Goal: Task Accomplishment & Management: Manage account settings

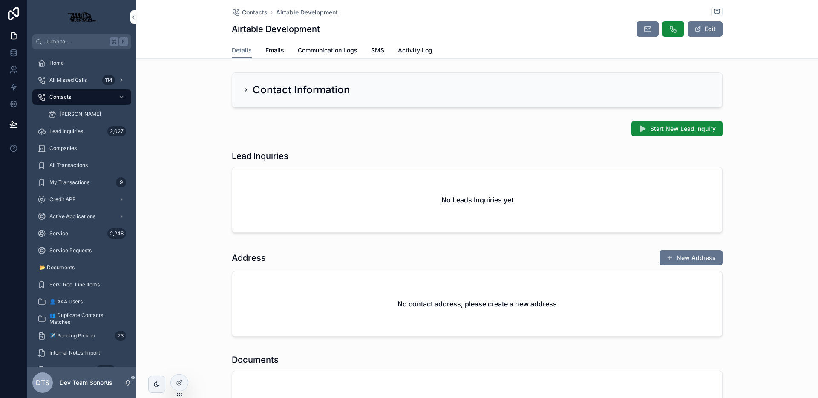
click at [548, 135] on div "Start New Lead Inquiry" at bounding box center [477, 128] width 491 height 15
click at [656, 127] on span "Start New Lead Inquiry" at bounding box center [683, 128] width 66 height 9
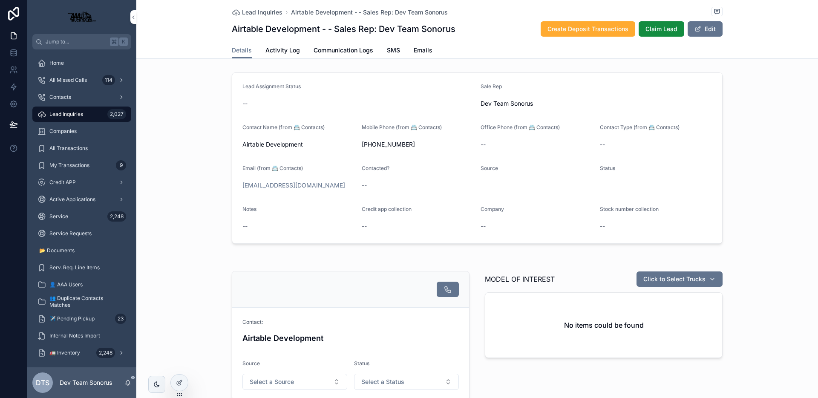
drag, startPoint x: 709, startPoint y: 32, endPoint x: 699, endPoint y: 37, distance: 11.4
click at [709, 33] on button "Edit" at bounding box center [704, 28] width 35 height 15
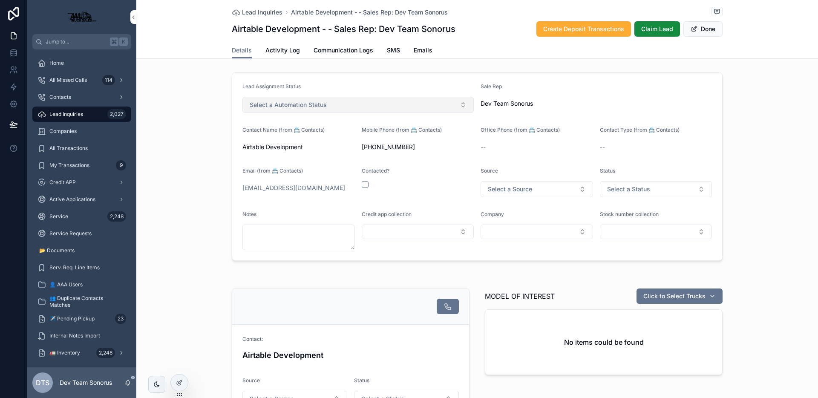
click at [304, 110] on button "Select a Automation Status" at bounding box center [357, 105] width 231 height 16
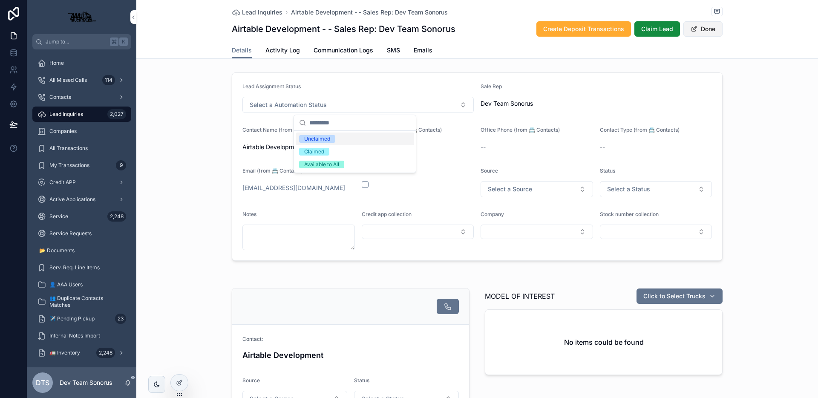
click at [700, 34] on button "Done" at bounding box center [702, 28] width 39 height 15
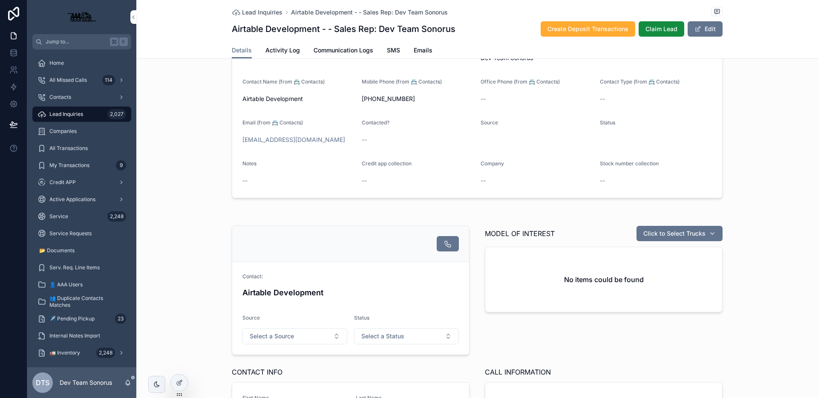
scroll to position [87, 0]
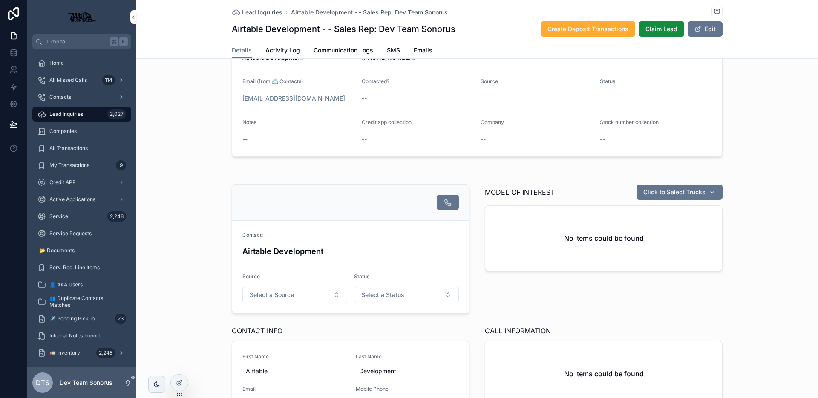
click at [358, 244] on div "Airtable Development" at bounding box center [350, 251] width 216 height 17
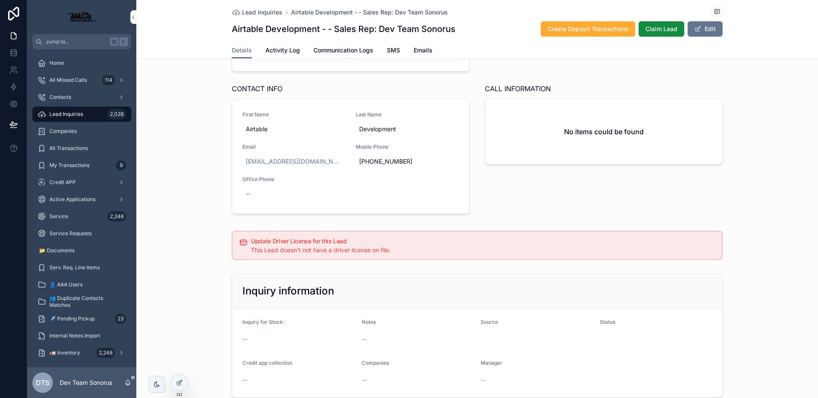
scroll to position [476, 0]
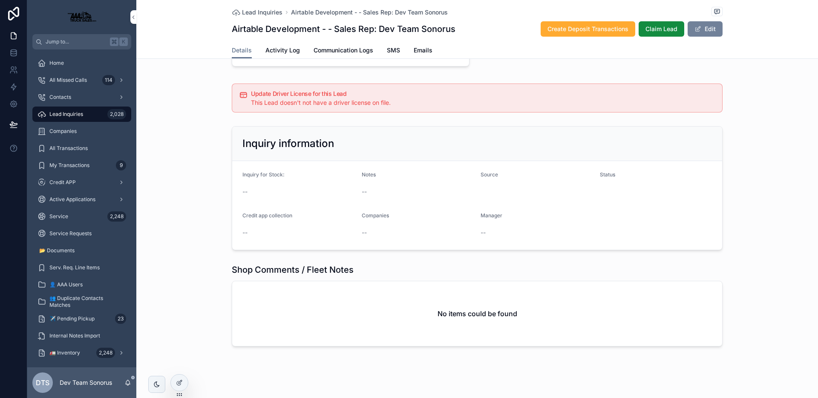
click at [706, 32] on button "Edit" at bounding box center [704, 28] width 35 height 15
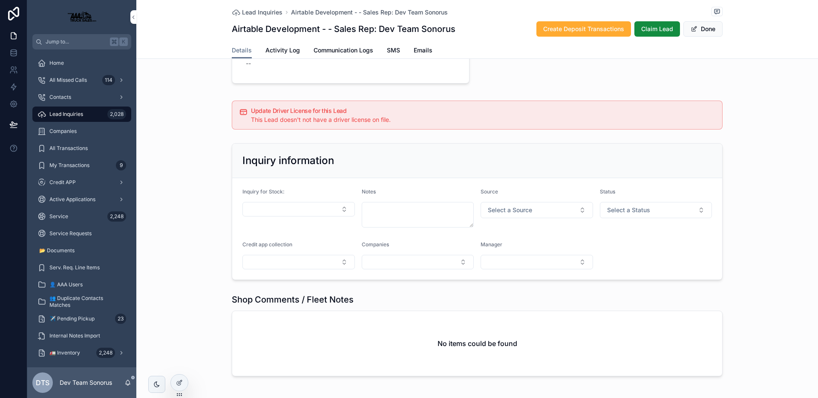
scroll to position [493, 0]
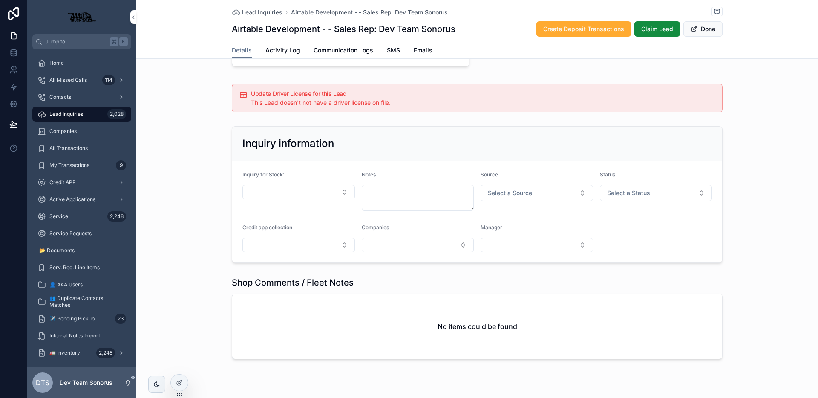
click at [341, 170] on form "Inquiry for Stock: Notes Source Select a Source Status Select a Status Credit a…" at bounding box center [477, 211] width 490 height 101
click at [618, 195] on span "Select a Status" at bounding box center [628, 193] width 43 height 9
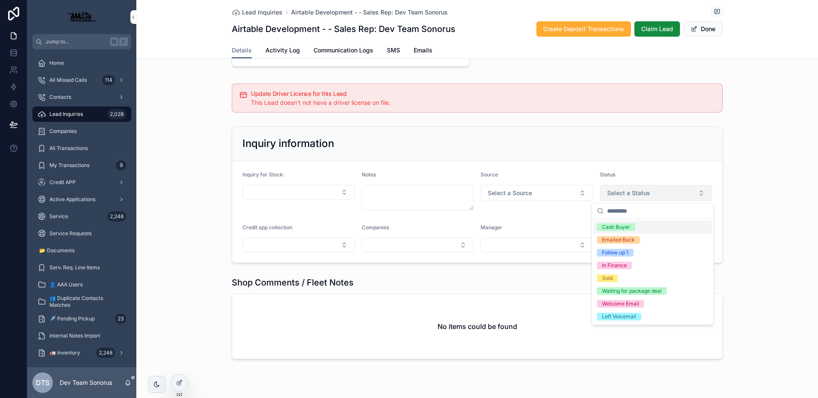
click at [618, 195] on span "Select a Status" at bounding box center [628, 193] width 43 height 9
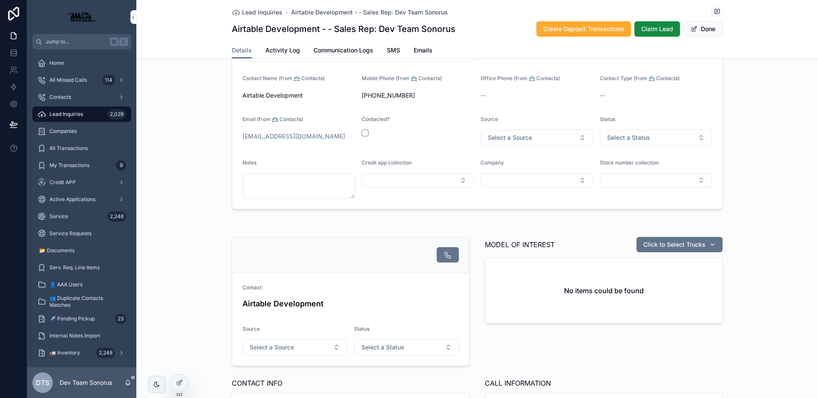
scroll to position [0, 0]
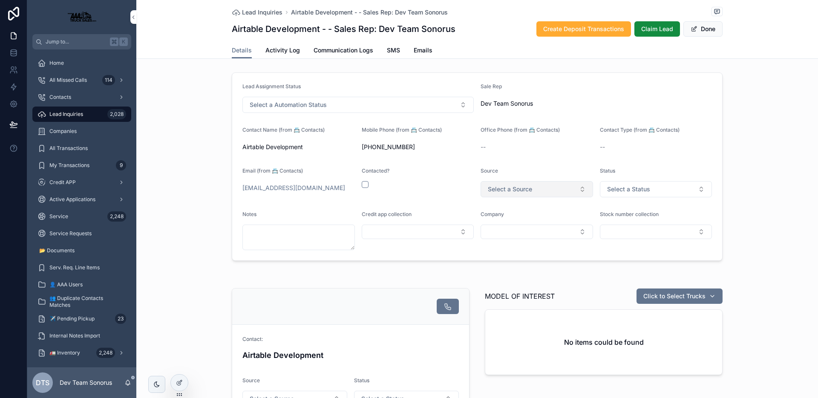
click at [519, 190] on span "Select a Source" at bounding box center [510, 189] width 44 height 9
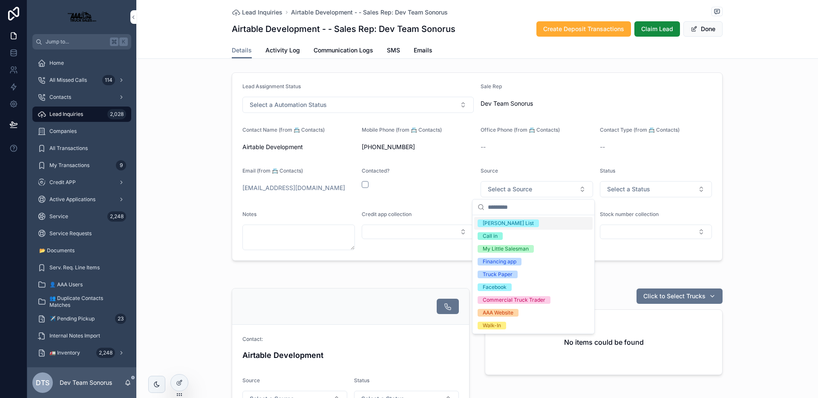
click at [505, 222] on div "[PERSON_NAME] List" at bounding box center [507, 223] width 51 height 8
click at [456, 191] on div "Contacted?" at bounding box center [417, 182] width 112 height 30
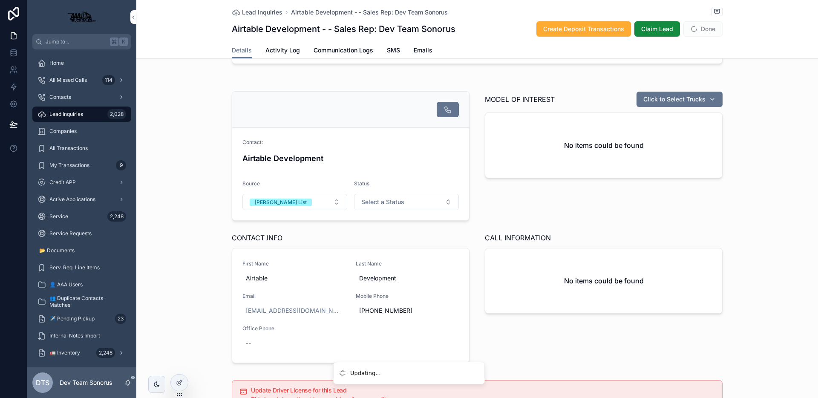
scroll to position [447, 0]
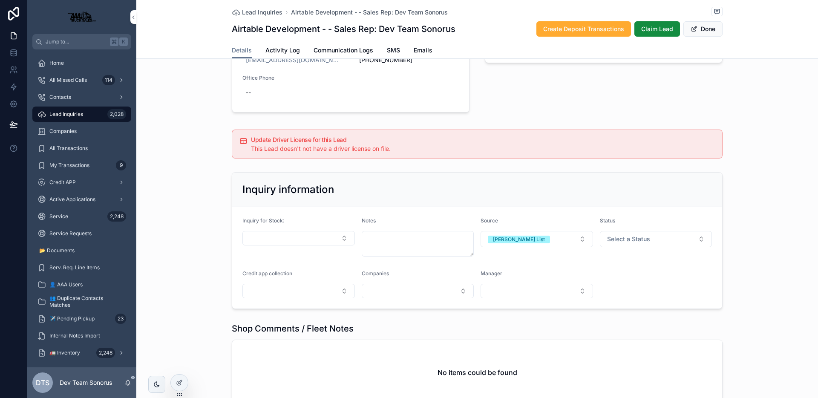
click at [556, 261] on form "Inquiry for Stock: Notes Source [PERSON_NAME] List Status Select a Status Credi…" at bounding box center [477, 257] width 490 height 101
drag, startPoint x: 183, startPoint y: 378, endPoint x: 292, endPoint y: 348, distance: 113.0
click at [183, 378] on div at bounding box center [179, 382] width 17 height 16
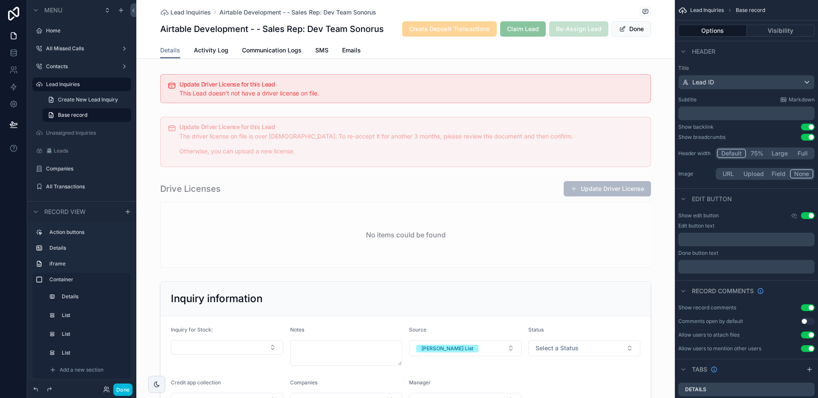
scroll to position [881, 0]
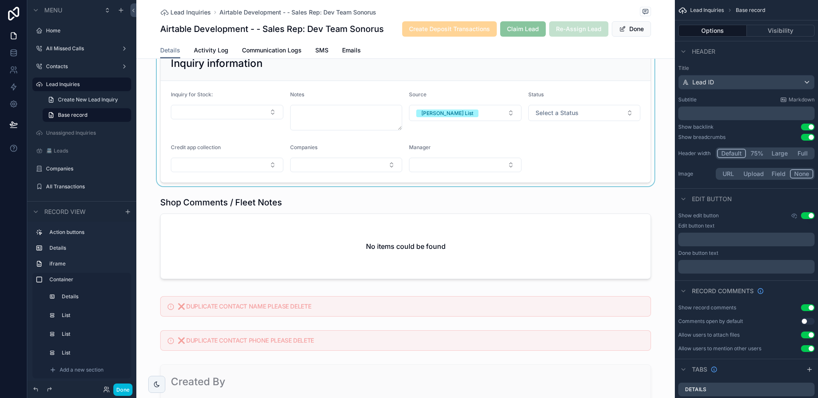
click at [519, 140] on div "scrollable content" at bounding box center [405, 114] width 538 height 143
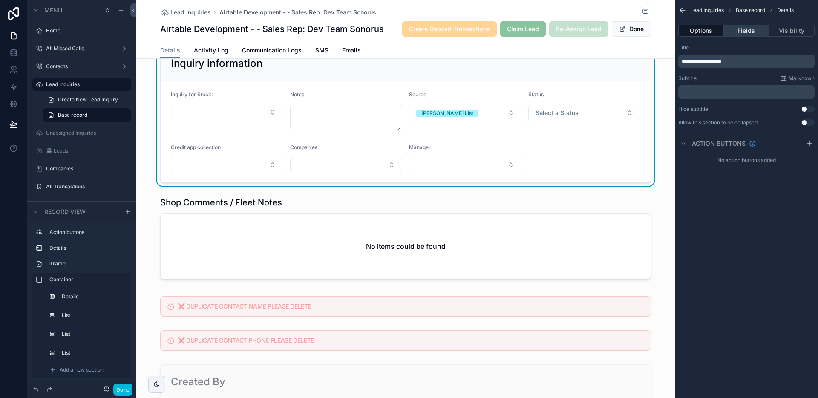
click at [747, 30] on button "Fields" at bounding box center [745, 31] width 45 height 12
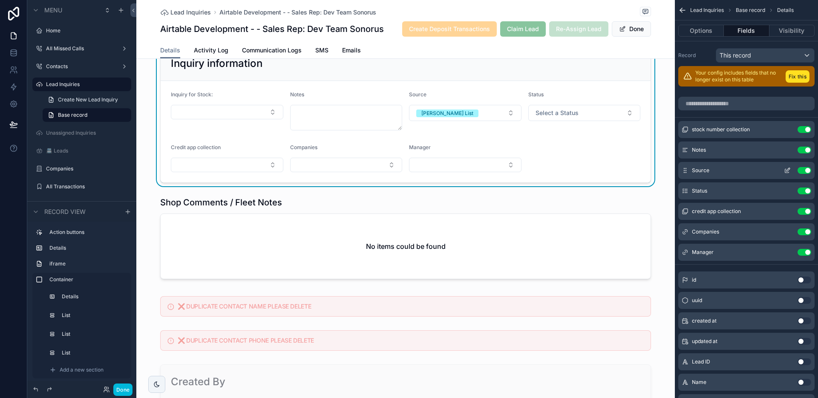
click at [802, 171] on button "Use setting" at bounding box center [804, 170] width 14 height 7
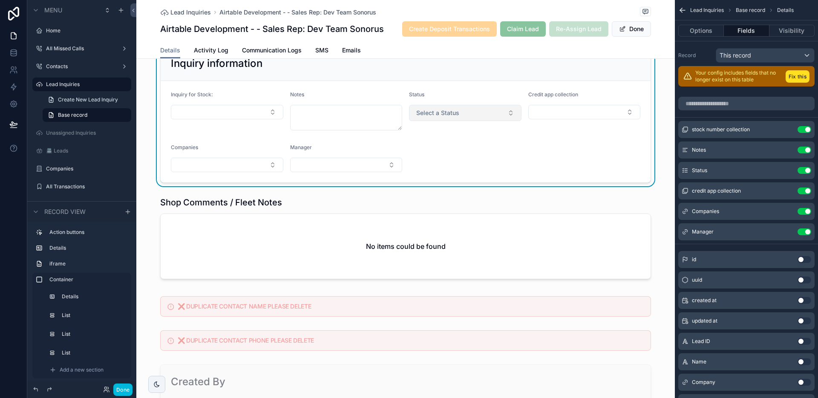
click at [448, 118] on button "Select a Status" at bounding box center [465, 113] width 112 height 16
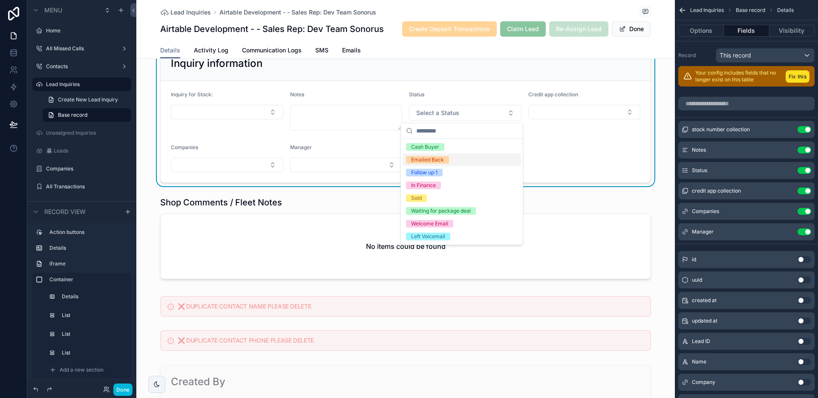
click at [565, 149] on form "Inquiry for Stock: Notes Status Select a Status Credit app collection Companies…" at bounding box center [406, 131] width 490 height 101
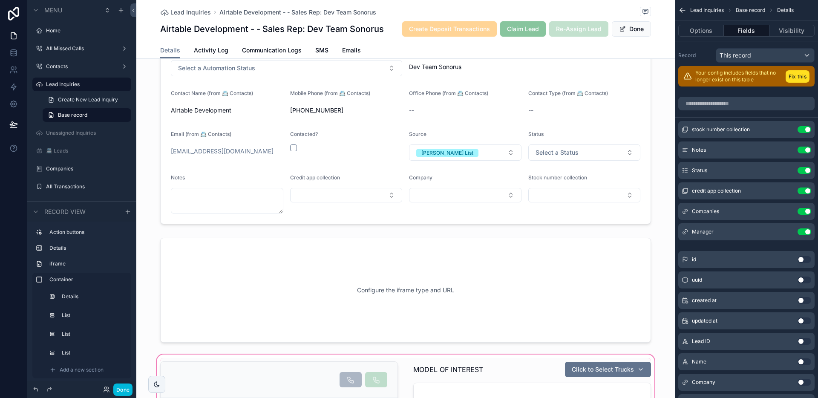
scroll to position [22, 0]
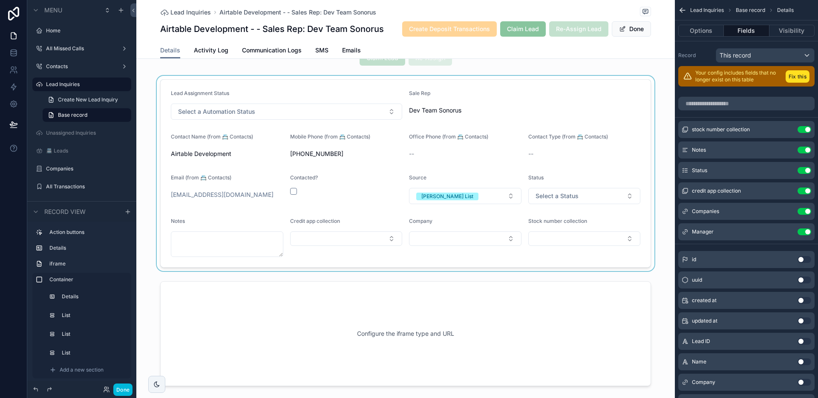
click at [473, 194] on div "scrollable content" at bounding box center [405, 173] width 538 height 195
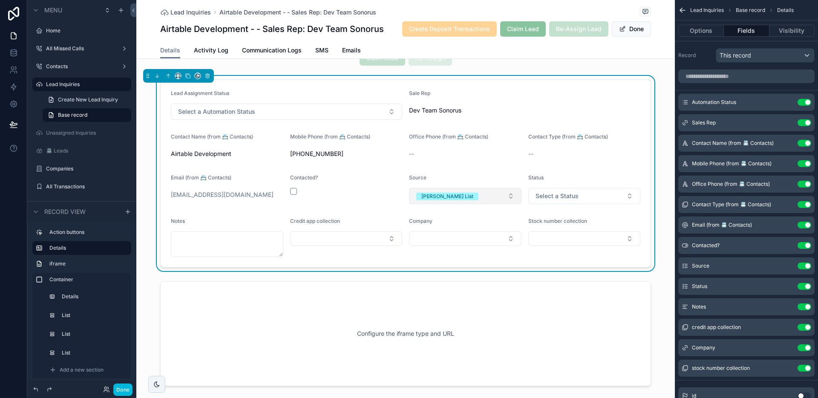
click at [441, 198] on div "[PERSON_NAME] List" at bounding box center [447, 196] width 52 height 8
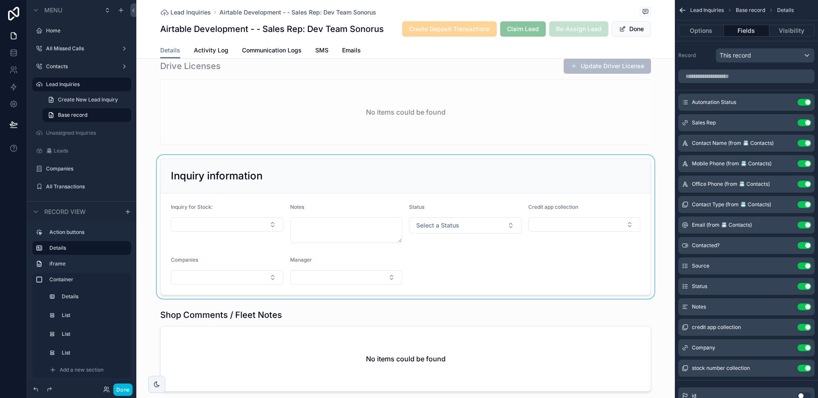
scroll to position [775, 0]
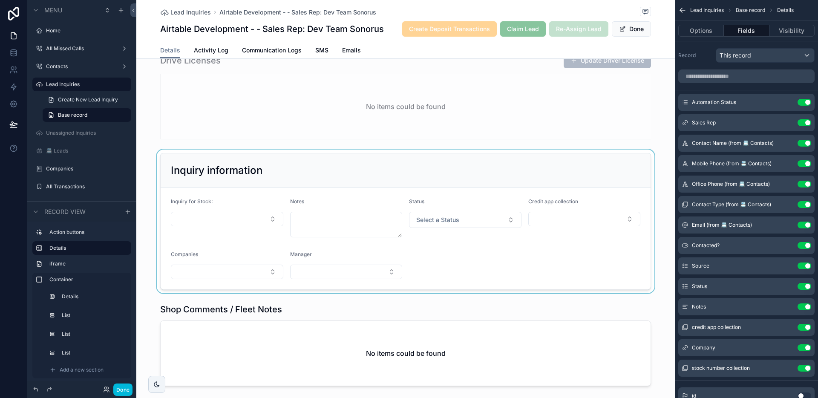
click at [492, 250] on div "scrollable content" at bounding box center [405, 220] width 538 height 143
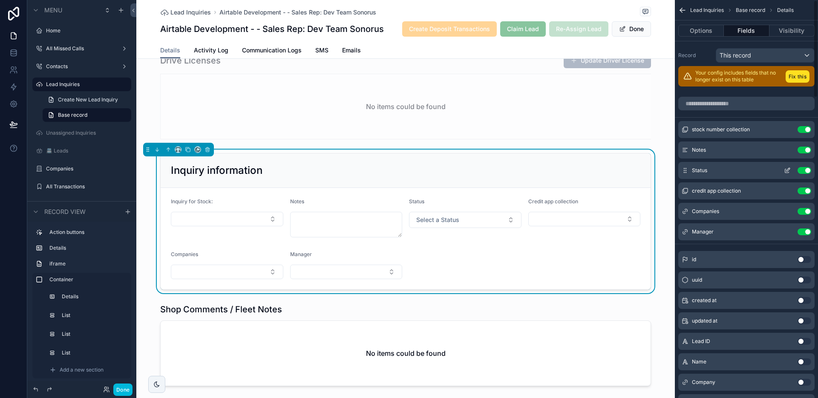
click at [801, 169] on button "Use setting" at bounding box center [804, 170] width 14 height 7
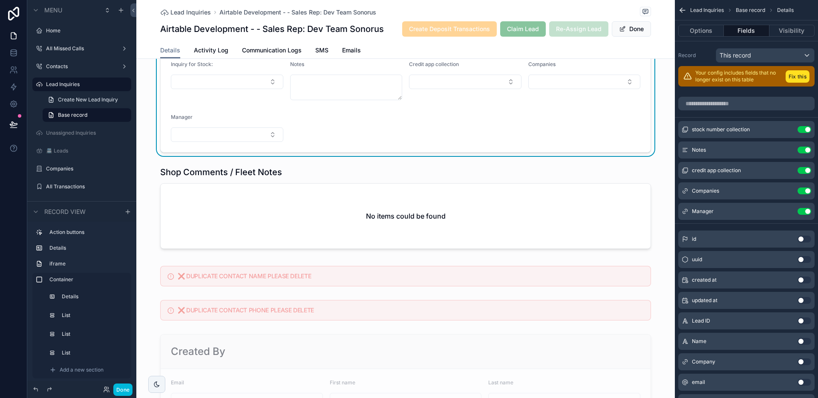
scroll to position [896, 0]
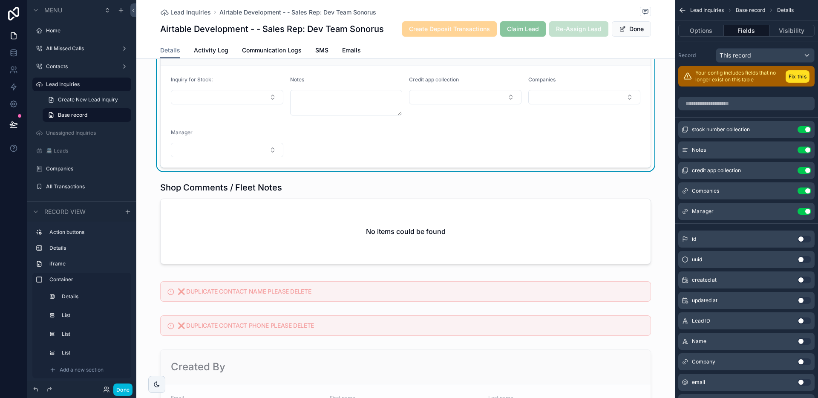
click at [468, 143] on form "Inquiry for Stock: Notes Credit app collection Companies Manager" at bounding box center [406, 116] width 490 height 101
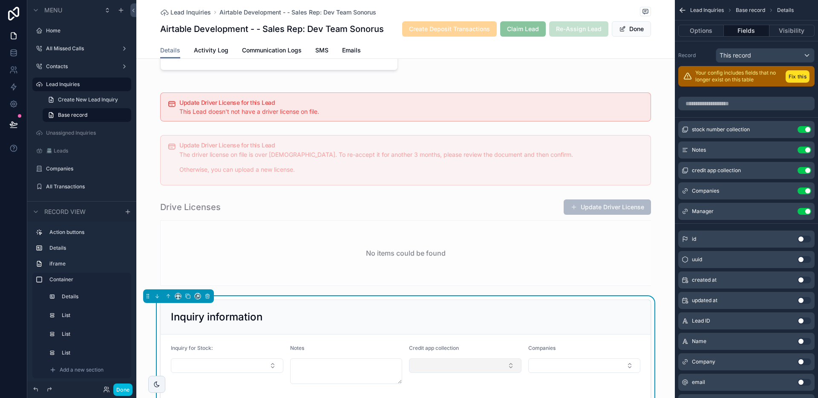
scroll to position [819, 0]
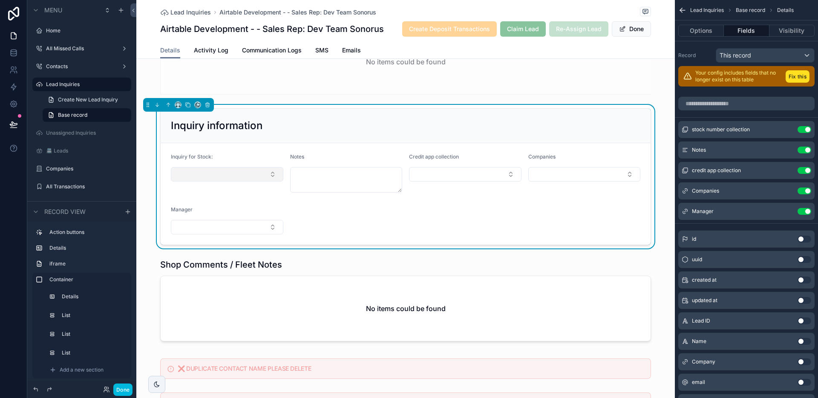
click at [217, 172] on button "Select Button" at bounding box center [227, 174] width 112 height 14
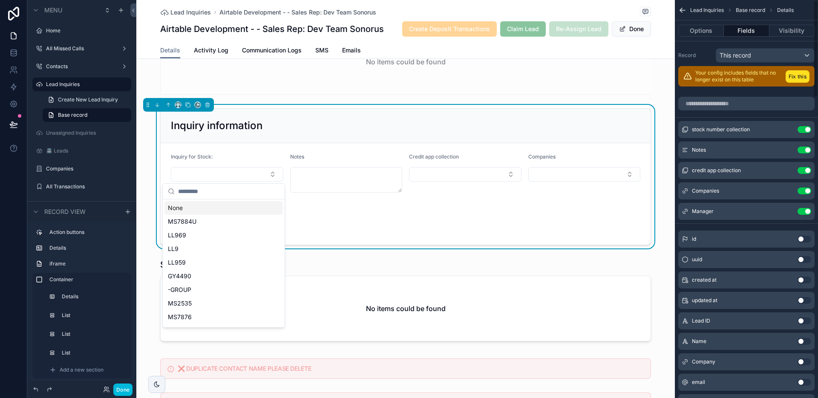
click at [573, 228] on form "Inquiry for Stock: Notes Credit app collection Companies Manager" at bounding box center [406, 193] width 490 height 101
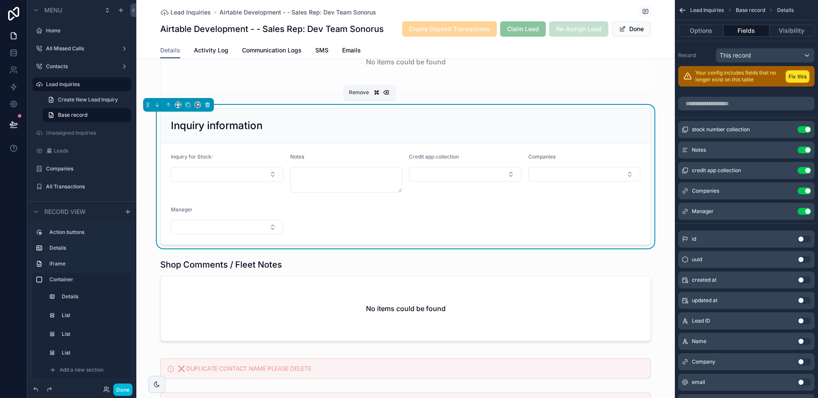
click at [207, 106] on icon "scrollable content" at bounding box center [207, 105] width 6 height 6
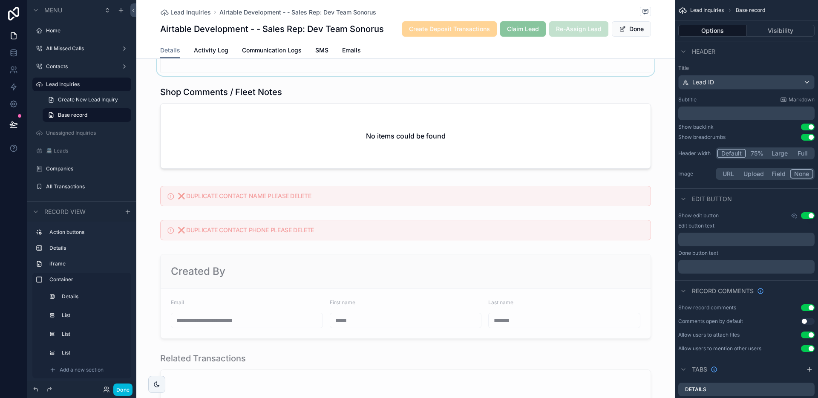
scroll to position [699, 0]
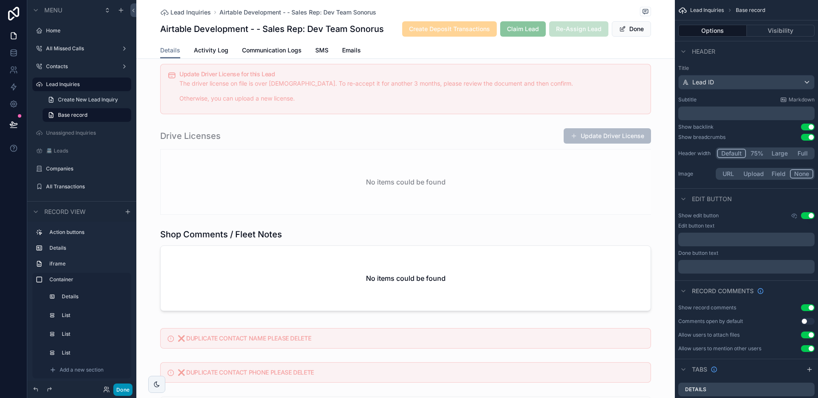
click at [129, 386] on button "Done" at bounding box center [122, 389] width 19 height 12
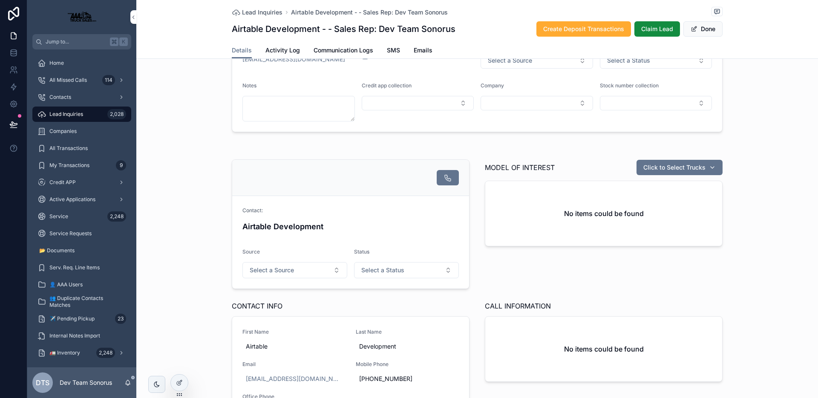
scroll to position [26, 0]
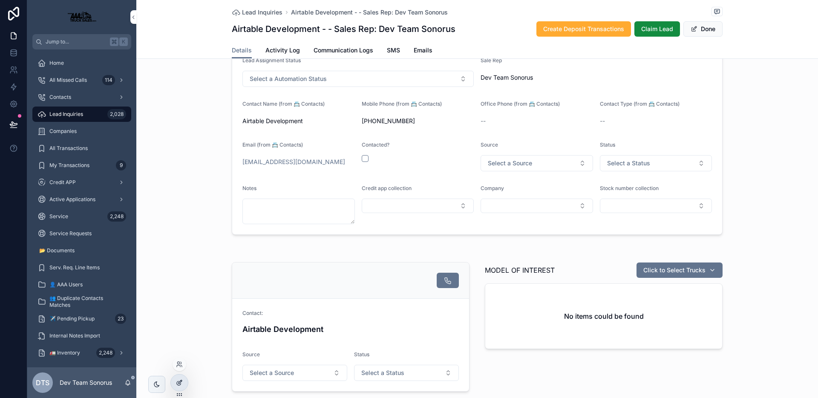
click at [179, 385] on icon at bounding box center [179, 383] width 4 height 4
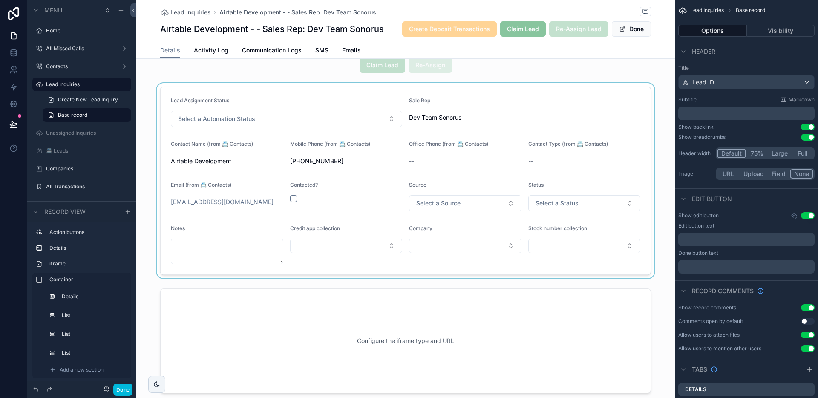
scroll to position [20, 0]
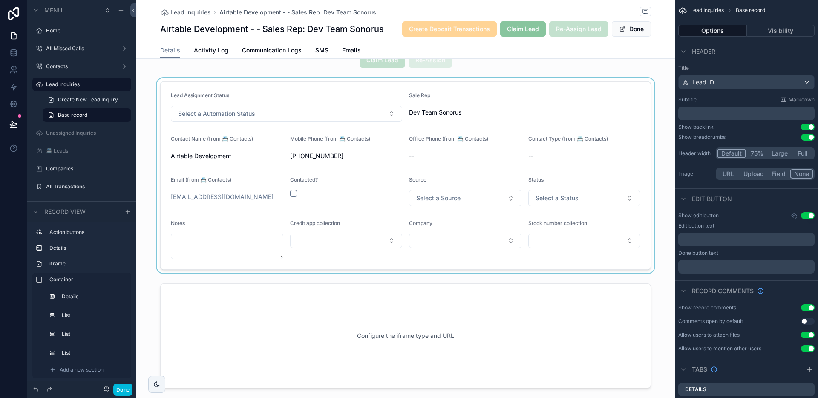
click at [483, 221] on div "scrollable content" at bounding box center [405, 175] width 538 height 195
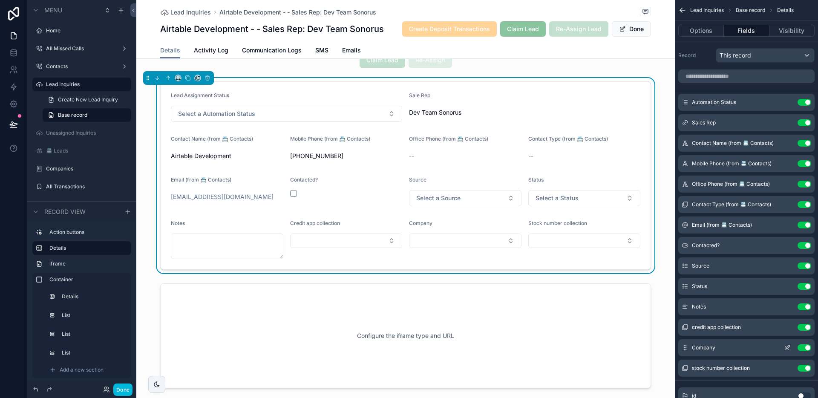
click at [806, 347] on button "Use setting" at bounding box center [804, 347] width 14 height 7
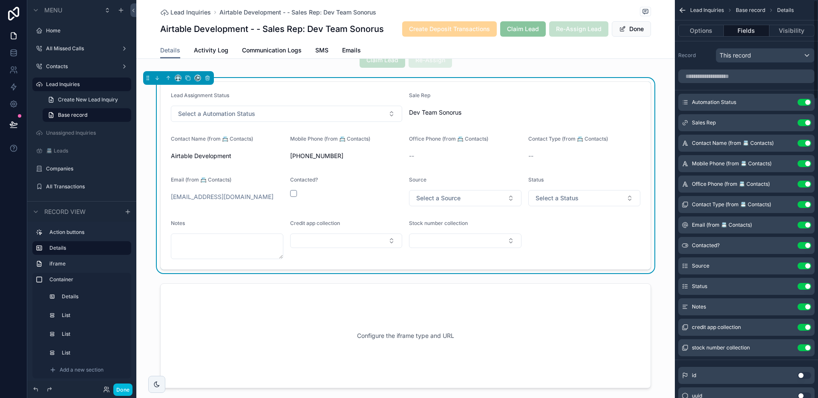
click at [806, 347] on button "Use setting" at bounding box center [804, 347] width 14 height 7
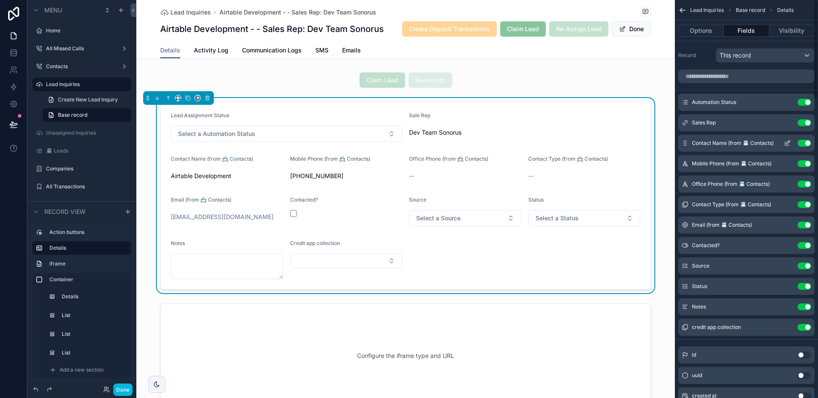
click at [789, 143] on icon "scrollable content" at bounding box center [786, 143] width 7 height 7
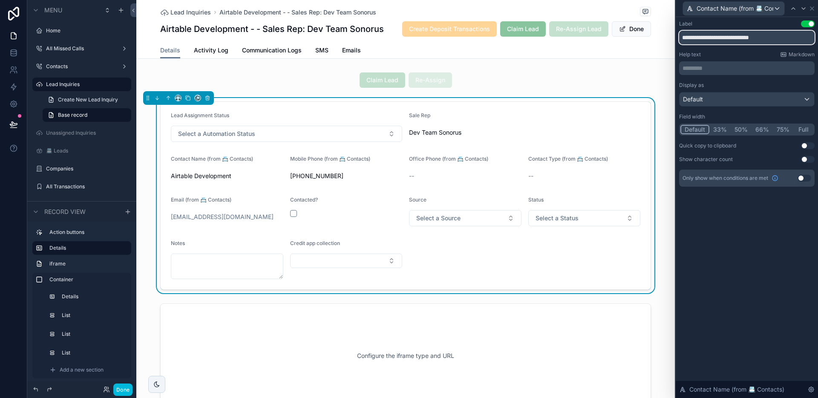
drag, startPoint x: 723, startPoint y: 38, endPoint x: 793, endPoint y: 38, distance: 69.8
click at [793, 38] on input "**********" at bounding box center [746, 38] width 135 height 14
type input "**********"
click at [803, 10] on icon at bounding box center [803, 8] width 7 height 7
drag, startPoint x: 723, startPoint y: 39, endPoint x: 786, endPoint y: 36, distance: 63.1
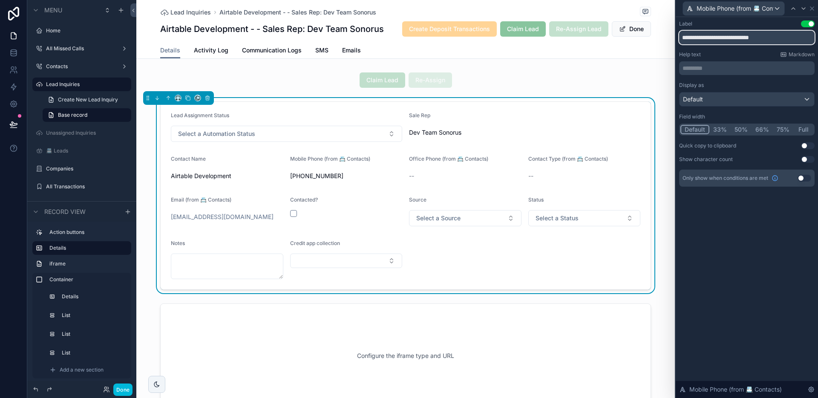
click at [786, 36] on input "**********" at bounding box center [746, 38] width 135 height 14
type input "**********"
click at [802, 7] on icon at bounding box center [803, 8] width 7 height 7
drag, startPoint x: 720, startPoint y: 39, endPoint x: 778, endPoint y: 36, distance: 58.0
click at [778, 36] on input "**********" at bounding box center [746, 38] width 135 height 14
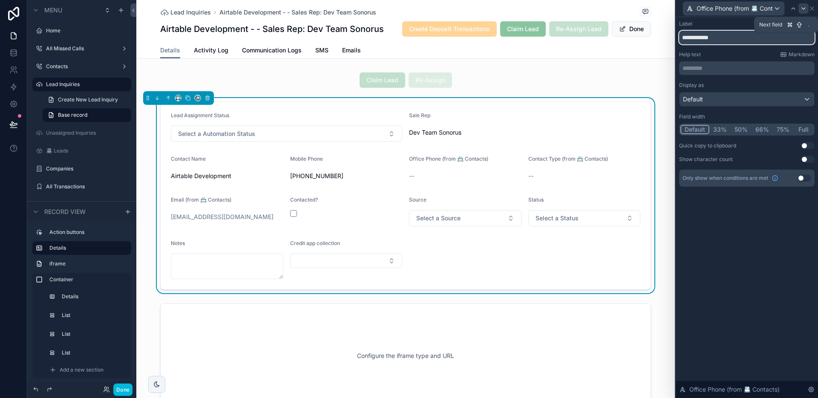
type input "**********"
click at [803, 8] on icon at bounding box center [803, 8] width 7 height 7
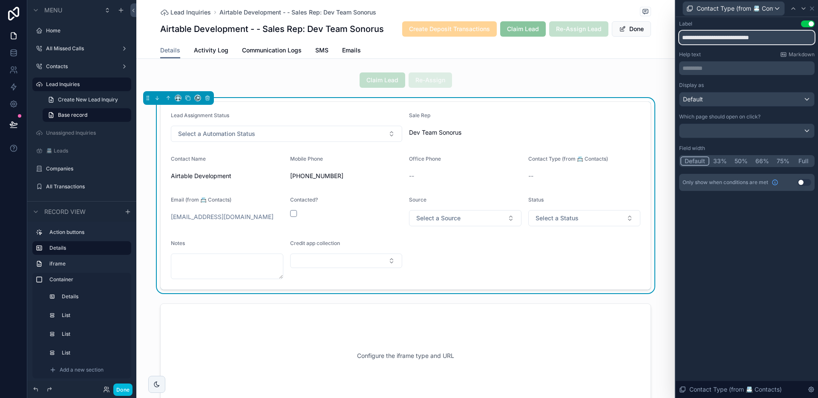
drag, startPoint x: 722, startPoint y: 38, endPoint x: 809, endPoint y: 34, distance: 87.8
click at [809, 34] on input "**********" at bounding box center [746, 38] width 135 height 14
type input "**********"
click at [803, 9] on icon at bounding box center [803, 8] width 7 height 7
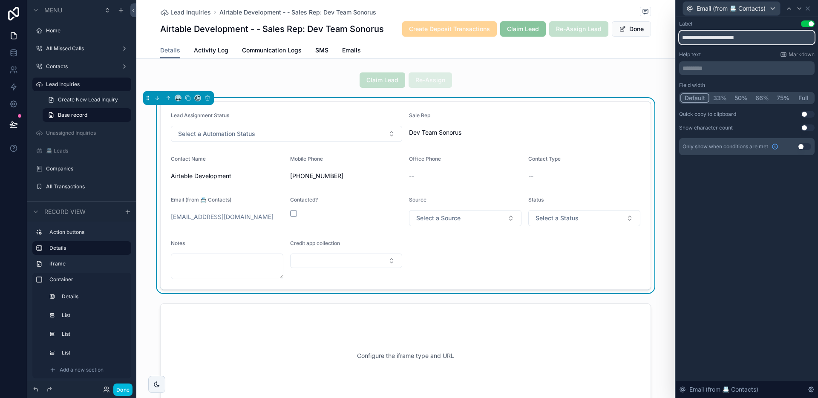
drag, startPoint x: 697, startPoint y: 39, endPoint x: 780, endPoint y: 42, distance: 82.7
click at [780, 42] on input "**********" at bounding box center [746, 38] width 135 height 14
type input "*****"
click at [800, 8] on icon at bounding box center [798, 8] width 7 height 7
click at [807, 21] on button "Use setting" at bounding box center [807, 23] width 14 height 7
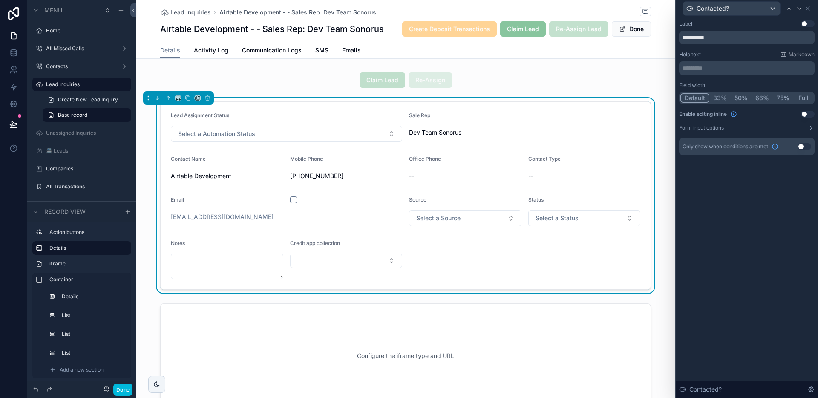
click at [806, 23] on button "Use setting" at bounding box center [807, 23] width 14 height 7
click at [807, 11] on icon at bounding box center [807, 8] width 7 height 7
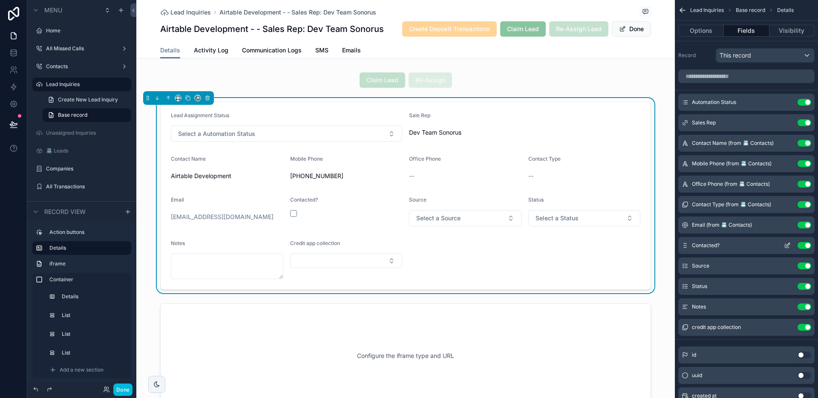
click at [802, 244] on button "Use setting" at bounding box center [804, 245] width 14 height 7
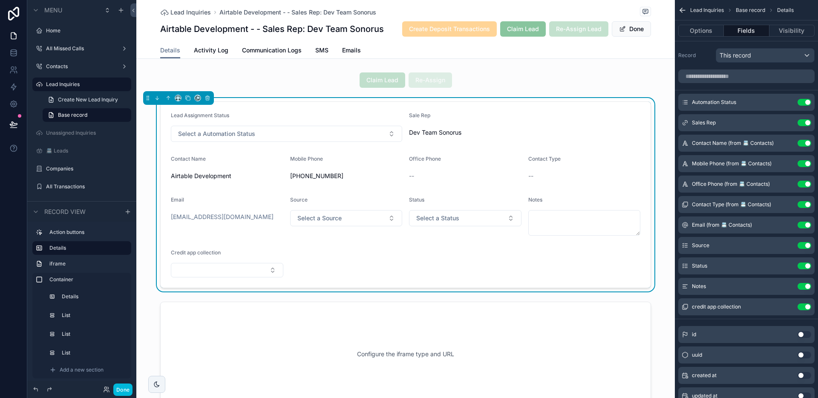
click at [798, 307] on button "Use setting" at bounding box center [804, 306] width 14 height 7
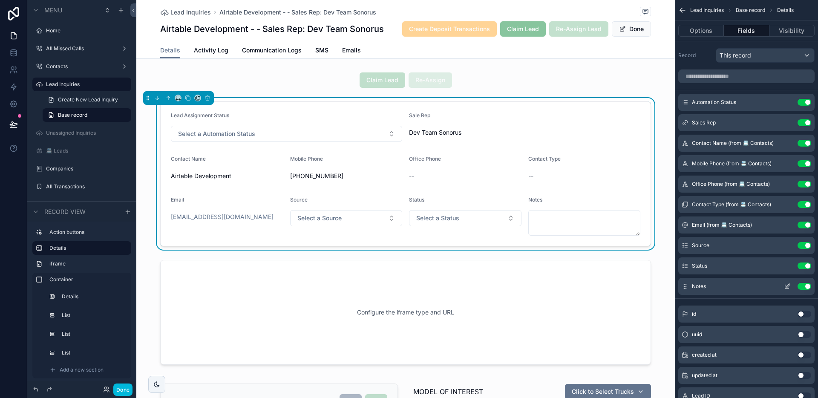
click at [785, 285] on icon "scrollable content" at bounding box center [786, 286] width 7 height 7
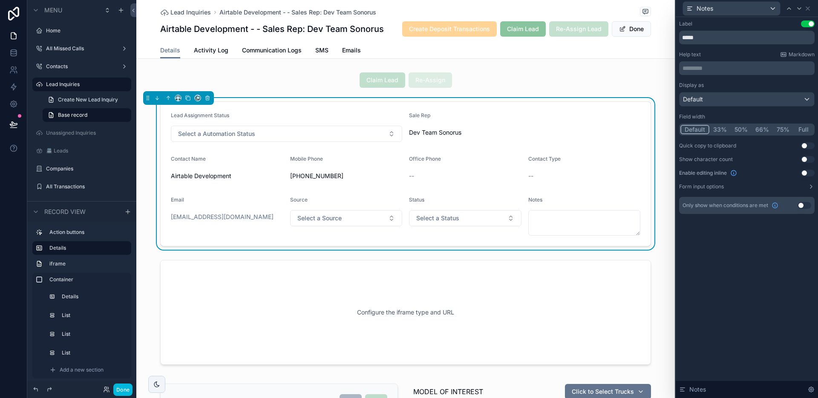
click at [800, 128] on button "Full" at bounding box center [803, 129] width 20 height 9
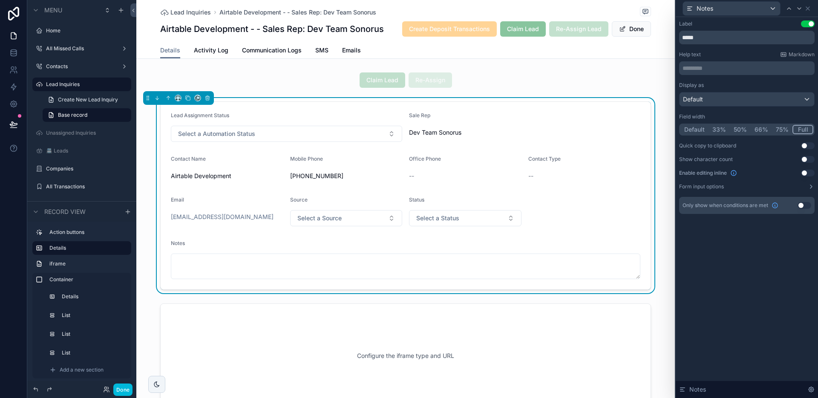
click at [523, 149] on form "Lead Assignment Status Select a Automation Status Sale Rep Dev Team Sonorus Con…" at bounding box center [406, 195] width 490 height 187
click at [129, 390] on button "Done" at bounding box center [122, 389] width 19 height 12
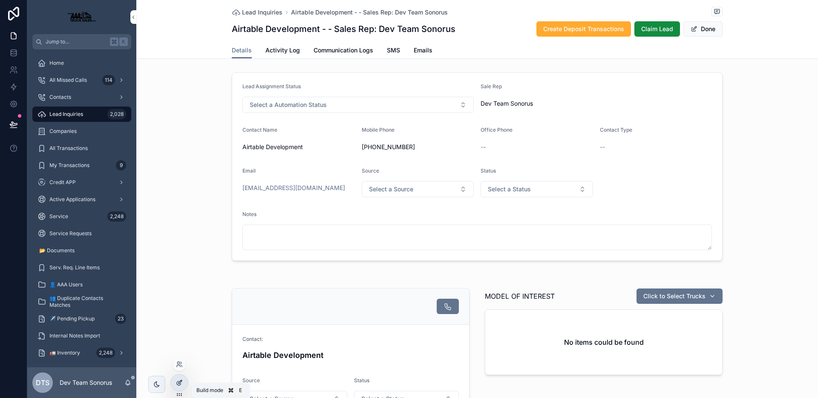
click at [179, 381] on icon at bounding box center [179, 382] width 7 height 7
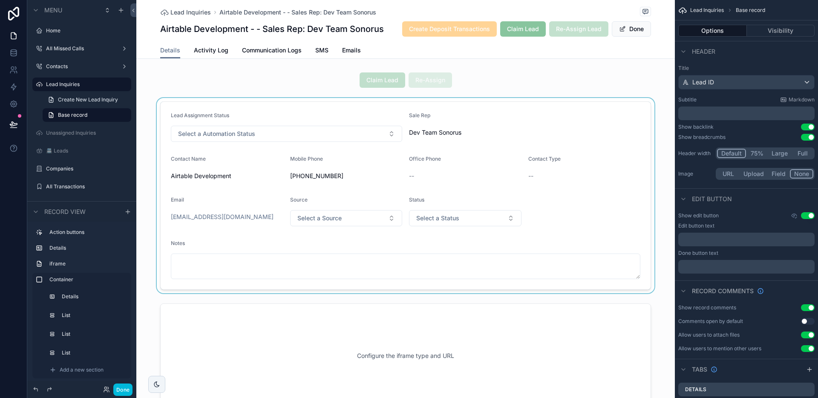
click at [568, 173] on div "scrollable content" at bounding box center [405, 195] width 538 height 195
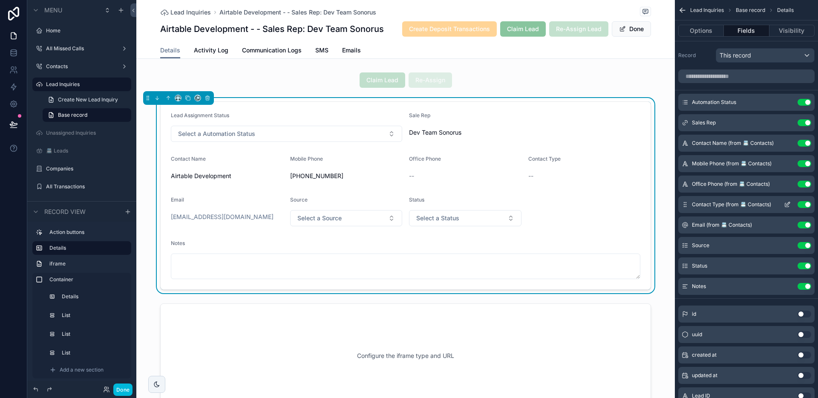
click at [803, 204] on button "Use setting" at bounding box center [804, 204] width 14 height 7
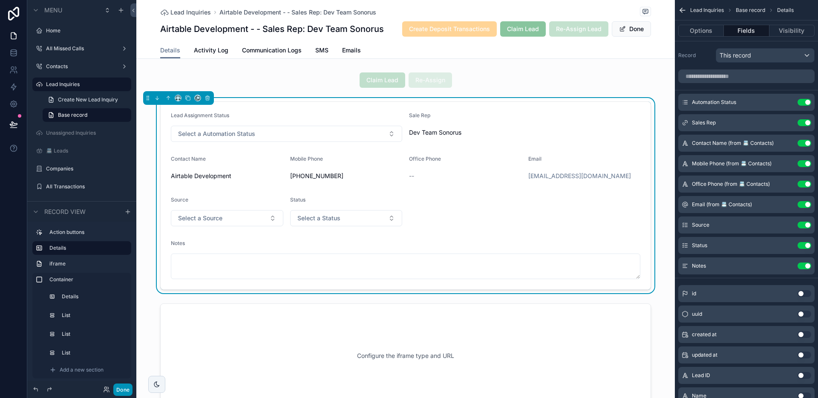
click at [120, 390] on button "Done" at bounding box center [122, 389] width 19 height 12
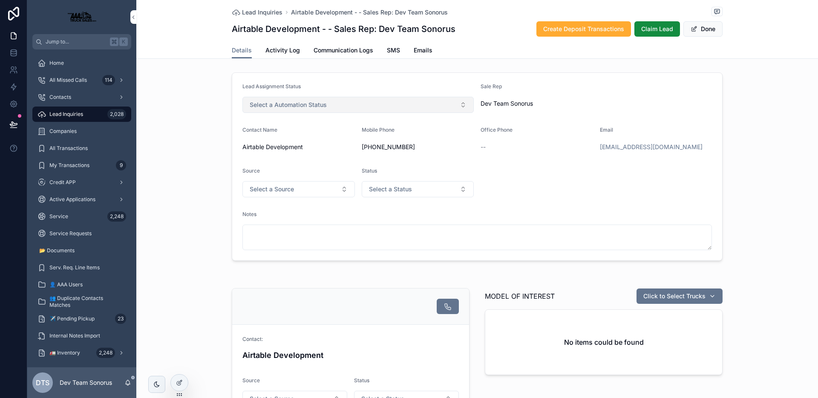
click at [403, 111] on button "Select a Automation Status" at bounding box center [357, 105] width 231 height 16
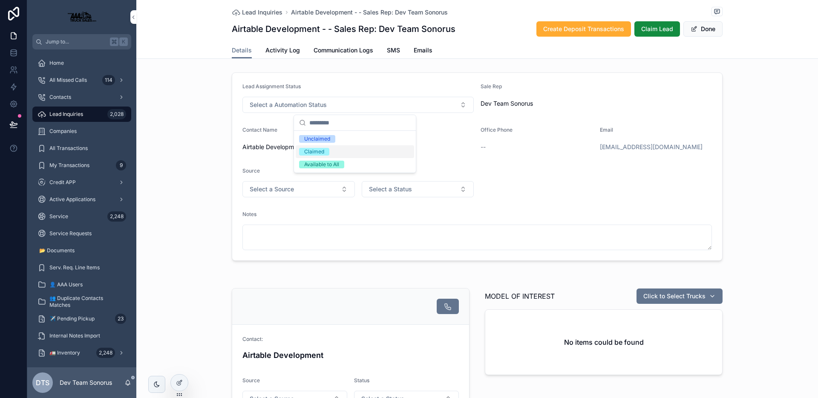
click at [454, 155] on form "Lead Assignment Status Select a Automation Status Sale Rep Dev Team Sonorus Con…" at bounding box center [477, 166] width 490 height 187
drag, startPoint x: 180, startPoint y: 382, endPoint x: 185, endPoint y: 376, distance: 7.9
click at [180, 382] on icon at bounding box center [179, 382] width 7 height 7
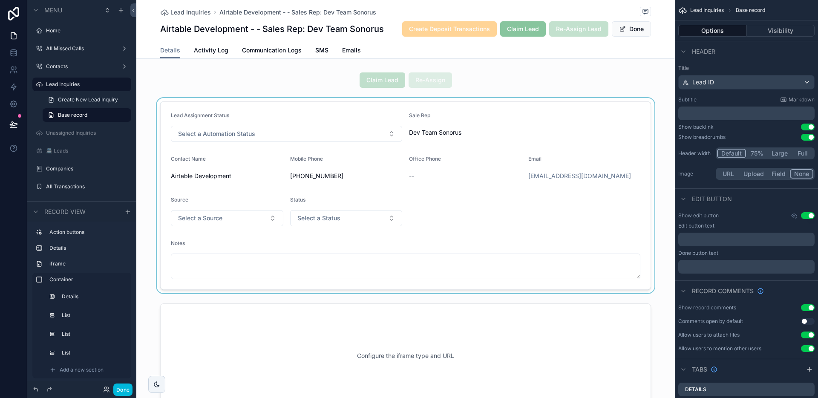
click at [501, 121] on div "scrollable content" at bounding box center [405, 195] width 538 height 195
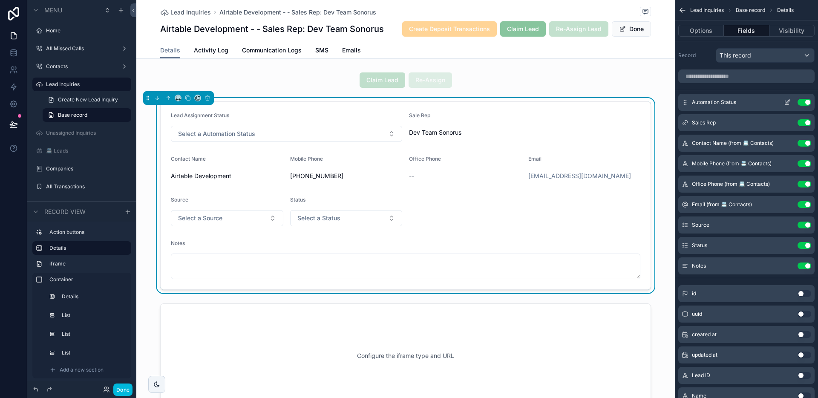
click at [786, 102] on icon "scrollable content" at bounding box center [786, 102] width 7 height 7
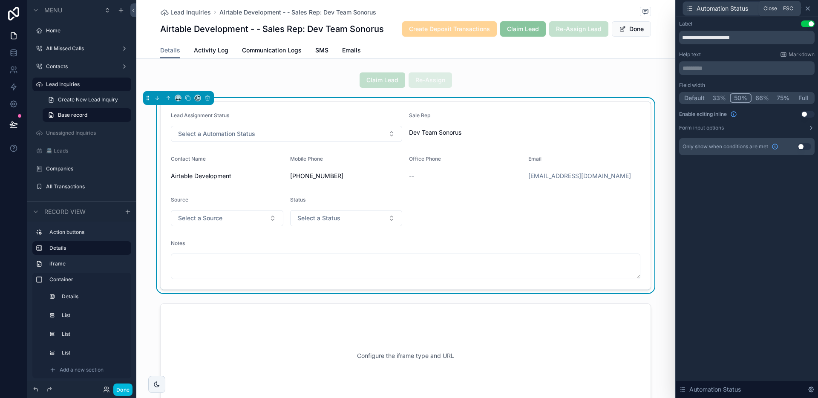
click at [808, 10] on icon at bounding box center [807, 8] width 7 height 7
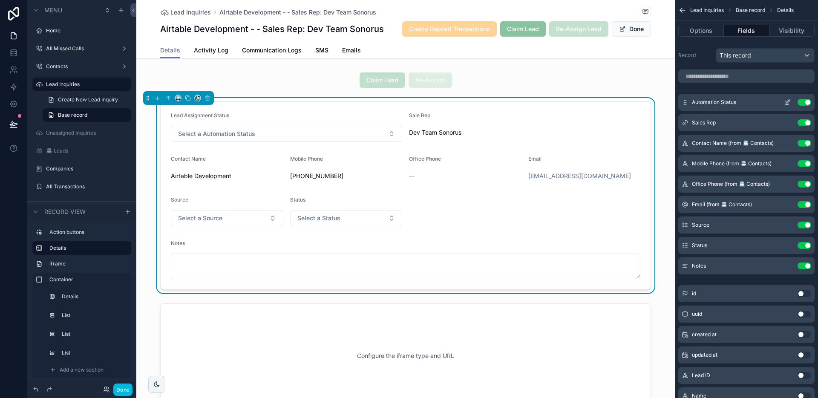
click at [802, 102] on button "Use setting" at bounding box center [804, 102] width 14 height 7
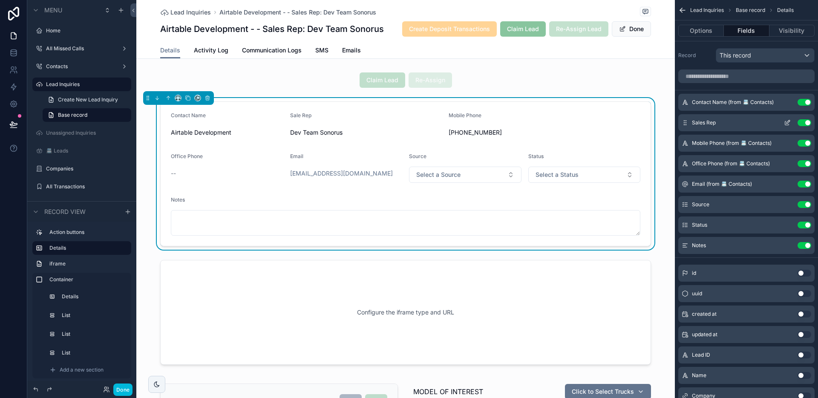
click at [786, 123] on icon "scrollable content" at bounding box center [786, 122] width 7 height 7
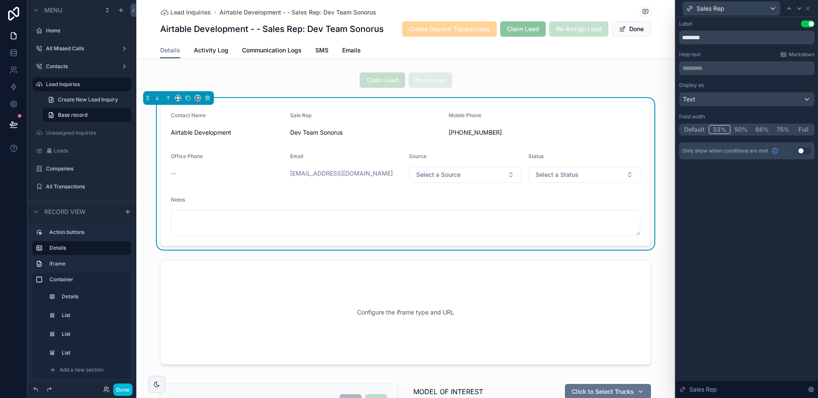
click at [700, 130] on button "Default" at bounding box center [694, 129] width 28 height 9
click at [807, 11] on icon at bounding box center [807, 8] width 7 height 7
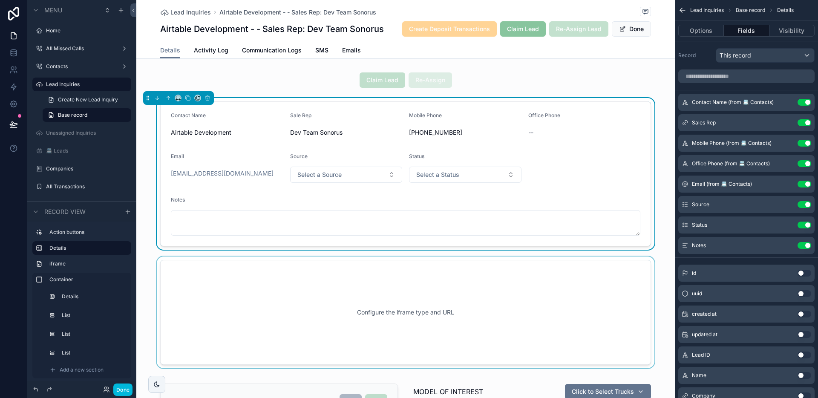
click at [207, 330] on div "scrollable content" at bounding box center [405, 312] width 538 height 112
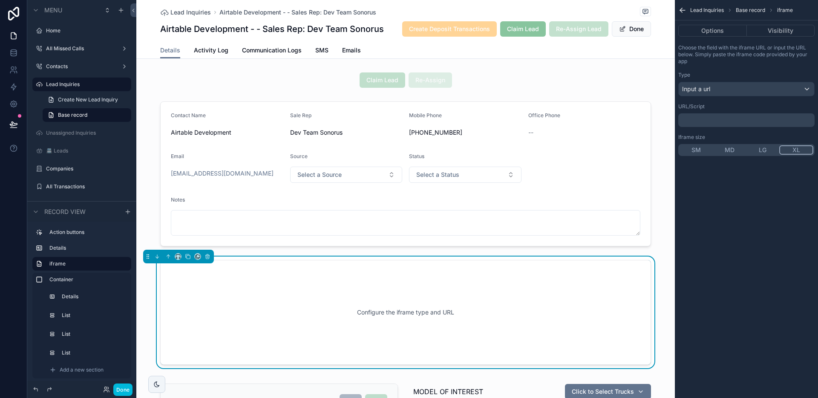
click at [125, 390] on button "Done" at bounding box center [122, 389] width 19 height 12
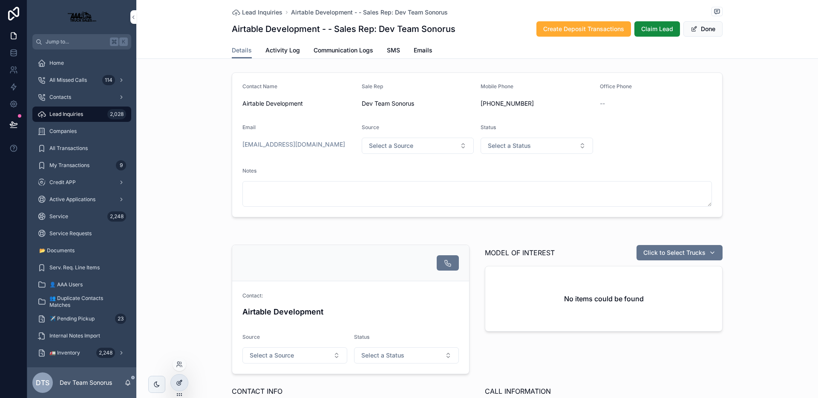
click at [181, 382] on icon at bounding box center [179, 382] width 7 height 7
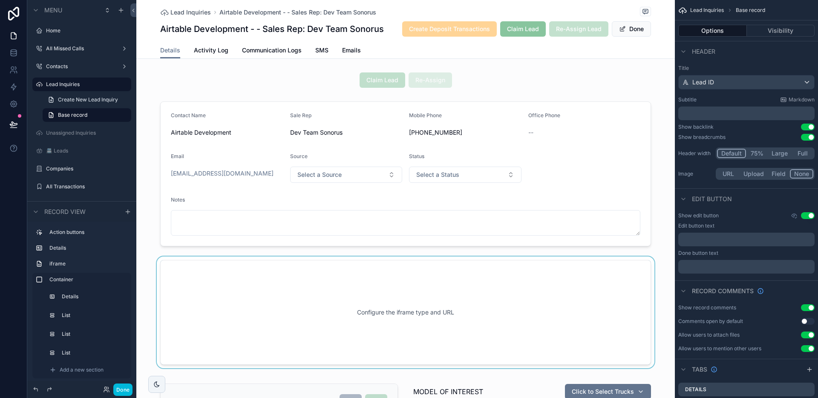
click at [399, 302] on div "scrollable content" at bounding box center [405, 312] width 538 height 112
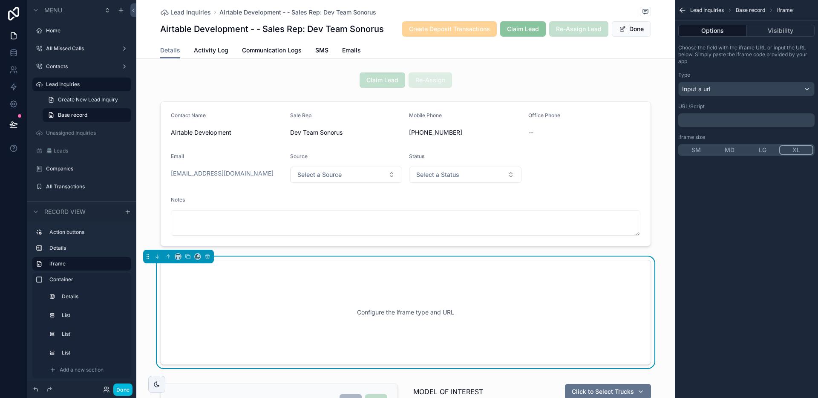
click at [569, 278] on div "Configure the iframe type and URL" at bounding box center [405, 312] width 462 height 77
click at [778, 34] on button "Visibility" at bounding box center [780, 31] width 68 height 12
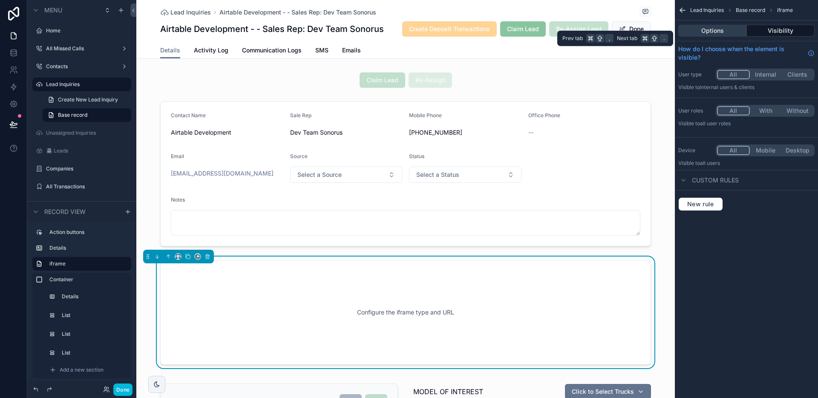
click at [732, 33] on button "Options" at bounding box center [712, 31] width 69 height 12
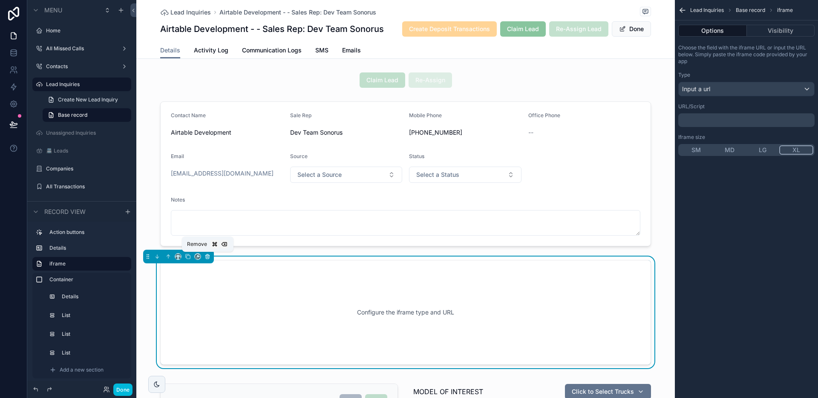
click at [205, 257] on icon "scrollable content" at bounding box center [207, 256] width 6 height 6
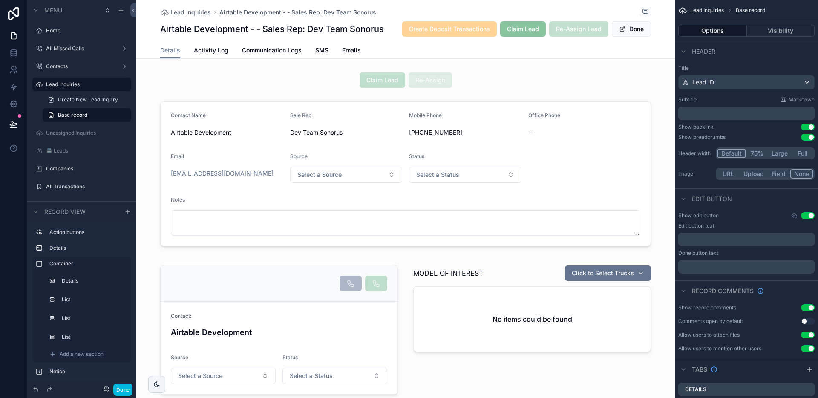
click at [126, 389] on button "Done" at bounding box center [122, 389] width 19 height 12
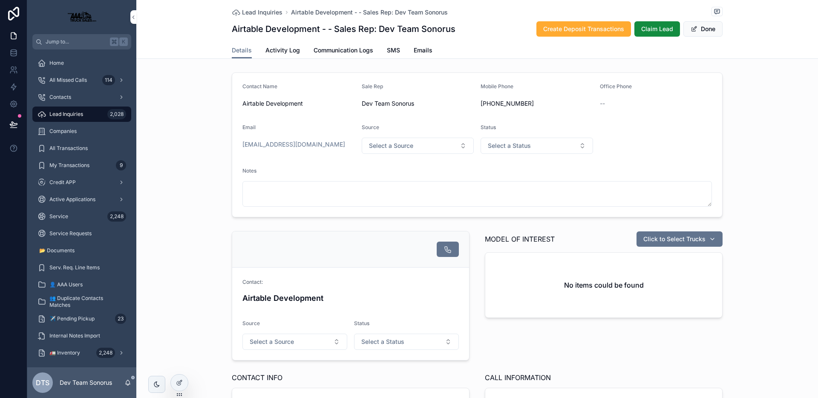
click at [328, 156] on form "Contact Name Airtable Development Sale Rep Dev Team Sonorus Mobile Phone [PHONE…" at bounding box center [477, 145] width 490 height 144
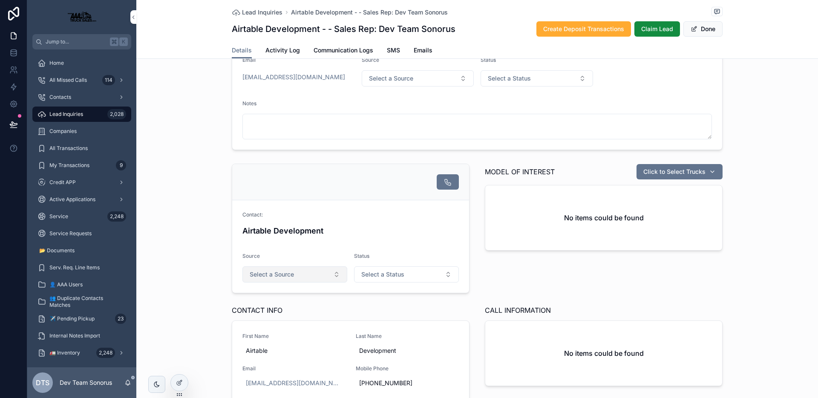
click at [314, 274] on button "Select a Source" at bounding box center [294, 274] width 105 height 16
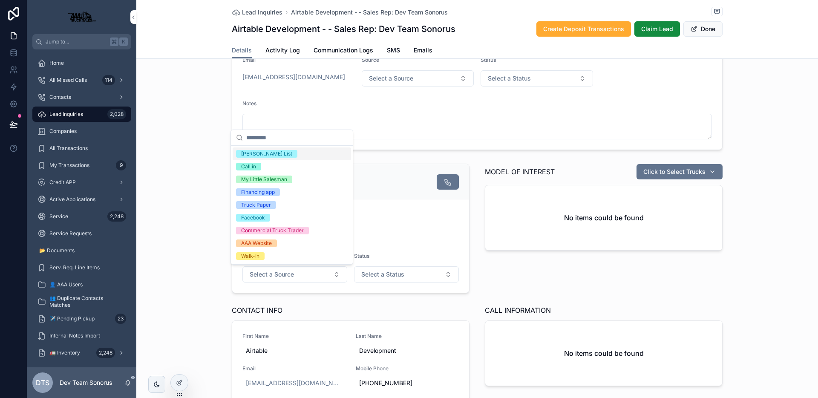
click at [217, 293] on div "Contact: Airtable Development Source Select a Source Status Select a Status MOD…" at bounding box center [476, 301] width 681 height 282
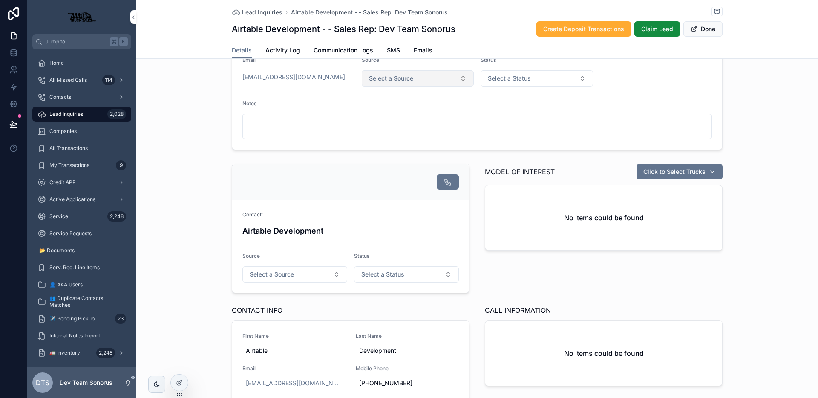
click at [422, 75] on button "Select a Source" at bounding box center [417, 78] width 112 height 16
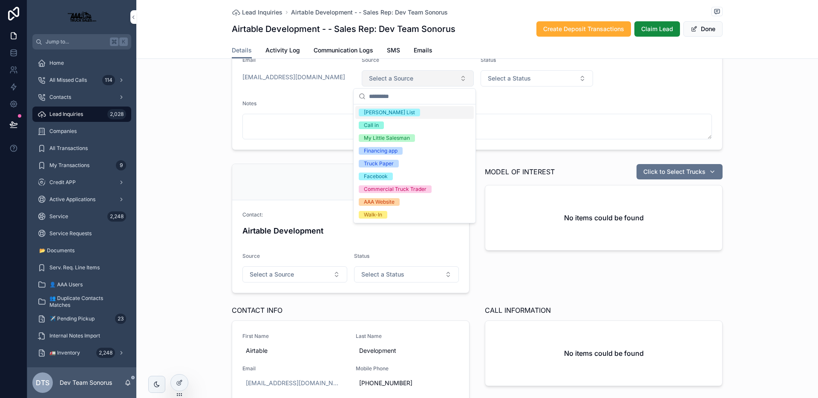
click at [421, 77] on button "Select a Source" at bounding box center [417, 78] width 112 height 16
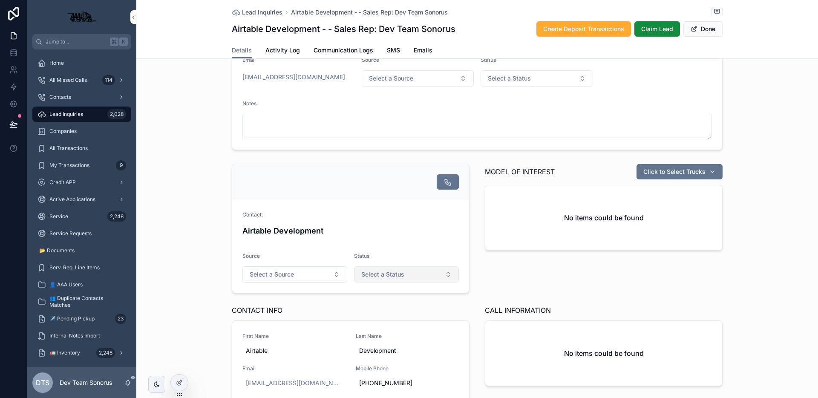
click at [378, 267] on button "Select a Status" at bounding box center [406, 274] width 105 height 16
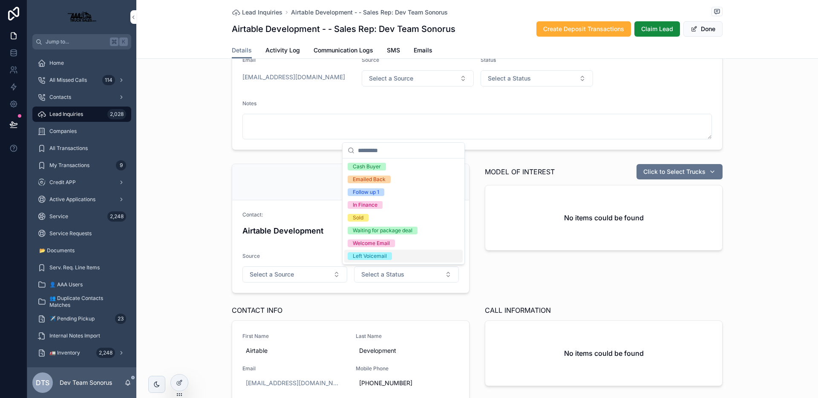
click at [314, 250] on form "Contact: Airtable Development Source Select a Source Status Select a Status" at bounding box center [350, 246] width 237 height 92
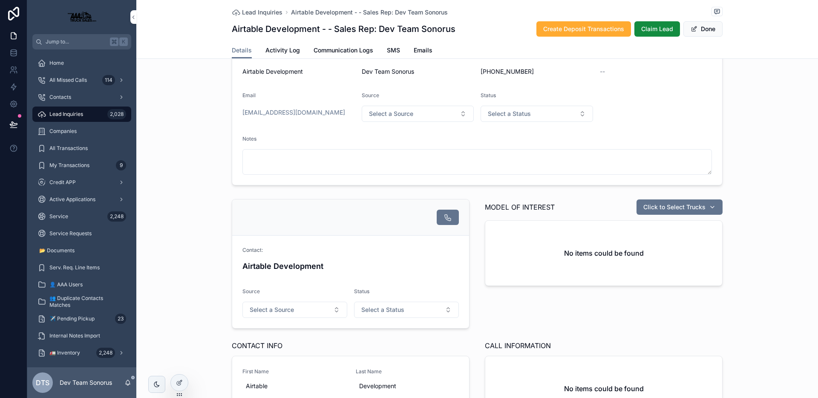
scroll to position [0, 0]
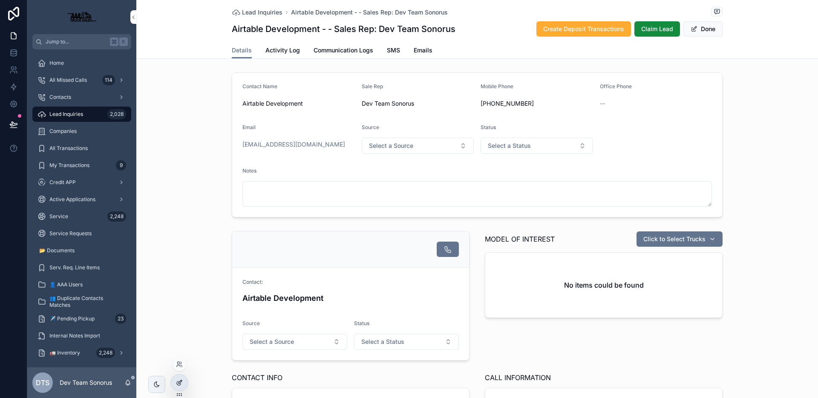
click at [181, 377] on div at bounding box center [179, 382] width 17 height 16
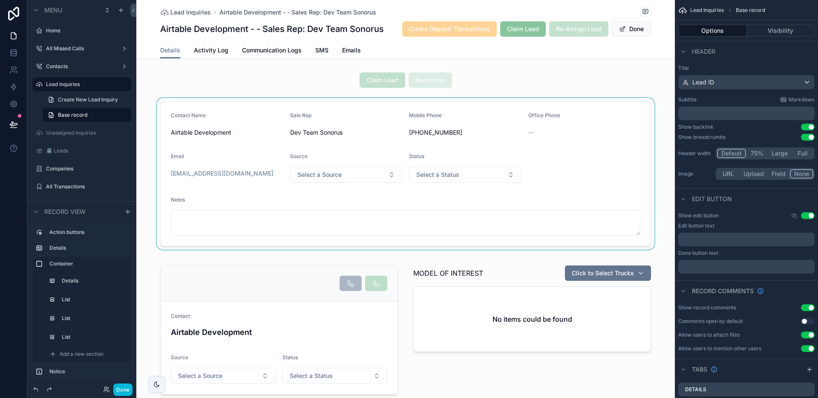
click at [256, 125] on div "scrollable content" at bounding box center [405, 174] width 538 height 152
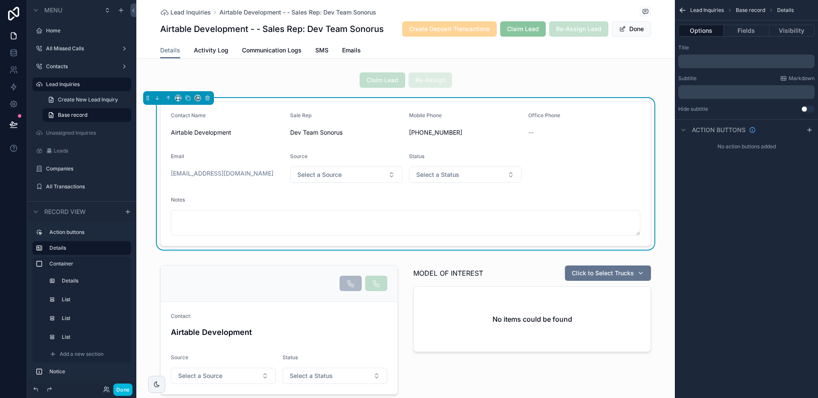
click at [709, 59] on p "﻿" at bounding box center [746, 61] width 131 height 7
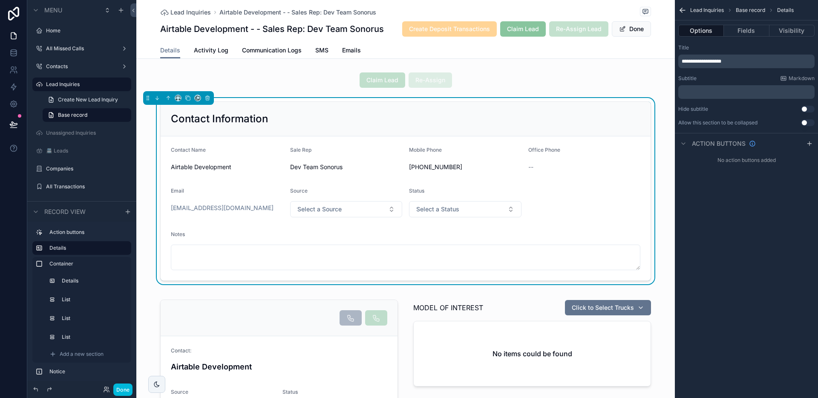
click at [734, 236] on div "**********" at bounding box center [745, 199] width 143 height 398
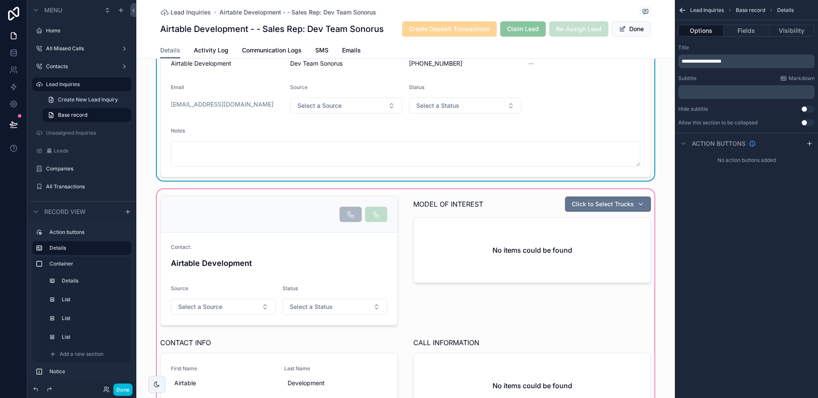
scroll to position [195, 0]
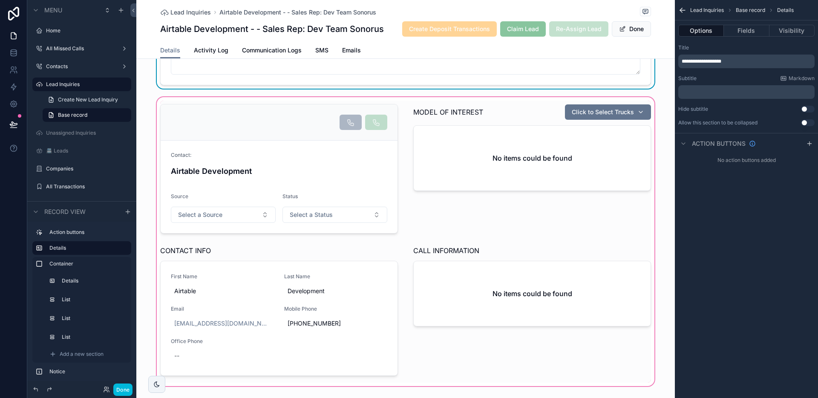
click at [322, 164] on div "scrollable content" at bounding box center [405, 241] width 538 height 292
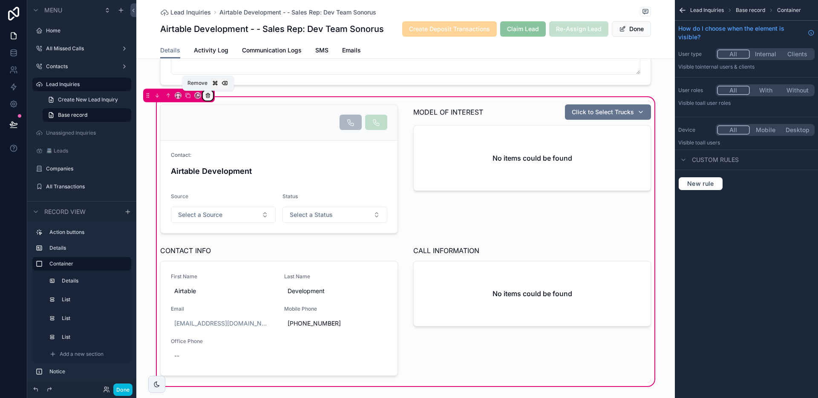
click at [207, 97] on icon "scrollable content" at bounding box center [208, 95] width 6 height 6
click at [276, 163] on div "scrollable content" at bounding box center [409, 199] width 818 height 398
click at [221, 164] on div "scrollable content" at bounding box center [279, 168] width 248 height 136
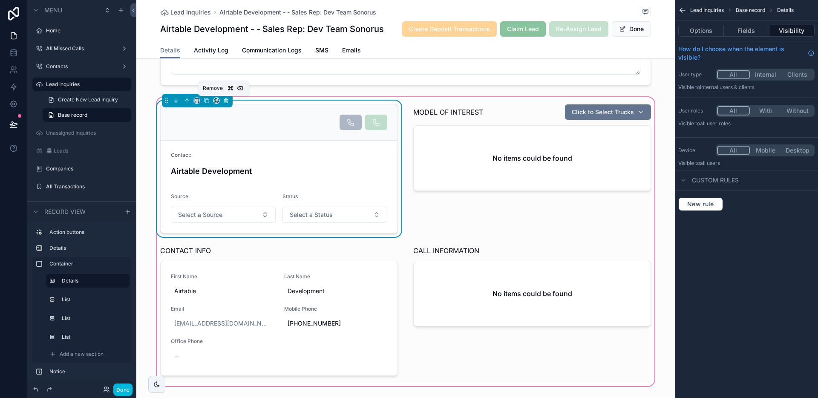
click at [224, 99] on icon "scrollable content" at bounding box center [226, 99] width 4 height 0
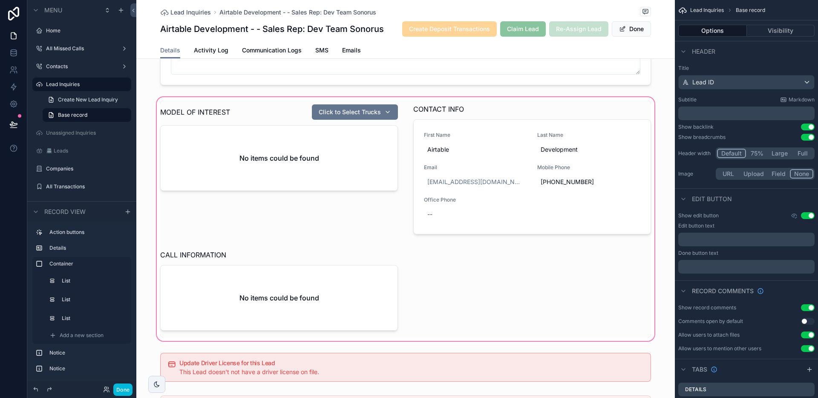
click at [249, 123] on div "scrollable content" at bounding box center [405, 218] width 538 height 247
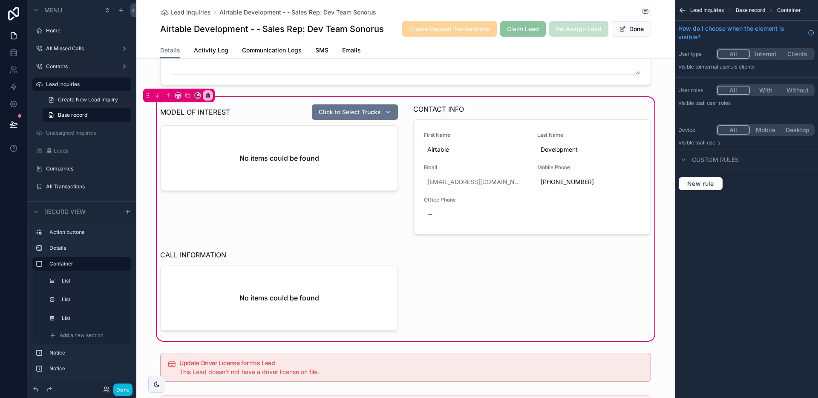
click at [704, 10] on span "Lead Inquiries" at bounding box center [707, 10] width 34 height 7
click at [273, 119] on div "scrollable content" at bounding box center [279, 170] width 248 height 141
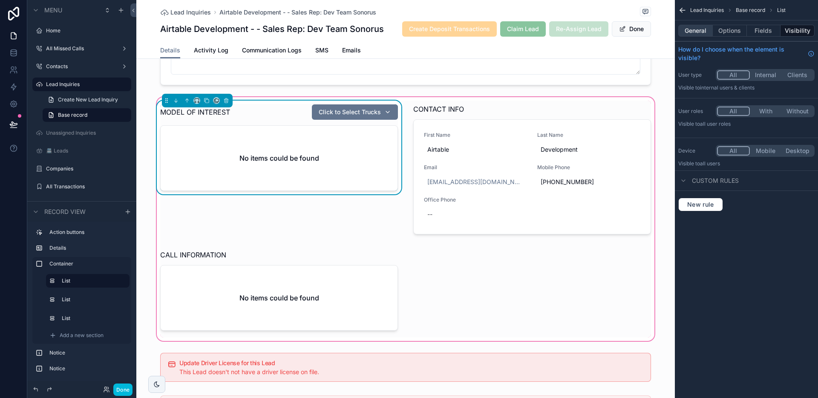
click at [700, 34] on button "General" at bounding box center [695, 31] width 34 height 12
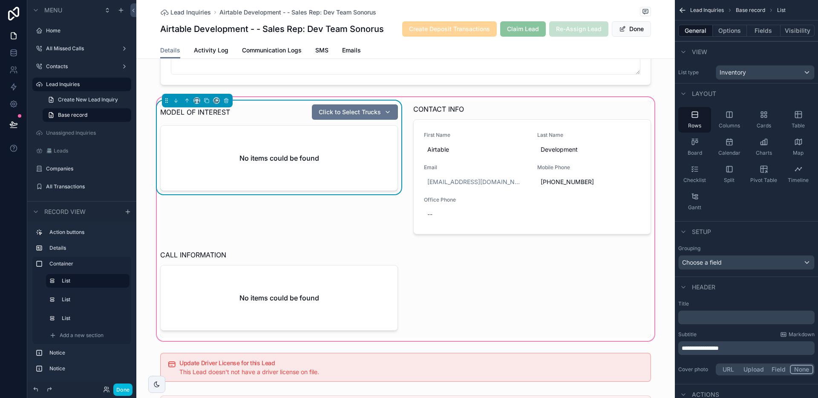
click at [703, 349] on span "**********" at bounding box center [699, 348] width 37 height 6
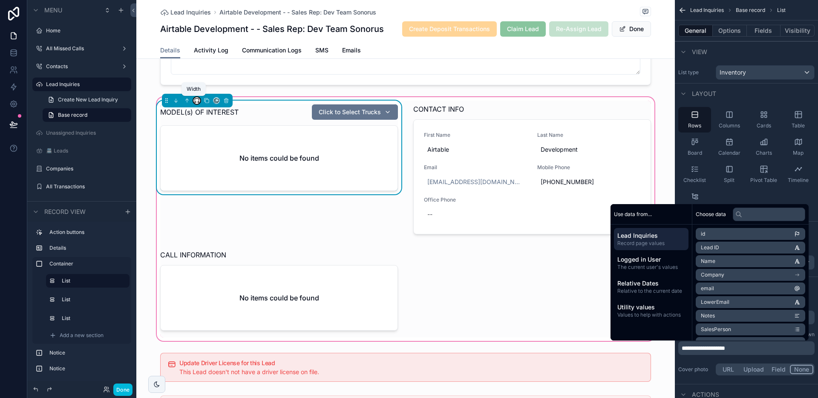
click at [198, 101] on icon "scrollable content" at bounding box center [198, 102] width 1 height 2
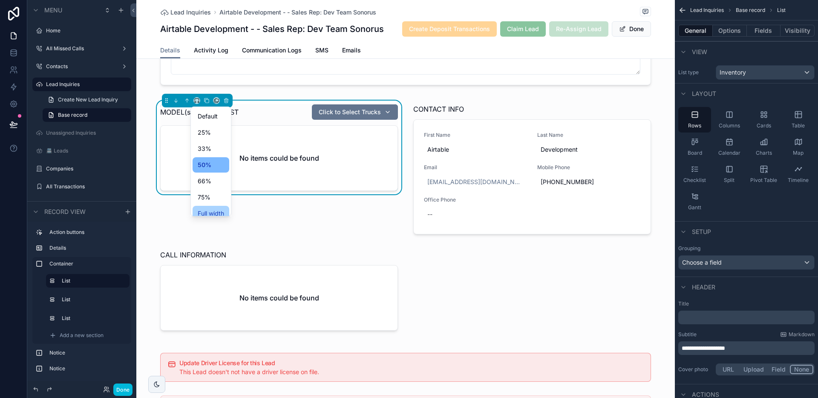
click at [212, 209] on span "Full width" at bounding box center [211, 213] width 26 height 10
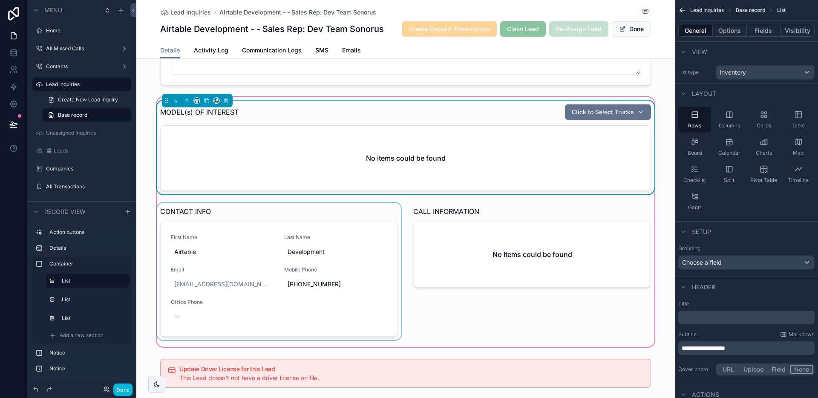
click at [302, 216] on div "scrollable content" at bounding box center [279, 273] width 248 height 141
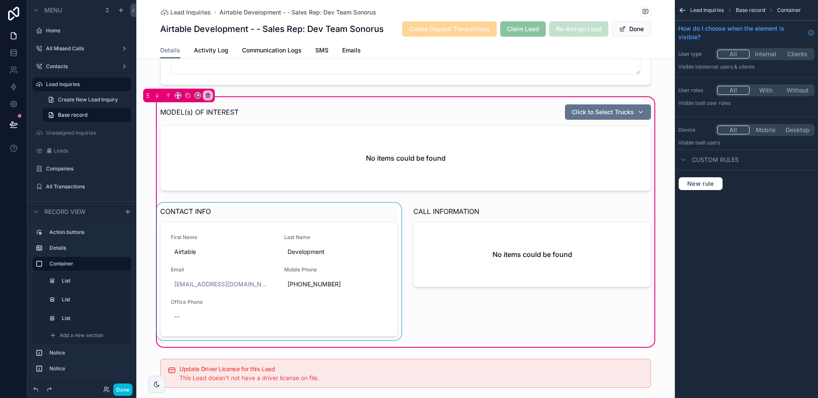
click at [200, 211] on div "scrollable content" at bounding box center [279, 273] width 248 height 141
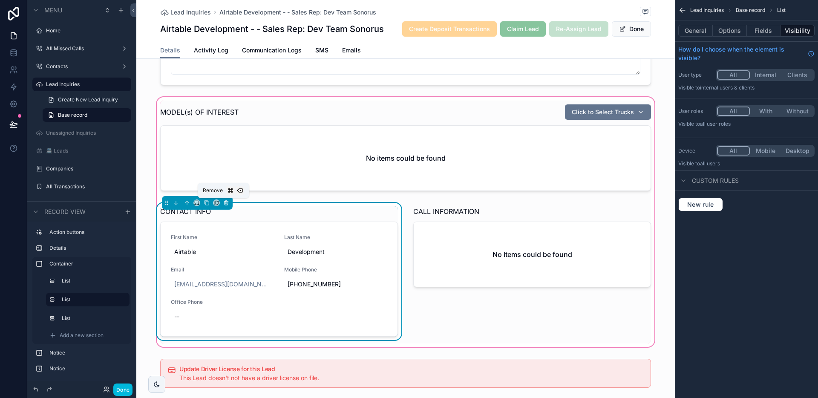
click at [224, 203] on icon "scrollable content" at bounding box center [226, 203] width 6 height 6
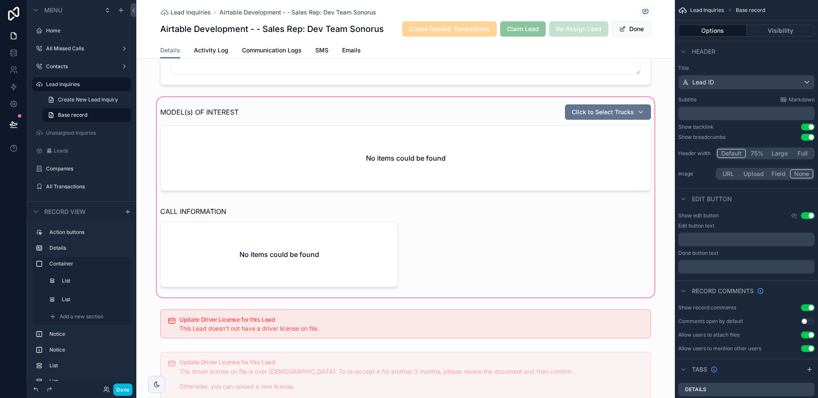
click at [295, 211] on div "scrollable content" at bounding box center [405, 197] width 538 height 204
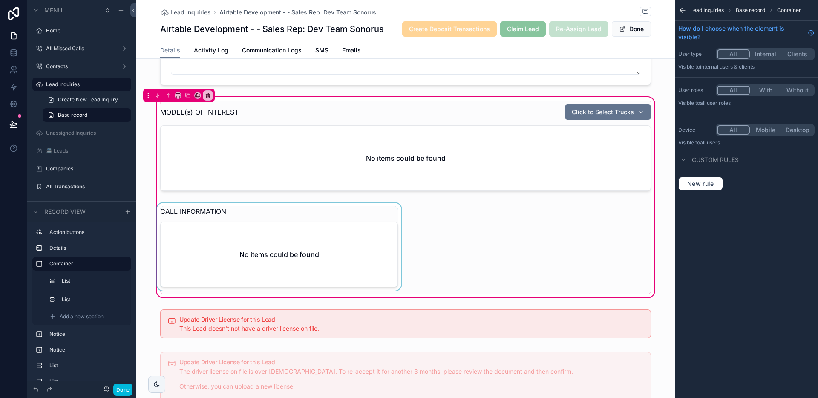
click at [254, 213] on div "scrollable content" at bounding box center [279, 248] width 248 height 91
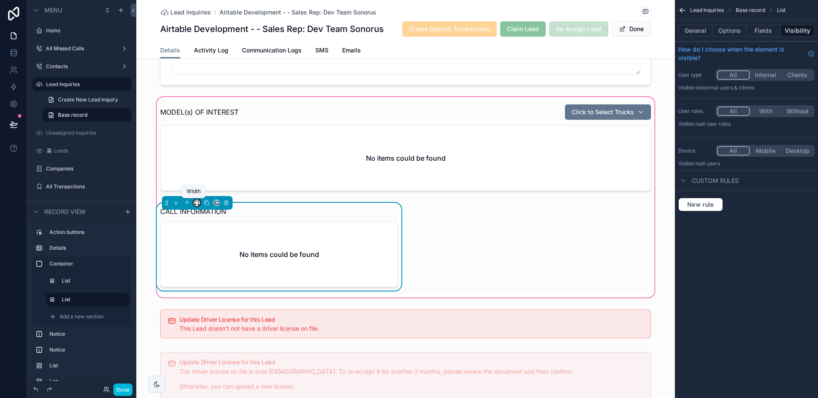
click at [194, 202] on icon "scrollable content" at bounding box center [197, 203] width 6 height 6
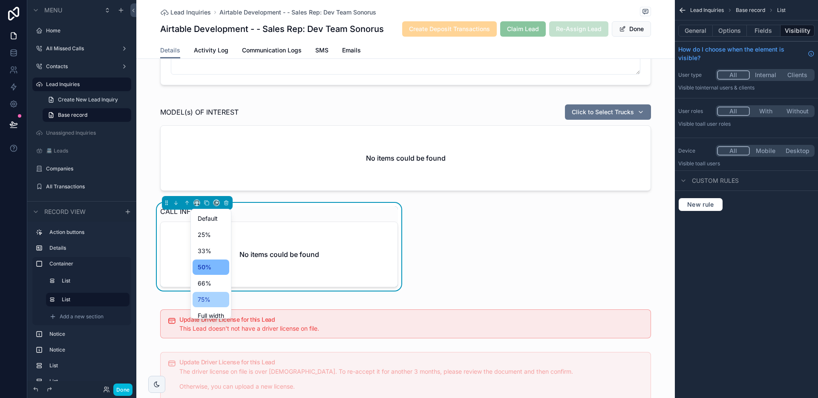
click at [214, 292] on div "75%" at bounding box center [210, 299] width 37 height 15
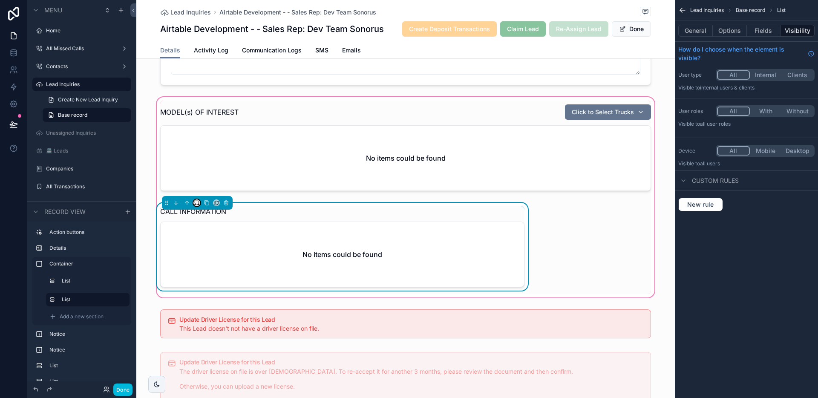
click at [194, 204] on icon "scrollable content" at bounding box center [197, 203] width 6 height 6
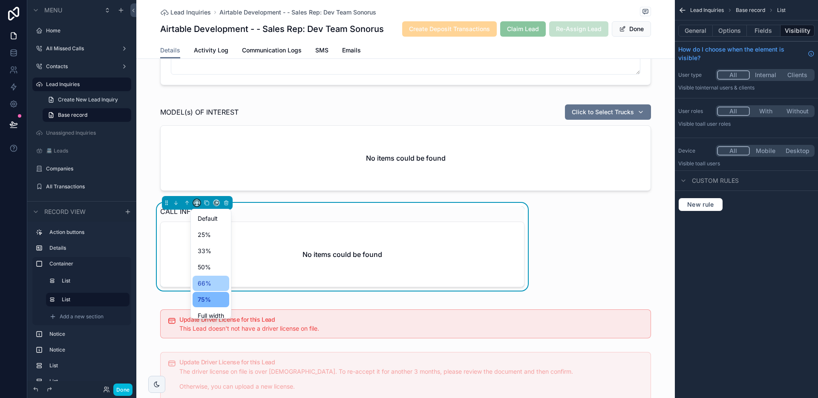
scroll to position [7, 0]
click at [211, 305] on span "Full width" at bounding box center [211, 309] width 26 height 10
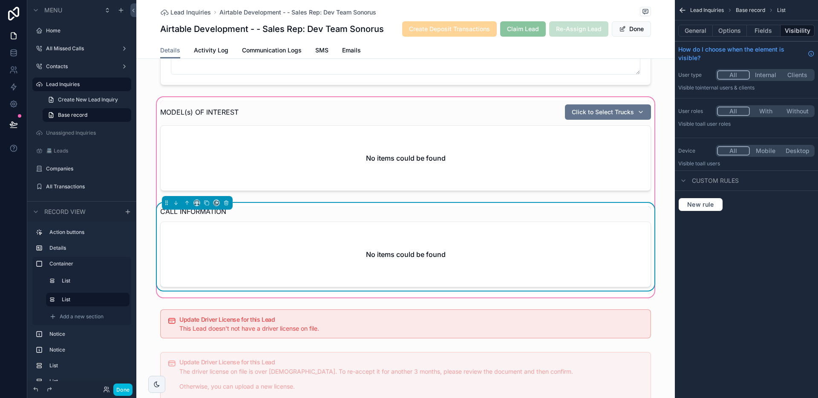
click at [400, 218] on div "CALL INFORMATION No items could be found" at bounding box center [405, 246] width 491 height 81
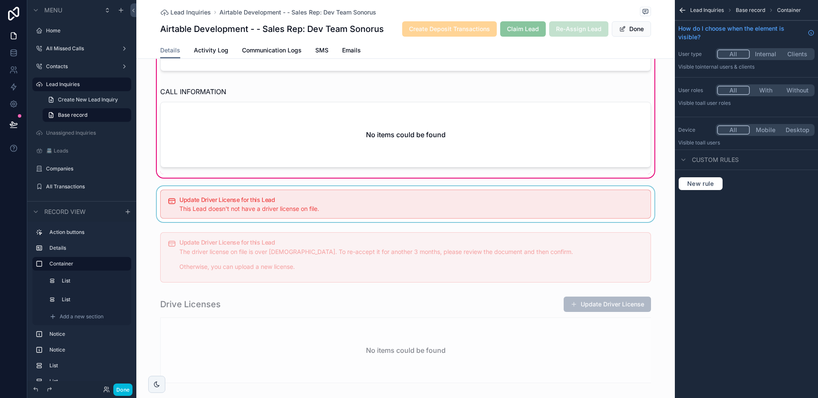
scroll to position [359, 0]
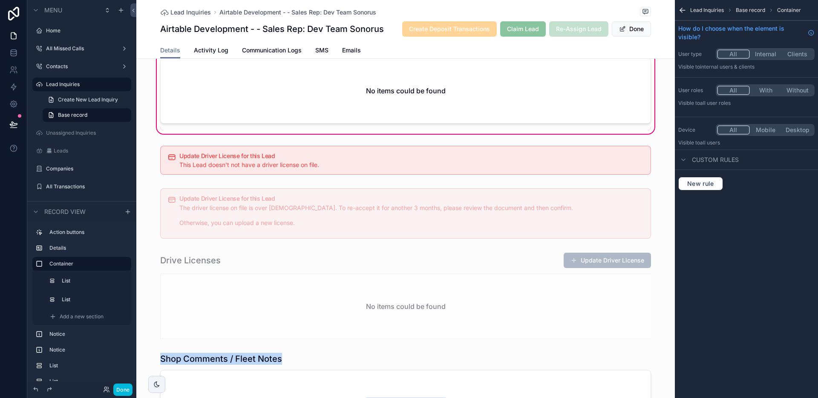
click at [241, 349] on div "Shop Comments / Fleet Notes No items could be found" at bounding box center [405, 395] width 538 height 93
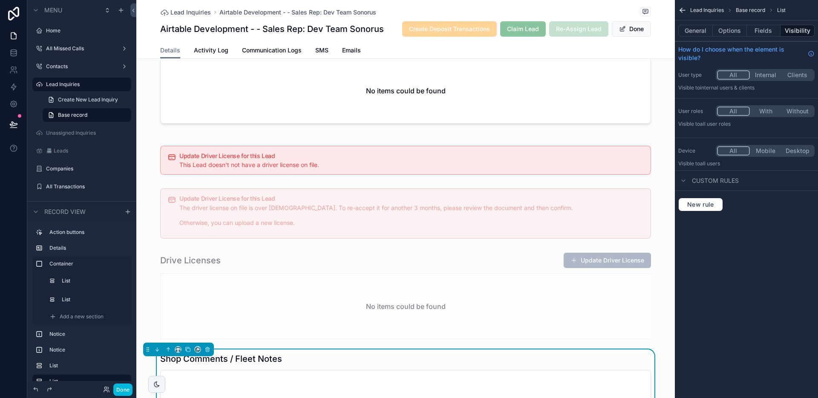
click at [244, 359] on h1 "Shop Comments / Fleet Notes" at bounding box center [221, 359] width 122 height 12
click at [169, 353] on button "scrollable content" at bounding box center [168, 348] width 9 height 9
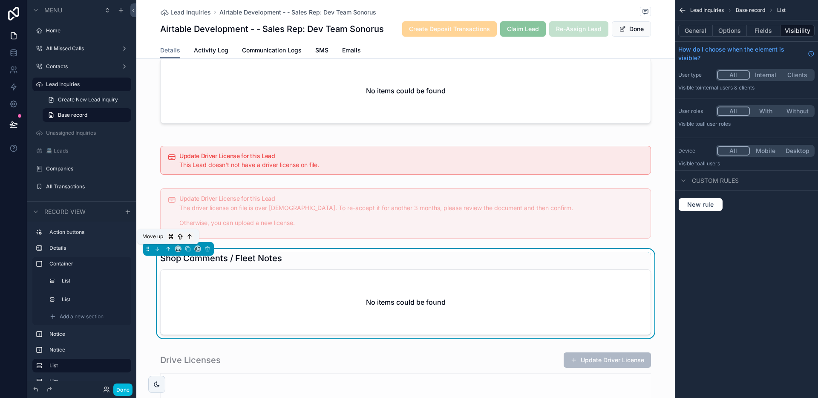
click at [166, 252] on button "scrollable content" at bounding box center [168, 248] width 9 height 9
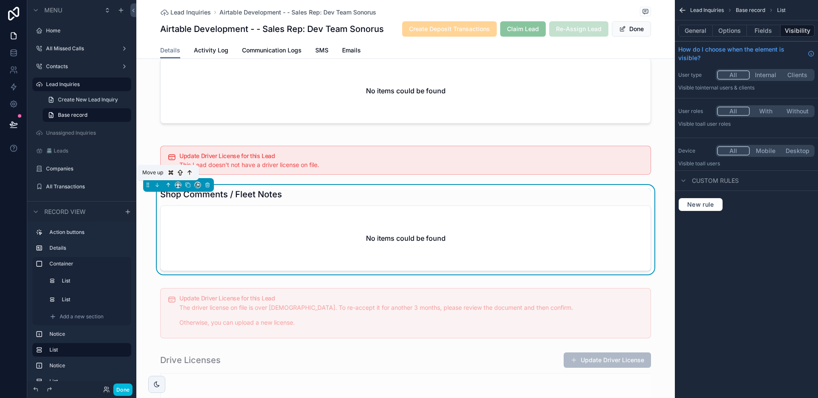
click at [166, 185] on icon "scrollable content" at bounding box center [168, 185] width 6 height 6
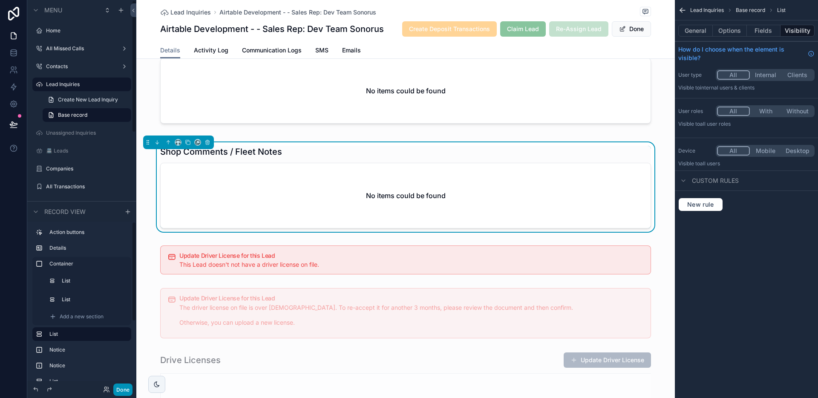
click at [124, 387] on button "Done" at bounding box center [122, 389] width 19 height 12
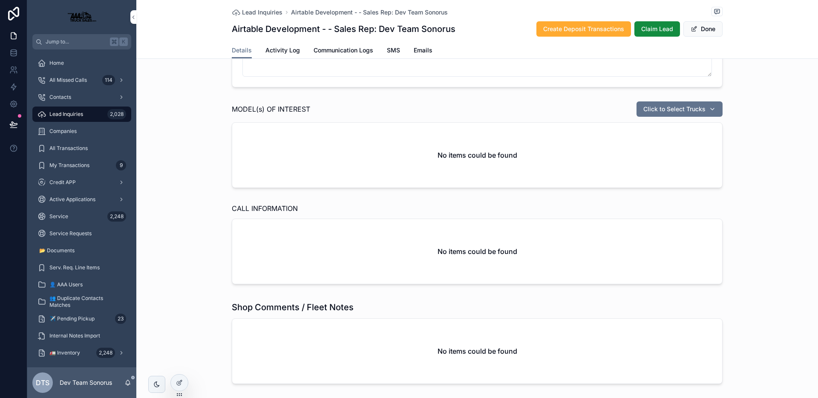
scroll to position [0, 0]
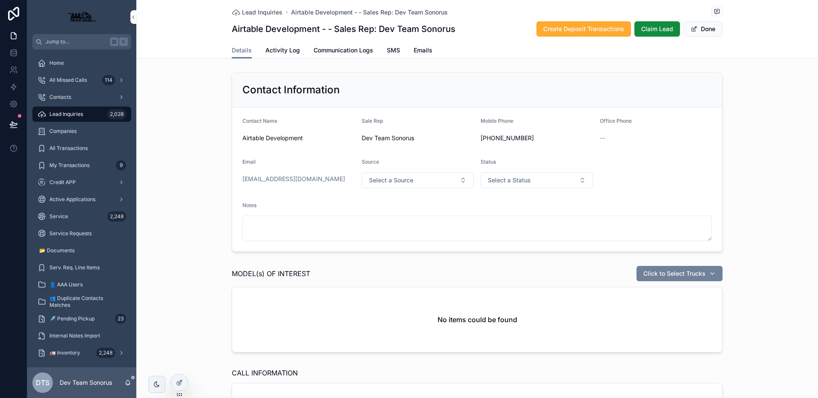
click at [703, 269] on div "Click to Select Trucks" at bounding box center [679, 273] width 72 height 9
click at [669, 321] on div "LL969" at bounding box center [676, 321] width 118 height 14
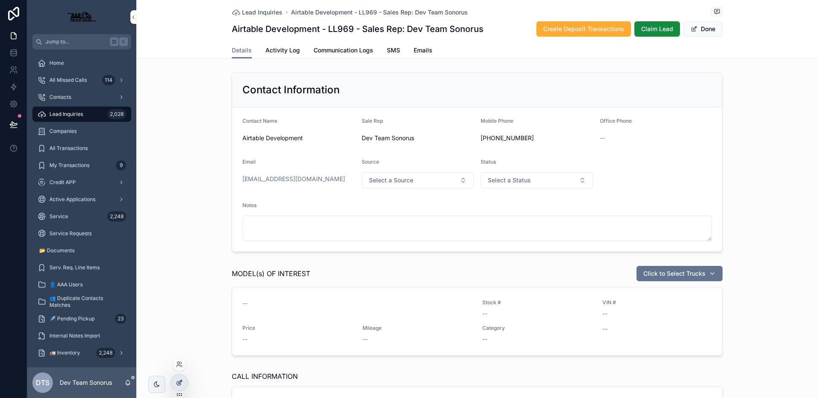
click at [183, 380] on div at bounding box center [179, 382] width 17 height 16
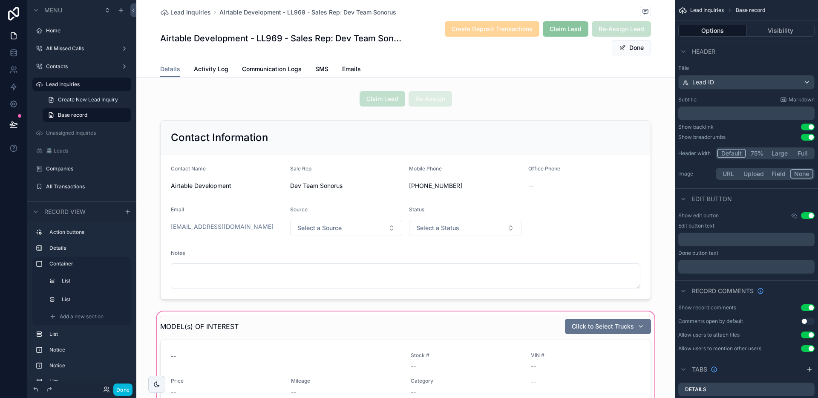
scroll to position [5, 0]
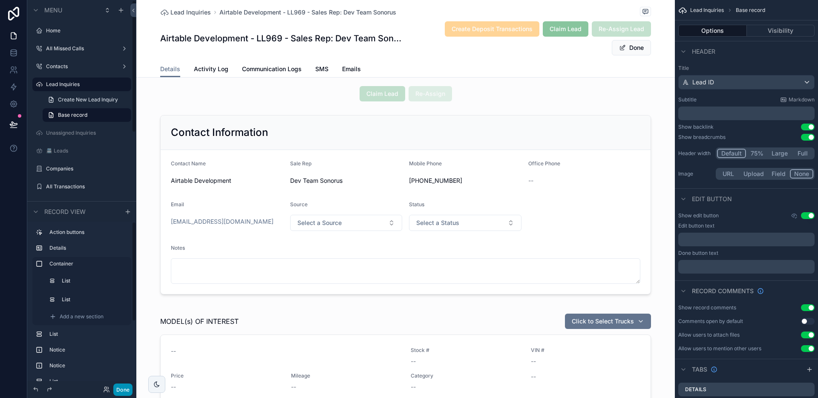
click at [122, 388] on button "Done" at bounding box center [122, 389] width 19 height 12
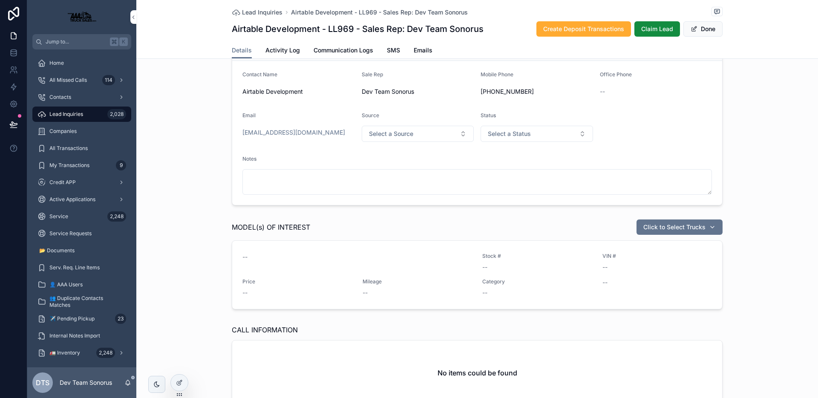
scroll to position [0, 0]
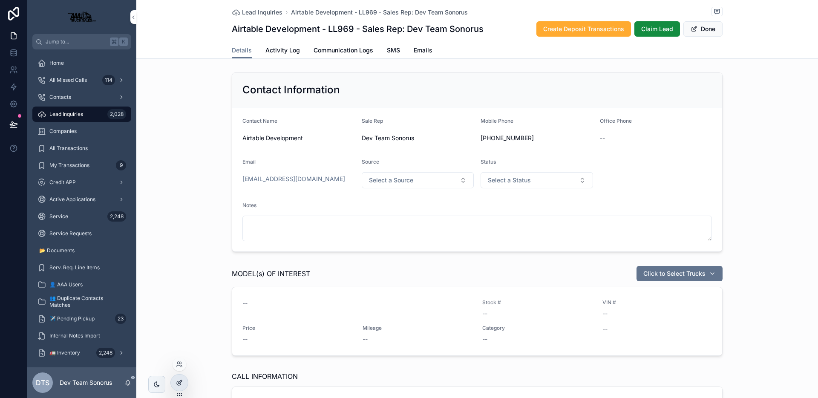
click at [180, 379] on icon at bounding box center [179, 382] width 7 height 7
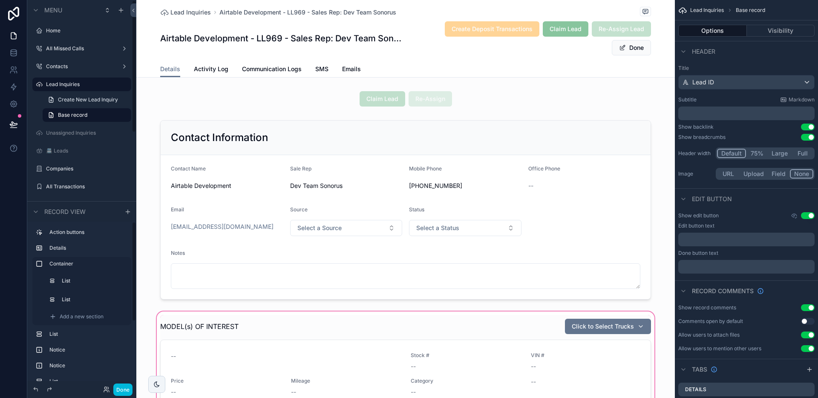
scroll to position [148, 0]
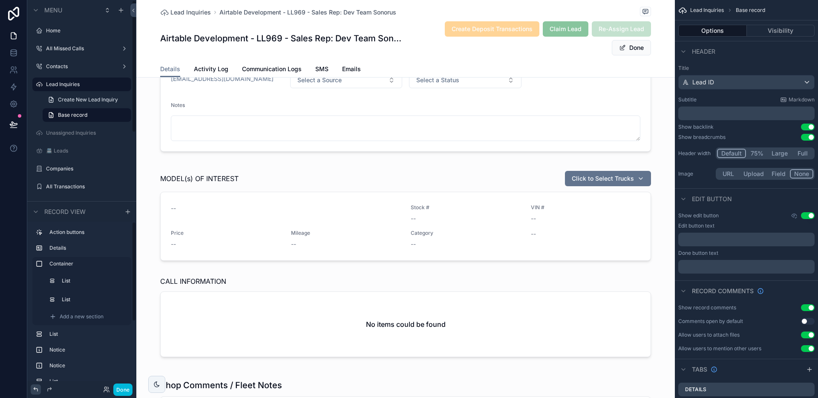
click at [32, 389] on div at bounding box center [36, 389] width 10 height 10
click at [34, 389] on icon at bounding box center [35, 389] width 7 height 7
click at [35, 391] on icon at bounding box center [35, 389] width 7 height 7
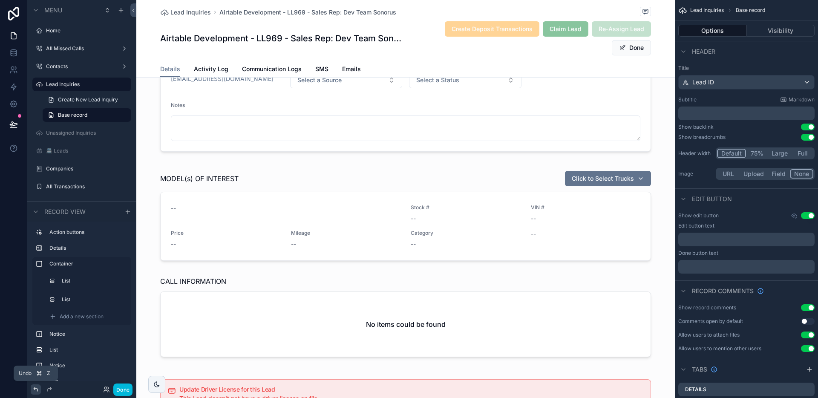
click at [35, 391] on icon at bounding box center [35, 389] width 7 height 7
click at [35, 389] on icon at bounding box center [35, 389] width 7 height 7
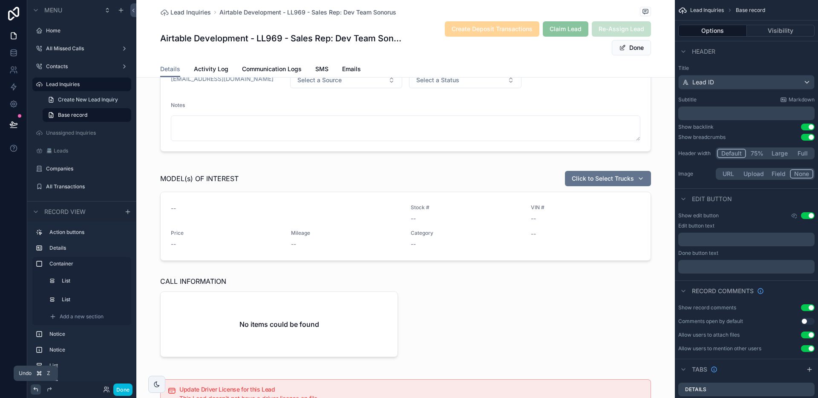
click at [35, 389] on icon at bounding box center [35, 389] width 7 height 7
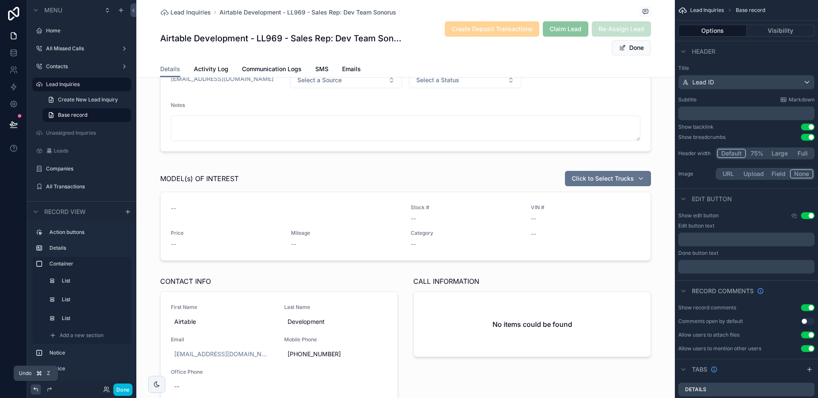
click at [35, 389] on icon at bounding box center [35, 389] width 7 height 7
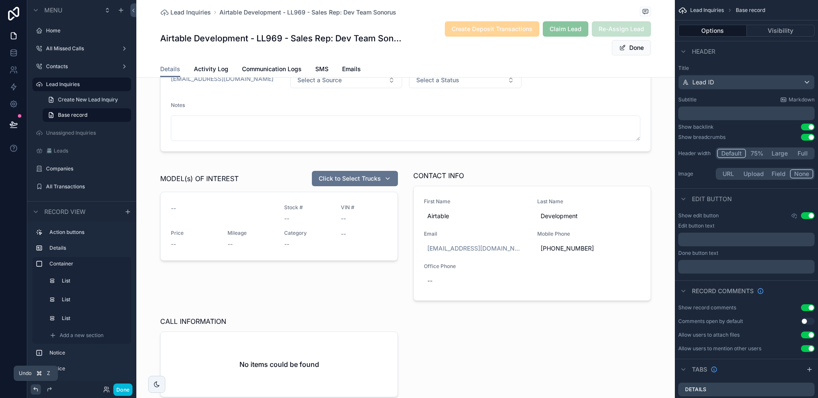
click at [35, 389] on icon at bounding box center [35, 389] width 7 height 7
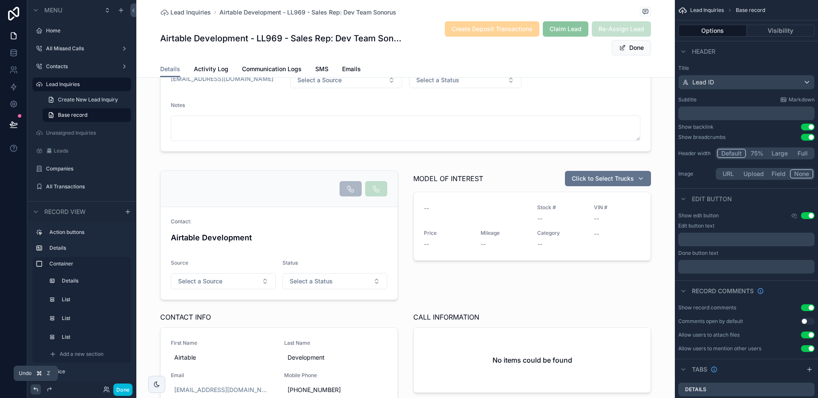
click at [35, 389] on icon at bounding box center [35, 389] width 7 height 7
click at [50, 388] on icon at bounding box center [50, 389] width 4 height 4
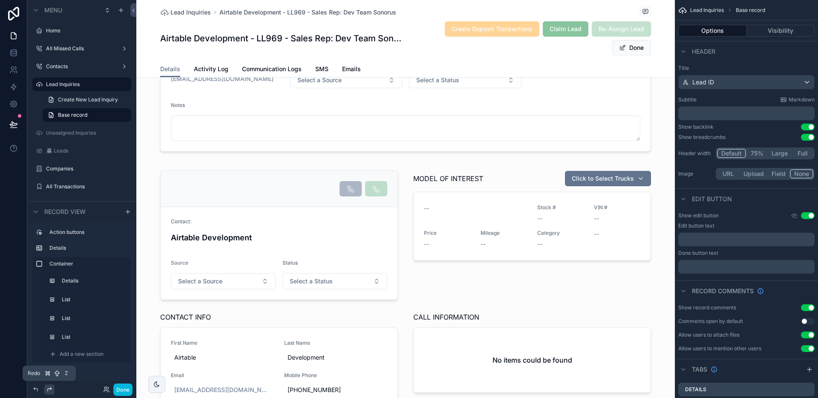
click at [50, 388] on icon at bounding box center [50, 389] width 4 height 4
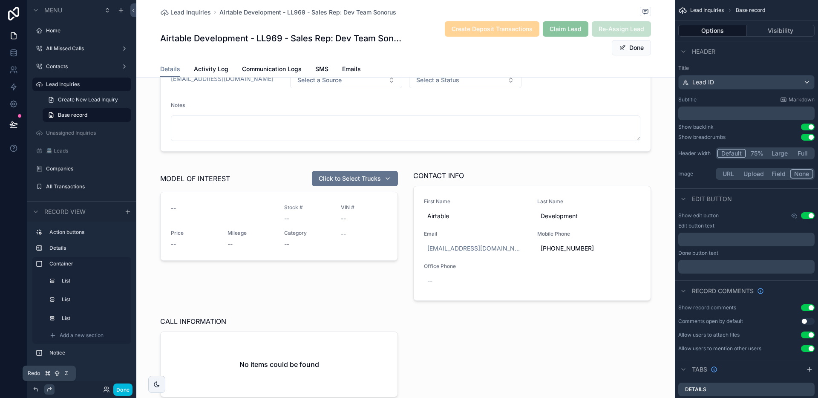
click at [50, 388] on icon at bounding box center [50, 389] width 4 height 4
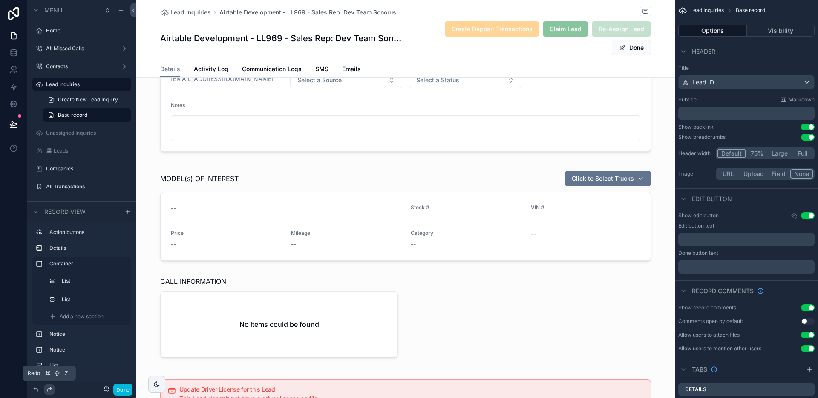
click at [50, 388] on icon at bounding box center [50, 389] width 4 height 4
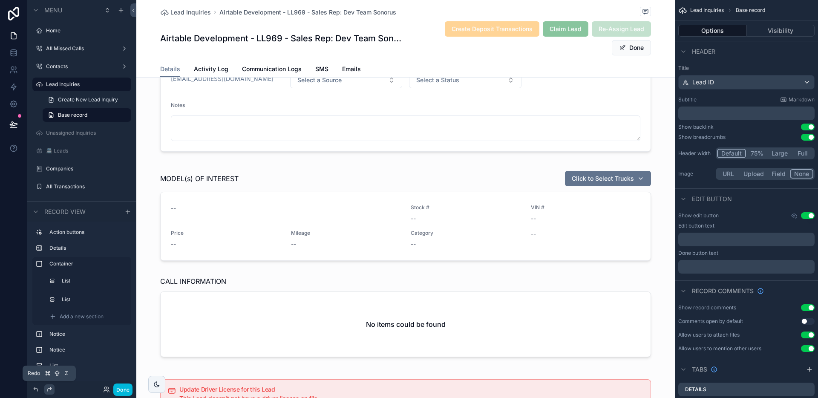
click at [50, 388] on icon at bounding box center [50, 389] width 4 height 4
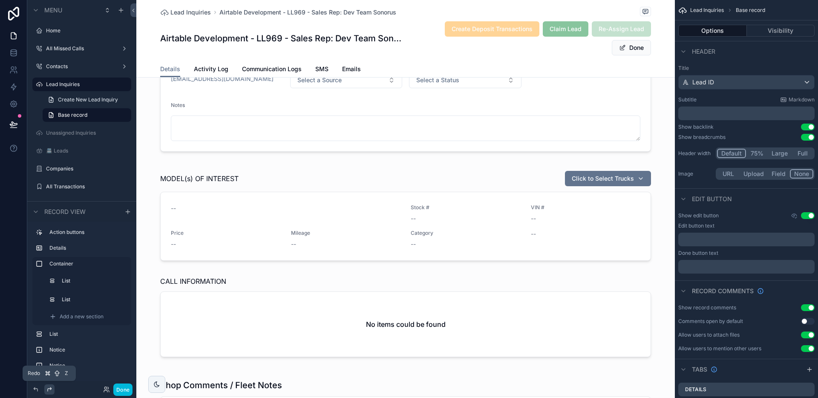
click at [50, 388] on icon at bounding box center [50, 389] width 4 height 4
click at [50, 387] on icon at bounding box center [49, 389] width 7 height 7
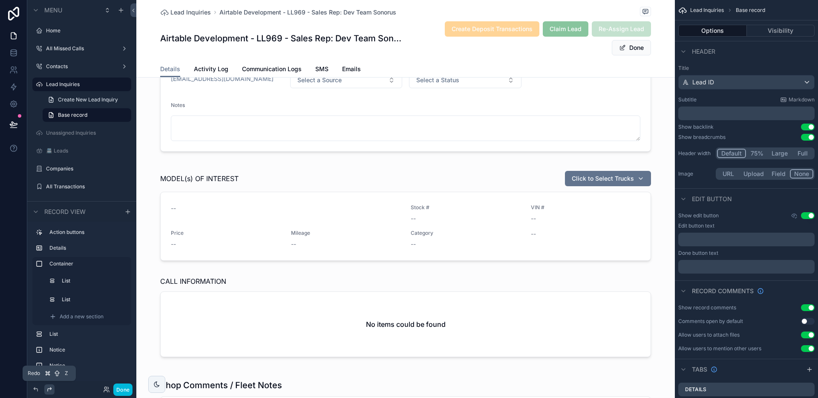
click at [50, 387] on icon at bounding box center [49, 389] width 7 height 7
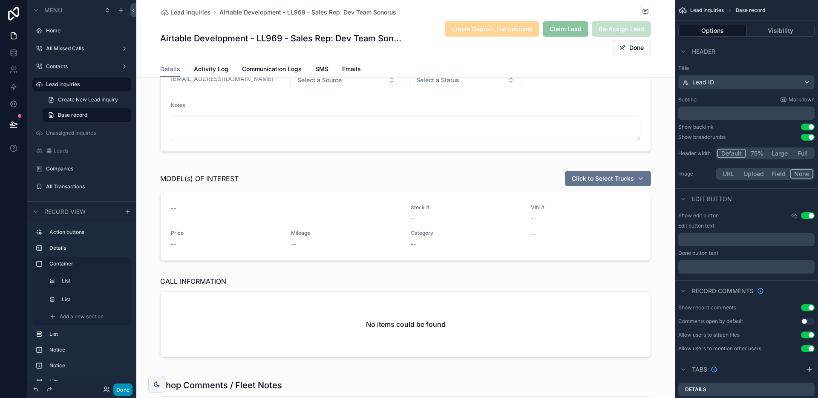
click at [129, 390] on button "Done" at bounding box center [122, 389] width 19 height 12
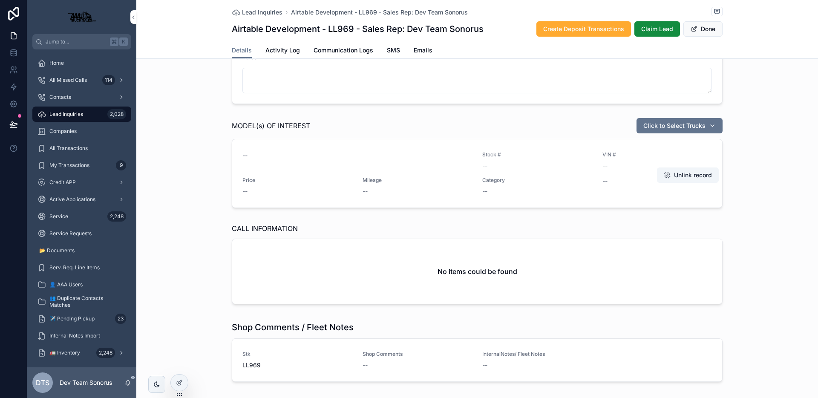
click at [706, 176] on button "Unlink record" at bounding box center [688, 174] width 62 height 15
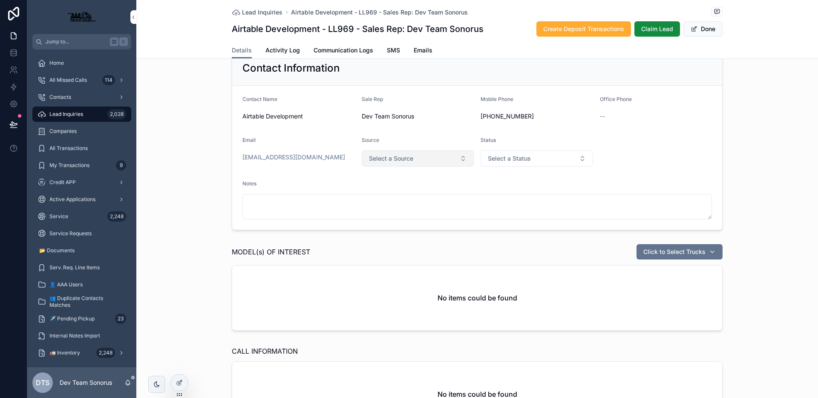
scroll to position [0, 0]
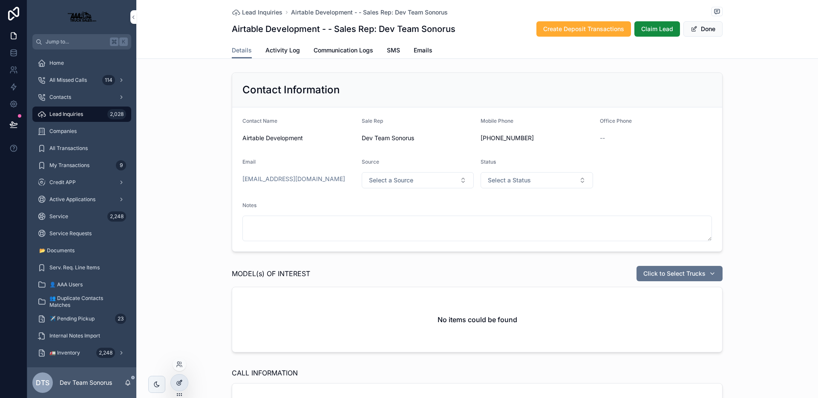
click at [177, 385] on icon at bounding box center [179, 382] width 7 height 7
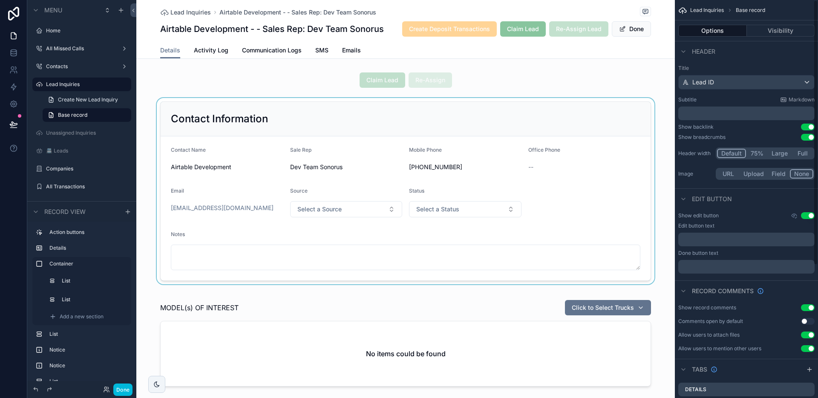
click at [503, 160] on div "scrollable content" at bounding box center [405, 191] width 538 height 186
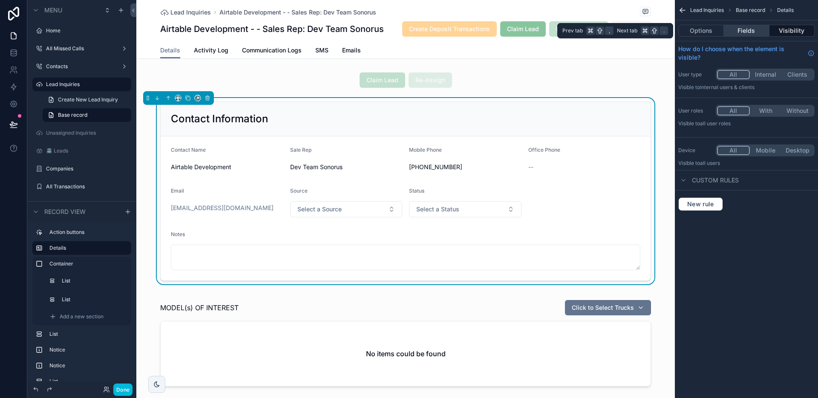
click at [750, 33] on button "Fields" at bounding box center [745, 31] width 45 height 12
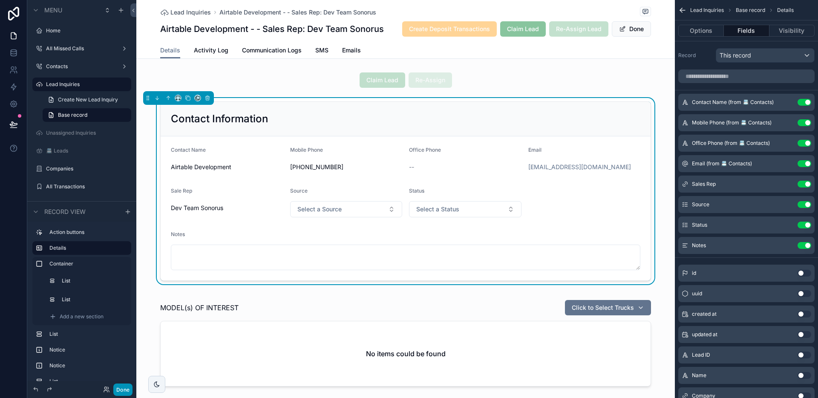
click at [125, 388] on button "Done" at bounding box center [122, 389] width 19 height 12
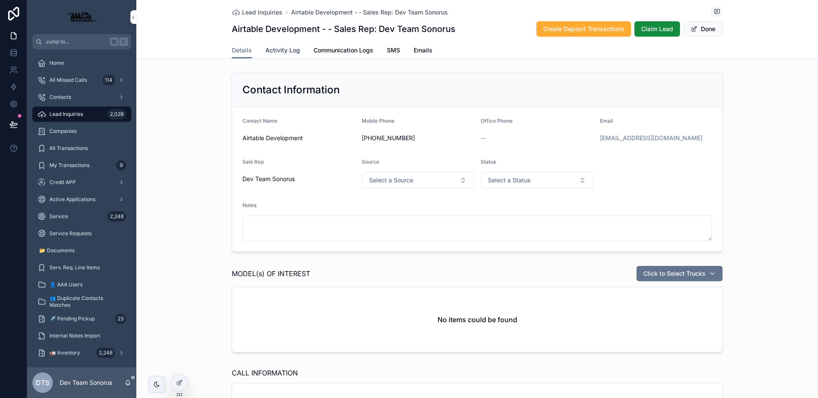
click at [281, 48] on span "Activity Log" at bounding box center [282, 50] width 34 height 9
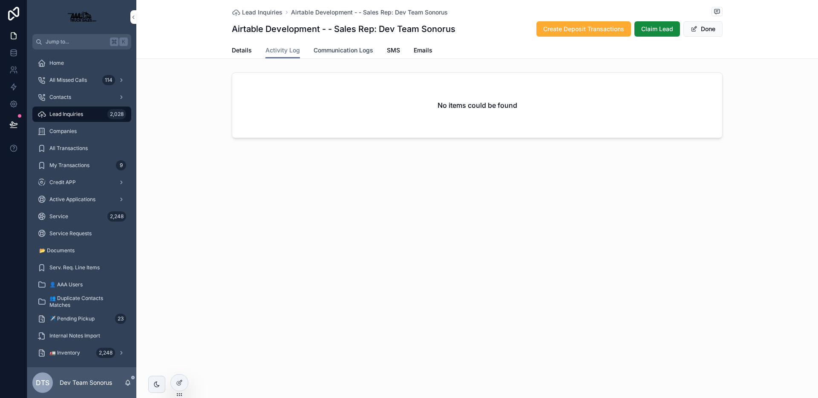
click at [332, 52] on span "Communication Logs" at bounding box center [343, 50] width 60 height 9
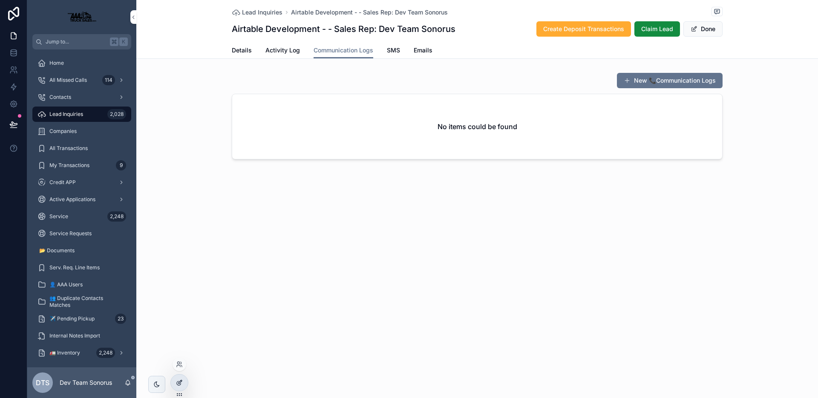
click at [180, 382] on icon at bounding box center [179, 382] width 7 height 7
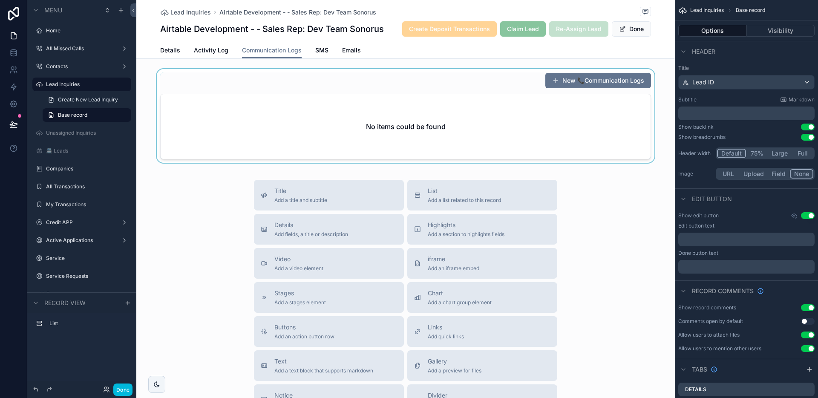
click at [479, 80] on div "scrollable content" at bounding box center [405, 117] width 538 height 97
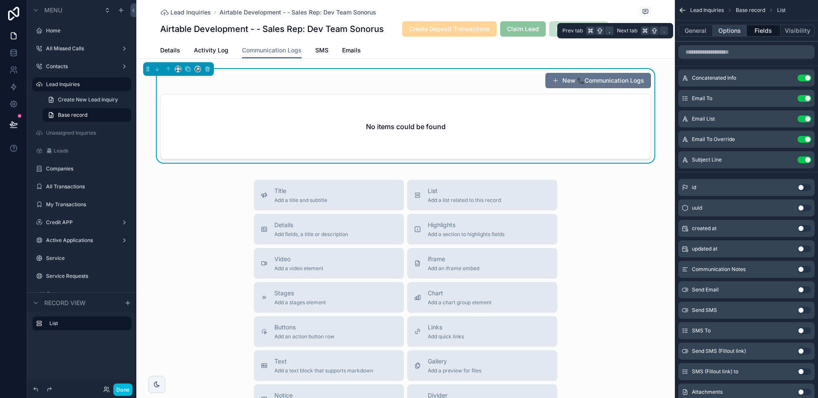
click at [718, 30] on button "Options" at bounding box center [729, 31] width 34 height 12
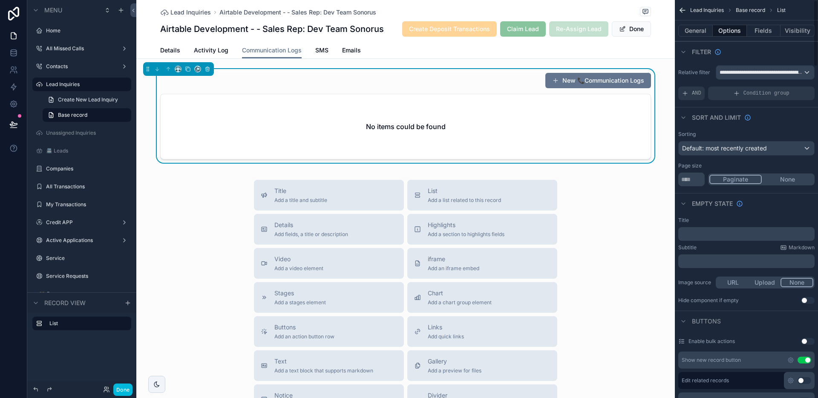
drag, startPoint x: 805, startPoint y: 361, endPoint x: 749, endPoint y: 321, distance: 69.2
click at [805, 361] on button "Use setting" at bounding box center [804, 359] width 14 height 7
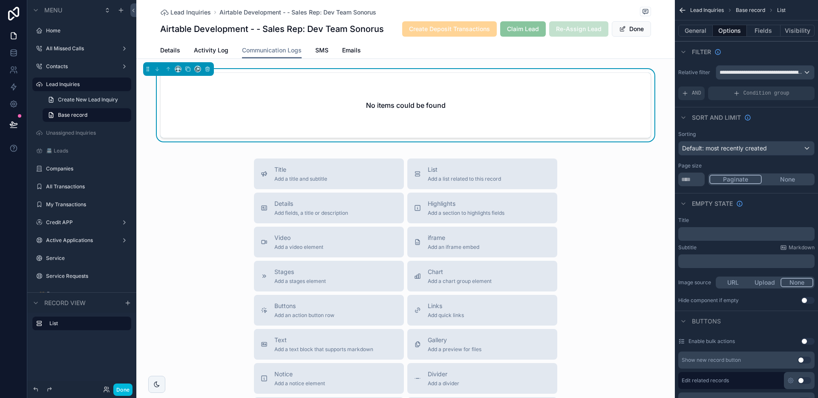
drag, startPoint x: 127, startPoint y: 392, endPoint x: 132, endPoint y: 361, distance: 31.0
click at [127, 392] on button "Done" at bounding box center [122, 389] width 19 height 12
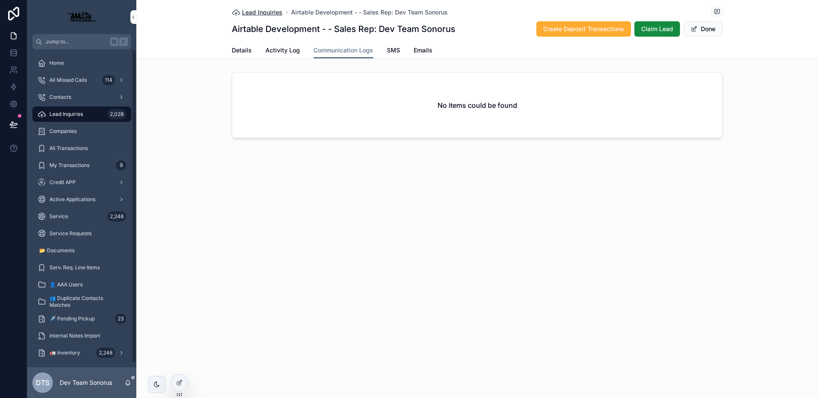
click at [252, 9] on span "Lead Inquiries" at bounding box center [262, 12] width 40 height 9
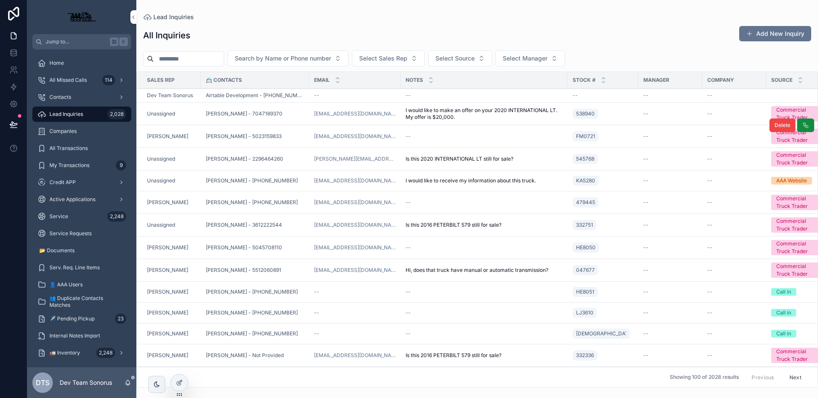
click at [286, 137] on div "[PERSON_NAME] - 5023159833" at bounding box center [255, 136] width 98 height 7
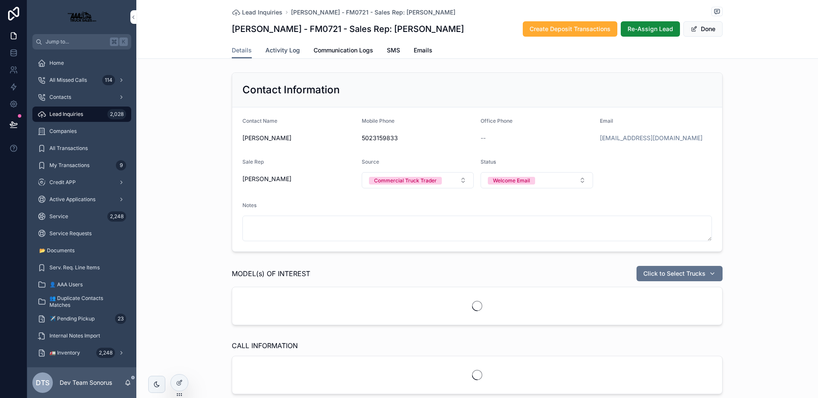
click at [272, 48] on span "Activity Log" at bounding box center [282, 50] width 34 height 9
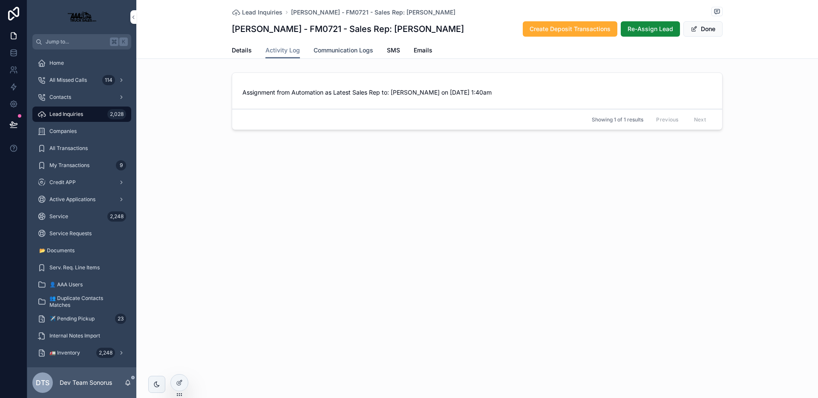
click at [338, 49] on span "Communication Logs" at bounding box center [343, 50] width 60 height 9
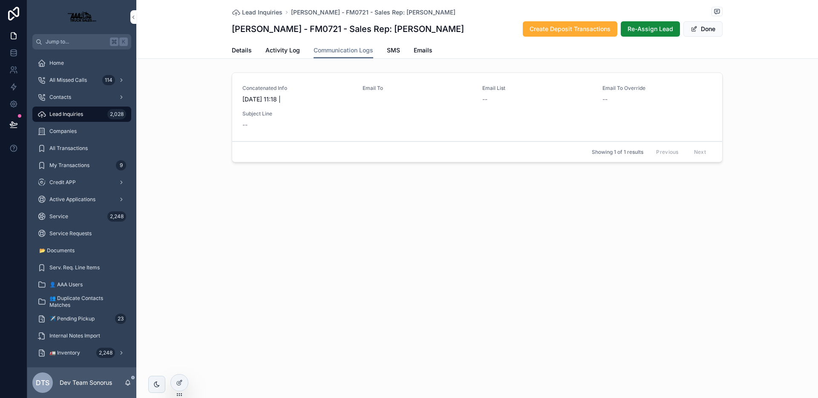
click at [366, 102] on div "Email To" at bounding box center [417, 94] width 110 height 19
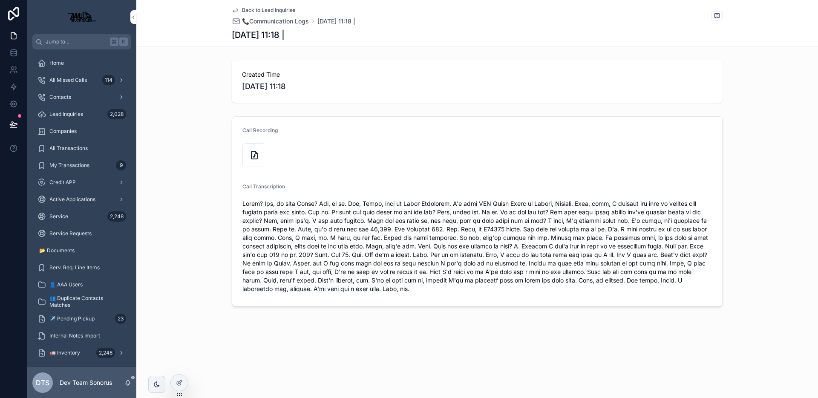
click at [275, 11] on span "Back to Lead Inquiries" at bounding box center [268, 10] width 53 height 7
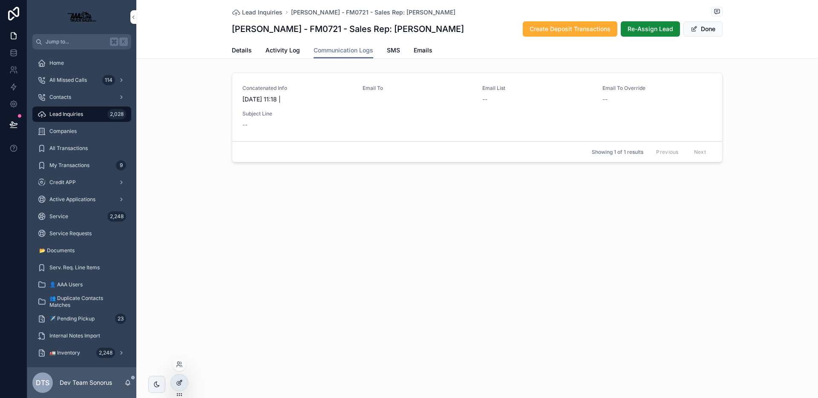
click at [181, 384] on icon at bounding box center [179, 382] width 7 height 7
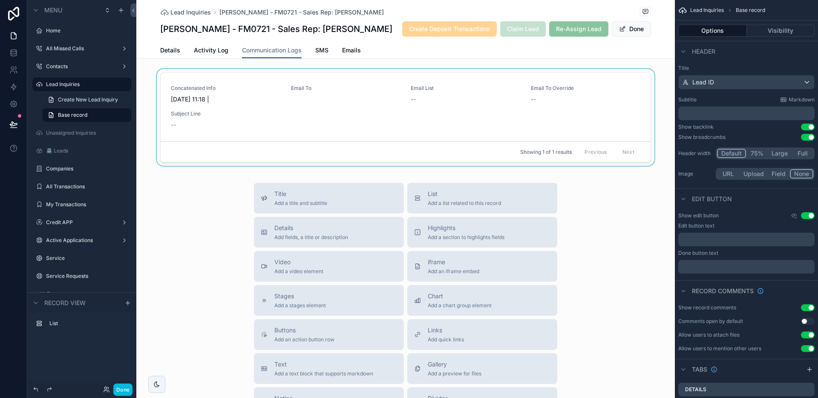
click at [648, 132] on div "scrollable content" at bounding box center [405, 119] width 538 height 100
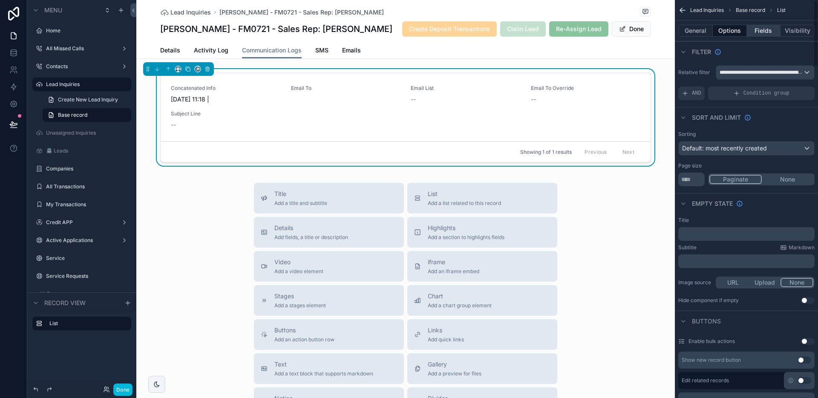
click at [769, 34] on button "Fields" at bounding box center [763, 31] width 34 height 12
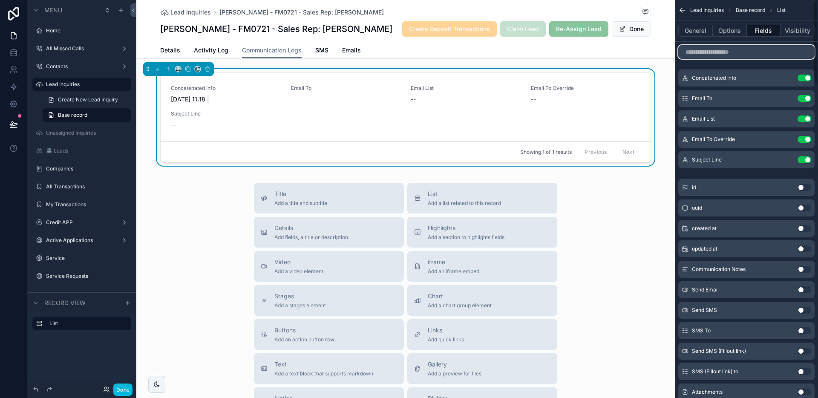
click at [703, 53] on input "scrollable content" at bounding box center [746, 52] width 136 height 14
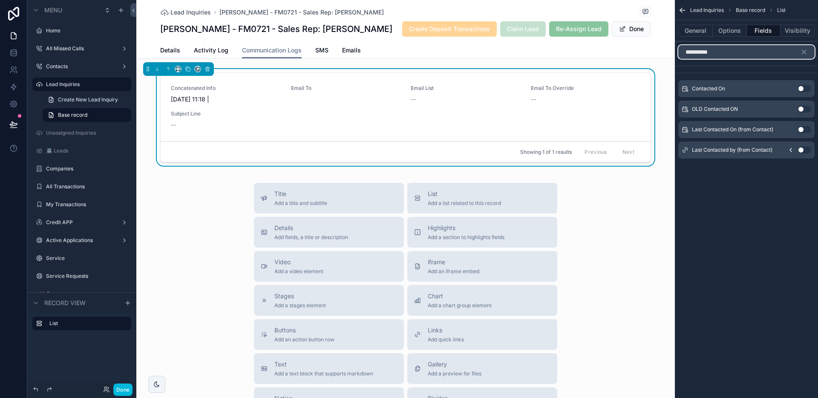
type input "*********"
click at [803, 90] on button "Use setting" at bounding box center [804, 88] width 14 height 7
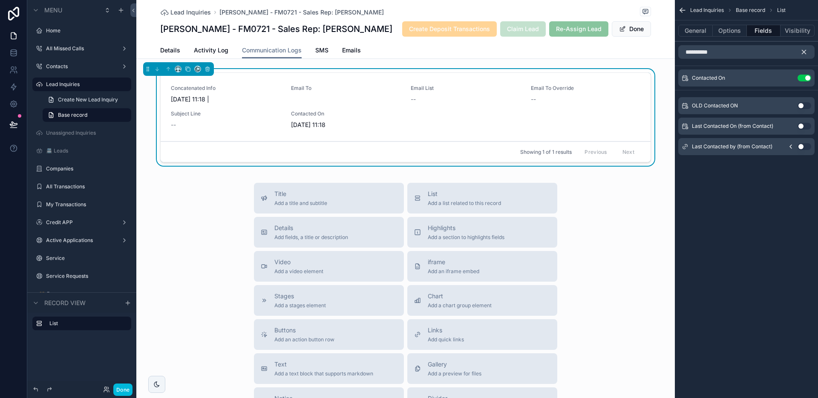
click at [804, 52] on icon "scrollable content" at bounding box center [804, 52] width 8 height 8
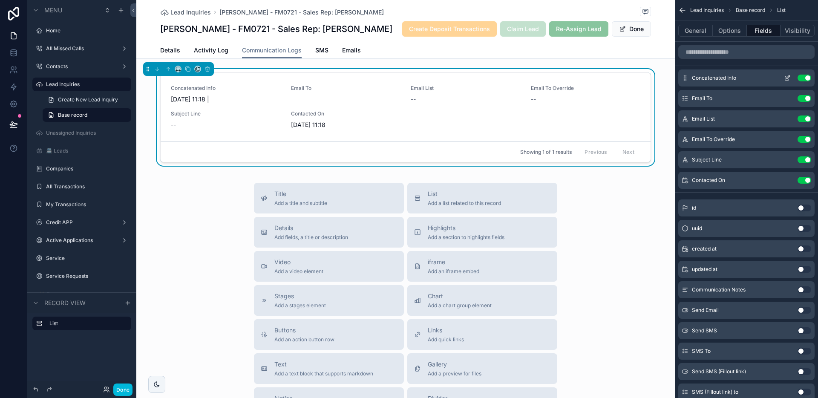
click at [798, 77] on button "Use setting" at bounding box center [804, 78] width 14 height 7
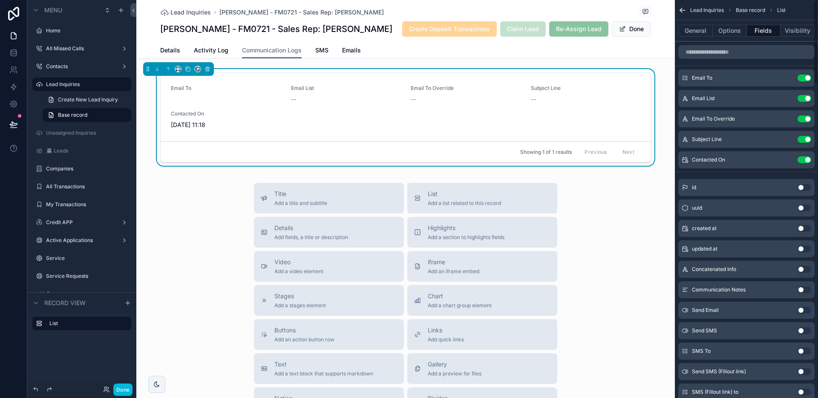
click at [798, 77] on button "Use setting" at bounding box center [804, 78] width 14 height 7
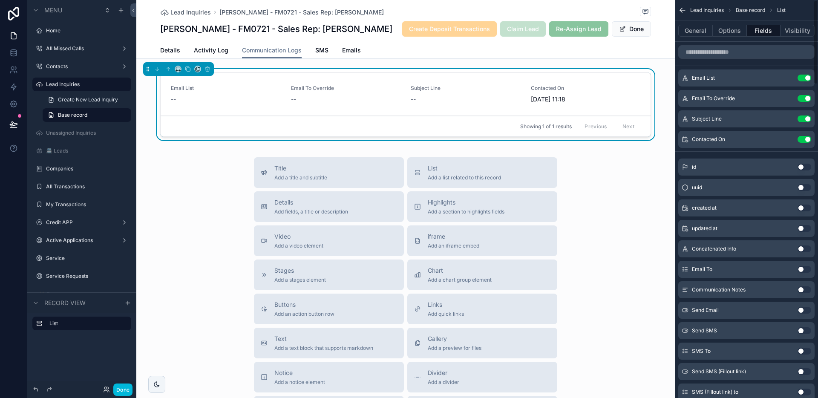
click at [798, 77] on button "Use setting" at bounding box center [804, 78] width 14 height 7
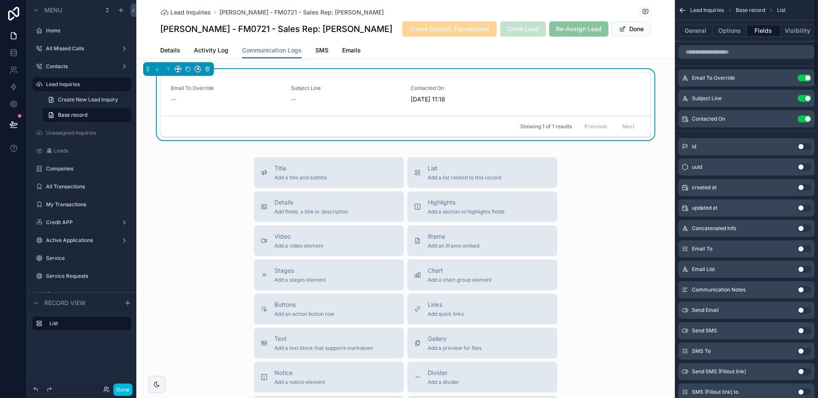
click at [798, 77] on button "Use setting" at bounding box center [804, 78] width 14 height 7
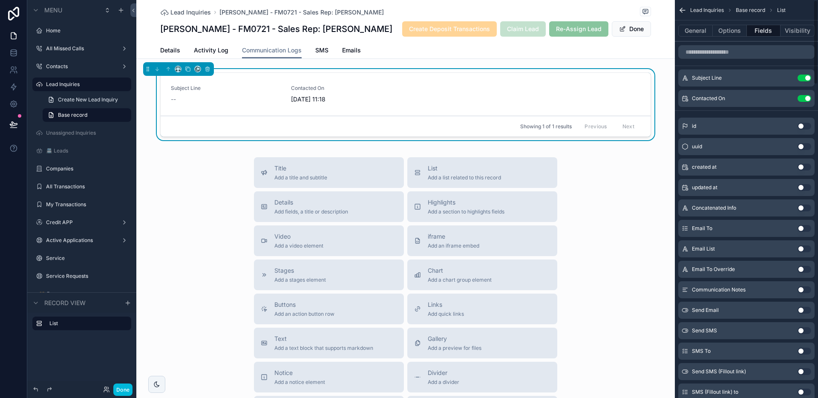
click at [798, 77] on button "Use setting" at bounding box center [804, 78] width 14 height 7
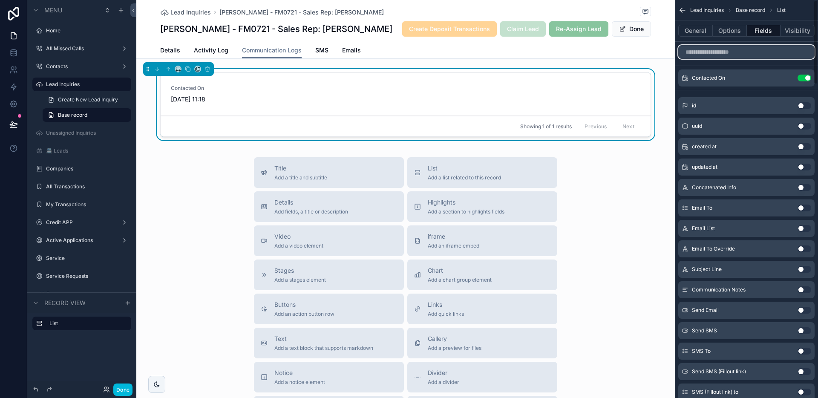
click at [739, 55] on input "scrollable content" at bounding box center [746, 52] width 136 height 14
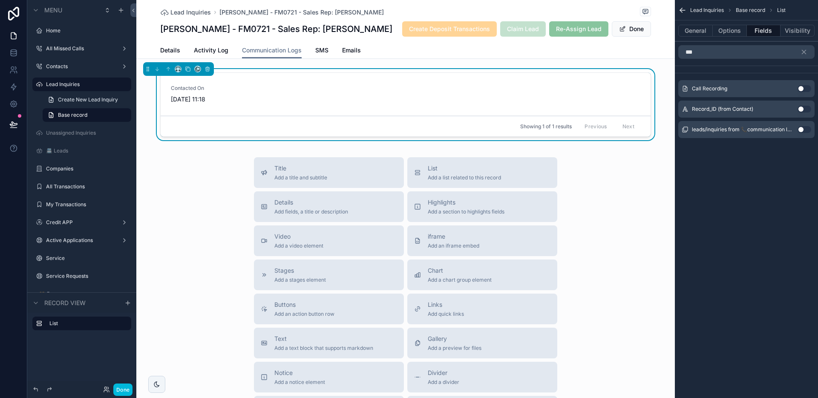
drag, startPoint x: 803, startPoint y: 91, endPoint x: 755, endPoint y: 63, distance: 55.1
click at [803, 91] on button "Use setting" at bounding box center [804, 88] width 14 height 7
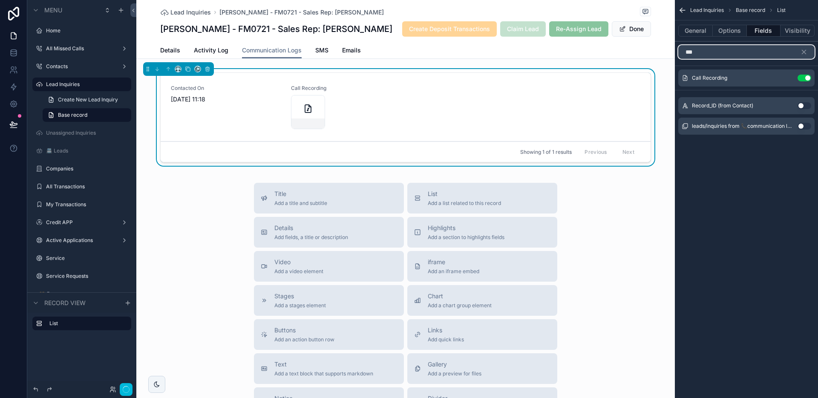
click at [752, 56] on input "***" at bounding box center [746, 52] width 136 height 14
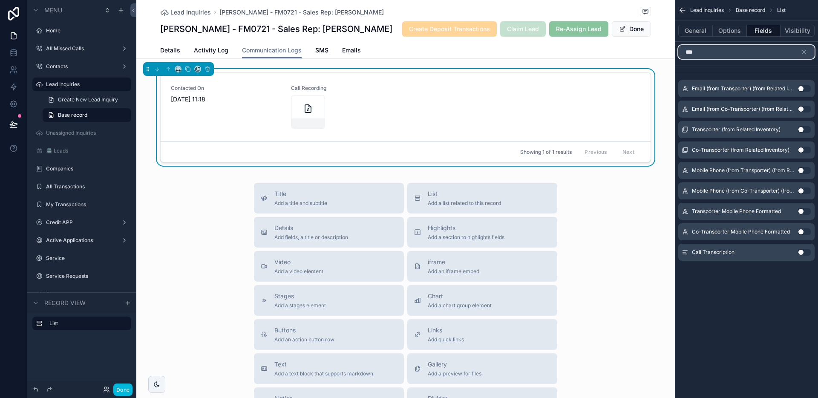
type input "***"
drag, startPoint x: 800, startPoint y: 250, endPoint x: 804, endPoint y: 242, distance: 8.6
click at [800, 250] on button "Use setting" at bounding box center [804, 252] width 14 height 7
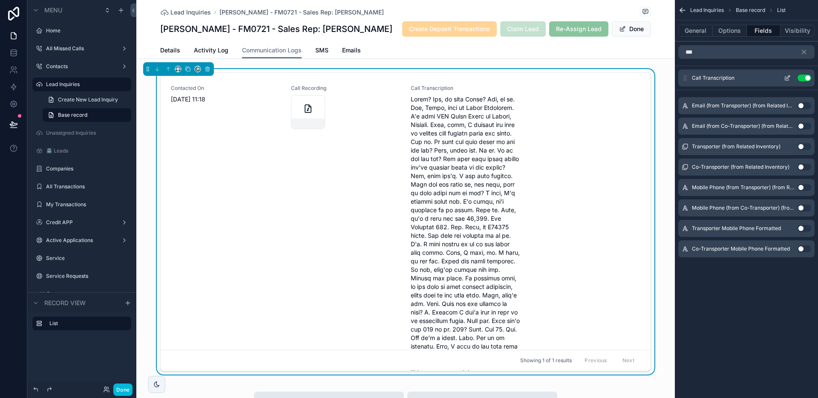
click at [785, 79] on icon "scrollable content" at bounding box center [786, 78] width 7 height 7
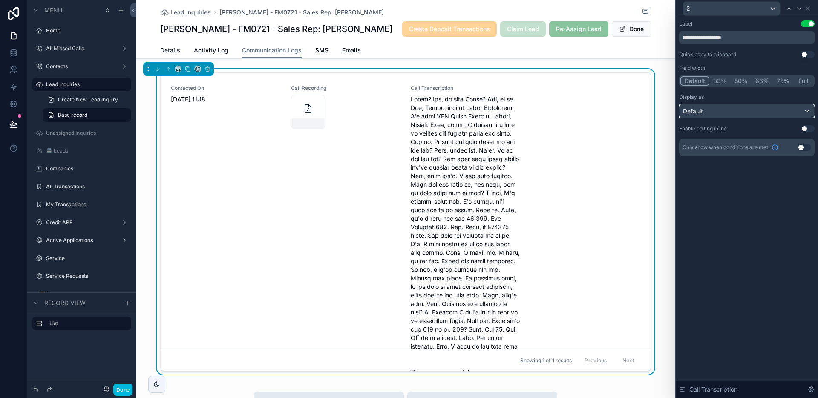
click at [707, 109] on div "Default" at bounding box center [746, 111] width 135 height 14
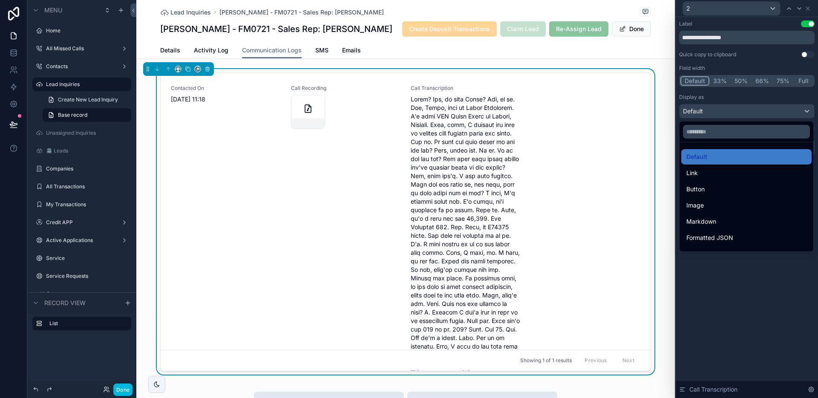
click at [747, 100] on div at bounding box center [746, 199] width 142 height 398
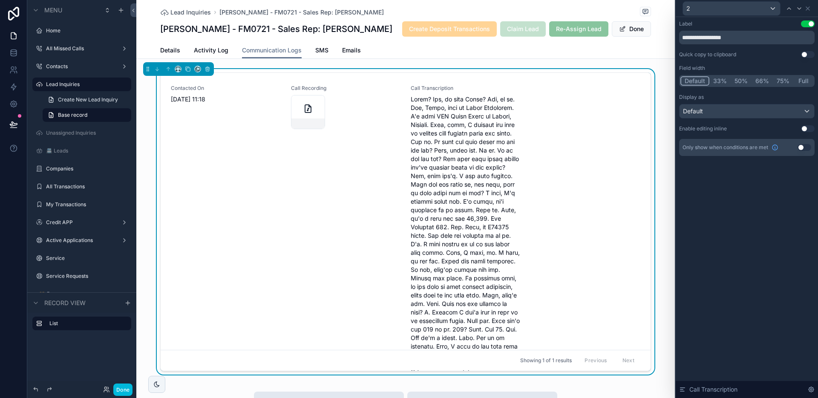
click at [808, 80] on button "Full" at bounding box center [803, 80] width 20 height 9
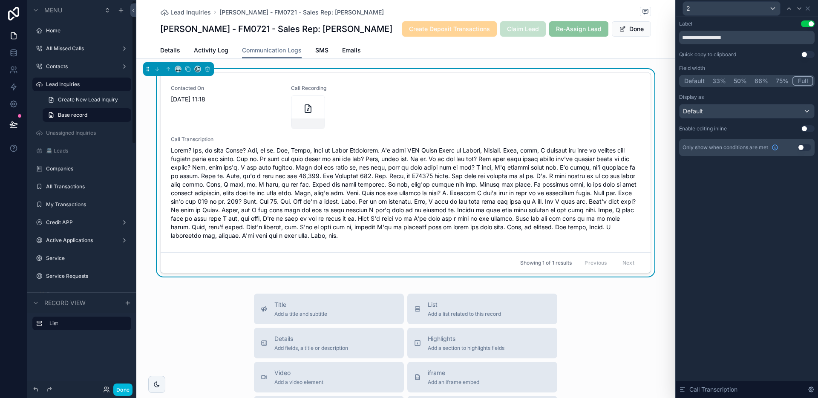
click at [120, 385] on button "Done" at bounding box center [122, 389] width 19 height 12
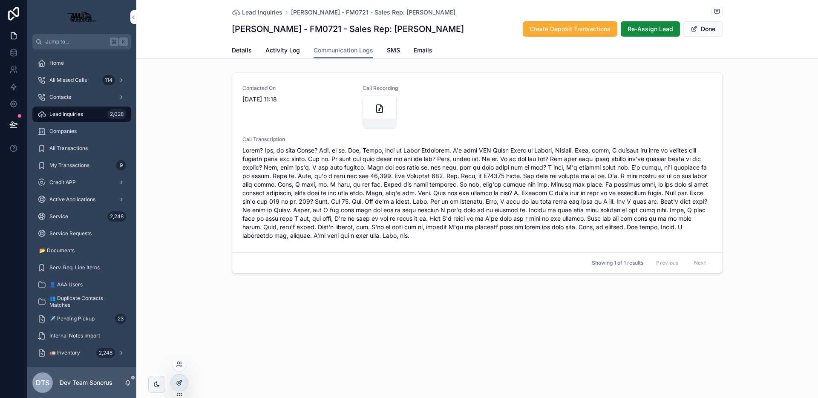
click at [181, 382] on icon at bounding box center [179, 382] width 7 height 7
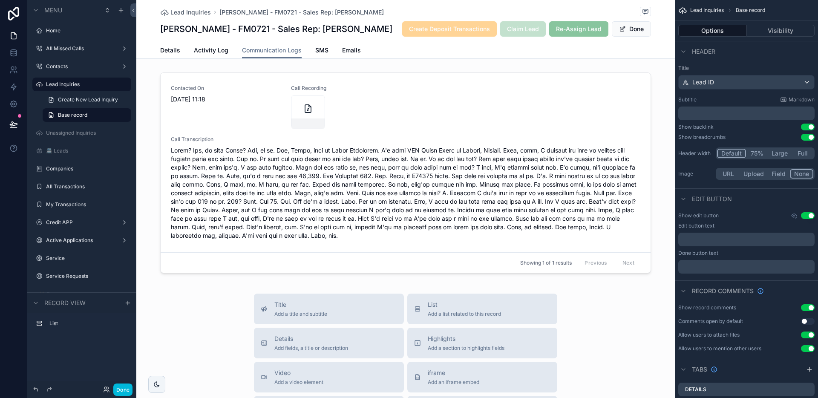
drag, startPoint x: 123, startPoint y: 387, endPoint x: 135, endPoint y: 376, distance: 16.3
click at [123, 387] on button "Done" at bounding box center [122, 389] width 19 height 12
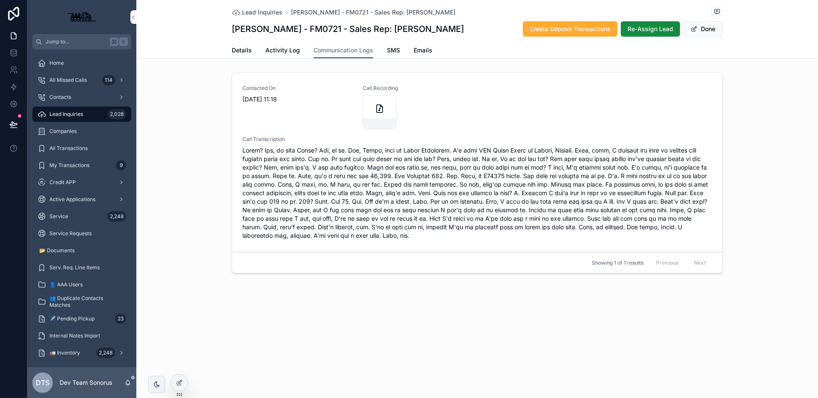
click at [408, 144] on div "Call Transcription" at bounding box center [476, 188] width 469 height 104
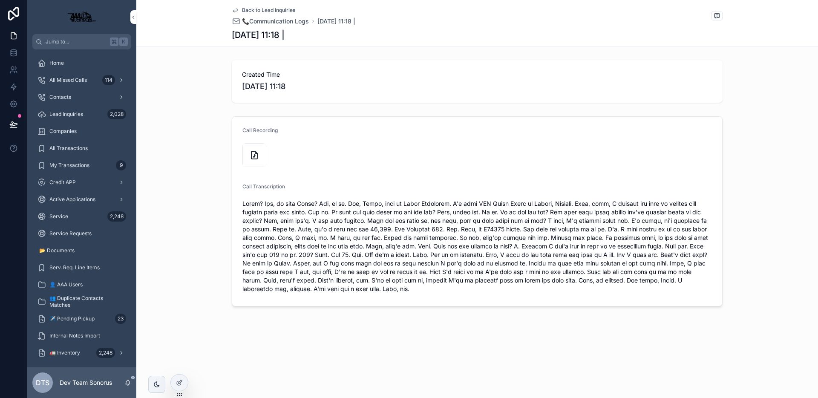
click at [262, 10] on span "Back to Lead Inquiries" at bounding box center [268, 10] width 53 height 7
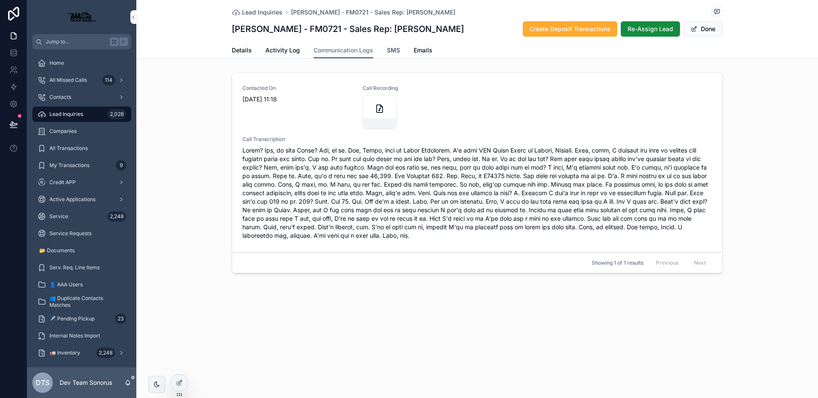
click at [390, 49] on span "SMS" at bounding box center [393, 50] width 13 height 9
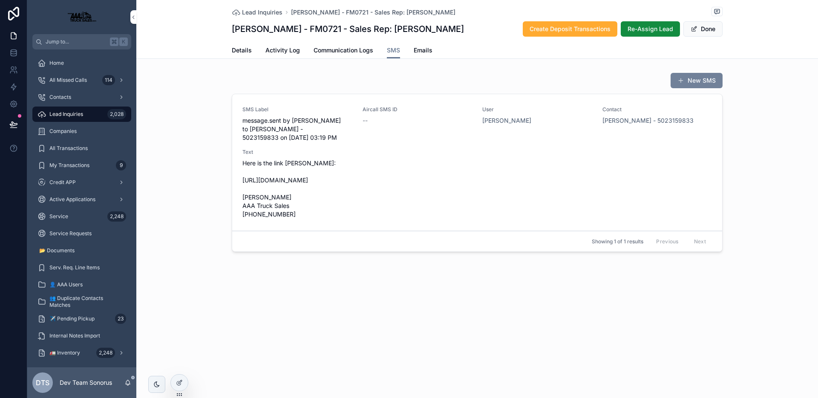
click at [676, 80] on button "New SMS" at bounding box center [696, 80] width 52 height 15
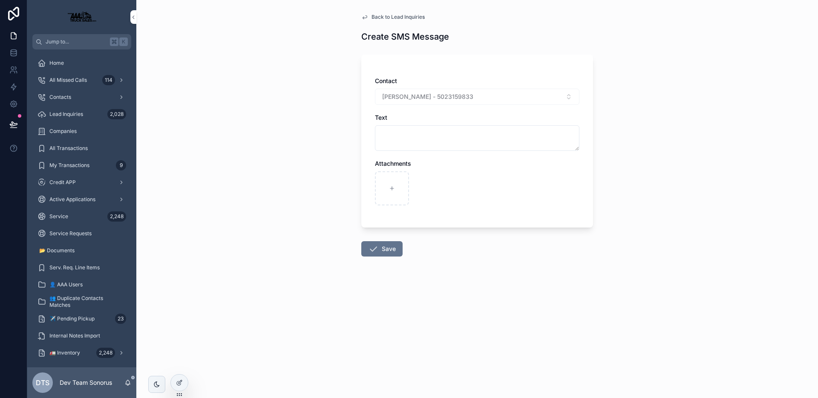
click at [384, 16] on span "Back to Lead Inquiries" at bounding box center [397, 17] width 53 height 7
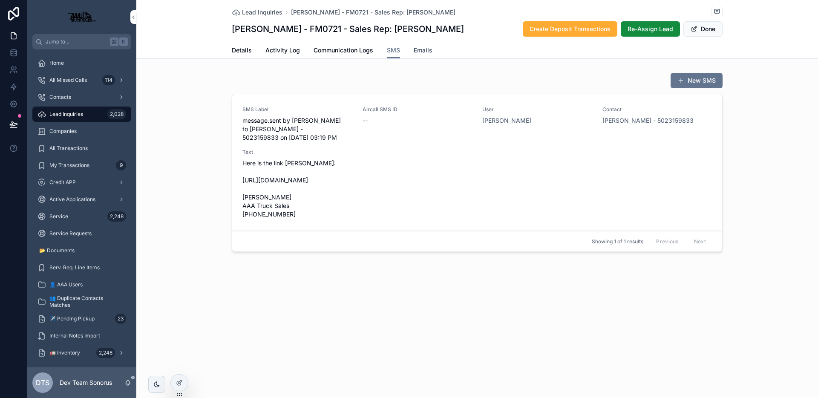
click at [424, 52] on span "Emails" at bounding box center [422, 50] width 19 height 9
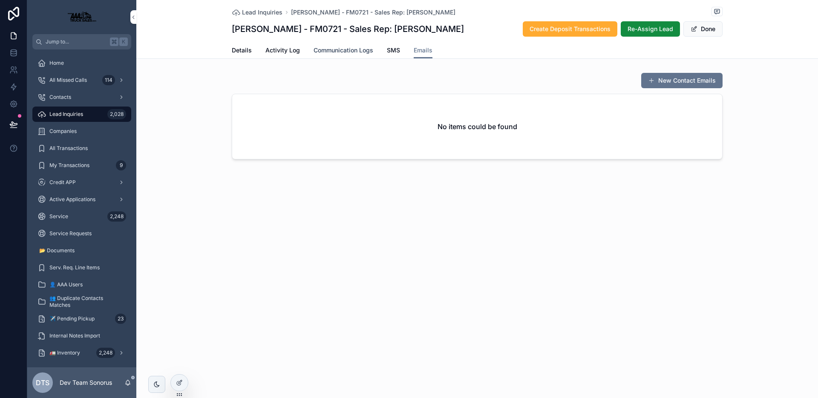
click at [322, 52] on span "Communication Logs" at bounding box center [343, 50] width 60 height 9
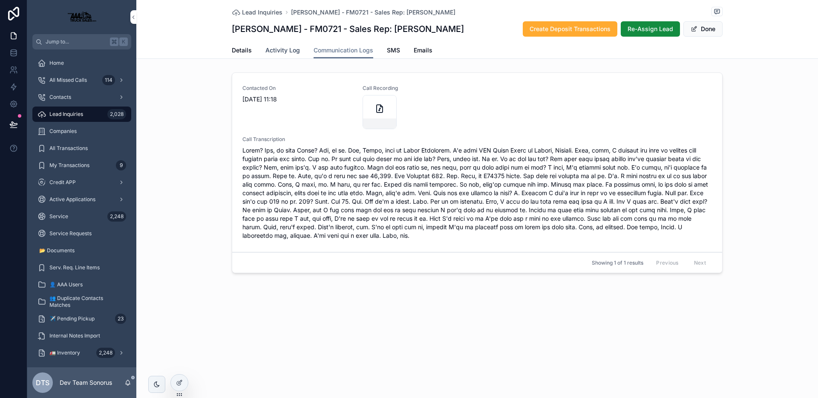
click at [286, 52] on span "Activity Log" at bounding box center [282, 50] width 34 height 9
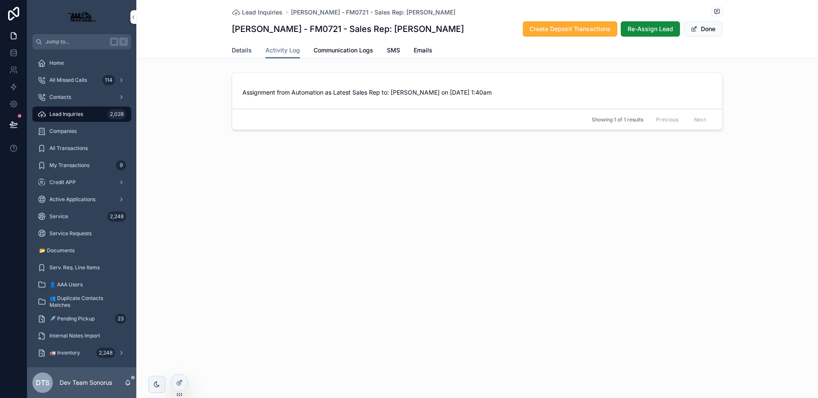
click at [235, 54] on span "Details" at bounding box center [242, 50] width 20 height 9
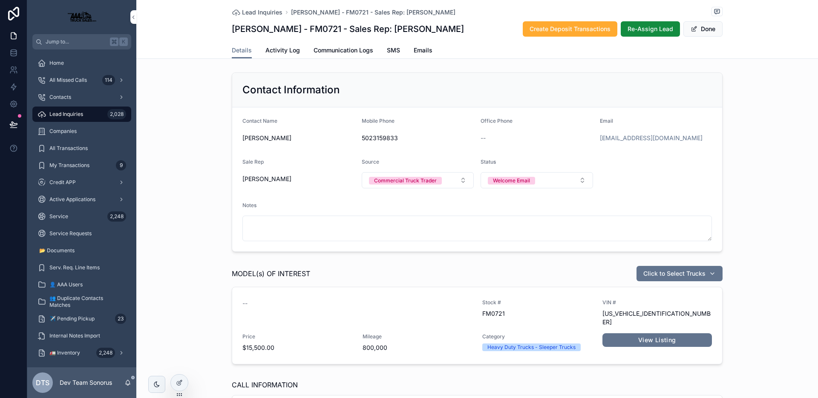
click at [182, 385] on icon at bounding box center [179, 382] width 7 height 7
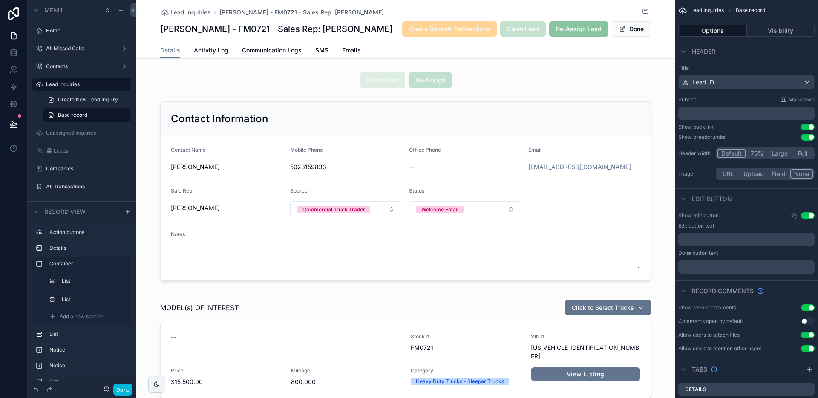
click at [467, 52] on div "Details Activity Log Communication Logs SMS Emails" at bounding box center [405, 50] width 491 height 16
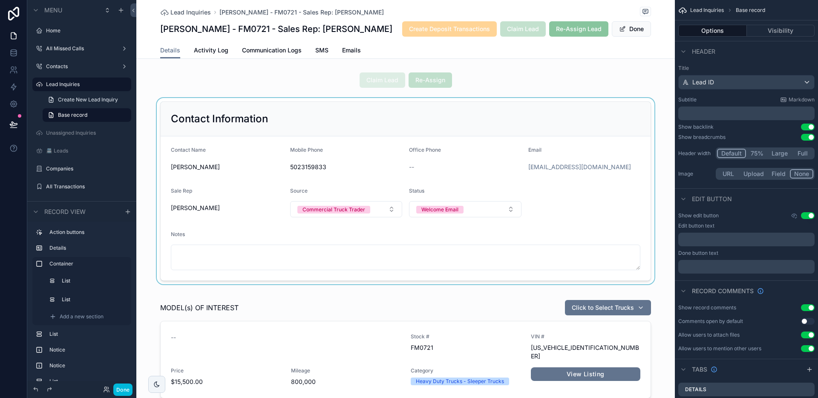
click at [490, 169] on div "scrollable content" at bounding box center [405, 191] width 538 height 186
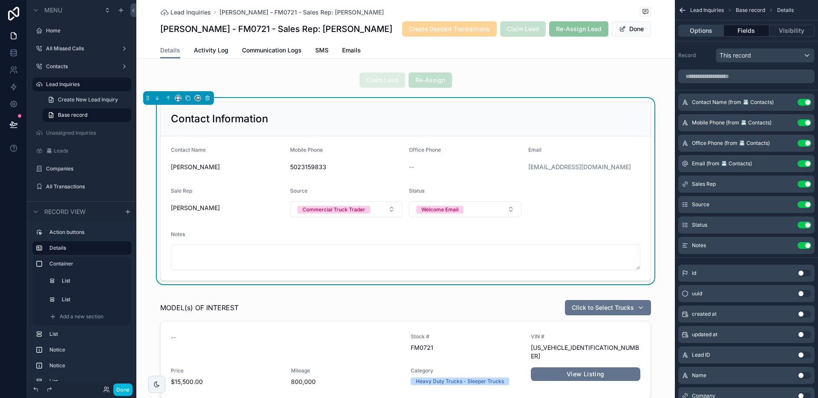
click at [697, 27] on button "Options" at bounding box center [701, 31] width 46 height 12
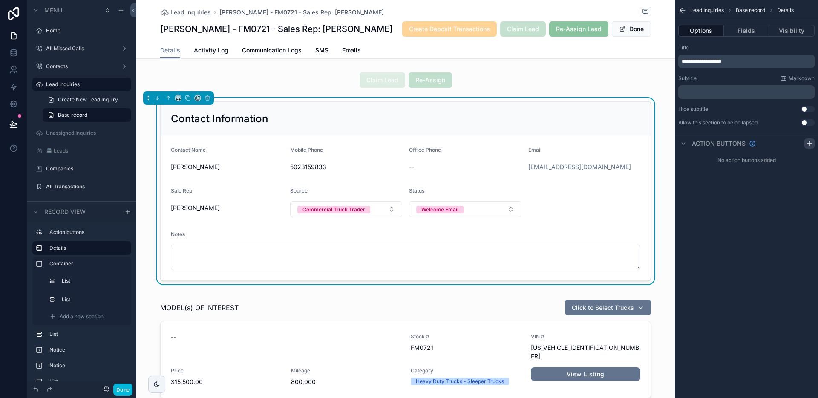
click at [806, 142] on icon "scrollable content" at bounding box center [809, 143] width 7 height 7
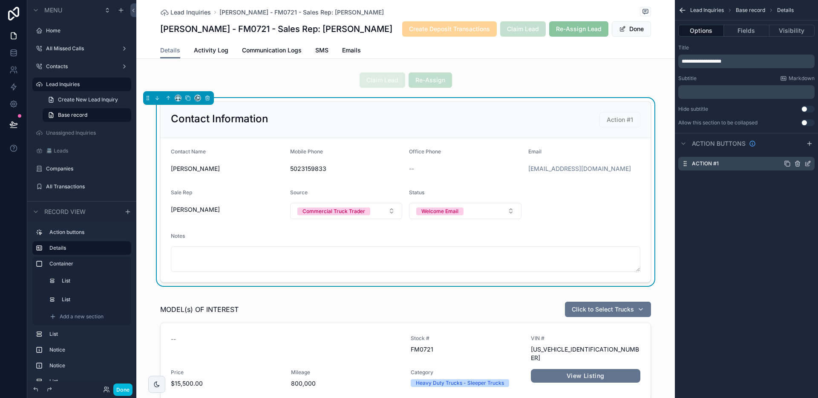
click at [806, 166] on icon "scrollable content" at bounding box center [807, 164] width 4 height 4
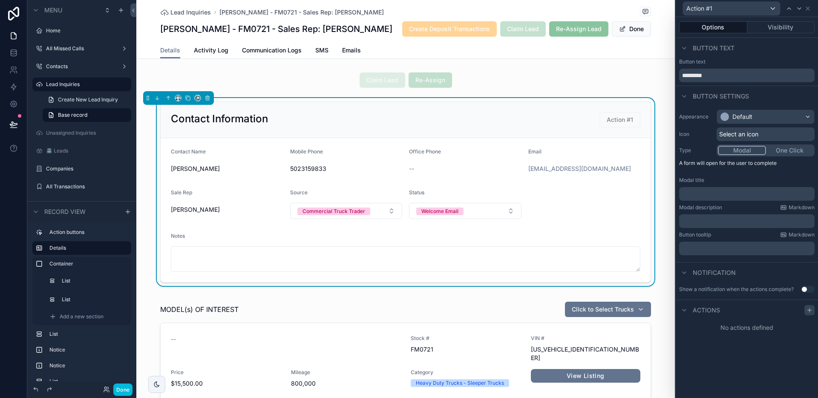
click at [809, 311] on icon at bounding box center [809, 310] width 7 height 7
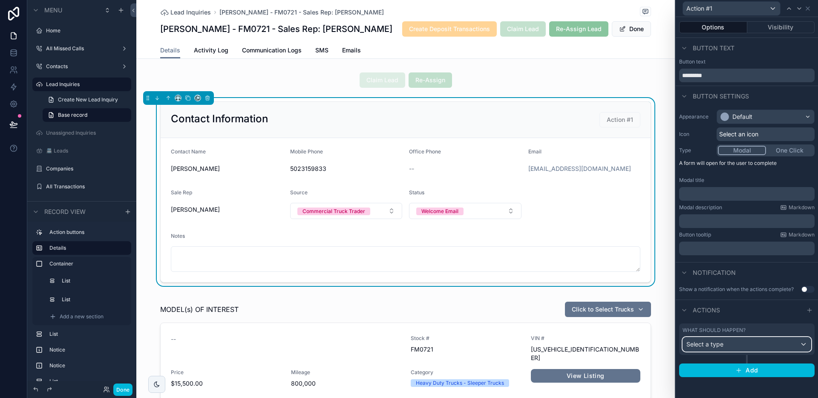
click at [740, 343] on div "Select a type" at bounding box center [747, 344] width 128 height 14
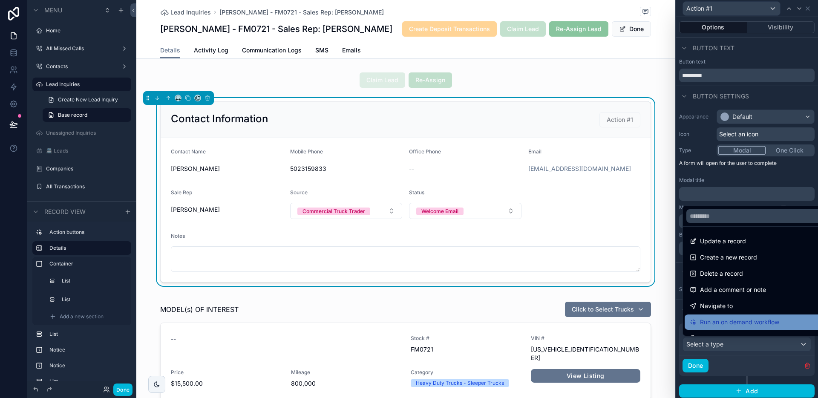
click at [738, 324] on span "Run an on demand workflow" at bounding box center [739, 322] width 79 height 10
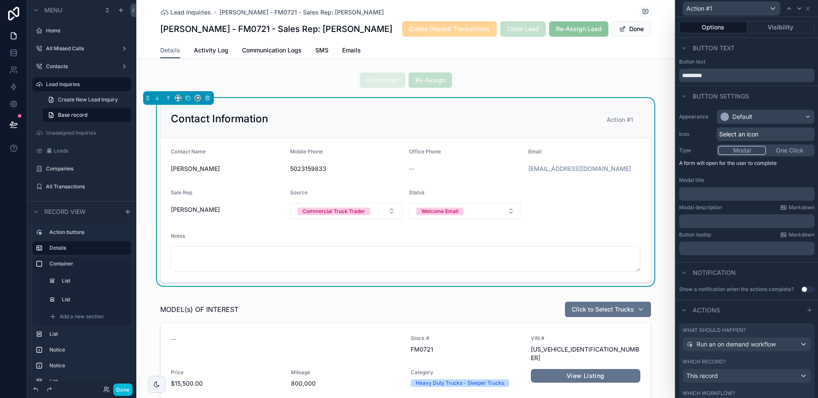
scroll to position [66, 0]
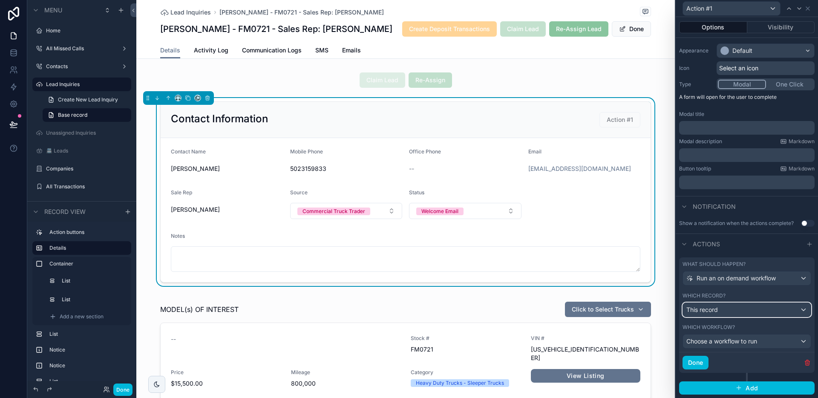
click at [735, 313] on div "This record" at bounding box center [747, 310] width 128 height 14
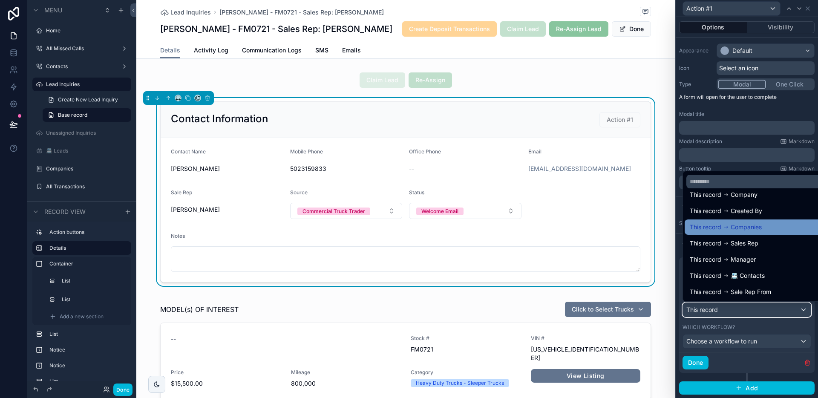
scroll to position [34, 0]
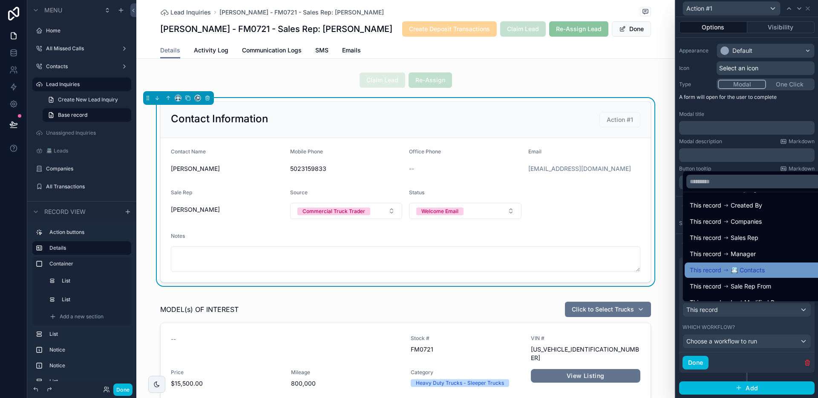
click at [774, 270] on div "This record 📇 Contacts" at bounding box center [752, 270] width 127 height 10
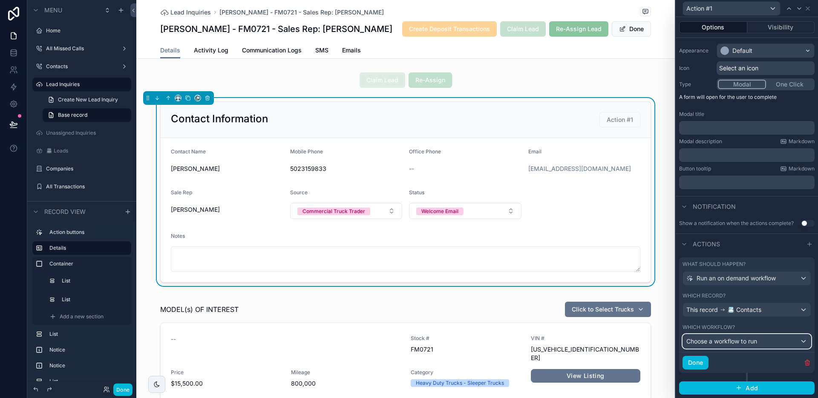
click at [734, 341] on span "Choose a workflow to run" at bounding box center [721, 340] width 71 height 7
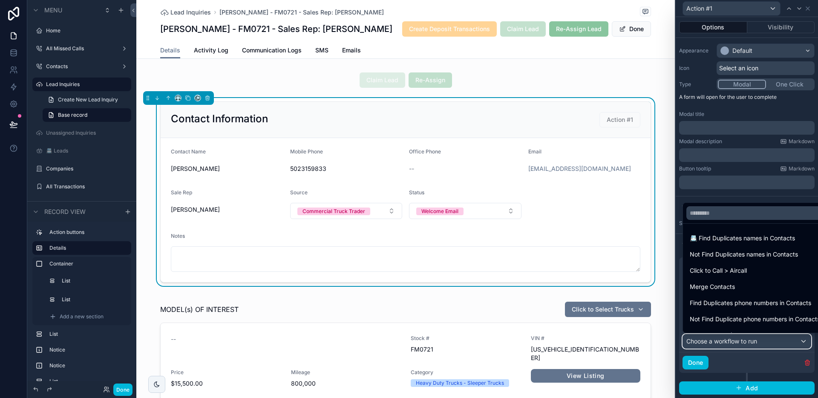
scroll to position [60, 0]
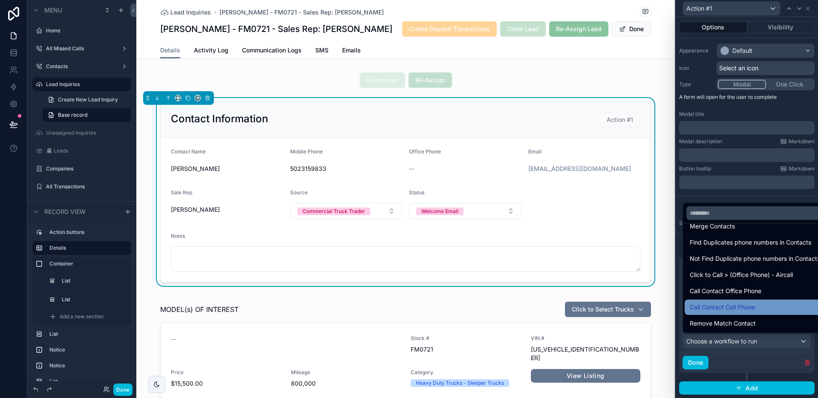
click at [718, 310] on span "Call Contact Cell Phone" at bounding box center [721, 307] width 65 height 10
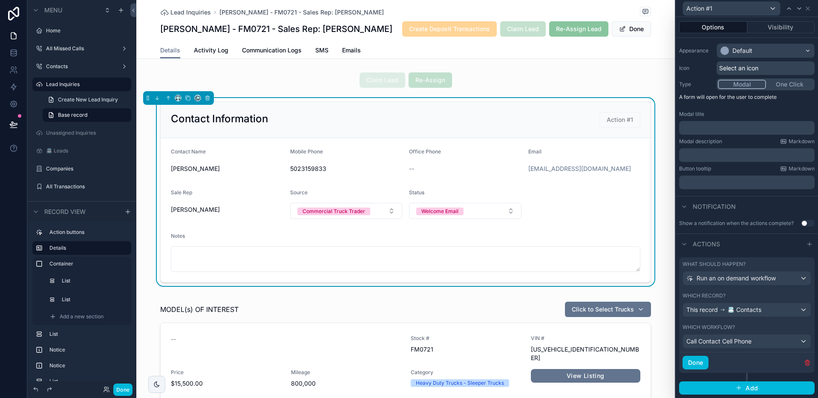
scroll to position [0, 0]
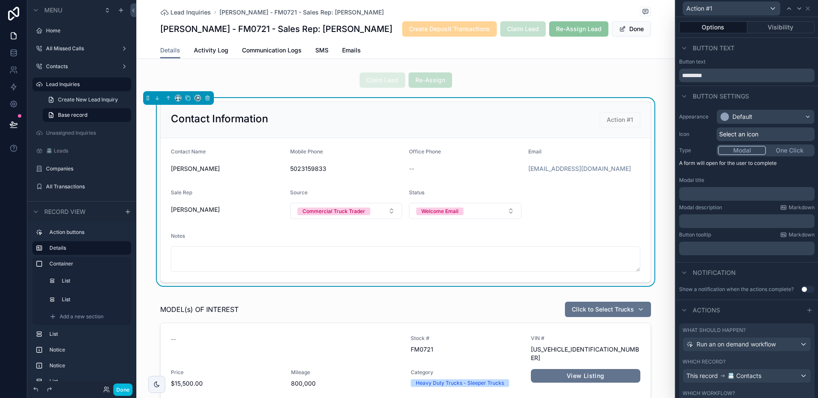
click at [747, 132] on span "Select an icon" at bounding box center [738, 134] width 39 height 9
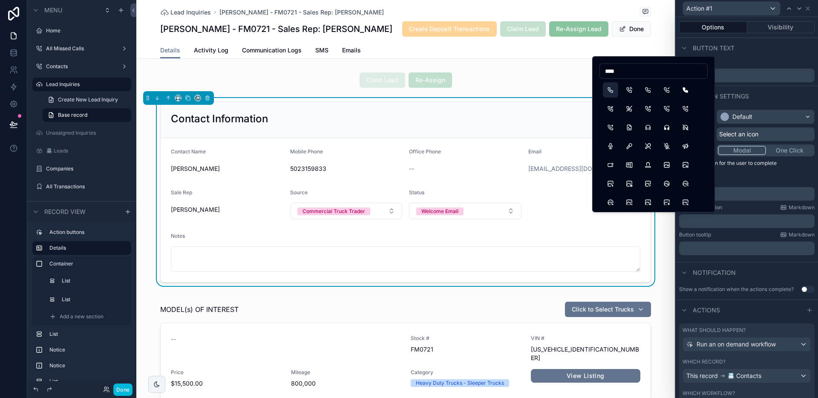
type input "****"
click at [609, 92] on button "Phone" at bounding box center [609, 89] width 15 height 15
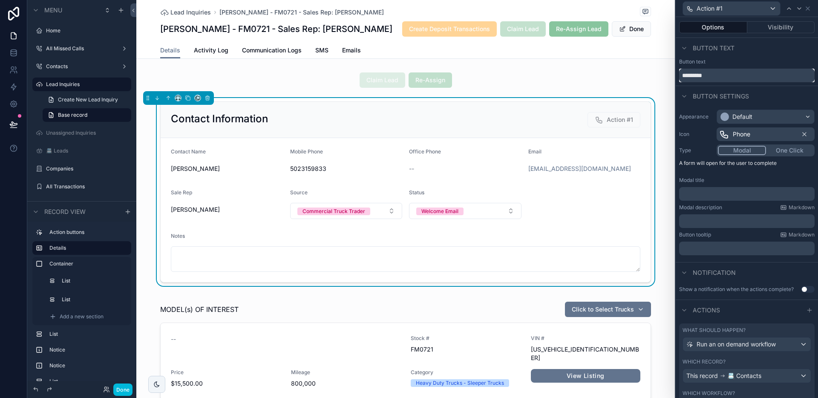
click at [727, 79] on input "*********" at bounding box center [746, 76] width 135 height 14
click at [747, 120] on div "Default" at bounding box center [742, 116] width 20 height 9
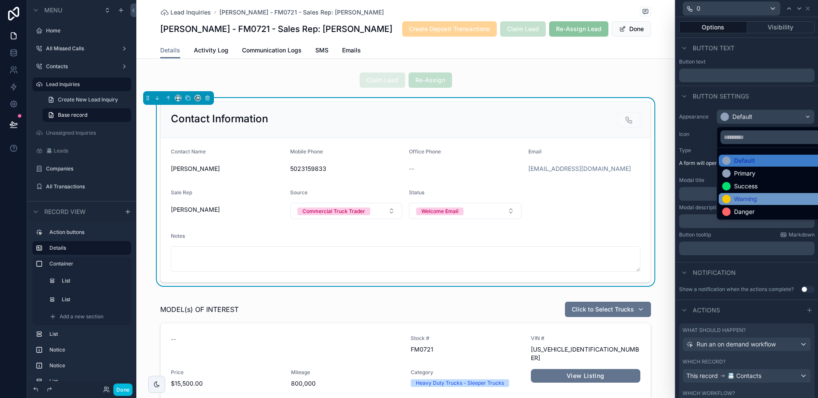
click at [748, 199] on div "Warning" at bounding box center [745, 199] width 23 height 9
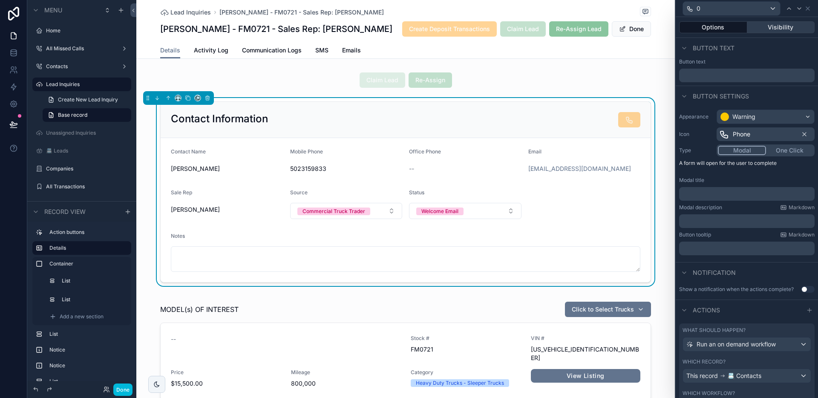
click at [788, 27] on button "Visibility" at bounding box center [781, 27] width 68 height 12
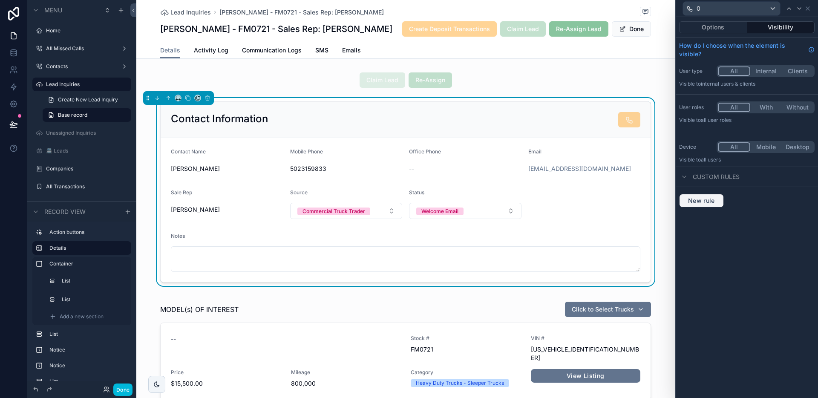
click at [703, 199] on span "New rule" at bounding box center [701, 201] width 34 height 8
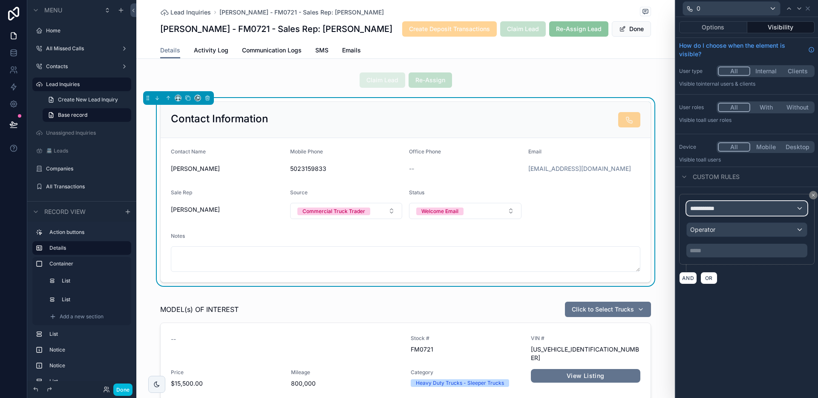
click at [718, 209] on span "**********" at bounding box center [706, 208] width 32 height 9
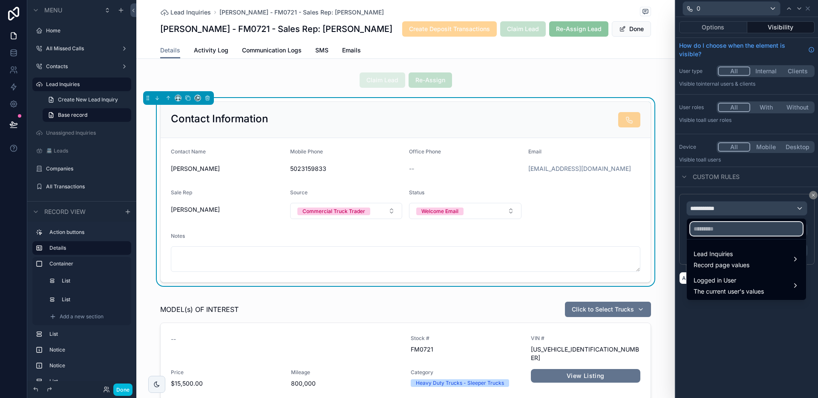
click at [716, 232] on input "text" at bounding box center [746, 229] width 112 height 14
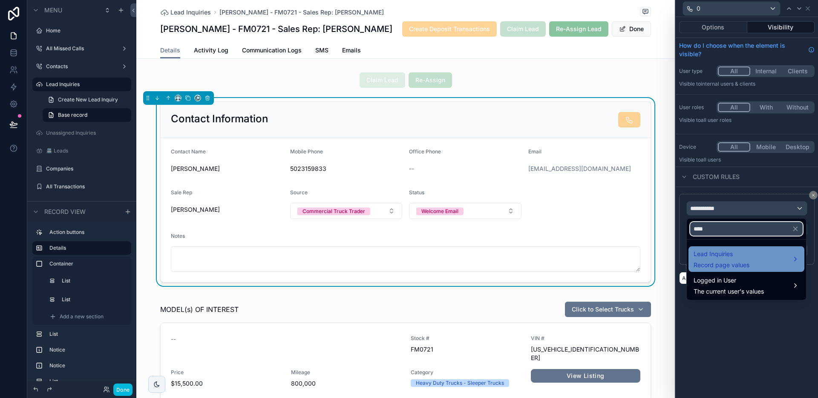
type input "****"
click at [772, 265] on div "Lead Inquiries Record page values" at bounding box center [746, 259] width 106 height 20
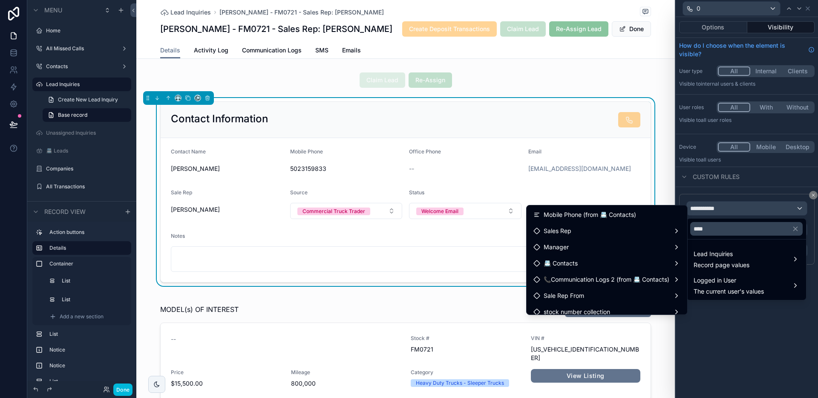
click at [594, 271] on ul "Mobile Phone (from 📇 Contacts) Sales Rep Manager 📇 Contacts 📞Communication Logs…" at bounding box center [606, 259] width 161 height 109
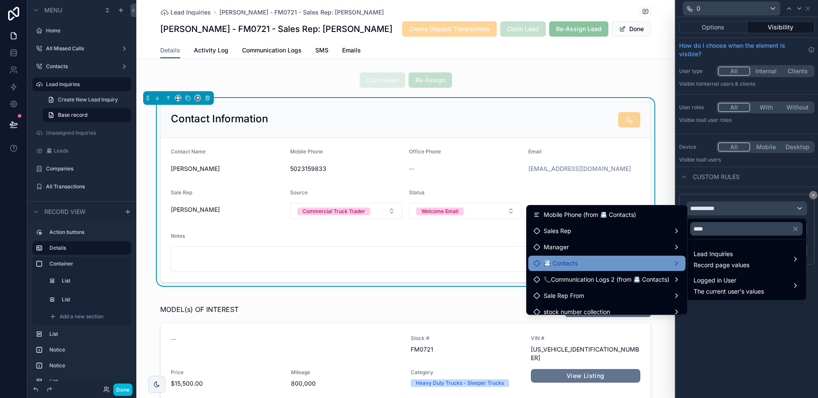
click at [608, 265] on div "📇 Contacts" at bounding box center [606, 263] width 147 height 10
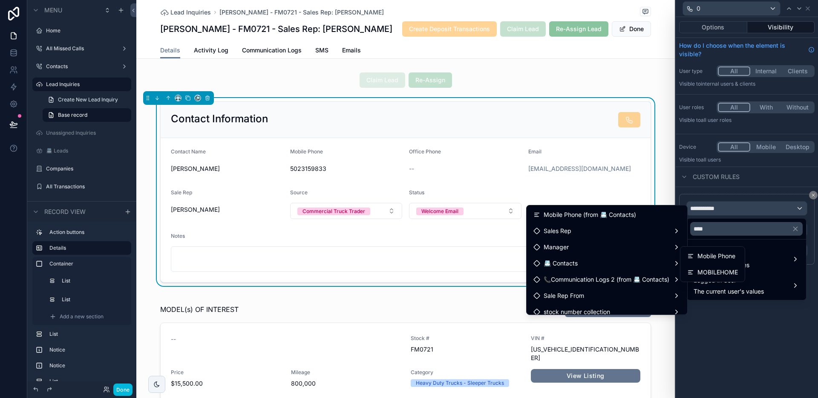
click at [707, 258] on span "Mobile Phone" at bounding box center [716, 256] width 38 height 10
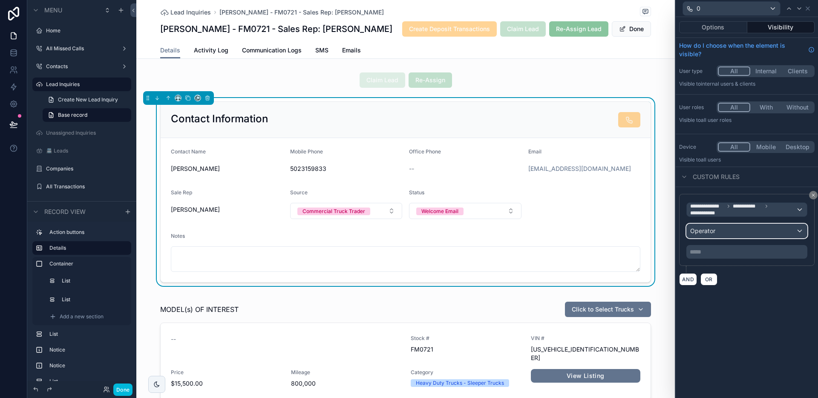
click at [715, 232] on div "Operator" at bounding box center [746, 231] width 120 height 14
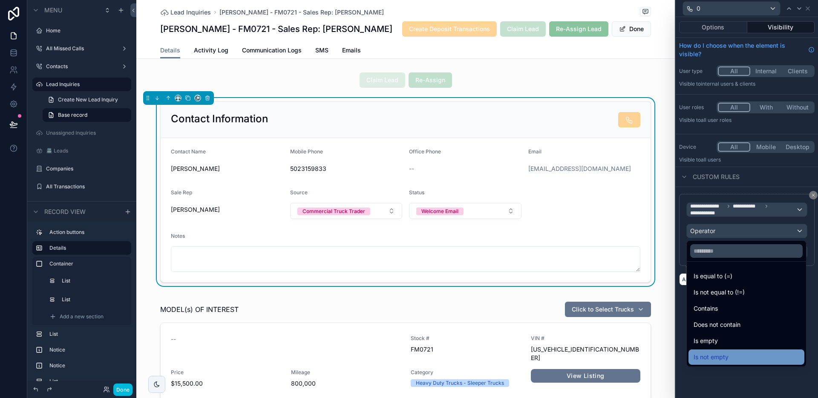
click at [730, 356] on div "Is not empty" at bounding box center [746, 357] width 106 height 10
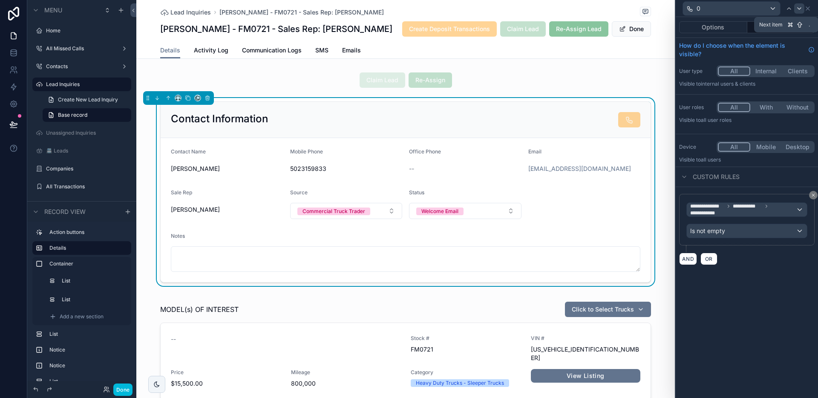
click at [797, 6] on icon at bounding box center [798, 8] width 7 height 7
click at [809, 9] on icon at bounding box center [807, 8] width 7 height 7
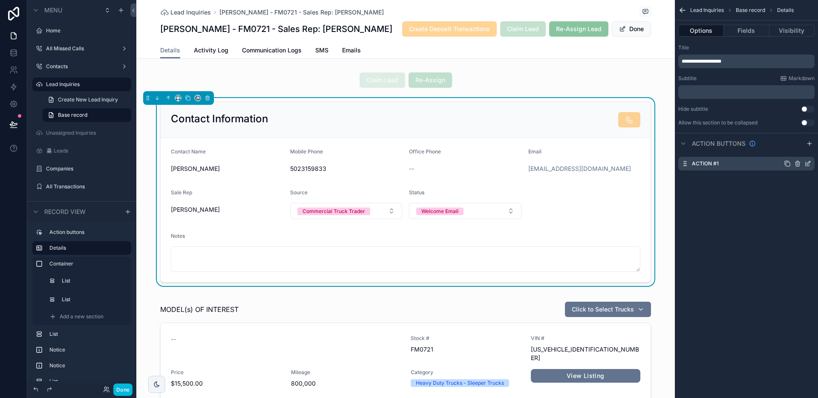
click at [787, 164] on icon "scrollable content" at bounding box center [786, 163] width 7 height 7
click at [806, 180] on icon "scrollable content" at bounding box center [807, 180] width 7 height 7
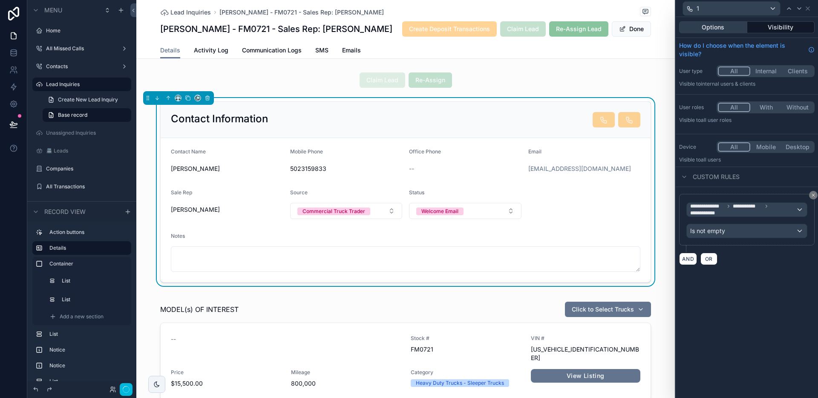
click at [708, 25] on button "Options" at bounding box center [713, 27] width 68 height 12
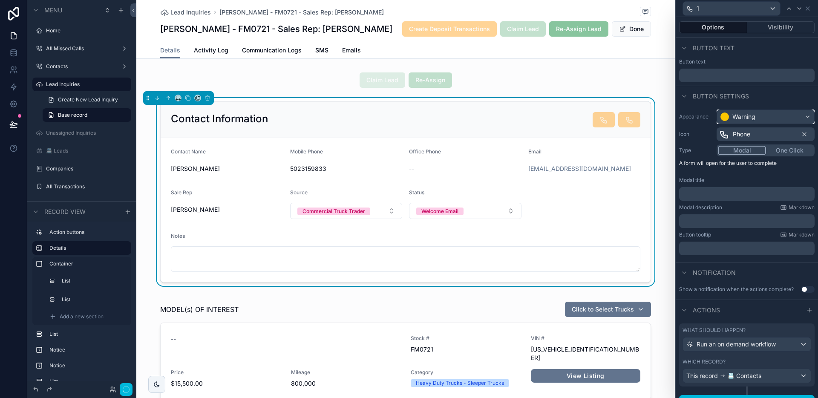
click at [749, 119] on div "Warning" at bounding box center [743, 116] width 23 height 9
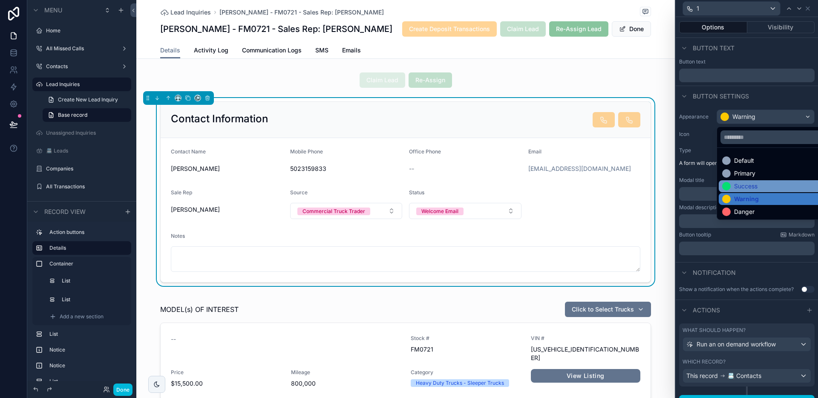
click at [748, 184] on div "Success" at bounding box center [745, 186] width 23 height 9
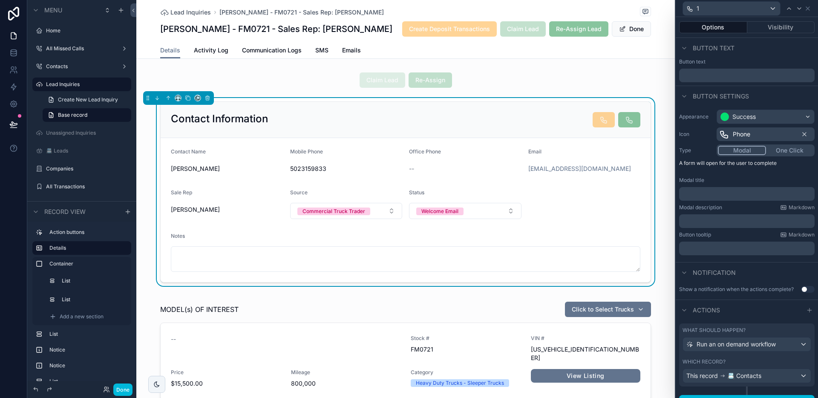
scroll to position [14, 0]
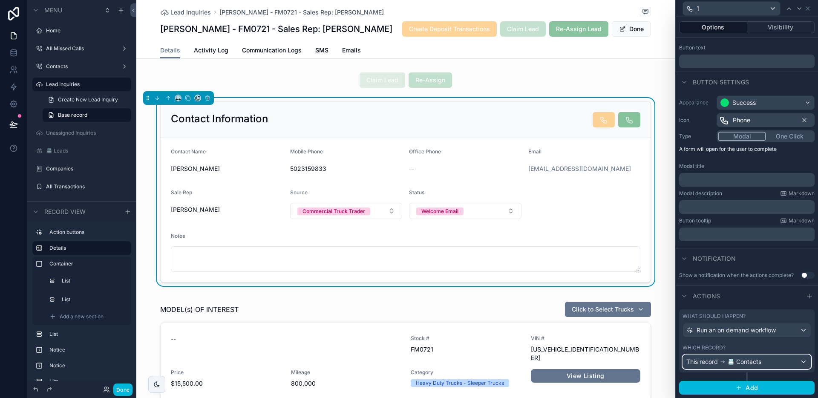
click at [758, 360] on span "📇 Contacts" at bounding box center [744, 361] width 34 height 9
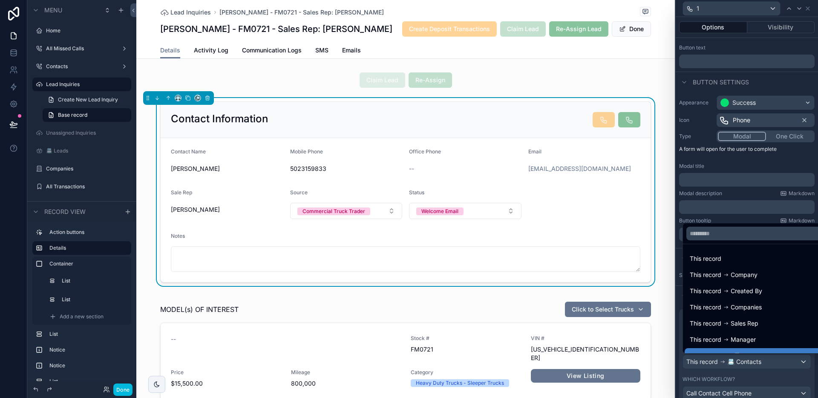
click at [758, 361] on div at bounding box center [746, 199] width 142 height 398
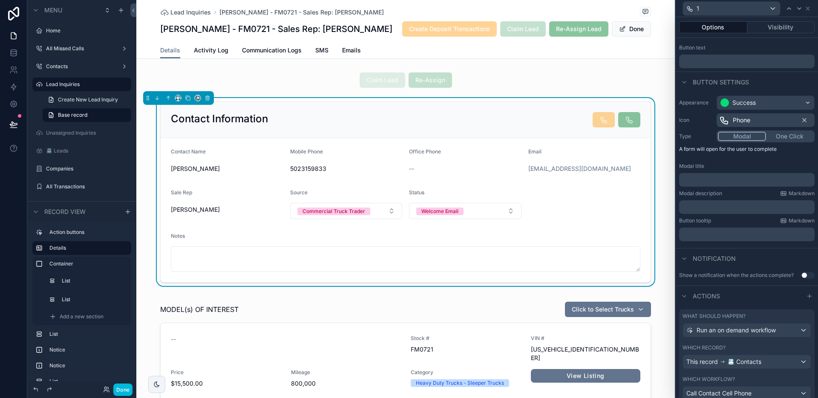
scroll to position [66, 0]
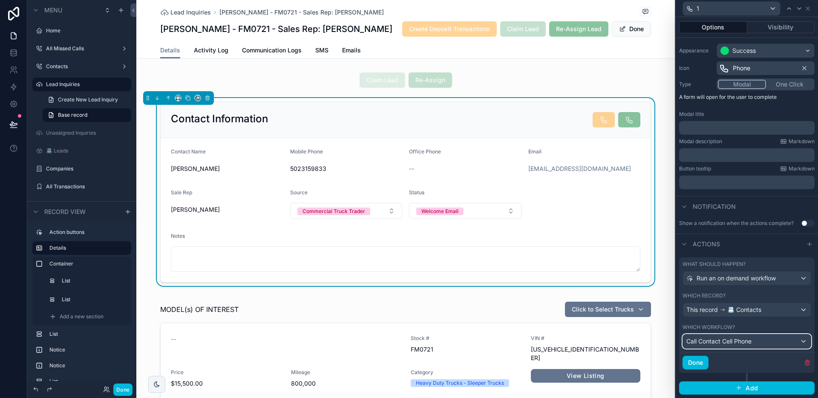
click at [745, 343] on span "Call Contact Cell Phone" at bounding box center [718, 341] width 65 height 9
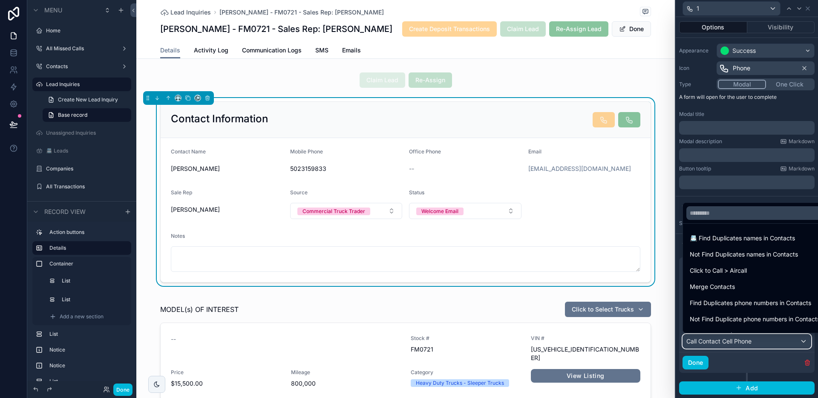
scroll to position [60, 0]
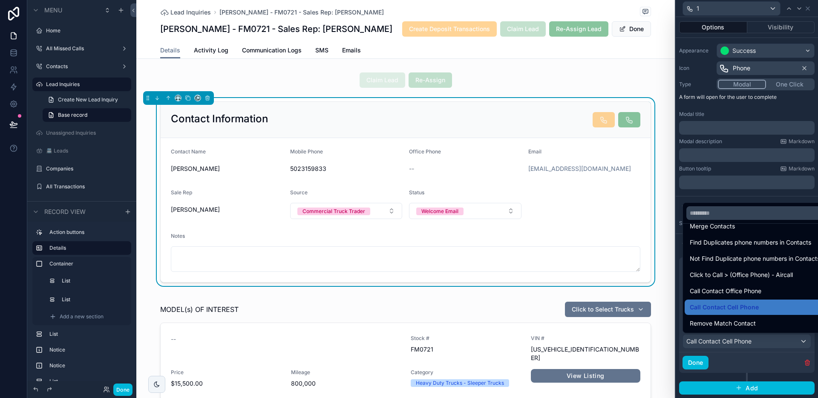
click at [751, 293] on span "Call Contact Office Phone" at bounding box center [725, 291] width 72 height 10
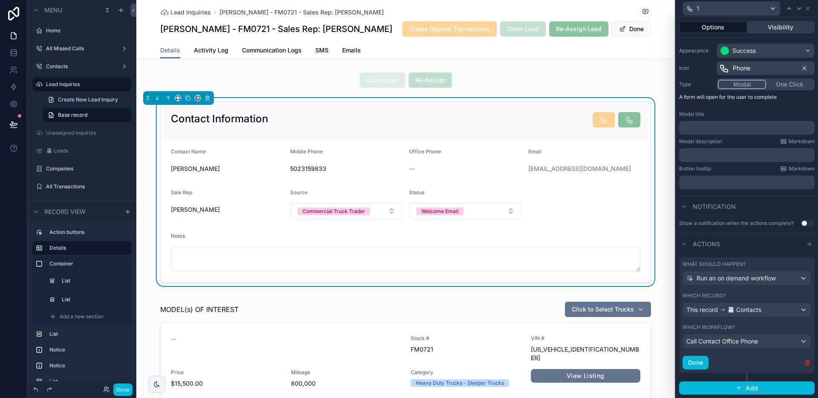
click at [791, 30] on button "Visibility" at bounding box center [781, 27] width 68 height 12
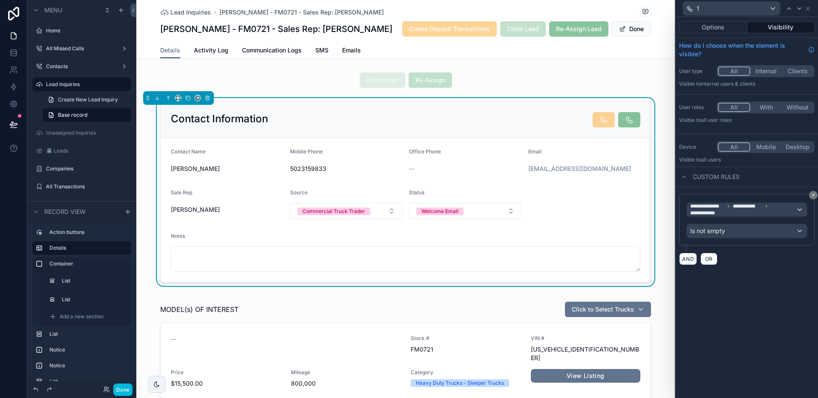
scroll to position [0, 0]
click at [757, 211] on span "**********" at bounding box center [743, 210] width 106 height 14
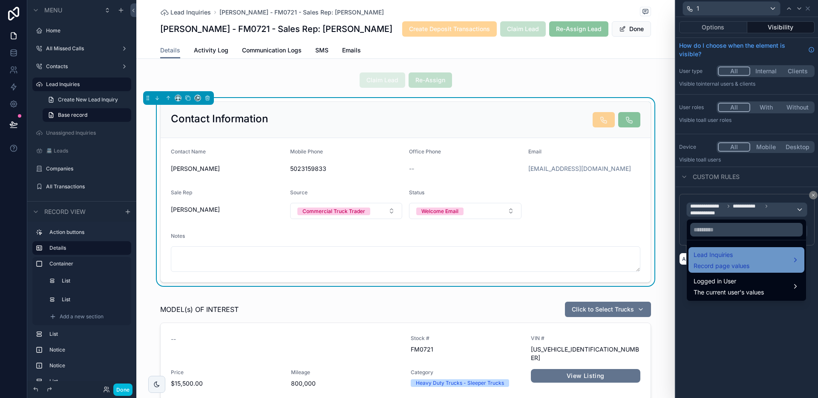
click at [742, 252] on span "Lead Inquiries" at bounding box center [721, 255] width 56 height 10
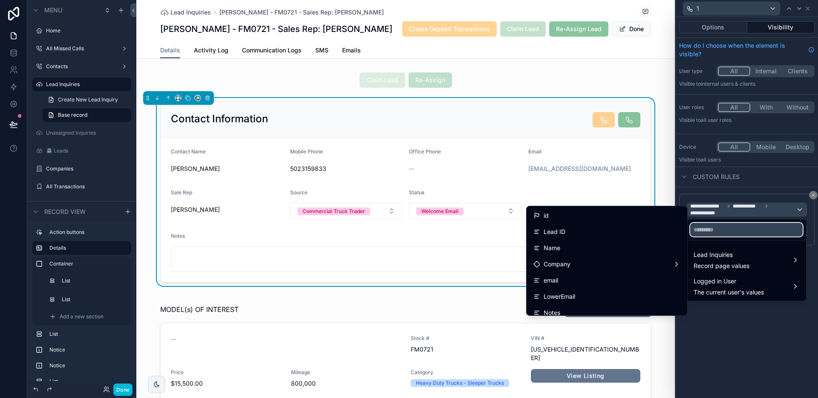
click at [740, 231] on input "text" at bounding box center [746, 230] width 112 height 14
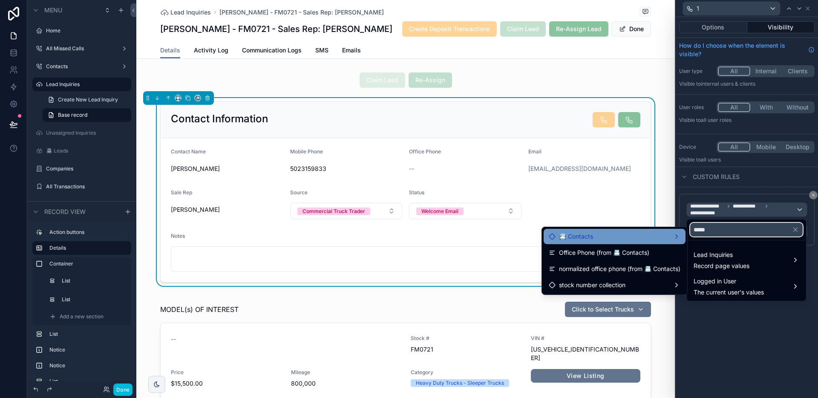
type input "*****"
click at [643, 237] on div "📇 Contacts" at bounding box center [614, 236] width 132 height 10
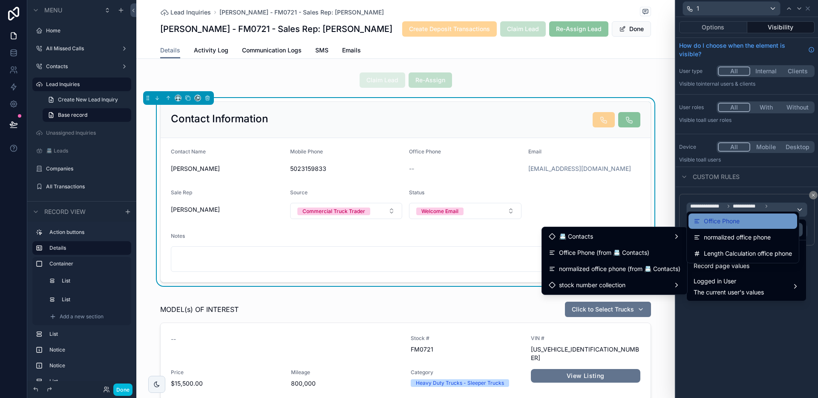
click at [732, 223] on span "Office Phone" at bounding box center [721, 221] width 36 height 10
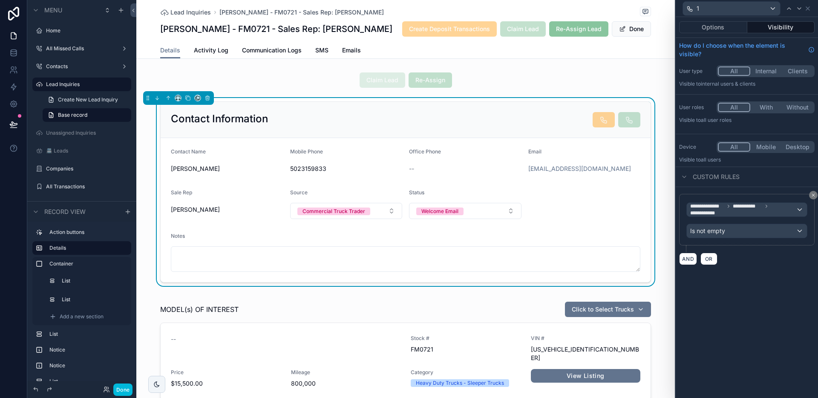
click at [752, 305] on div "**********" at bounding box center [746, 207] width 142 height 381
click at [120, 392] on button "Done" at bounding box center [122, 389] width 19 height 12
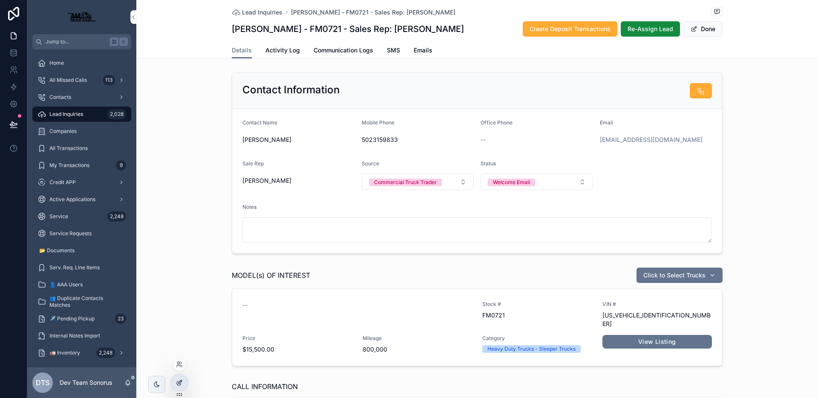
click at [183, 377] on div at bounding box center [179, 382] width 17 height 16
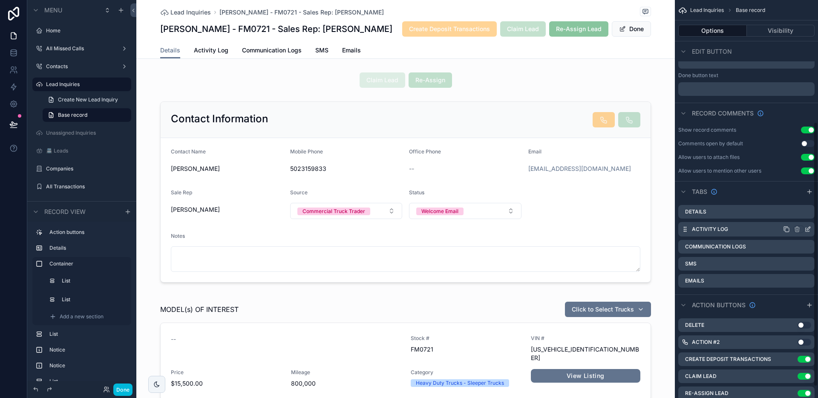
scroll to position [183, 0]
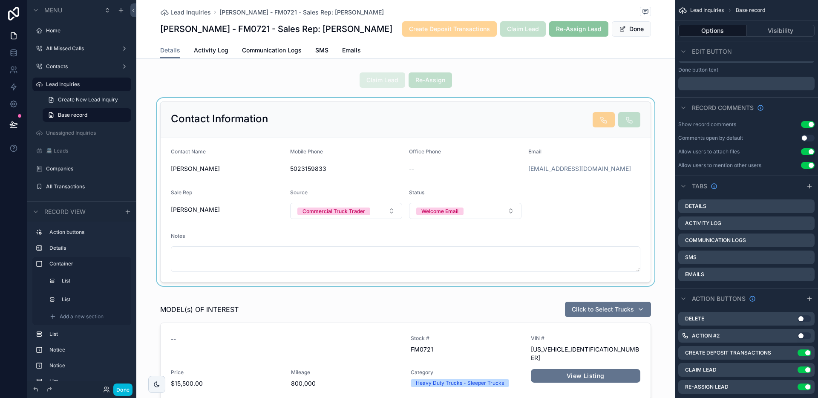
click at [554, 147] on div "scrollable content" at bounding box center [405, 192] width 538 height 188
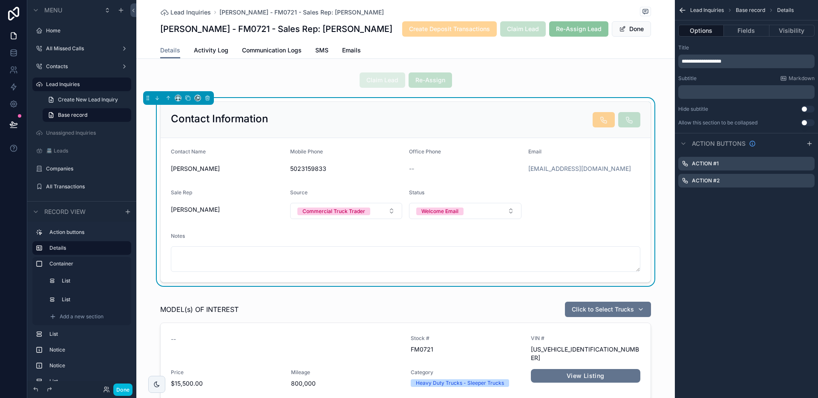
scroll to position [0, 0]
click at [807, 164] on icon "scrollable content" at bounding box center [807, 163] width 7 height 7
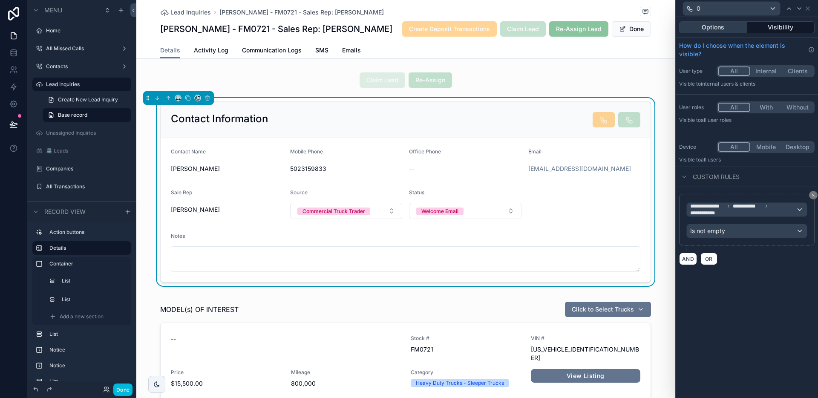
click at [713, 26] on button "Options" at bounding box center [713, 27] width 68 height 12
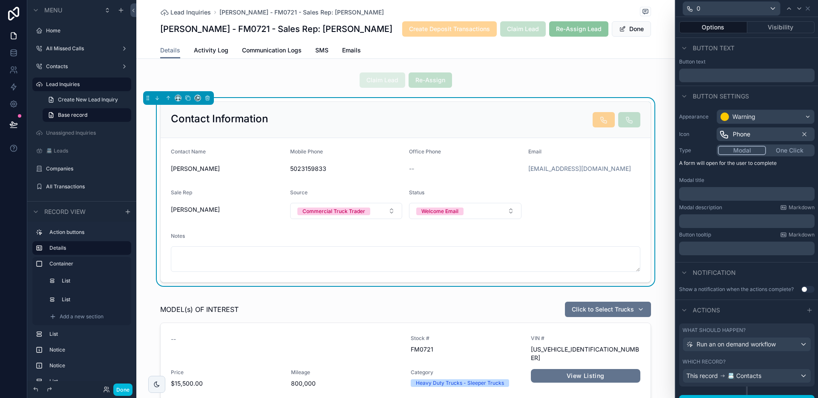
click at [698, 248] on p "﻿" at bounding box center [747, 248] width 130 height 9
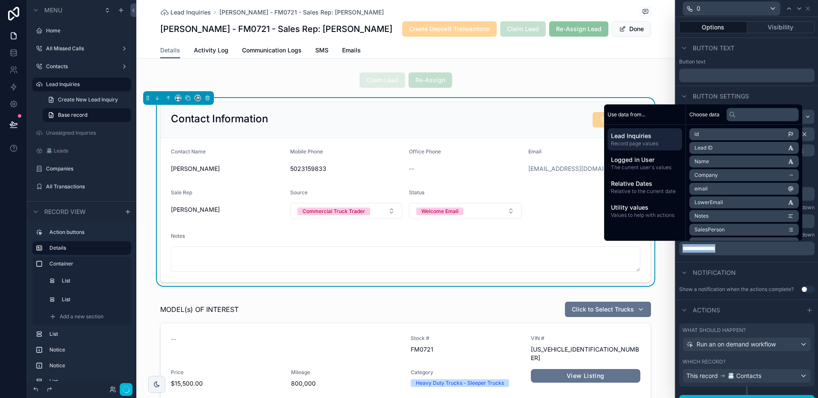
copy span "**********"
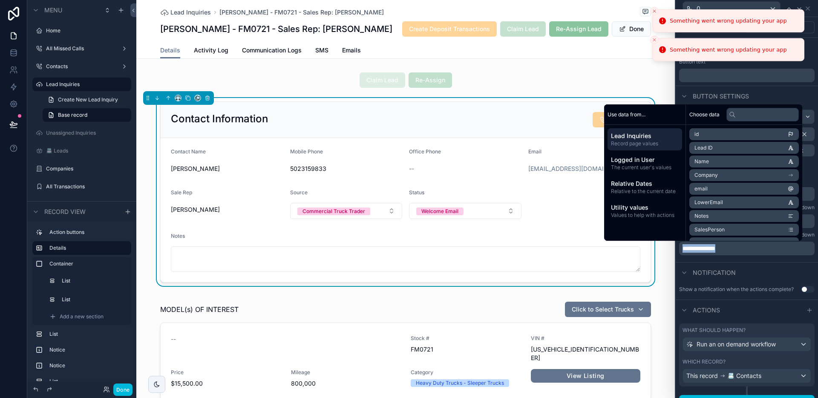
click at [653, 12] on icon "Close toast" at bounding box center [653, 11] width 5 height 5
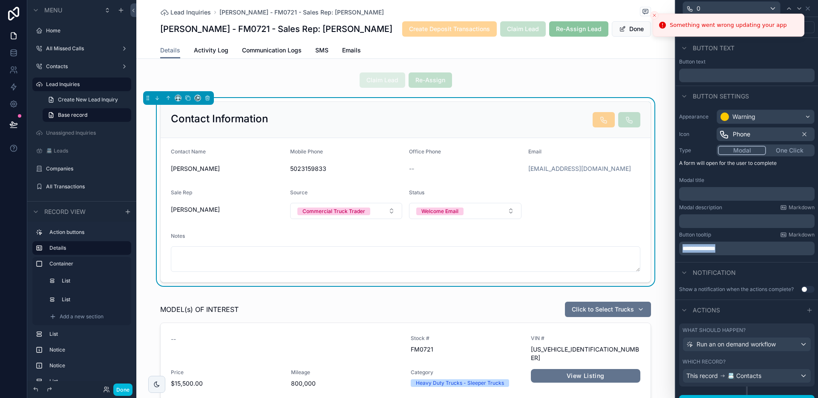
click at [653, 14] on icon "Close toast" at bounding box center [653, 15] width 5 height 5
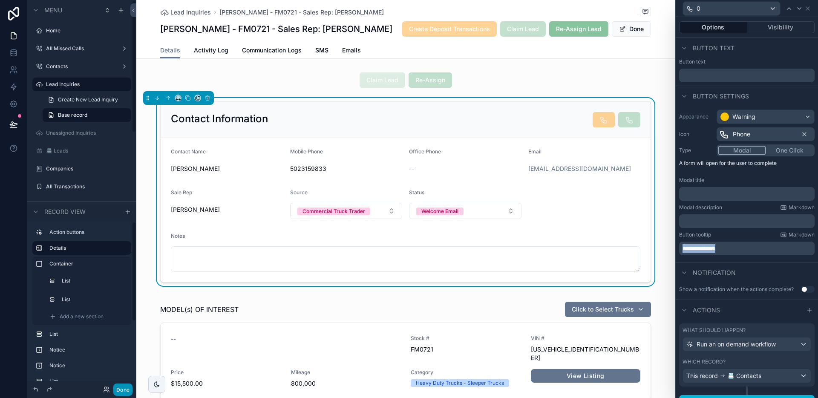
click at [125, 393] on button "Done" at bounding box center [122, 389] width 19 height 12
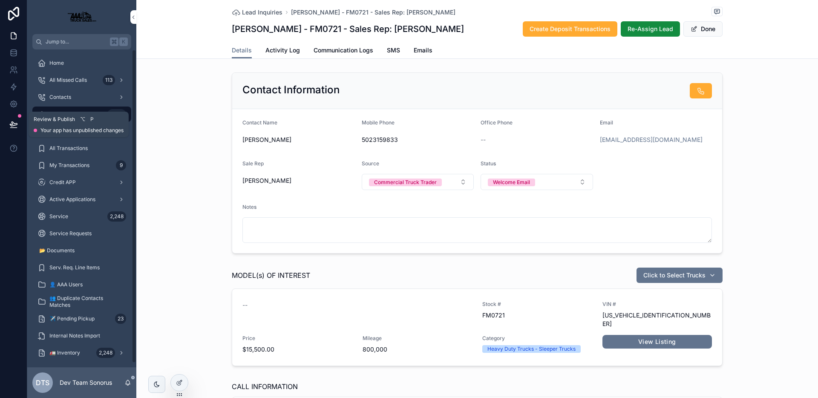
click at [15, 126] on icon at bounding box center [13, 124] width 9 height 9
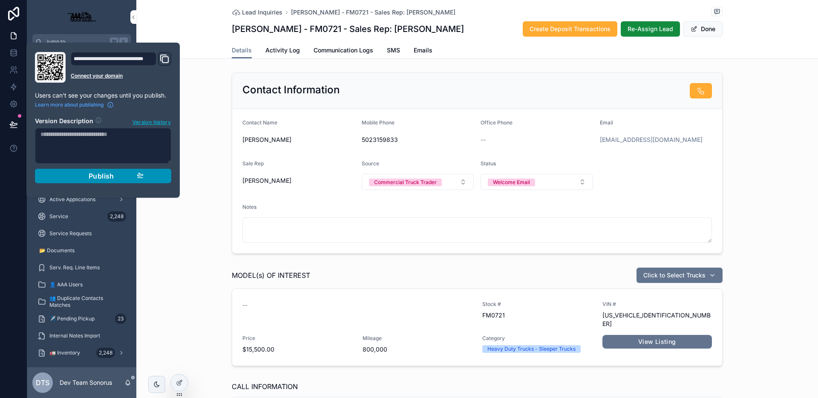
click at [124, 174] on div "Publish" at bounding box center [103, 176] width 81 height 9
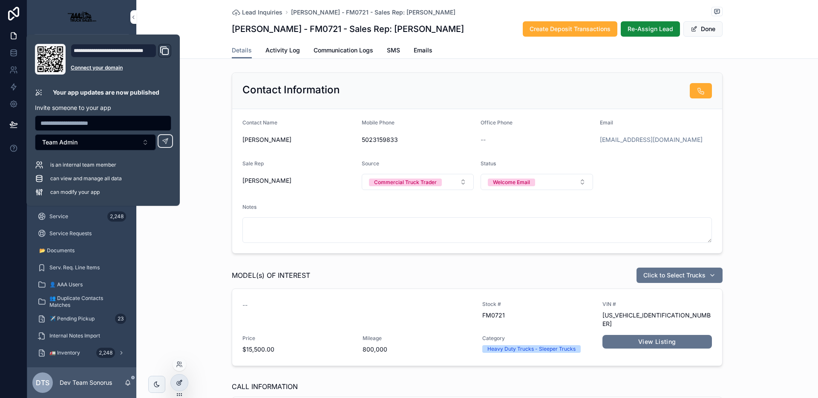
click at [177, 383] on icon at bounding box center [179, 382] width 7 height 7
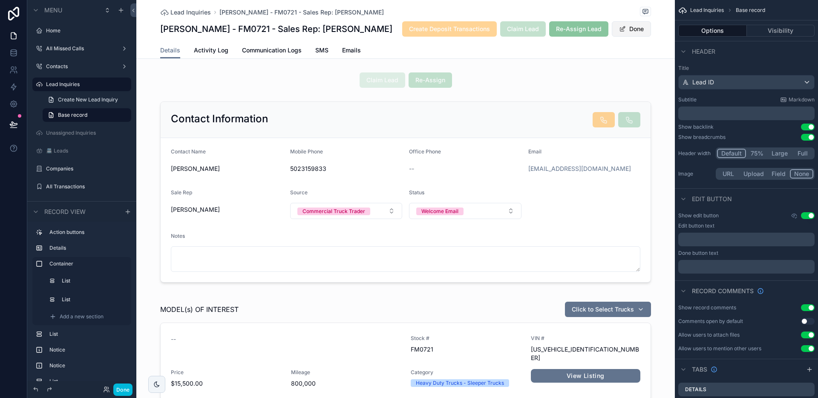
click at [621, 34] on button "Done" at bounding box center [630, 28] width 39 height 15
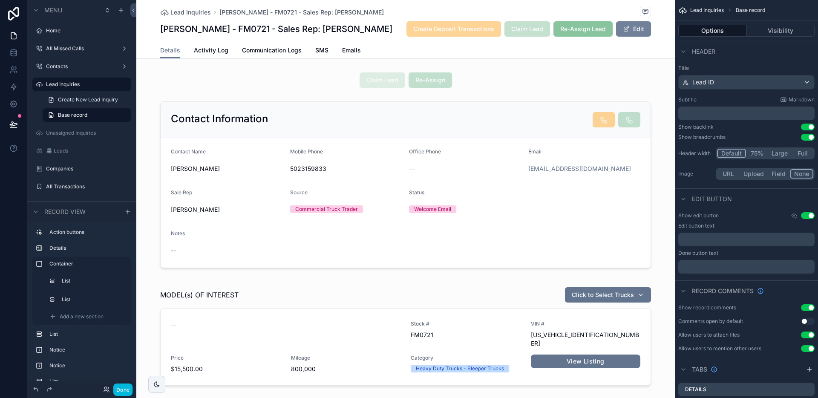
click at [627, 32] on button "Edit" at bounding box center [633, 28] width 35 height 15
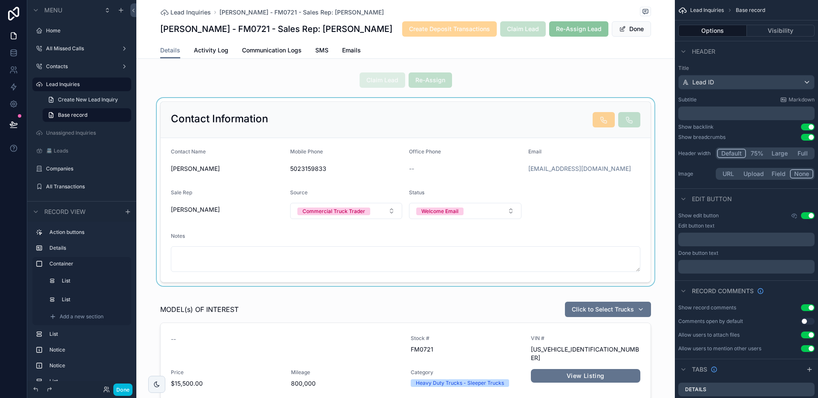
click at [592, 219] on div "scrollable content" at bounding box center [405, 192] width 538 height 188
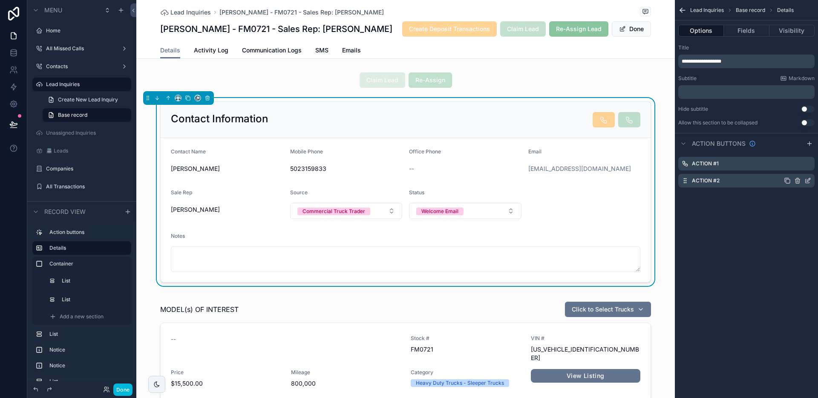
click at [807, 181] on icon "scrollable content" at bounding box center [807, 179] width 3 height 3
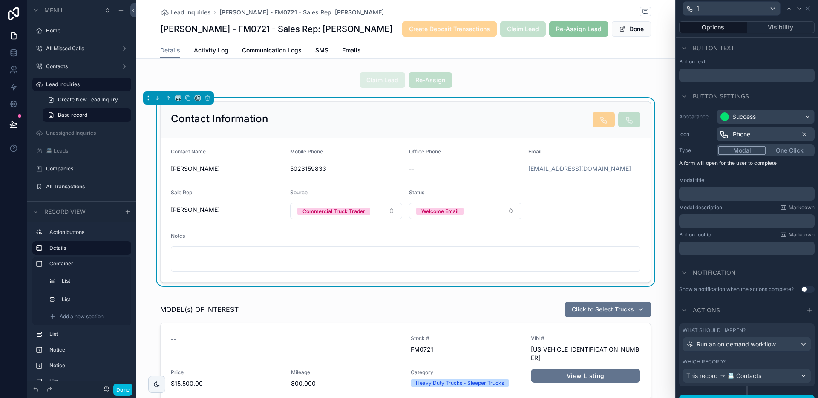
click at [709, 247] on p "﻿" at bounding box center [747, 248] width 130 height 9
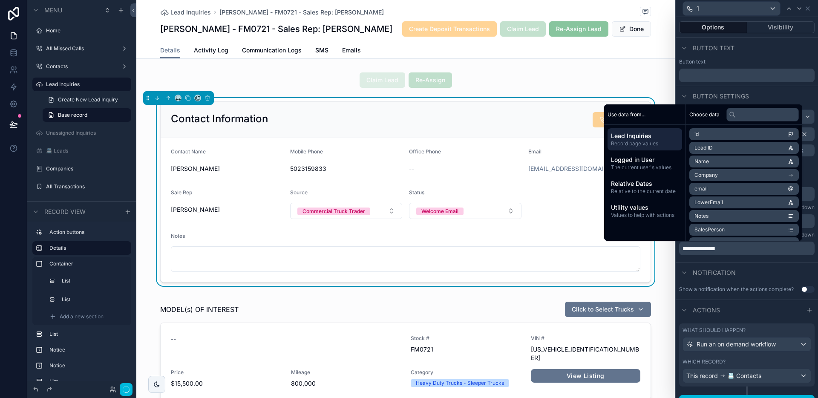
click at [701, 243] on div "**********" at bounding box center [746, 248] width 135 height 14
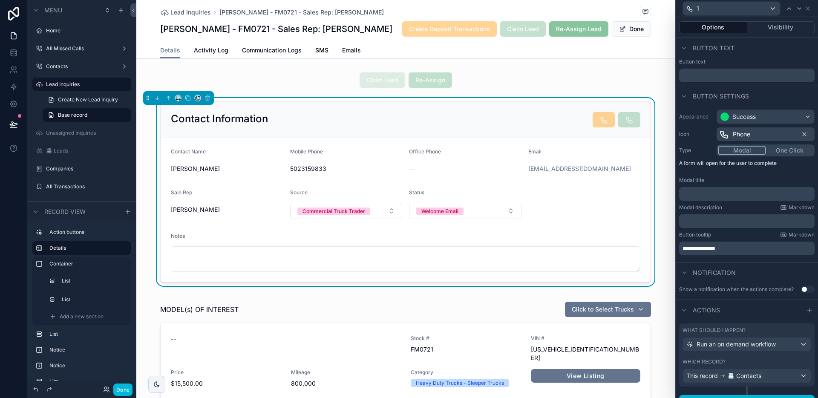
click at [702, 247] on span "**********" at bounding box center [698, 248] width 33 height 6
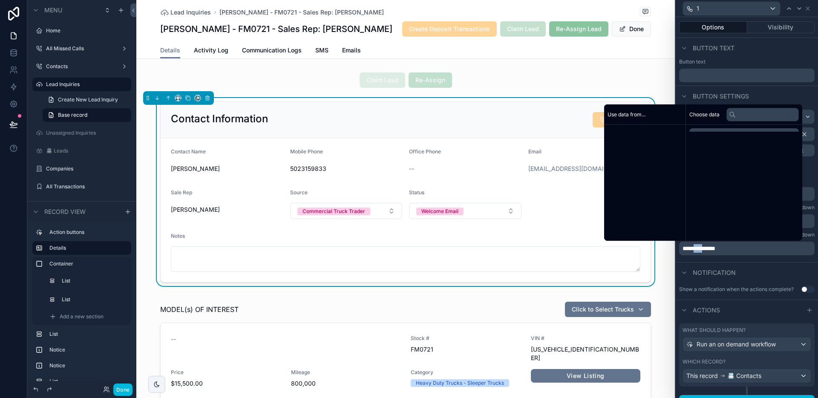
click at [702, 247] on span "**********" at bounding box center [698, 248] width 33 height 6
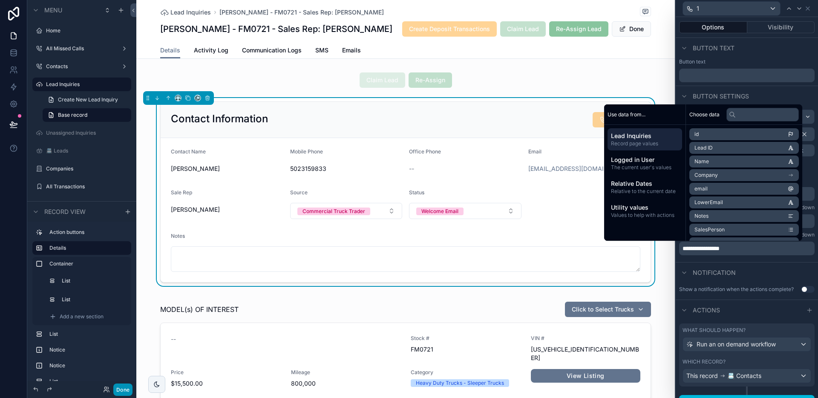
click at [126, 391] on button "Done" at bounding box center [122, 389] width 19 height 12
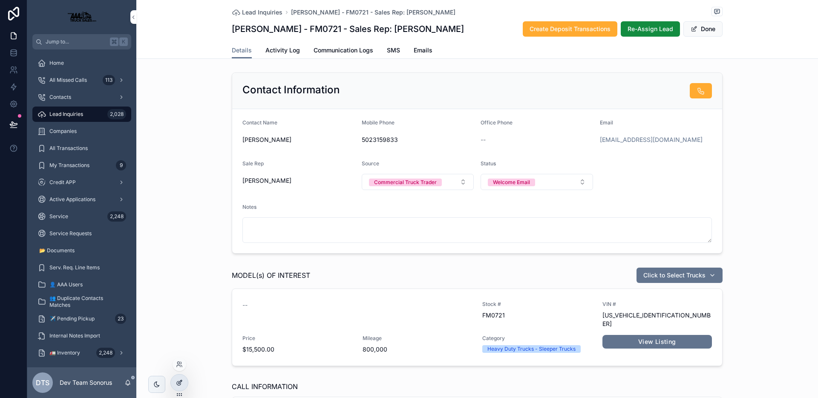
click at [181, 384] on icon at bounding box center [179, 382] width 7 height 7
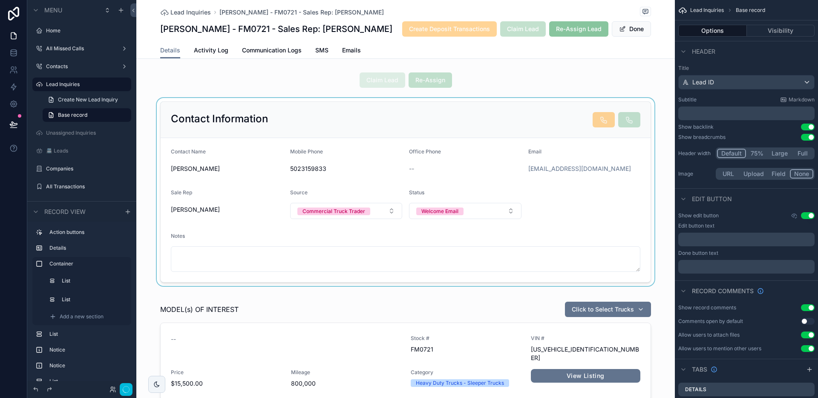
click at [620, 170] on div "scrollable content" at bounding box center [405, 192] width 538 height 188
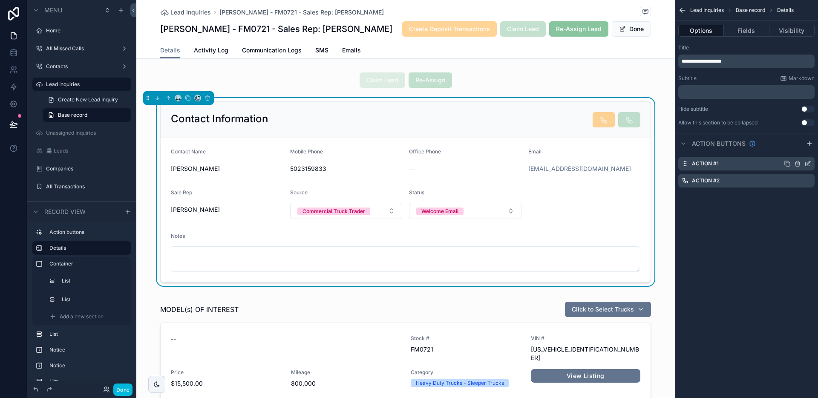
click at [807, 162] on icon "scrollable content" at bounding box center [807, 163] width 7 height 7
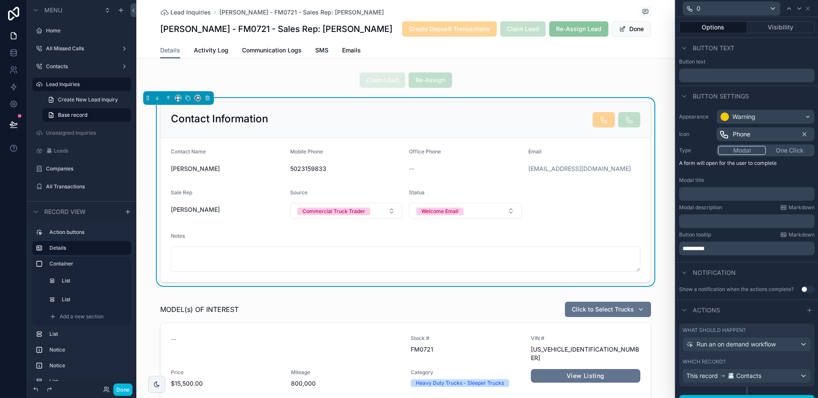
click at [714, 251] on p "*********" at bounding box center [747, 248] width 130 height 9
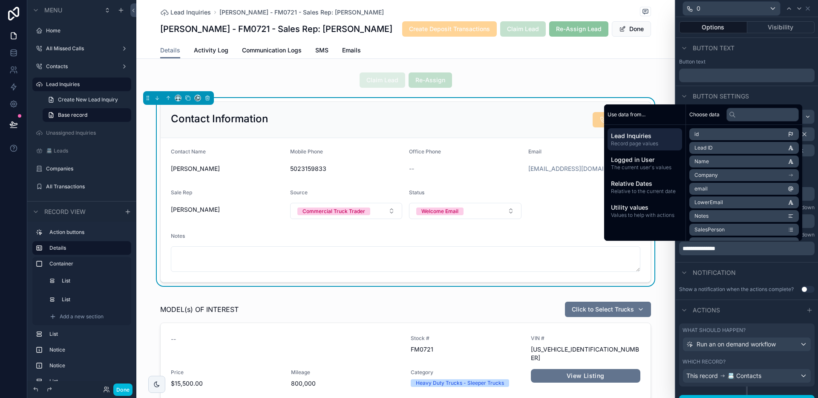
drag, startPoint x: 124, startPoint y: 392, endPoint x: 135, endPoint y: 385, distance: 12.9
click at [125, 392] on button "Done" at bounding box center [122, 389] width 19 height 12
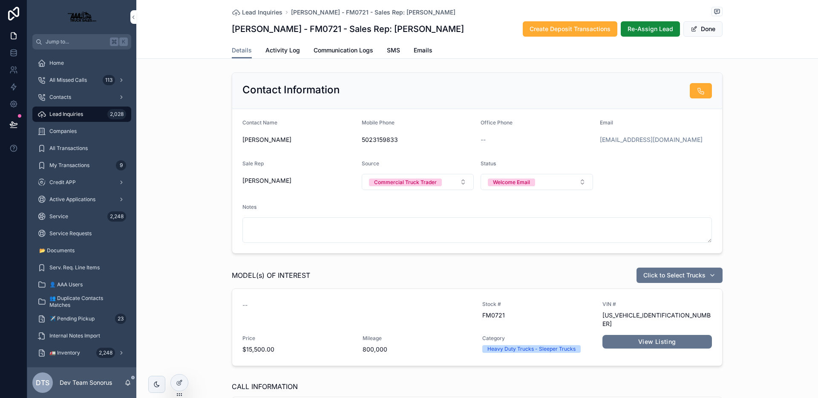
scroll to position [25, 0]
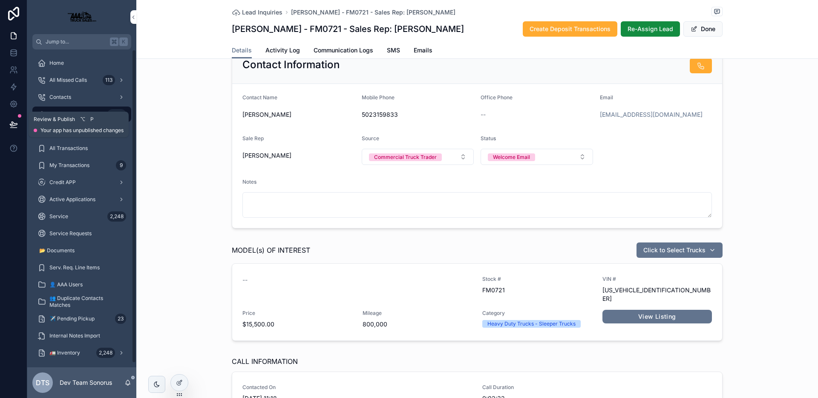
click at [11, 132] on button at bounding box center [13, 124] width 19 height 24
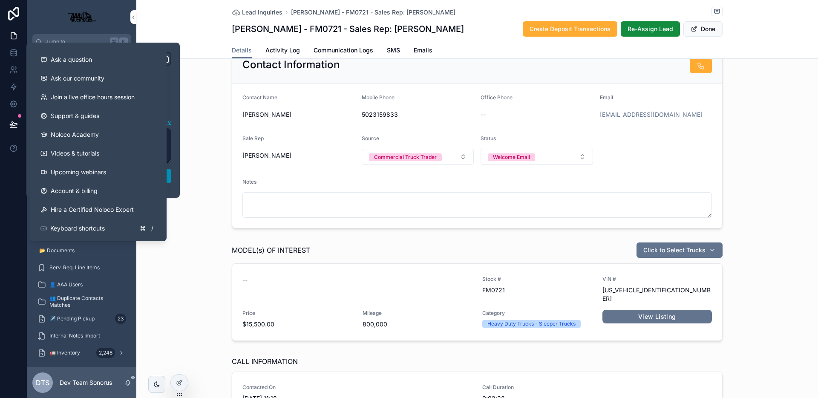
click at [169, 178] on button "Publish" at bounding box center [103, 176] width 136 height 14
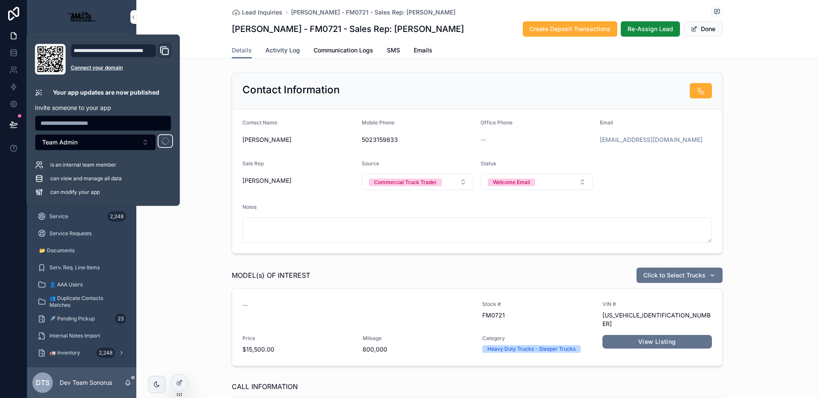
click at [292, 53] on span "Activity Log" at bounding box center [282, 50] width 34 height 9
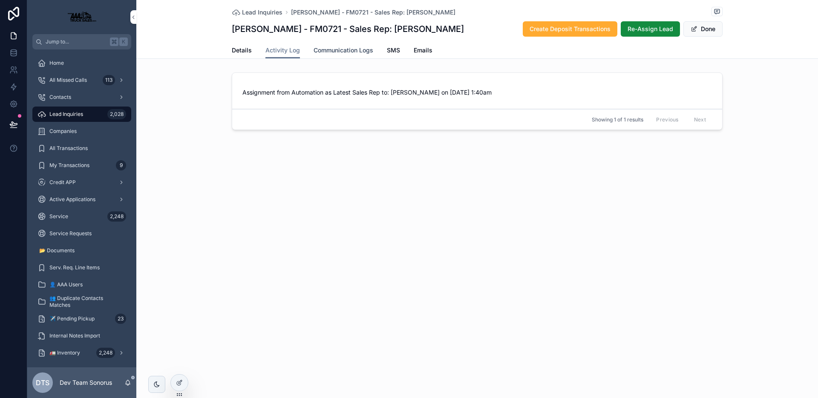
drag, startPoint x: 326, startPoint y: 50, endPoint x: 349, endPoint y: 55, distance: 23.9
click at [327, 50] on span "Communication Logs" at bounding box center [343, 50] width 60 height 9
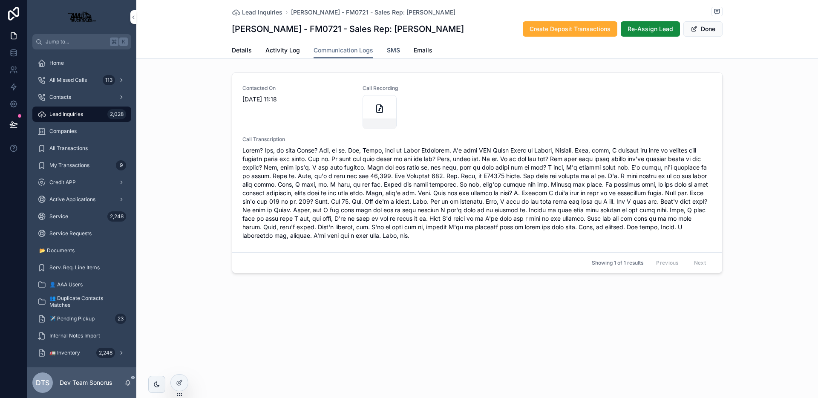
click at [396, 51] on span "SMS" at bounding box center [393, 50] width 13 height 9
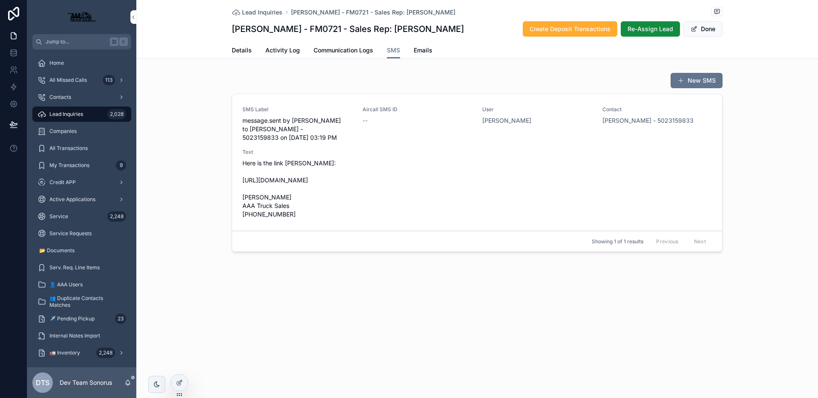
drag, startPoint x: 417, startPoint y: 52, endPoint x: 436, endPoint y: 56, distance: 18.9
click at [418, 52] on span "Emails" at bounding box center [422, 50] width 19 height 9
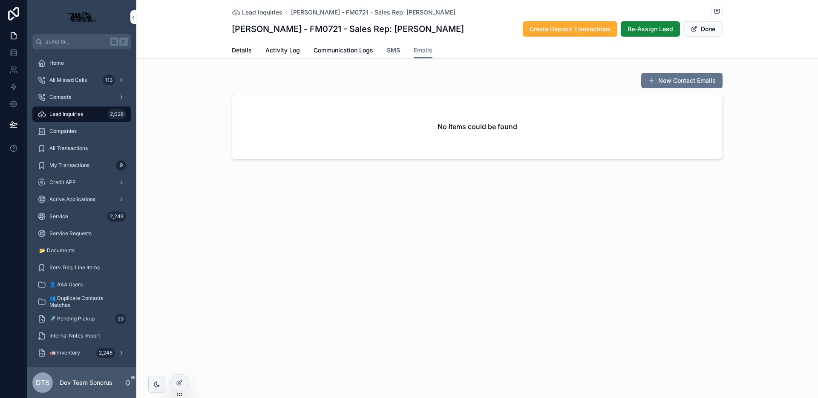
click at [395, 54] on span "SMS" at bounding box center [393, 50] width 13 height 9
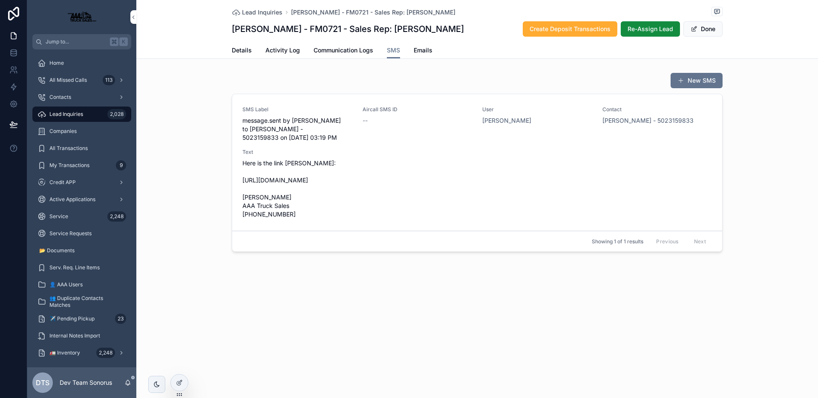
drag, startPoint x: 180, startPoint y: 381, endPoint x: 192, endPoint y: 362, distance: 22.2
click at [180, 381] on icon at bounding box center [179, 382] width 7 height 7
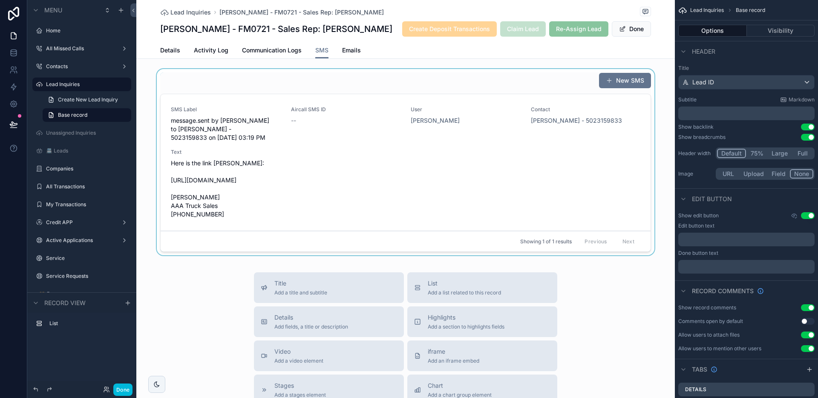
click at [352, 82] on div "scrollable content" at bounding box center [405, 163] width 538 height 189
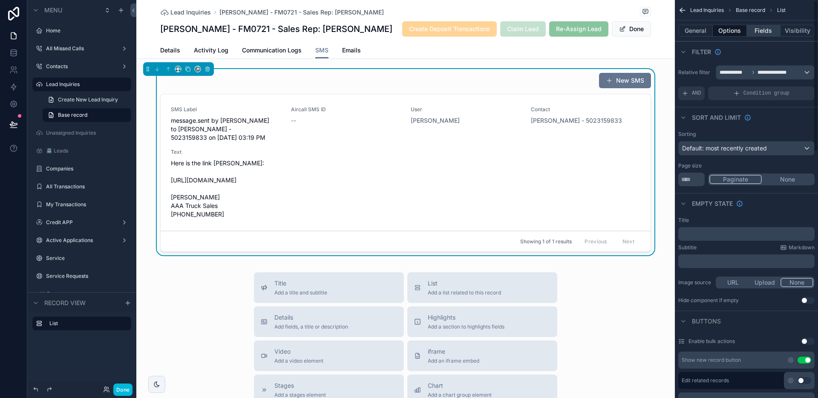
click at [760, 30] on button "Fields" at bounding box center [763, 31] width 34 height 12
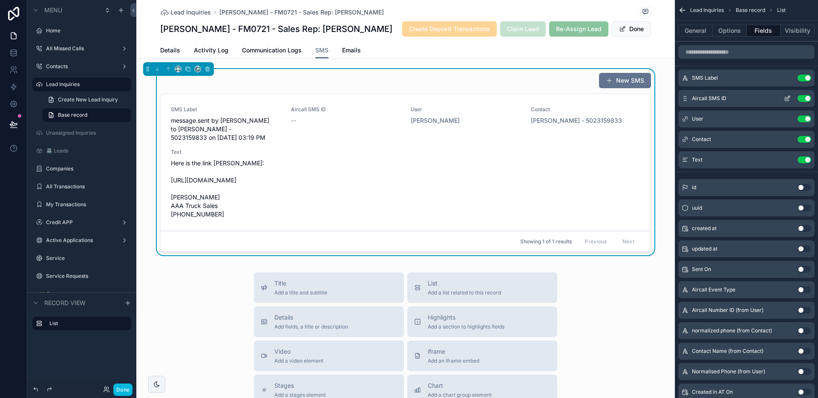
click at [803, 99] on button "Use setting" at bounding box center [804, 98] width 14 height 7
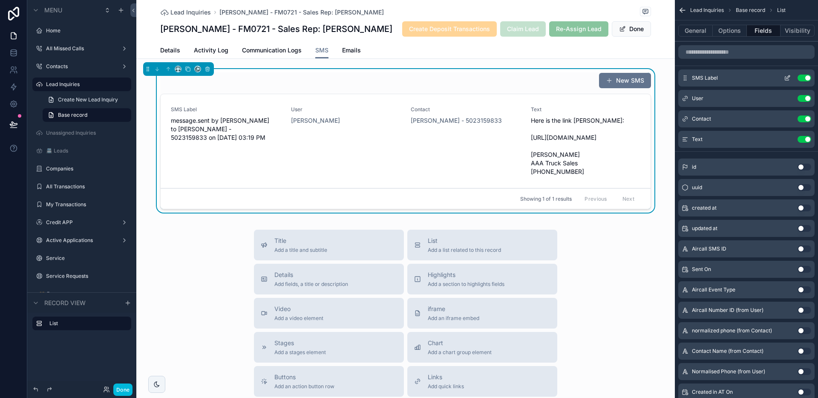
click at [803, 79] on button "Use setting" at bounding box center [804, 78] width 14 height 7
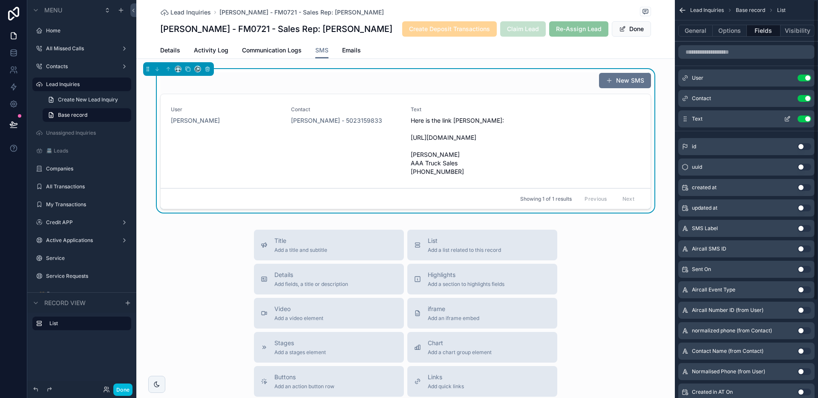
click at [785, 118] on icon "scrollable content" at bounding box center [786, 118] width 7 height 7
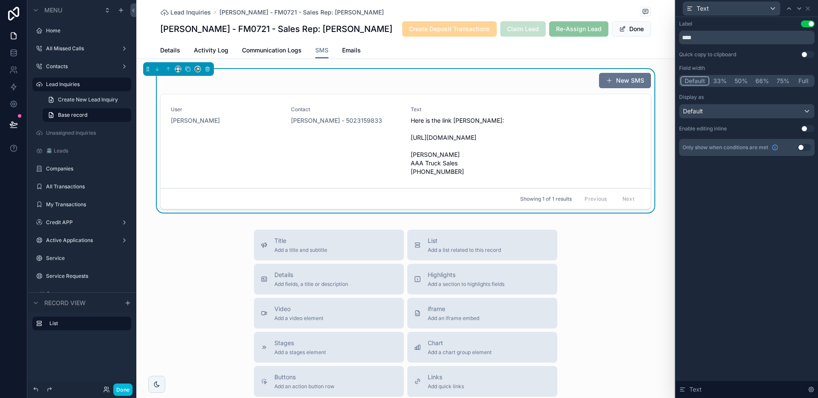
click at [803, 79] on button "Full" at bounding box center [803, 80] width 20 height 9
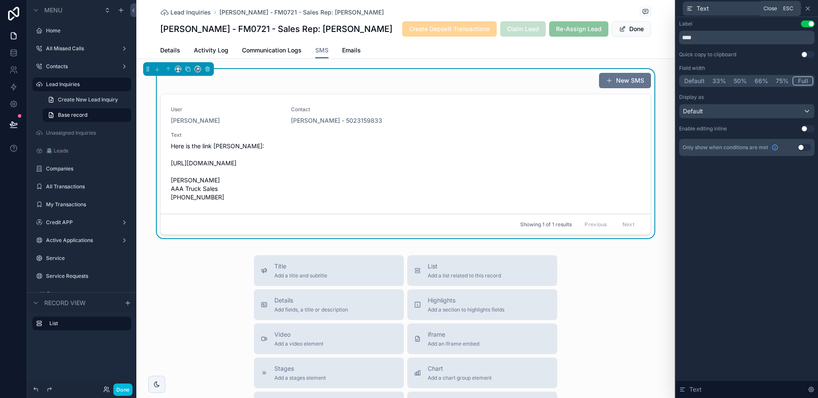
click at [808, 9] on icon at bounding box center [807, 8] width 7 height 7
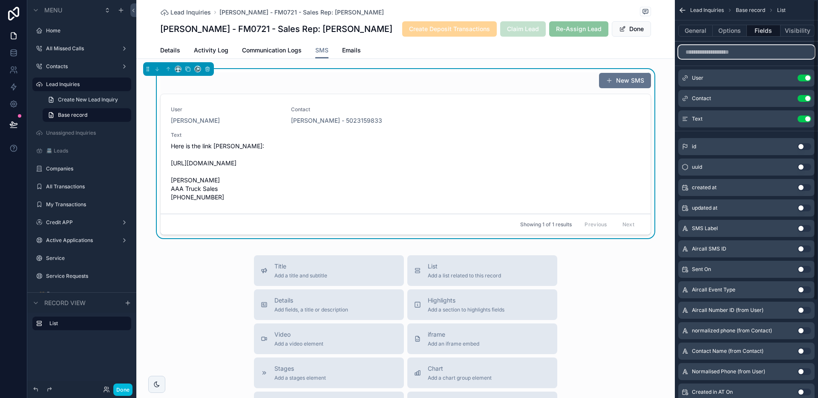
click at [722, 51] on input "scrollable content" at bounding box center [746, 52] width 136 height 14
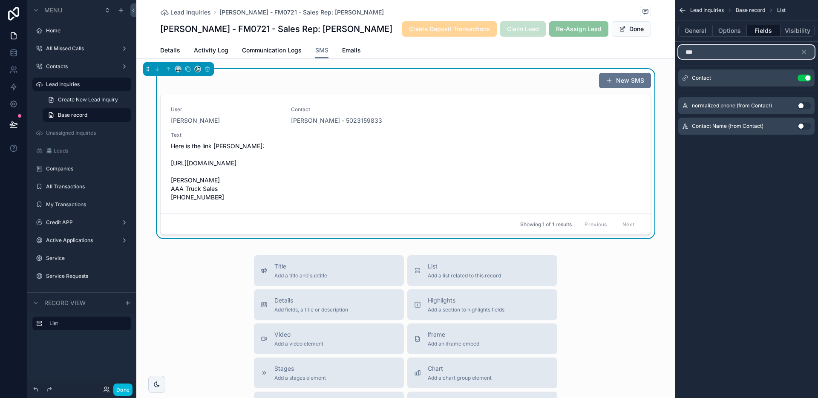
type input "****"
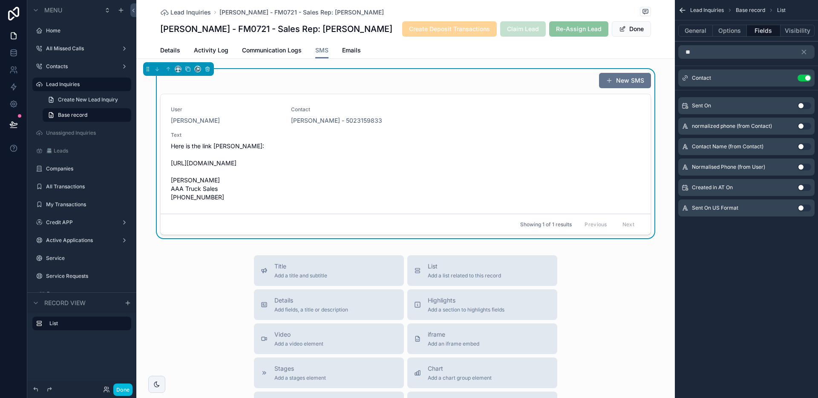
type input "**"
click at [798, 105] on button "Use setting" at bounding box center [804, 105] width 14 height 7
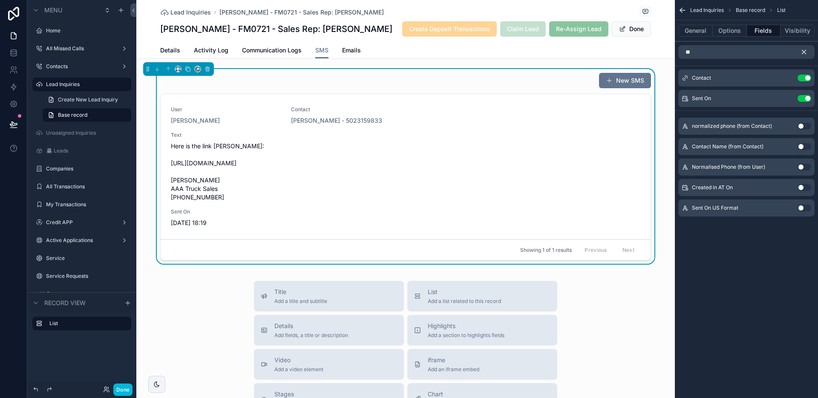
click at [803, 52] on icon "scrollable content" at bounding box center [804, 52] width 8 height 8
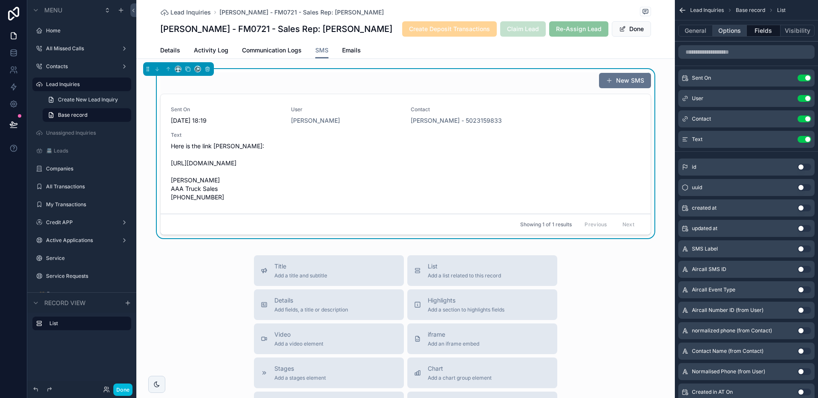
click at [717, 26] on button "Options" at bounding box center [729, 31] width 34 height 12
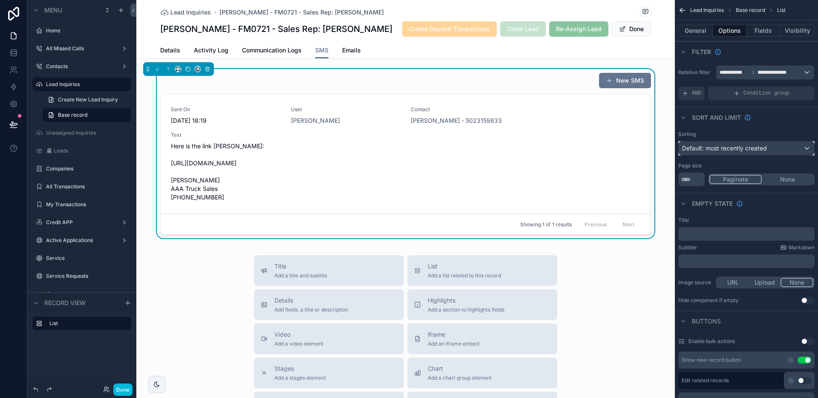
click at [726, 151] on span "Default: most recently created" at bounding box center [724, 147] width 85 height 7
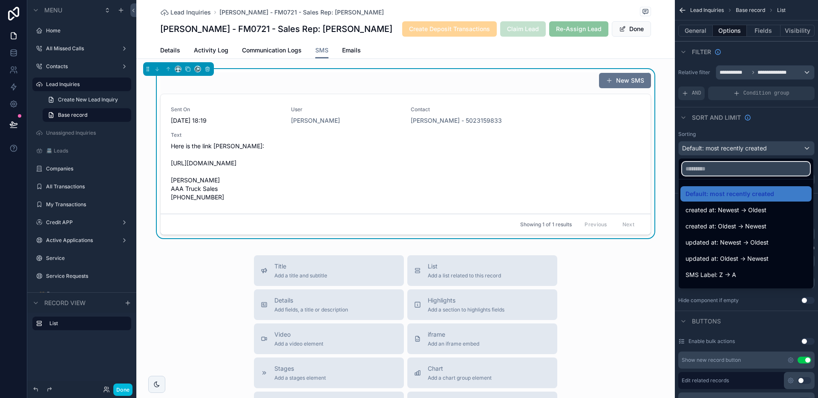
click at [700, 165] on input "text" at bounding box center [746, 169] width 128 height 14
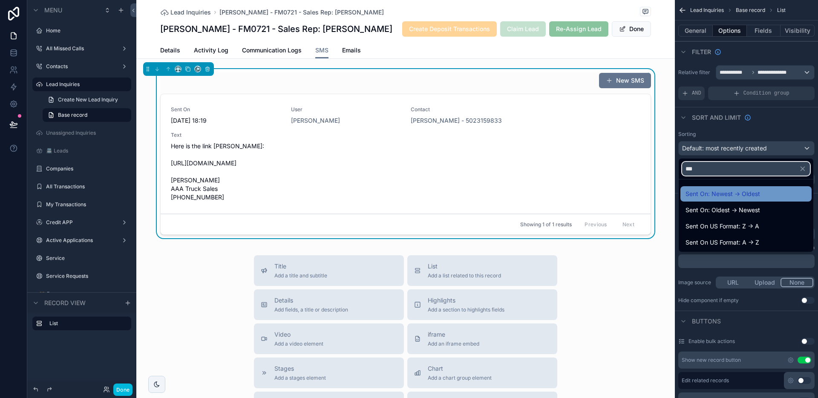
type input "***"
click at [743, 195] on span "Sent On: Newest -> Oldest" at bounding box center [722, 194] width 75 height 10
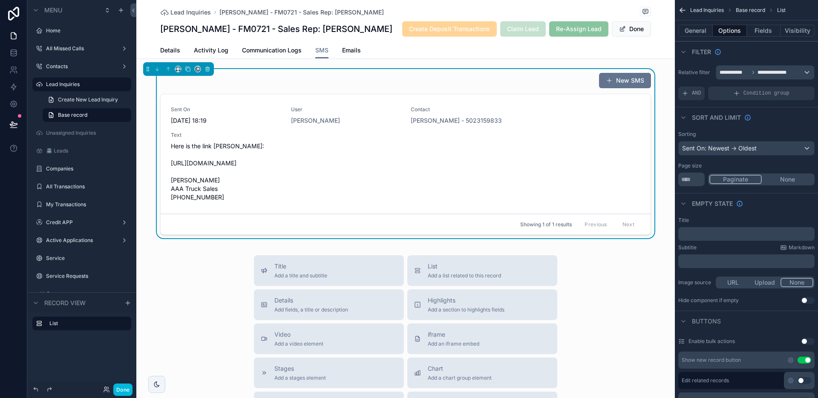
drag, startPoint x: 125, startPoint y: 387, endPoint x: 134, endPoint y: 381, distance: 11.0
click at [125, 387] on button "Done" at bounding box center [122, 389] width 19 height 12
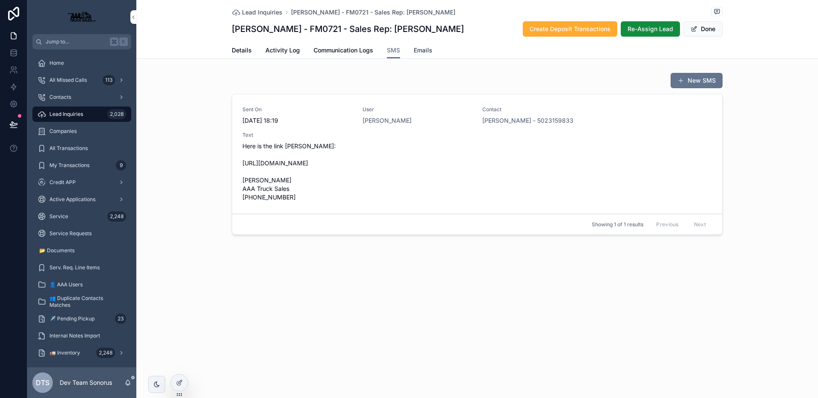
click at [419, 49] on span "Emails" at bounding box center [422, 50] width 19 height 9
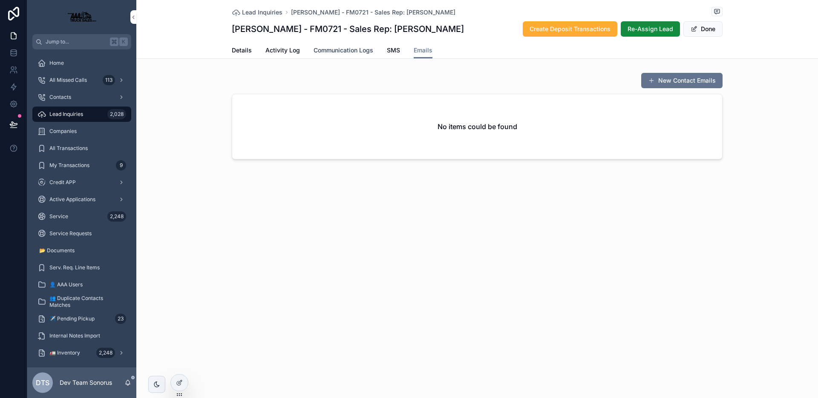
click at [356, 51] on span "Communication Logs" at bounding box center [343, 50] width 60 height 9
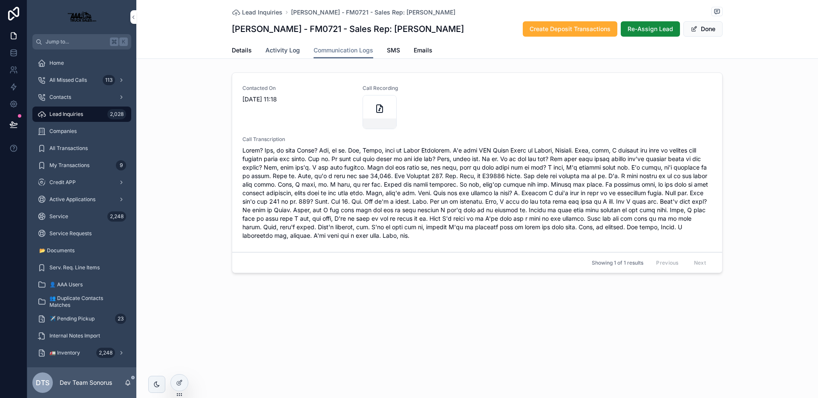
click at [293, 54] on span "Activity Log" at bounding box center [282, 50] width 34 height 9
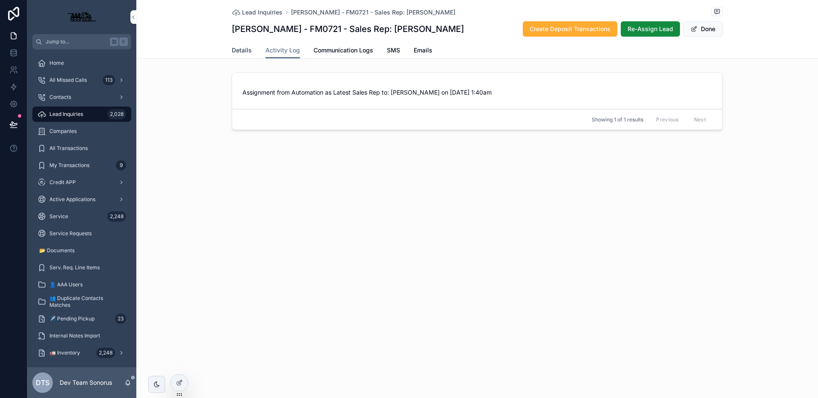
click at [244, 52] on span "Details" at bounding box center [242, 50] width 20 height 9
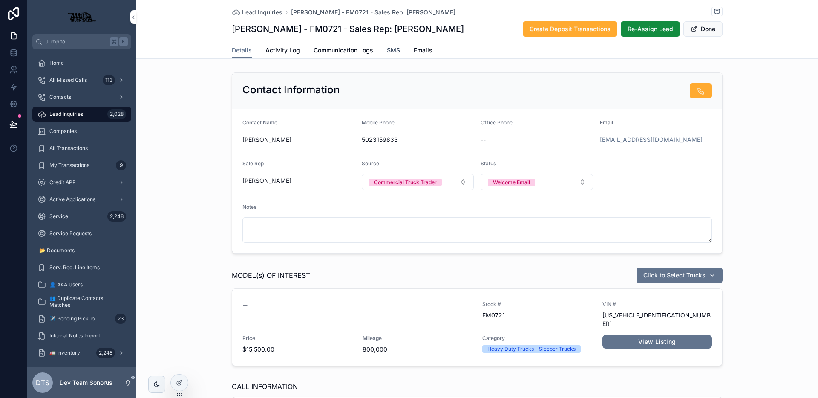
click at [395, 50] on span "SMS" at bounding box center [393, 50] width 13 height 9
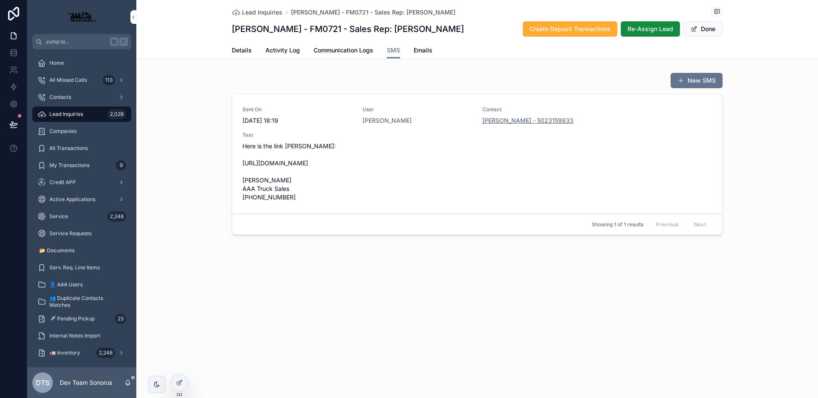
click at [497, 117] on span "[PERSON_NAME] - 5023159833" at bounding box center [527, 120] width 91 height 9
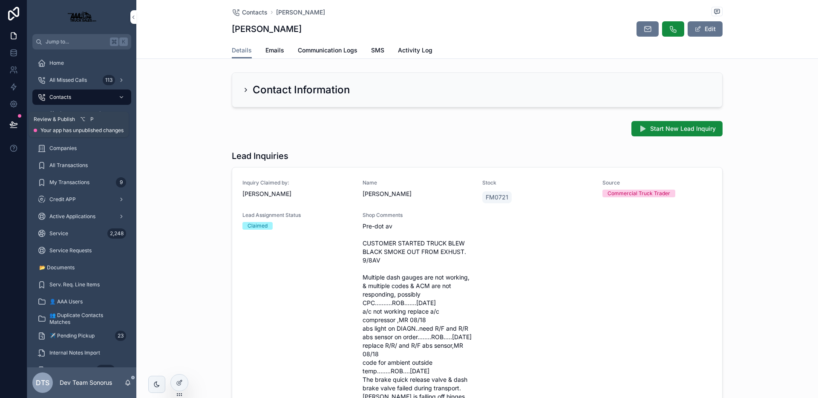
click at [10, 127] on icon at bounding box center [13, 124] width 9 height 9
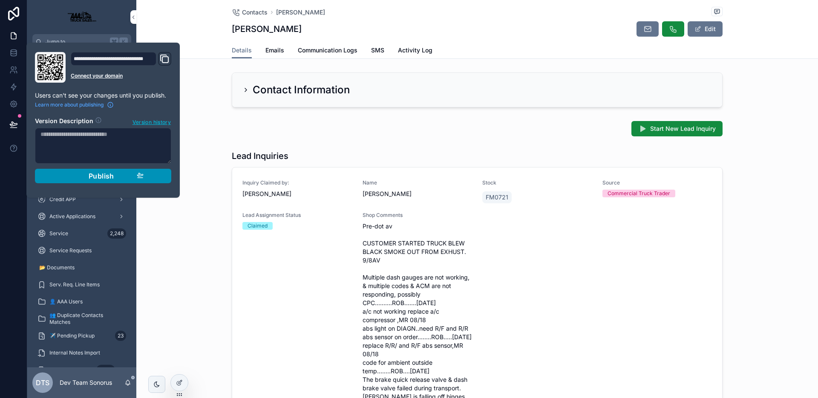
click at [110, 182] on button "Publish" at bounding box center [103, 176] width 136 height 14
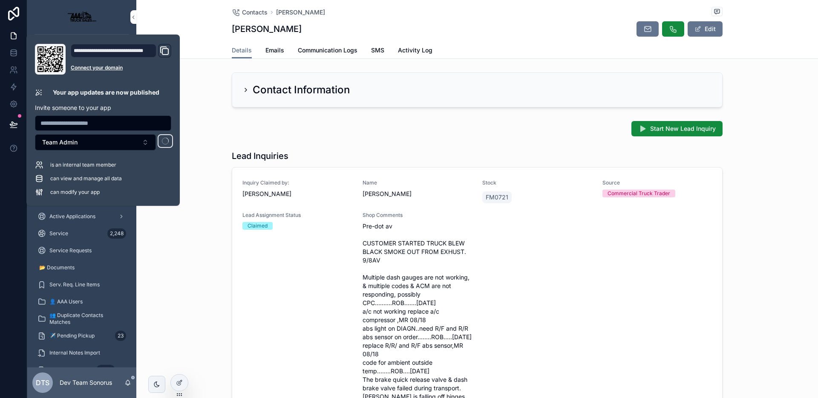
drag, startPoint x: 240, startPoint y: 137, endPoint x: 243, endPoint y: 103, distance: 33.3
click at [240, 137] on div "Start New Lead Inquiry" at bounding box center [476, 129] width 681 height 22
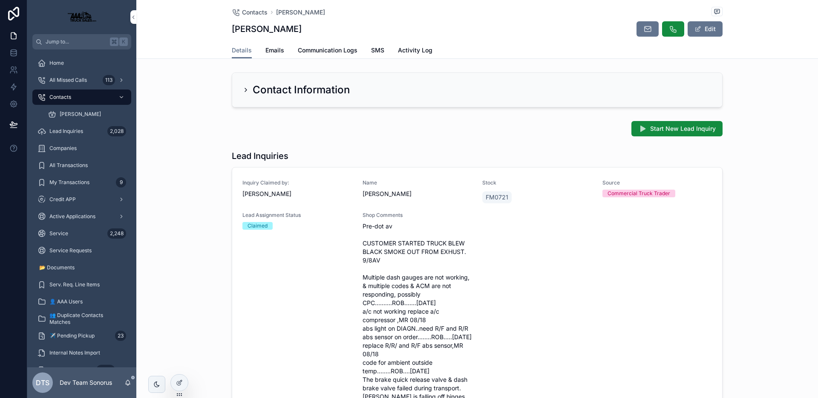
click at [244, 89] on icon "scrollable content" at bounding box center [245, 89] width 7 height 7
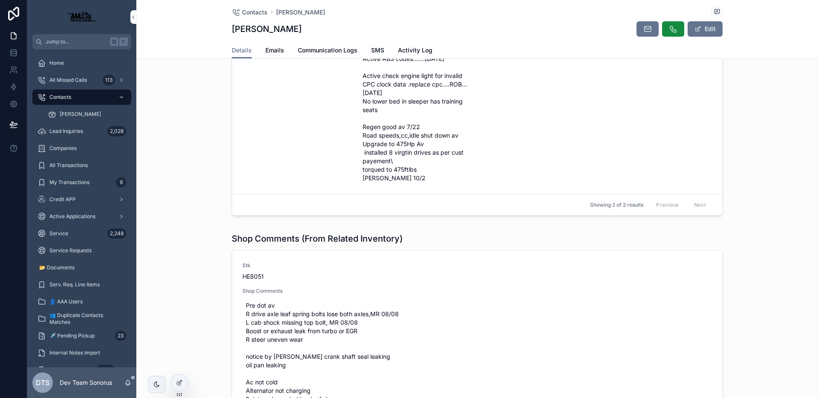
scroll to position [497, 0]
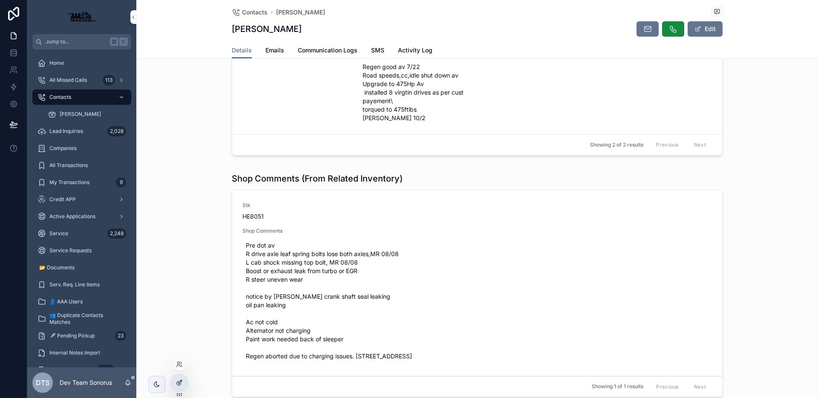
click at [181, 379] on icon at bounding box center [179, 382] width 7 height 7
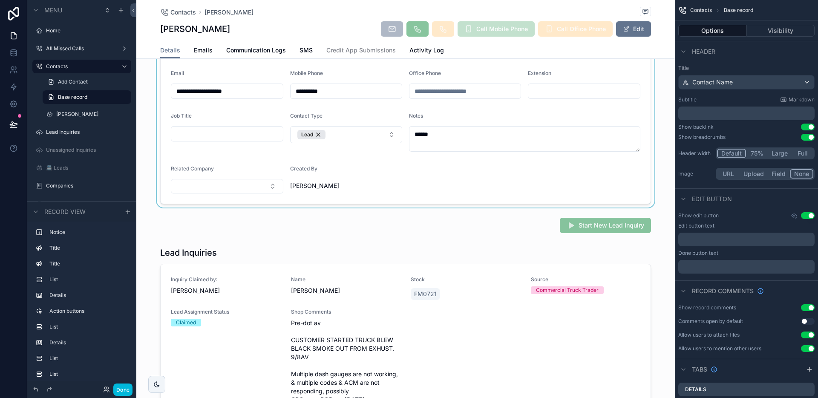
scroll to position [333, 0]
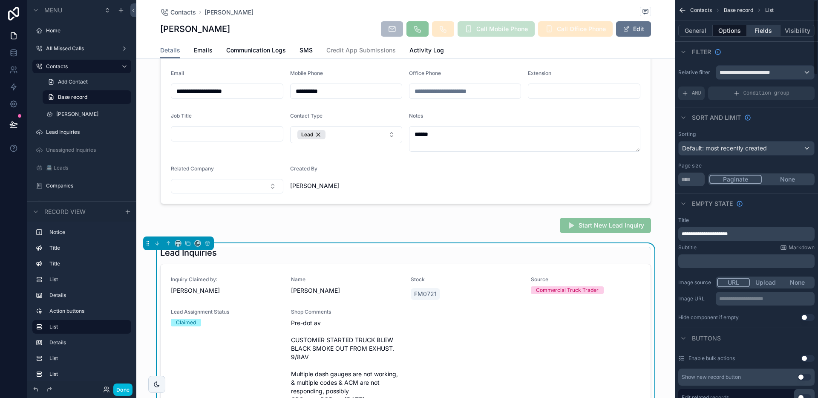
click at [774, 26] on button "Fields" at bounding box center [763, 31] width 34 height 12
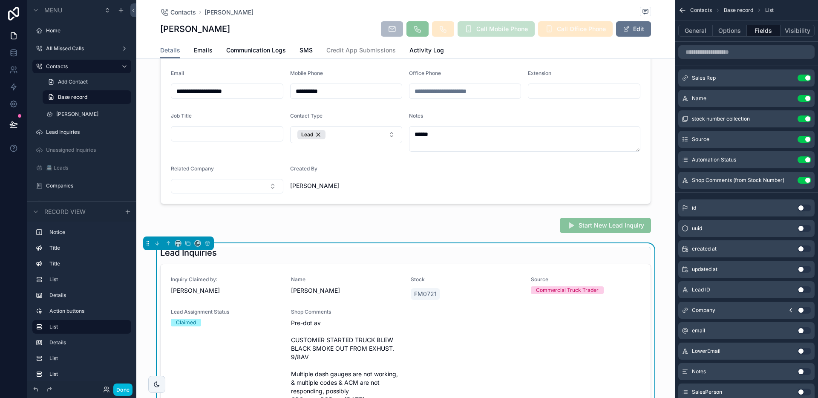
drag, startPoint x: 806, startPoint y: 181, endPoint x: 757, endPoint y: 201, distance: 52.9
click at [806, 181] on button "Use setting" at bounding box center [804, 180] width 14 height 7
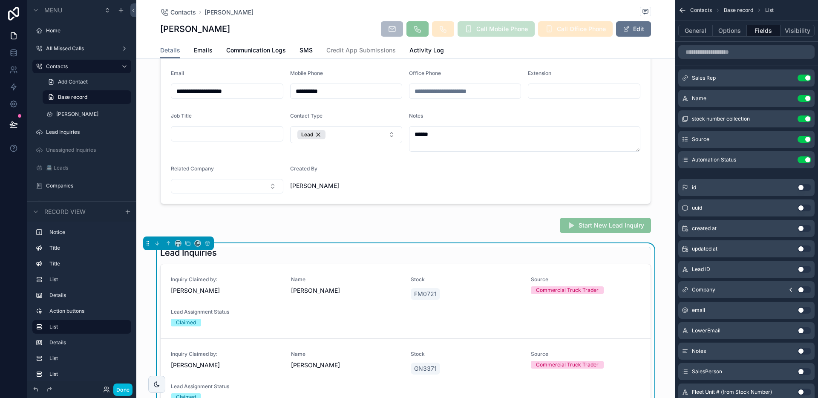
scroll to position [361, 0]
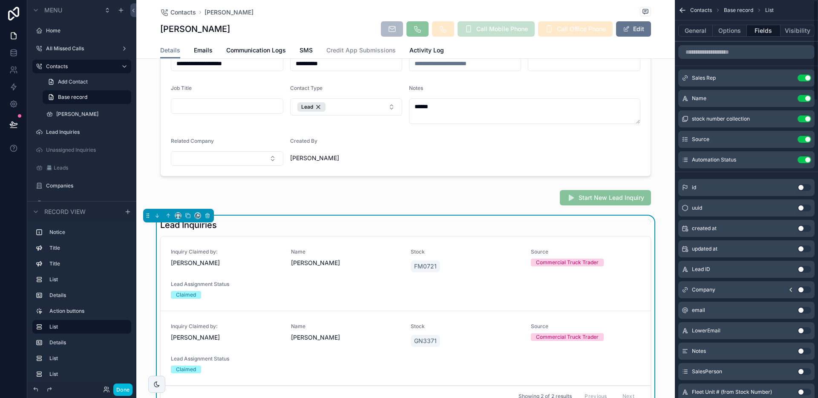
click at [800, 160] on button "Use setting" at bounding box center [804, 159] width 14 height 7
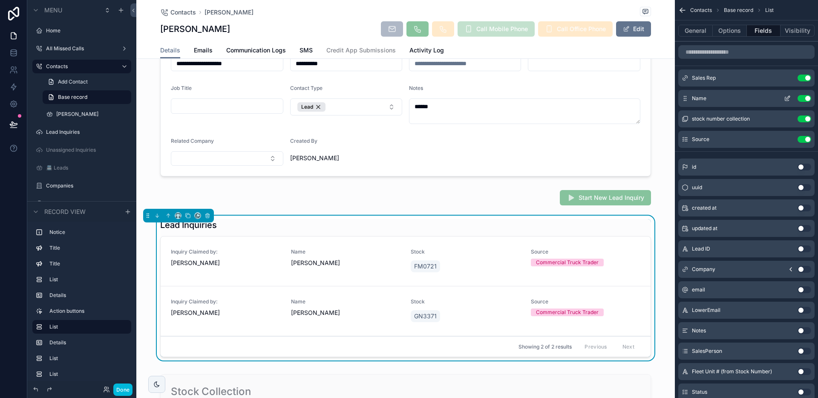
click at [803, 100] on button "Use setting" at bounding box center [804, 98] width 14 height 7
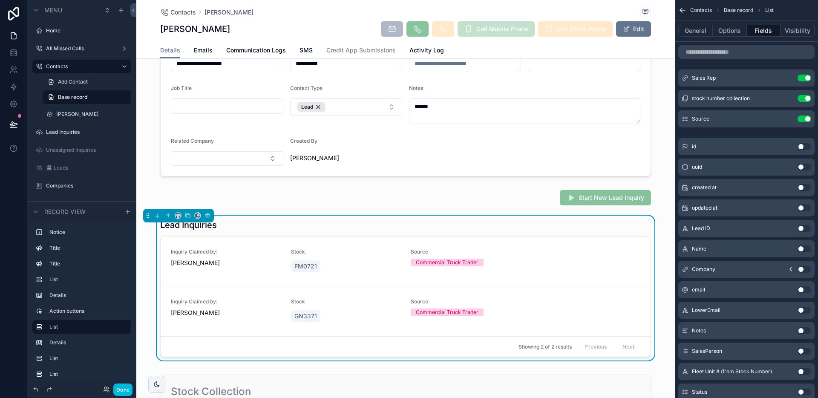
scroll to position [372, 0]
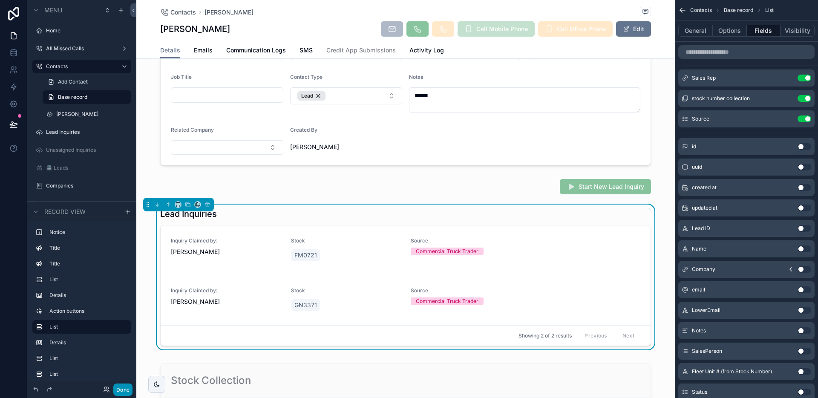
click at [131, 387] on button "Done" at bounding box center [122, 389] width 19 height 12
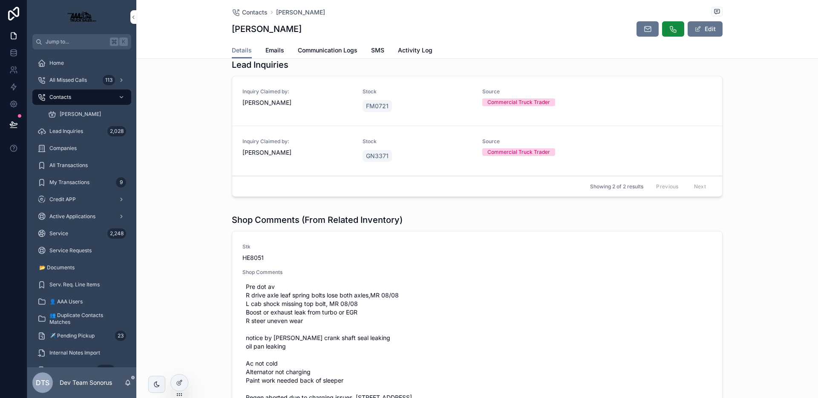
scroll to position [235, 0]
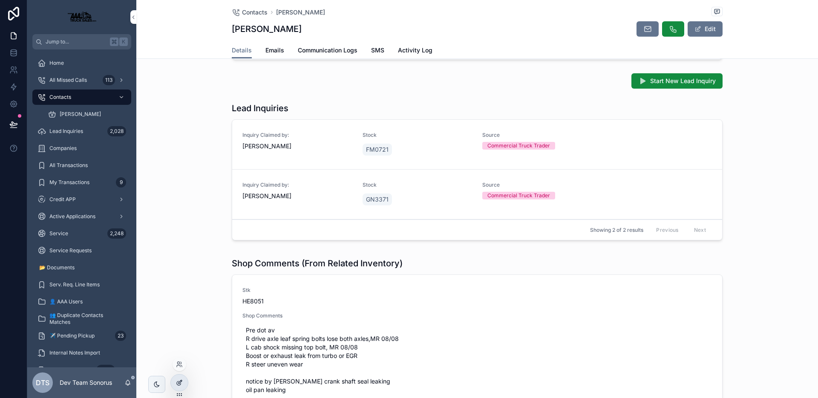
click at [180, 378] on div at bounding box center [179, 382] width 17 height 16
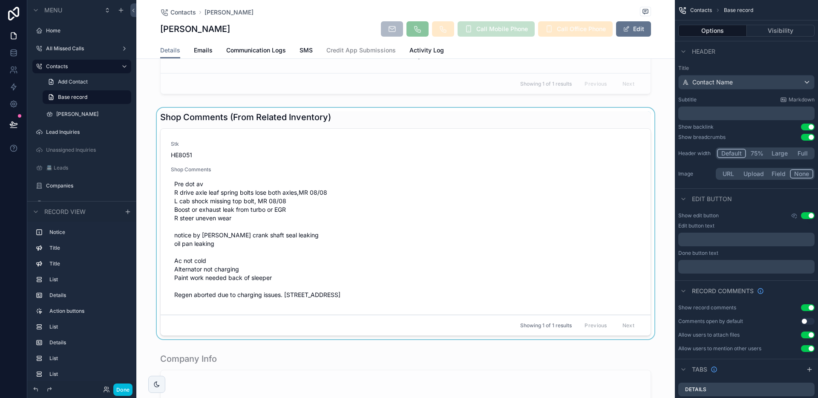
scroll to position [836, 0]
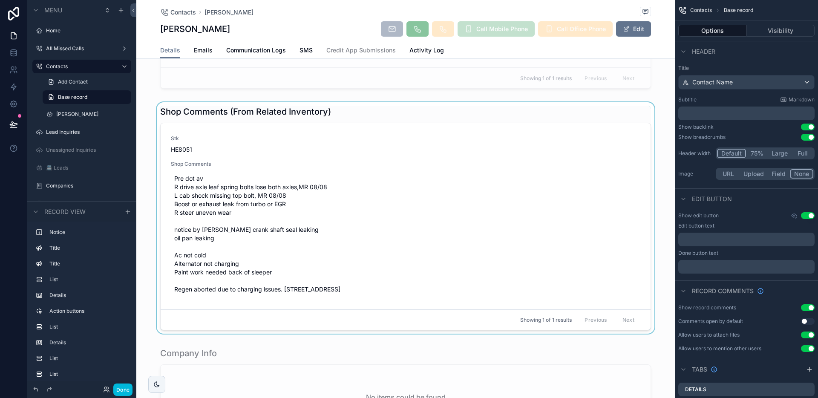
click at [402, 110] on div "scrollable content" at bounding box center [405, 219] width 538 height 235
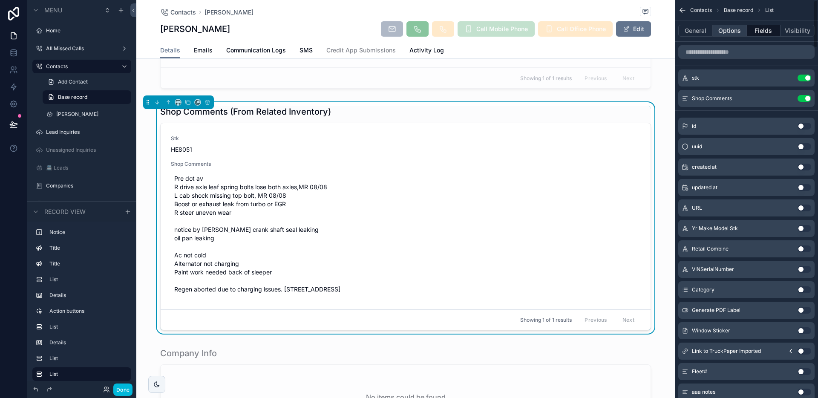
click at [730, 31] on button "Options" at bounding box center [729, 31] width 34 height 12
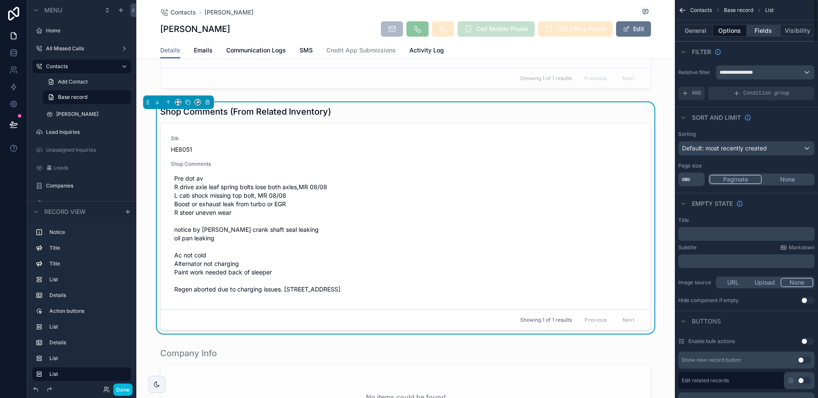
click at [762, 34] on button "Fields" at bounding box center [763, 31] width 34 height 12
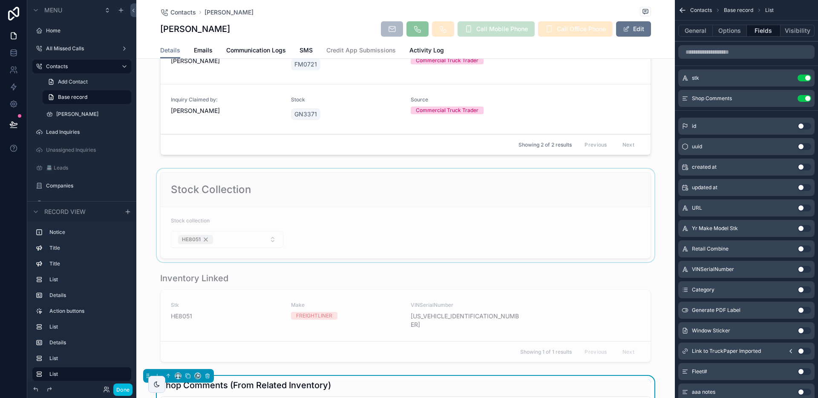
scroll to position [503, 0]
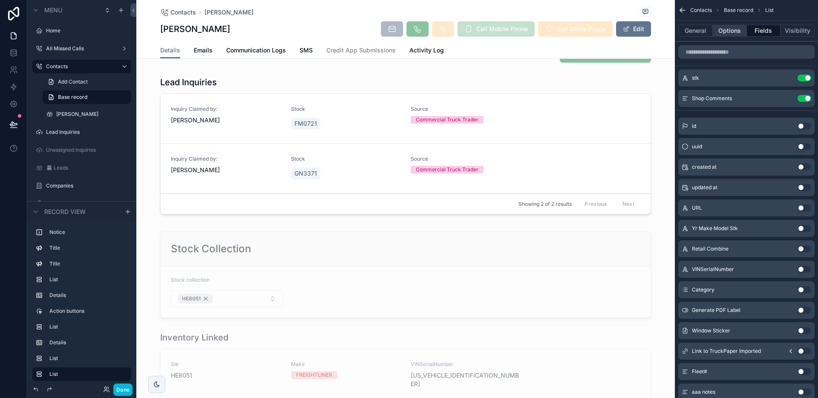
click at [728, 32] on button "Options" at bounding box center [729, 31] width 34 height 12
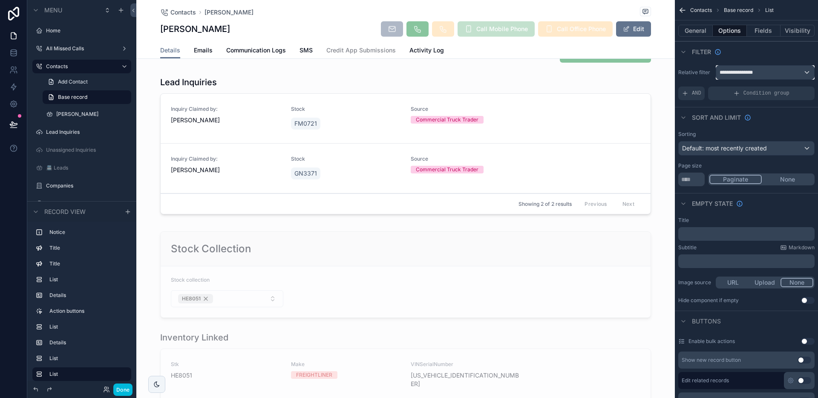
click at [735, 71] on span "**********" at bounding box center [738, 72] width 38 height 7
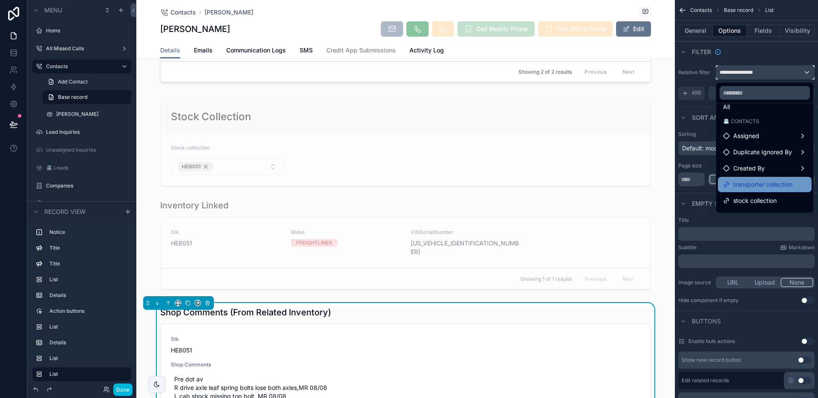
scroll to position [57, 0]
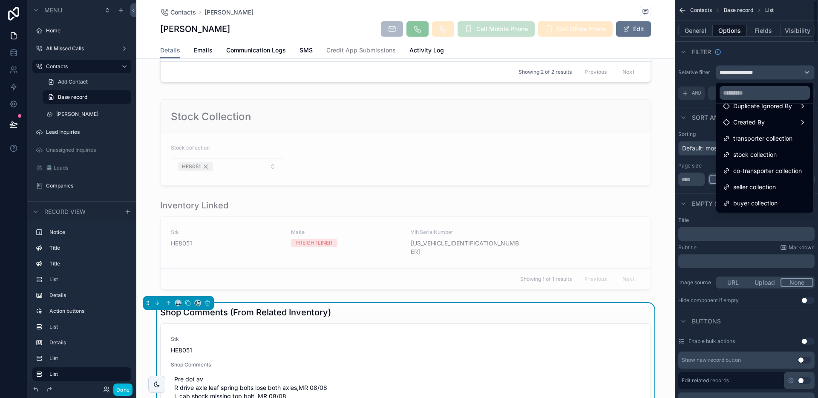
click at [733, 30] on div "scrollable content" at bounding box center [409, 199] width 818 height 398
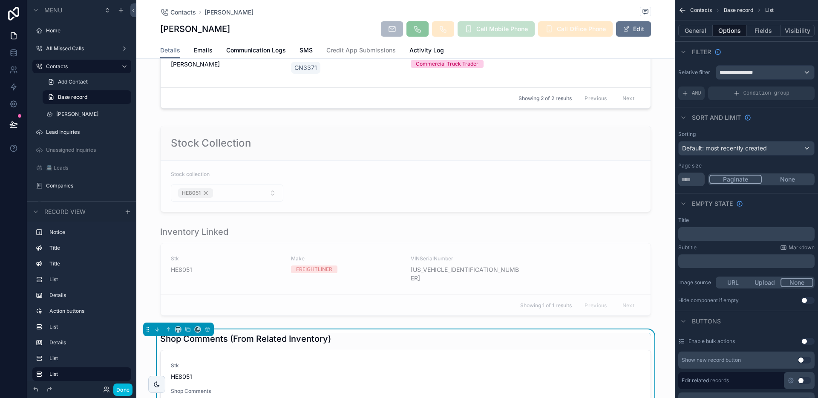
scroll to position [614, 0]
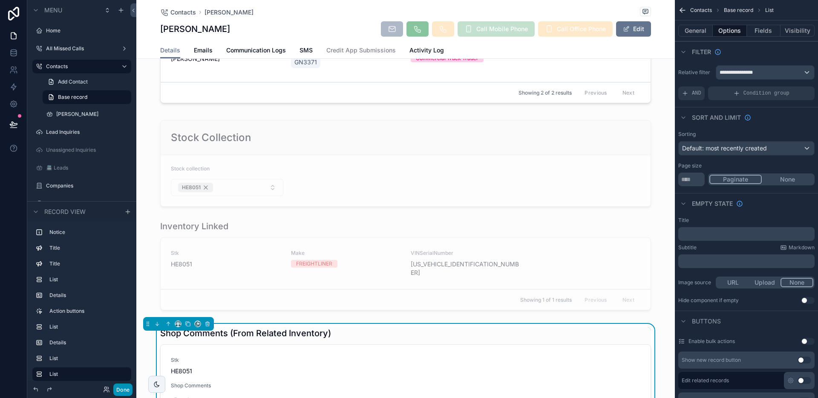
click at [124, 387] on button "Done" at bounding box center [122, 389] width 19 height 12
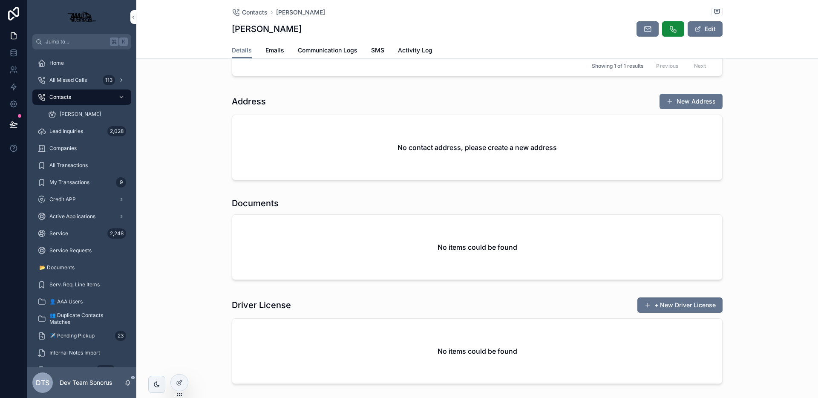
scroll to position [704, 0]
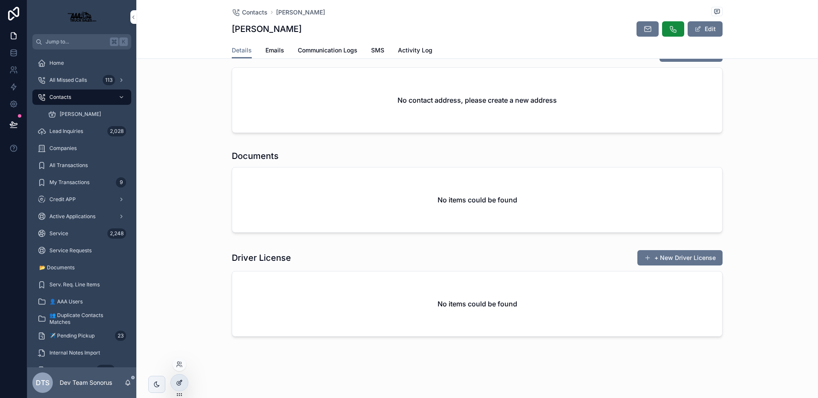
click at [179, 374] on div at bounding box center [179, 382] width 17 height 16
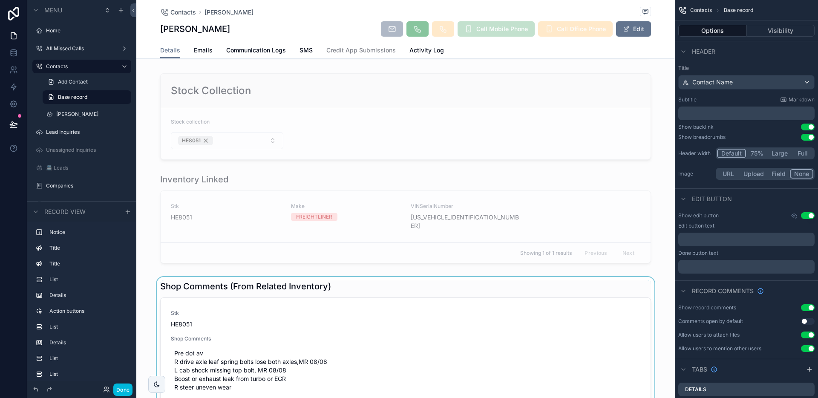
scroll to position [782, 0]
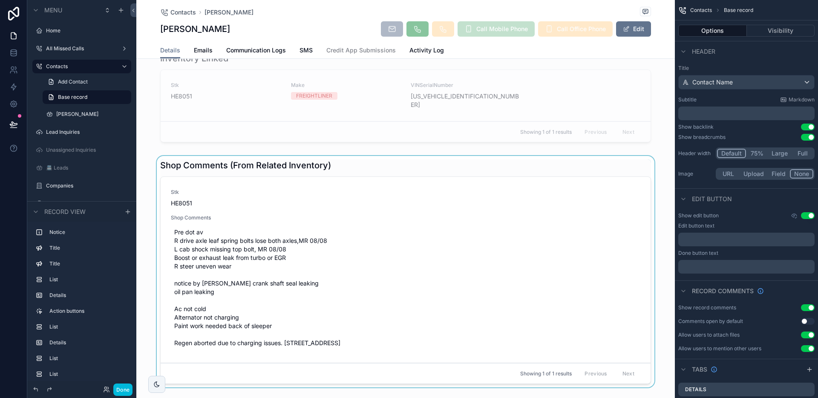
click at [410, 159] on div "scrollable content" at bounding box center [405, 273] width 538 height 235
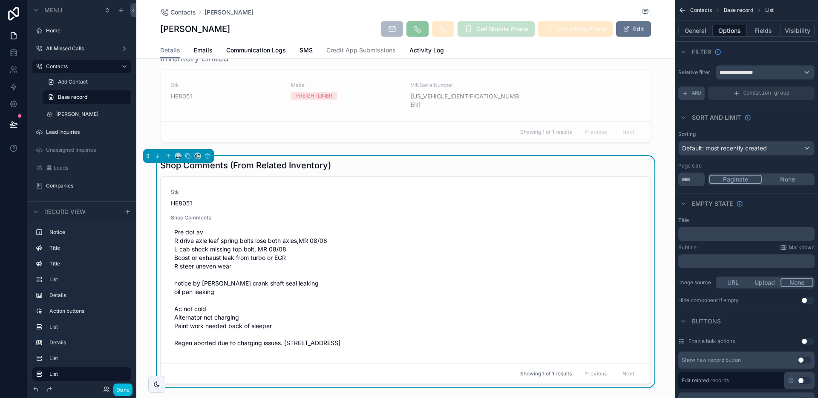
click at [693, 94] on span "AND" at bounding box center [695, 93] width 9 height 7
click at [792, 88] on icon "scrollable content" at bounding box center [792, 87] width 5 height 5
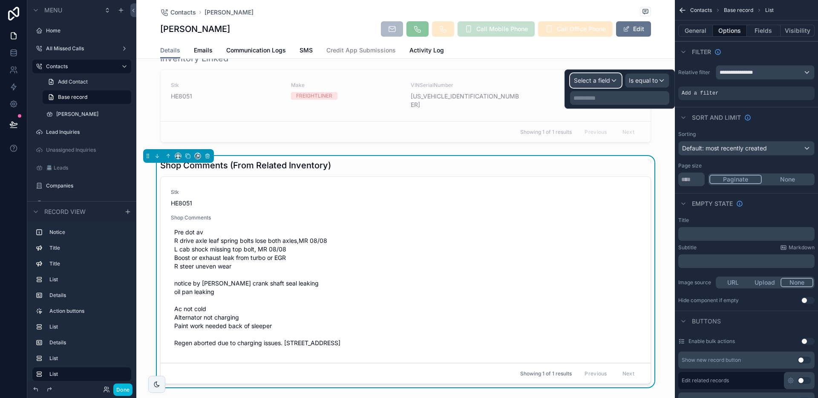
click at [599, 84] on span "Select a field" at bounding box center [592, 80] width 36 height 9
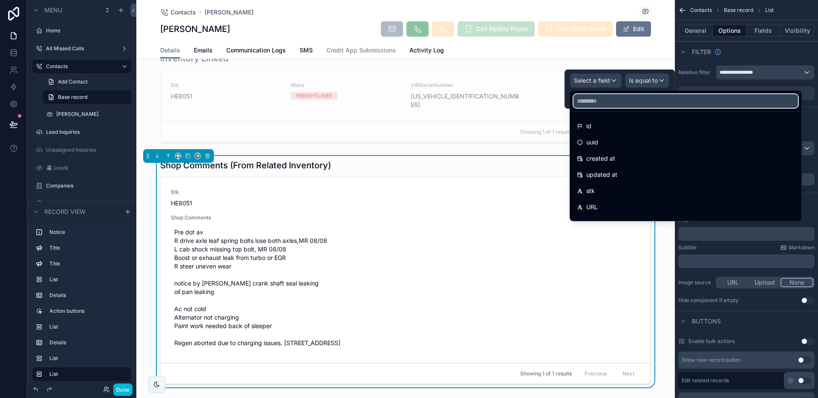
click at [625, 105] on input "text" at bounding box center [685, 101] width 224 height 14
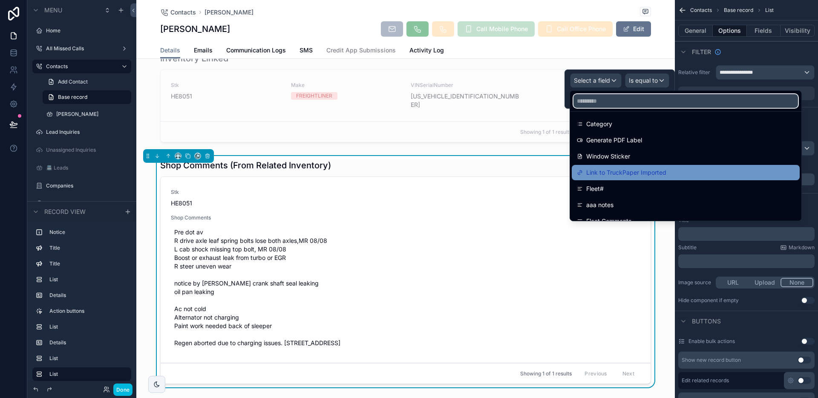
scroll to position [0, 0]
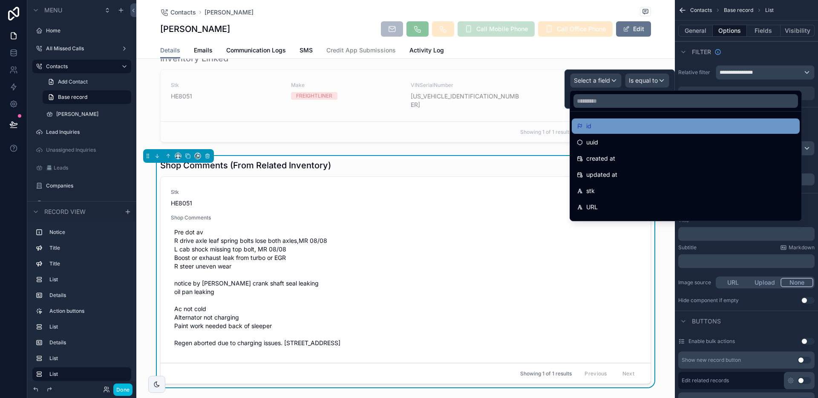
click at [623, 124] on div "id" at bounding box center [686, 126] width 218 height 10
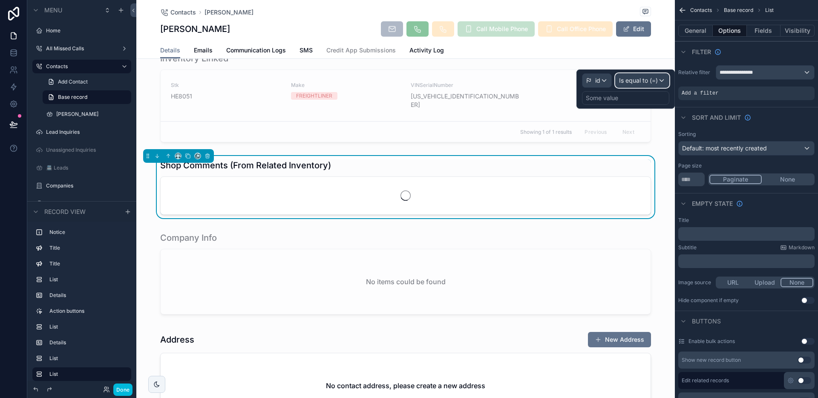
click at [648, 85] on div "Is equal to (=)" at bounding box center [641, 81] width 53 height 14
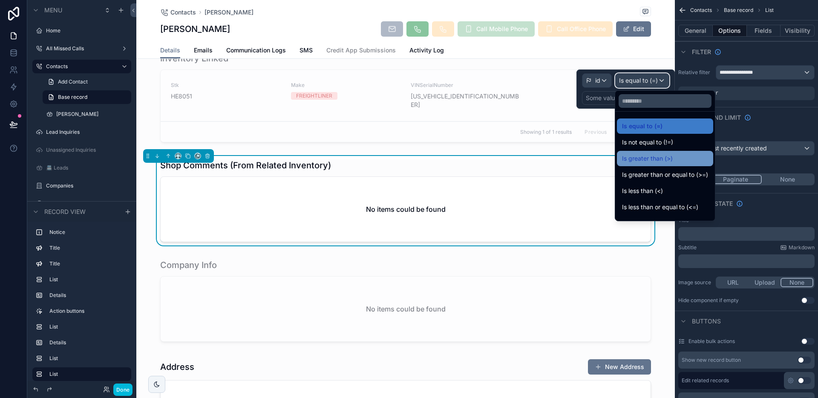
scroll to position [60, 0]
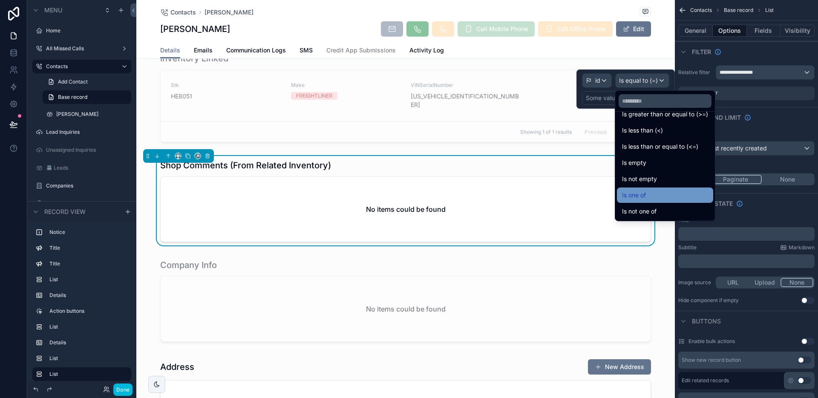
click at [650, 201] on div "Is one of" at bounding box center [665, 194] width 96 height 15
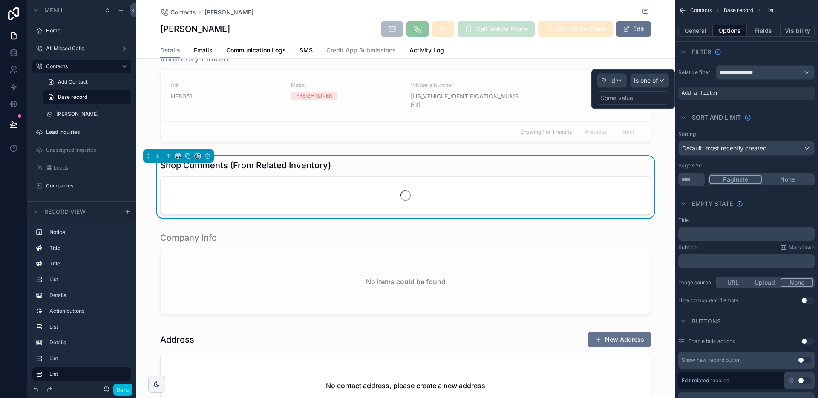
click at [643, 99] on div "Some value" at bounding box center [633, 98] width 72 height 14
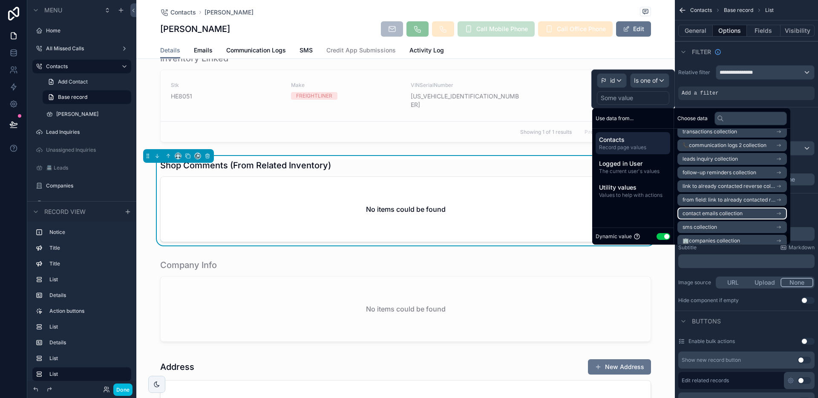
scroll to position [2625, 0]
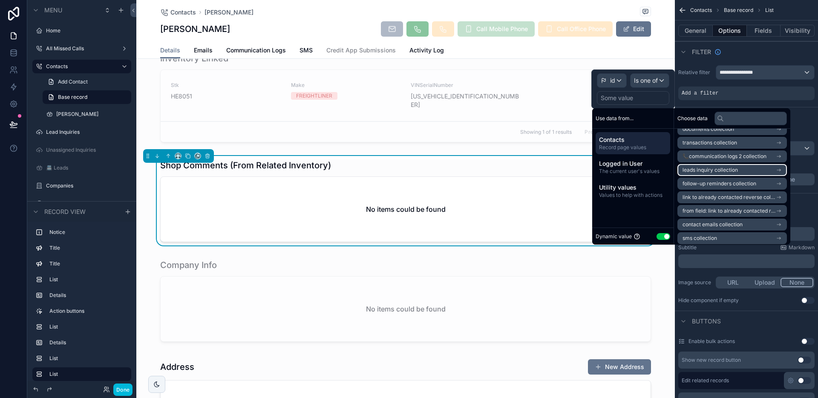
click at [721, 172] on span "leads inquiry collection" at bounding box center [709, 169] width 55 height 7
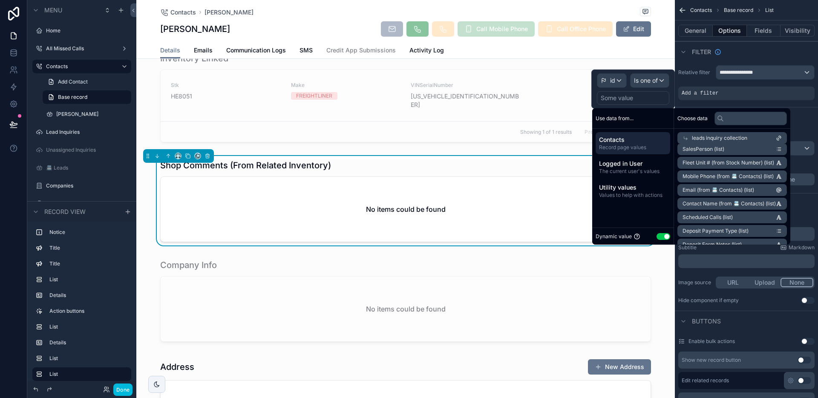
scroll to position [0, 0]
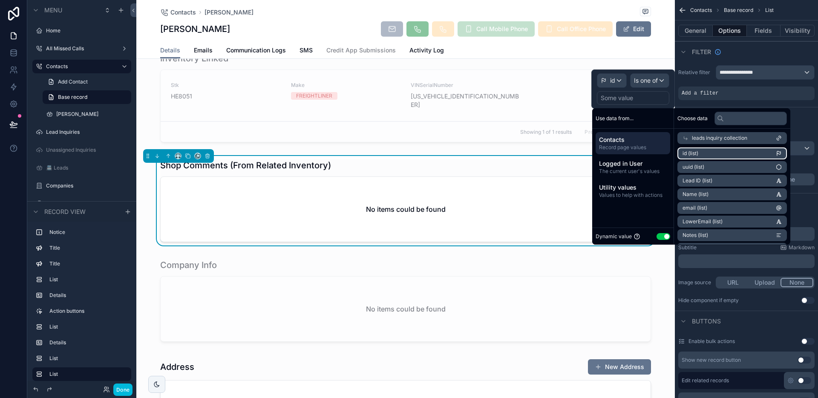
click at [721, 157] on li "id (list)" at bounding box center [731, 153] width 109 height 12
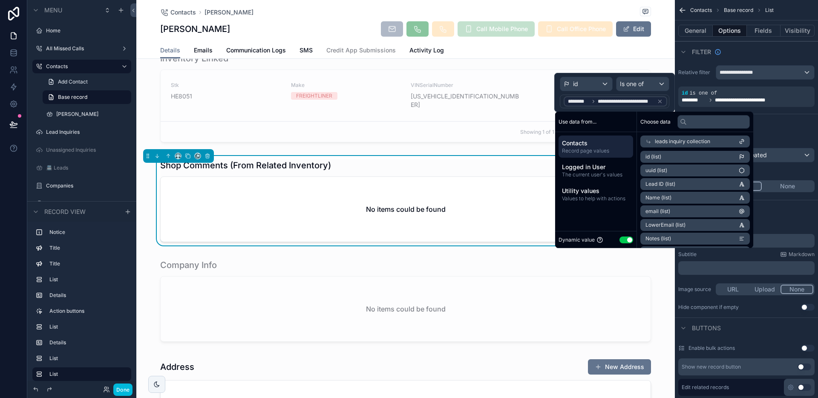
click at [492, 159] on div "Shop Comments (From Related Inventory)" at bounding box center [405, 165] width 491 height 12
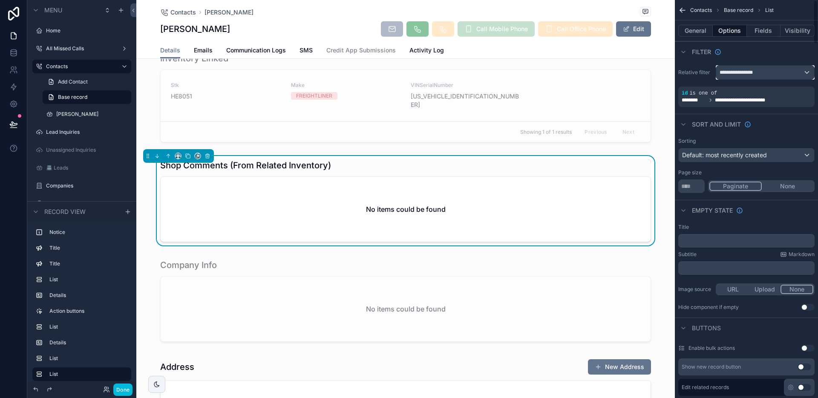
click at [741, 70] on span "**********" at bounding box center [738, 72] width 38 height 7
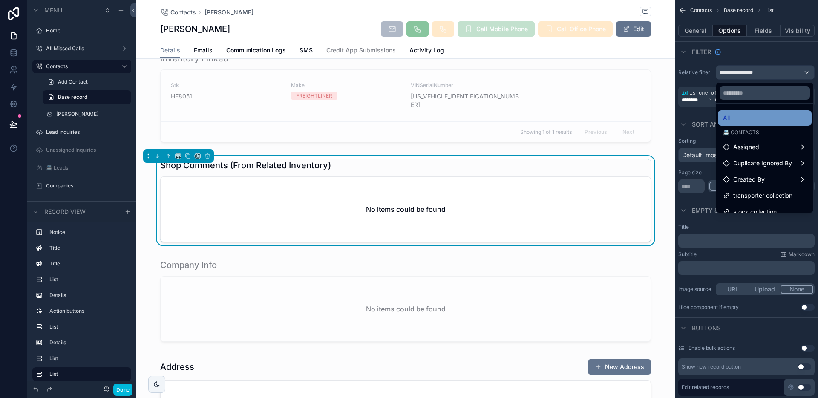
click at [734, 120] on div "All" at bounding box center [764, 118] width 83 height 10
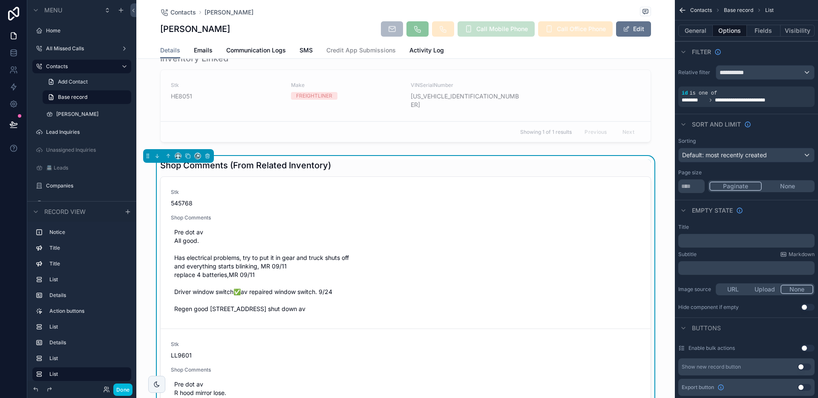
scroll to position [69, 0]
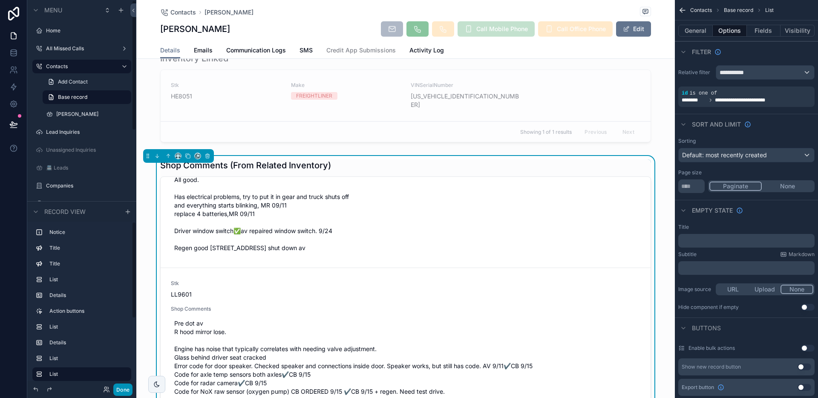
click at [123, 385] on button "Done" at bounding box center [122, 389] width 19 height 12
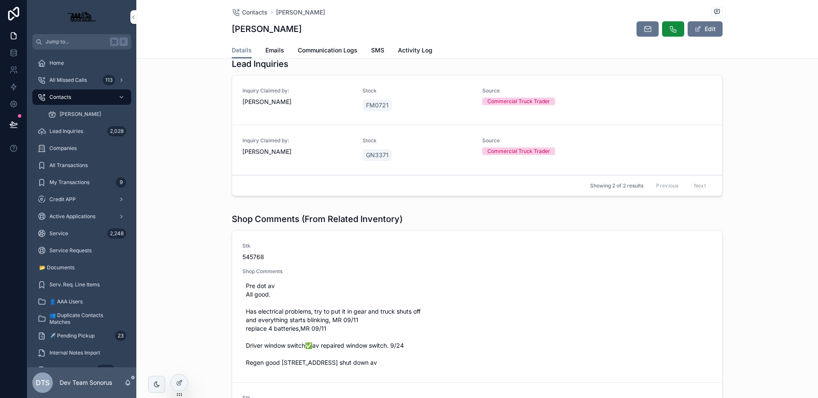
scroll to position [235, 0]
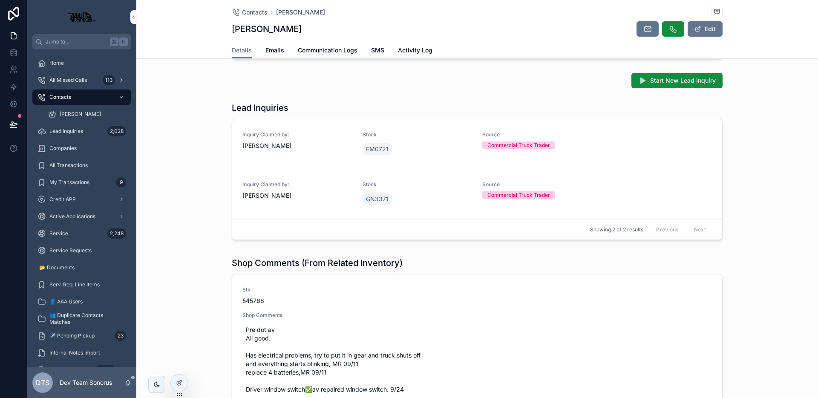
drag, startPoint x: 178, startPoint y: 379, endPoint x: 196, endPoint y: 355, distance: 29.5
click at [179, 379] on icon at bounding box center [179, 382] width 7 height 7
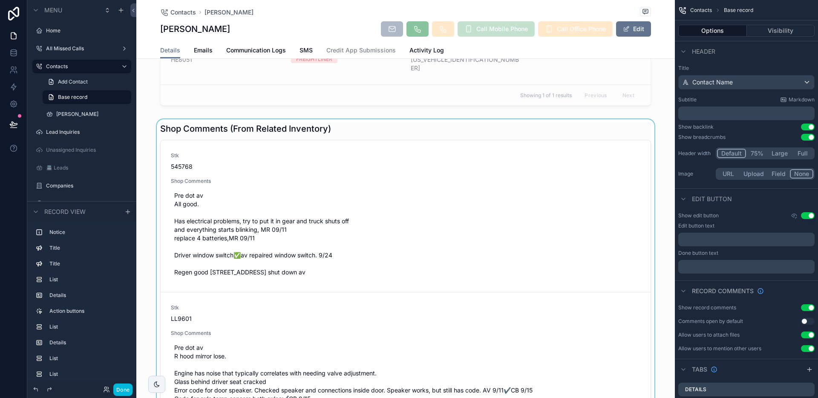
scroll to position [824, 0]
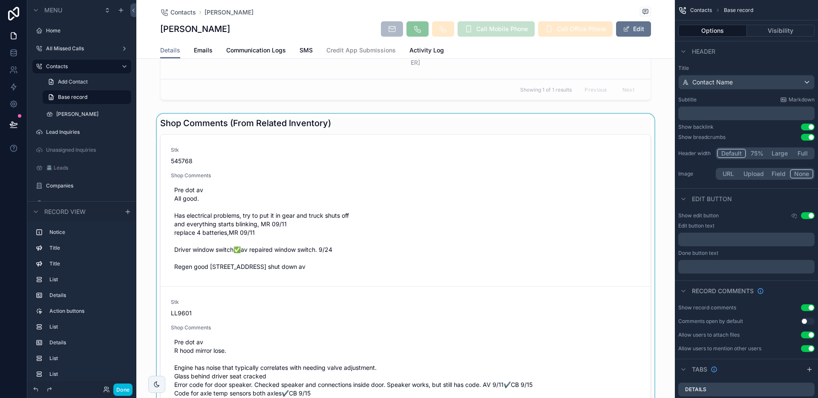
click at [350, 116] on div "scrollable content" at bounding box center [405, 277] width 538 height 326
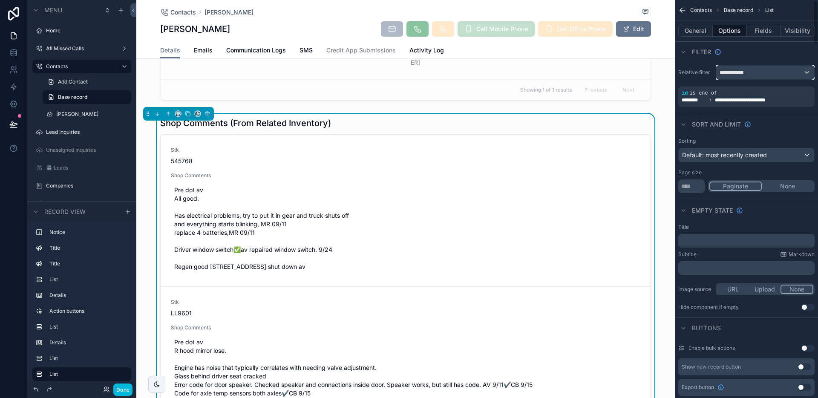
click at [756, 72] on div "**********" at bounding box center [765, 73] width 98 height 14
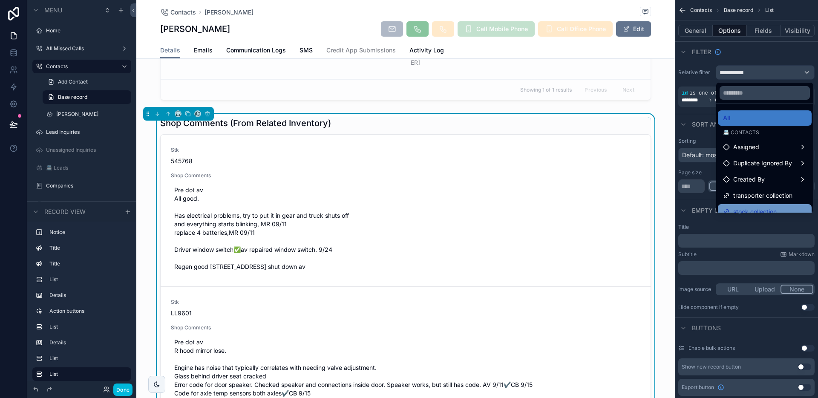
click at [758, 206] on div "stock collection" at bounding box center [764, 211] width 94 height 15
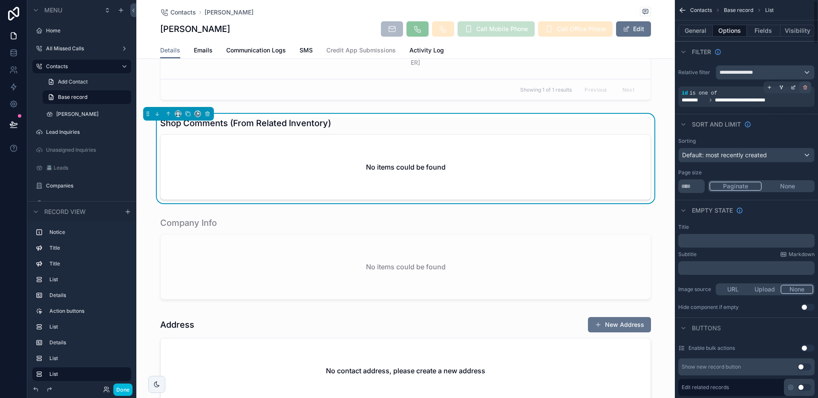
click at [805, 87] on icon "scrollable content" at bounding box center [804, 87] width 5 height 5
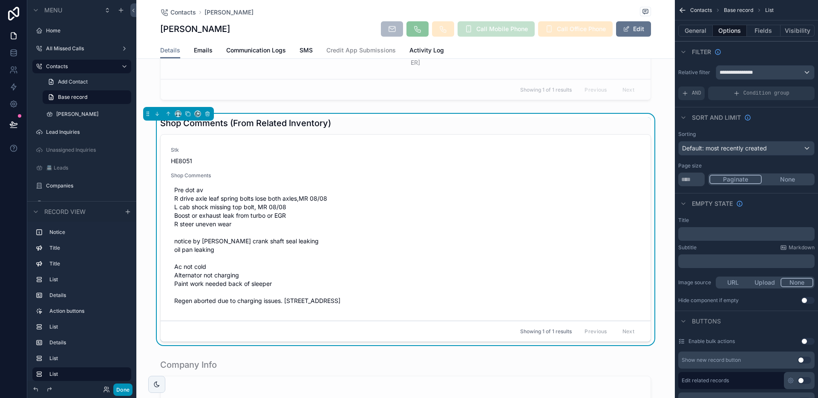
click at [123, 388] on button "Done" at bounding box center [122, 389] width 19 height 12
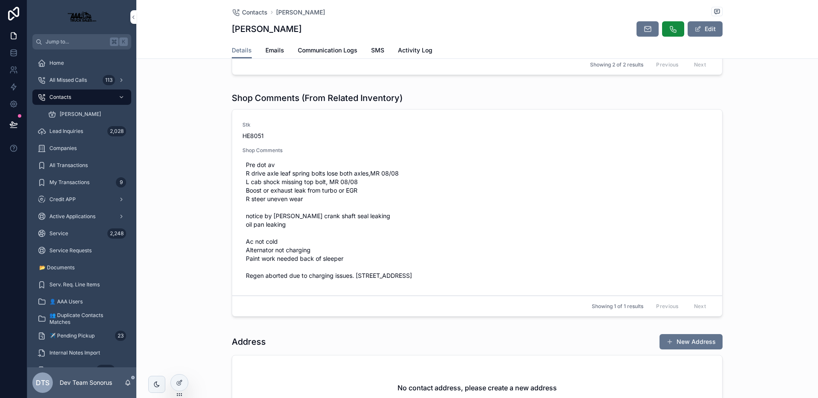
scroll to position [280, 0]
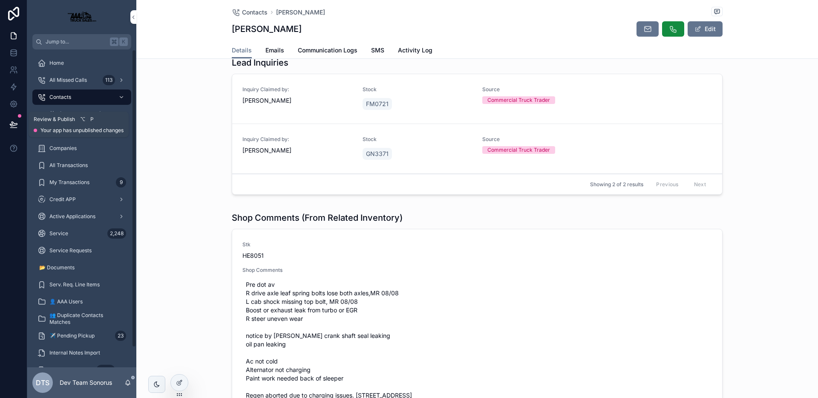
click at [12, 128] on icon at bounding box center [13, 124] width 9 height 9
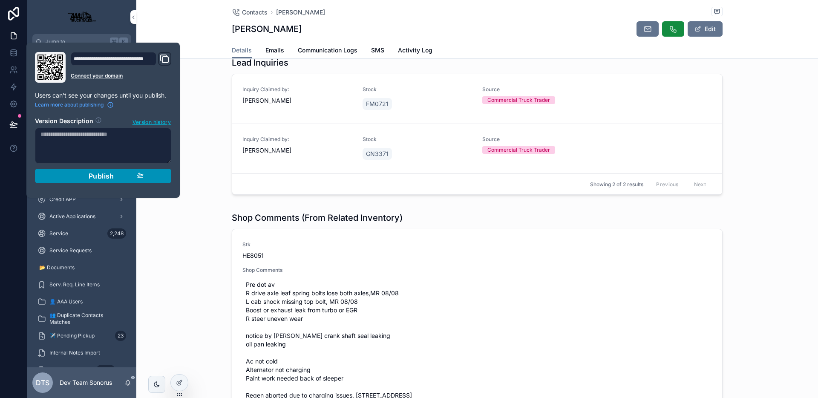
click at [94, 175] on span "Publish" at bounding box center [102, 176] width 26 height 9
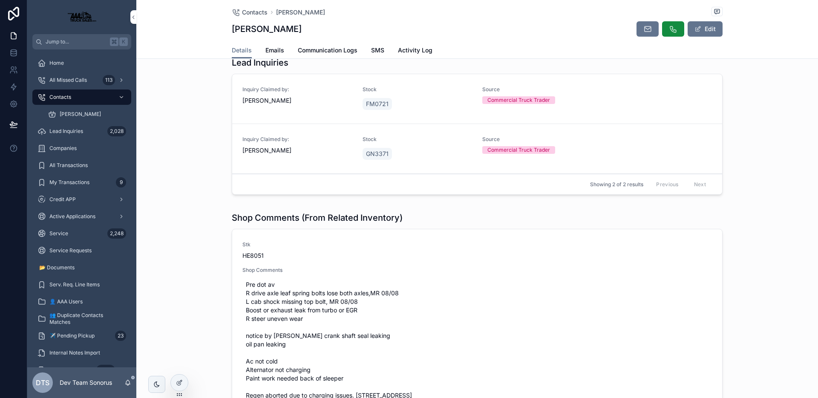
click at [208, 196] on div "Lead Inquiries Inquiry Claimed by: Steve Benefield Stock FM0721 Source Commerci…" at bounding box center [476, 127] width 681 height 148
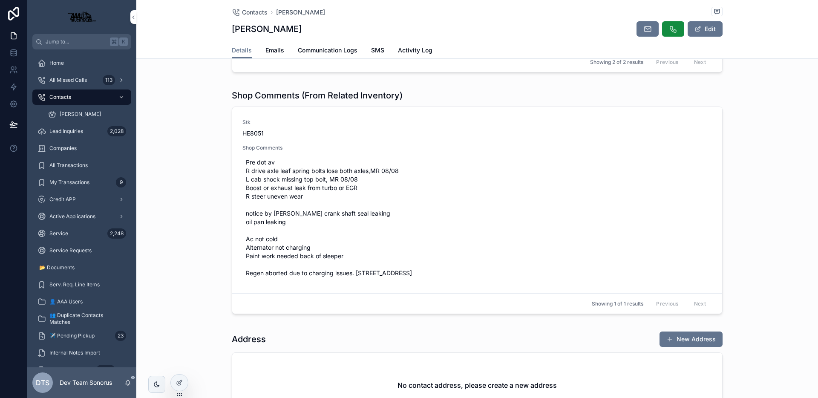
scroll to position [408, 0]
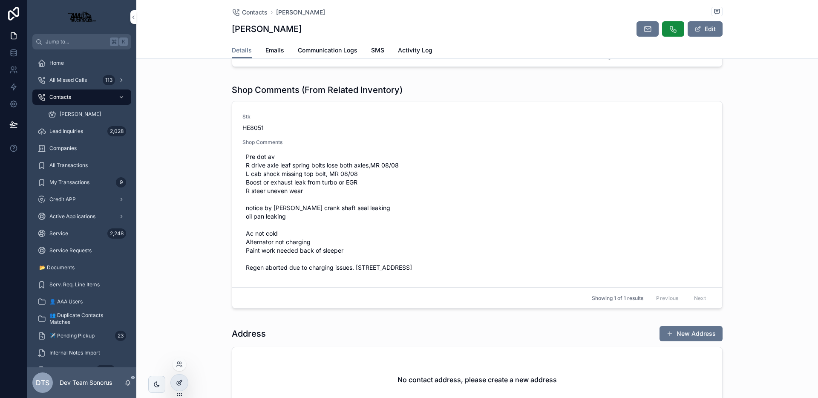
click at [182, 382] on icon at bounding box center [179, 382] width 7 height 7
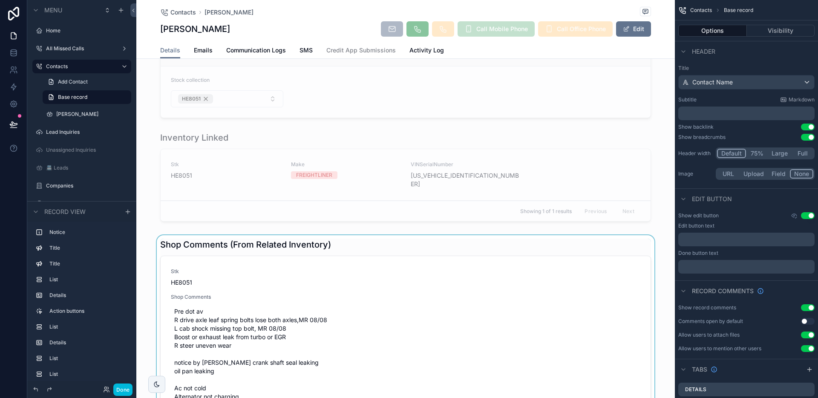
scroll to position [806, 0]
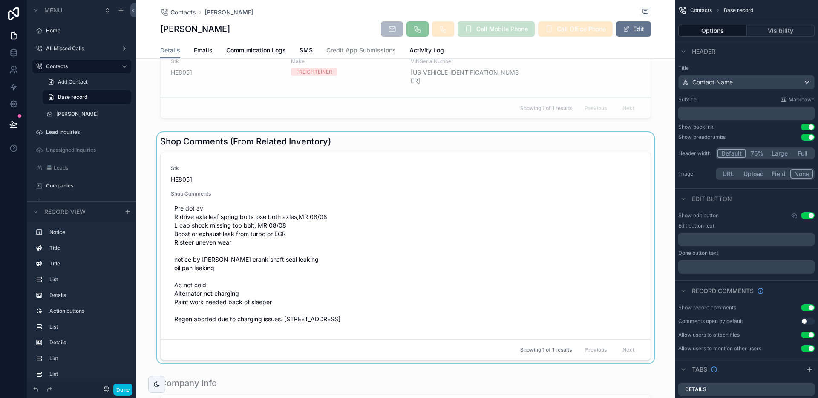
click at [316, 138] on div "scrollable content" at bounding box center [405, 249] width 538 height 235
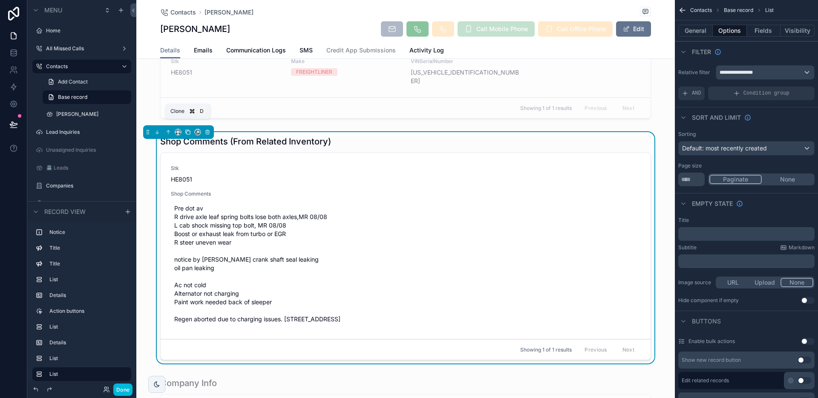
click at [186, 129] on icon "scrollable content" at bounding box center [188, 132] width 6 height 6
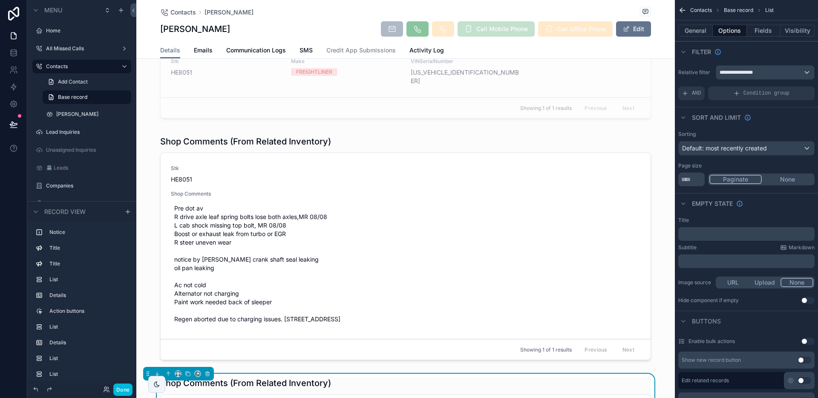
scroll to position [937, 0]
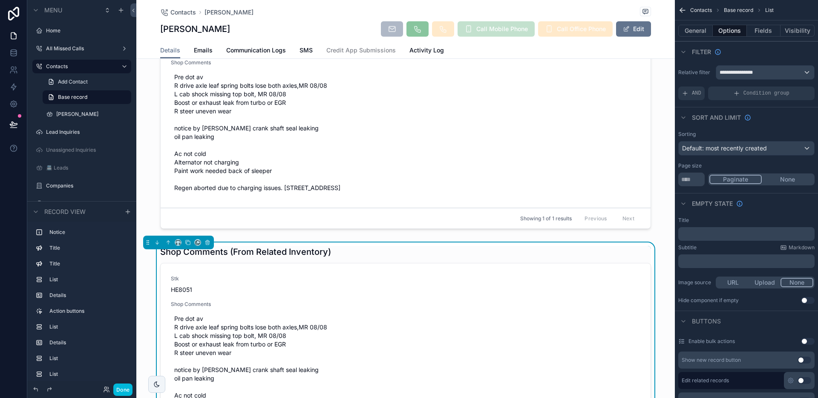
click at [379, 258] on div "Shop Comments (From Related Inventory)" at bounding box center [405, 252] width 491 height 12
click at [744, 70] on span "**********" at bounding box center [738, 72] width 38 height 7
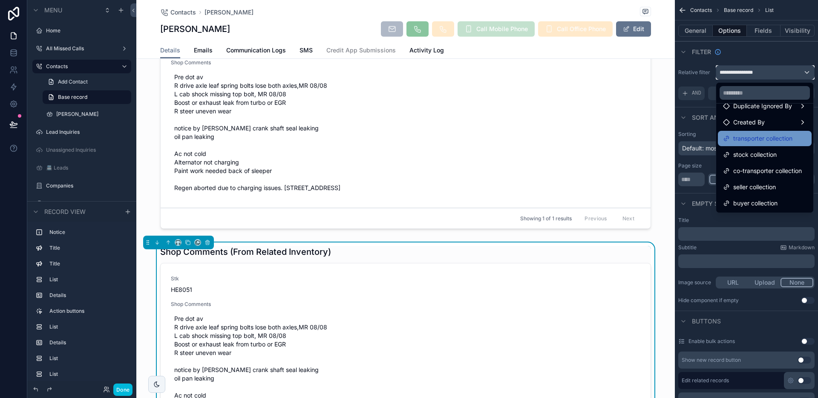
scroll to position [0, 0]
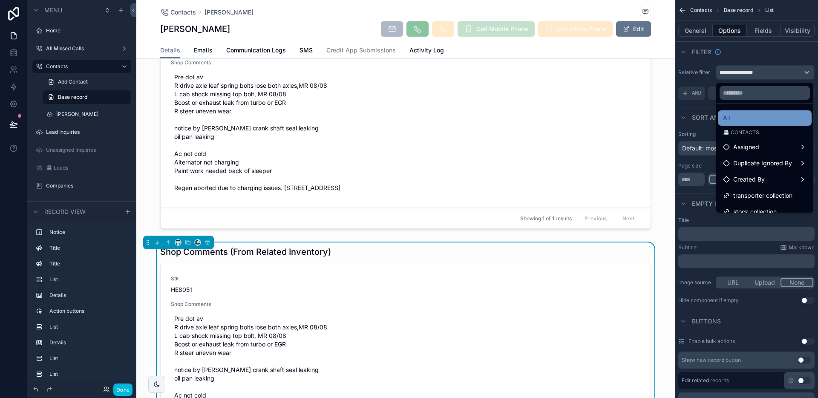
click at [749, 121] on div "All" at bounding box center [764, 118] width 83 height 10
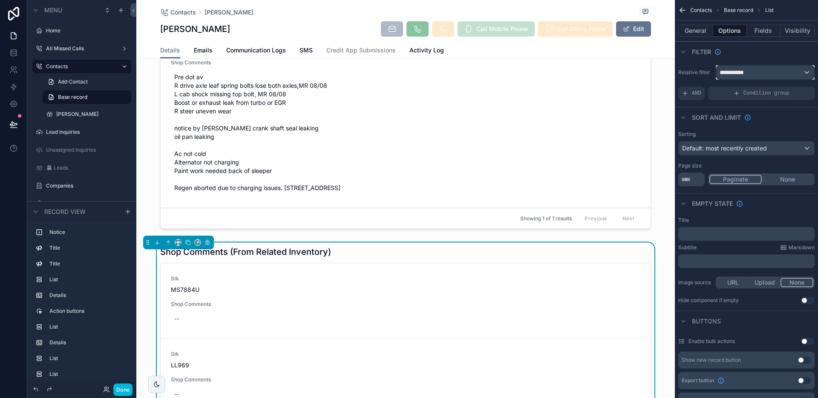
click at [726, 73] on span "**********" at bounding box center [735, 72] width 32 height 9
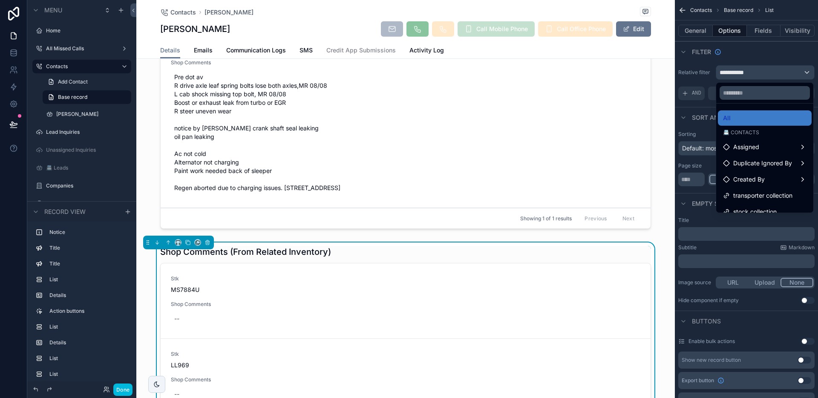
click at [736, 122] on div "All" at bounding box center [764, 118] width 83 height 10
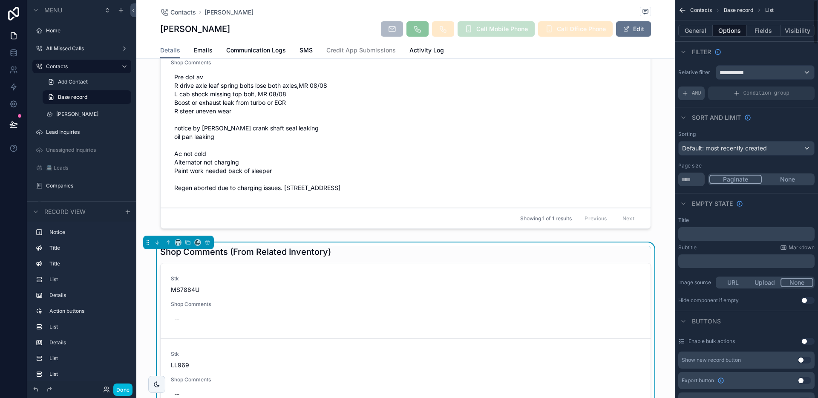
click at [700, 95] on div "AND" at bounding box center [691, 93] width 26 height 14
click at [790, 87] on div "scrollable content" at bounding box center [793, 87] width 12 height 12
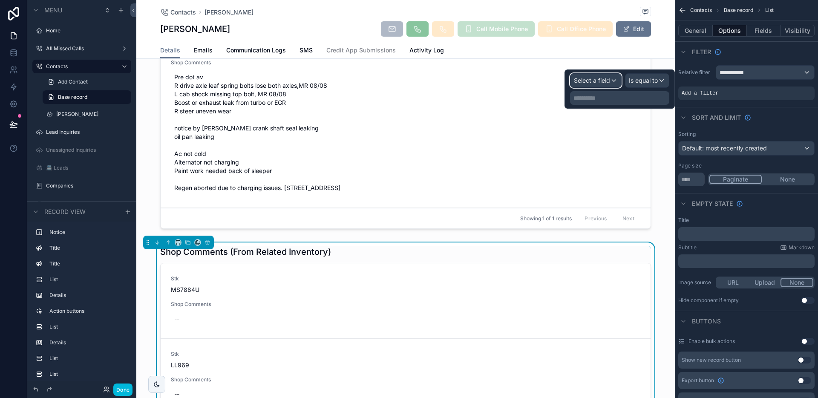
click at [602, 82] on span "Select a field" at bounding box center [592, 80] width 36 height 7
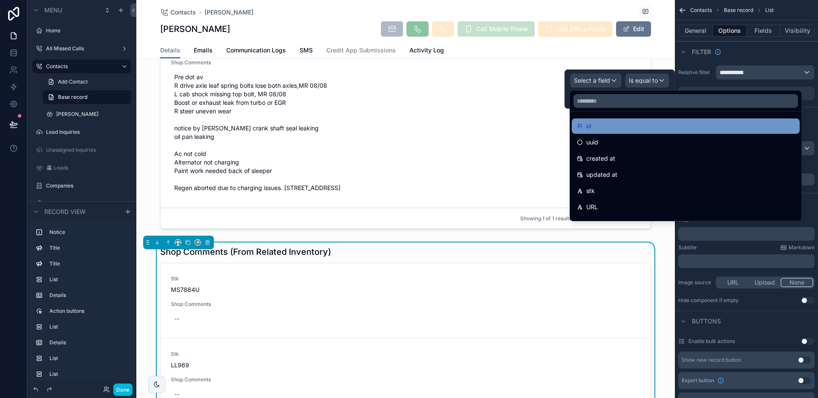
click at [597, 124] on div "id" at bounding box center [686, 126] width 218 height 10
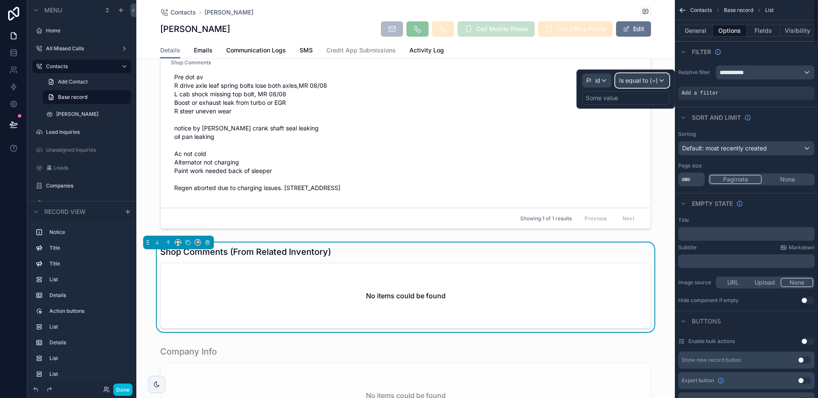
click at [654, 82] on span "Is equal to (=)" at bounding box center [638, 80] width 39 height 9
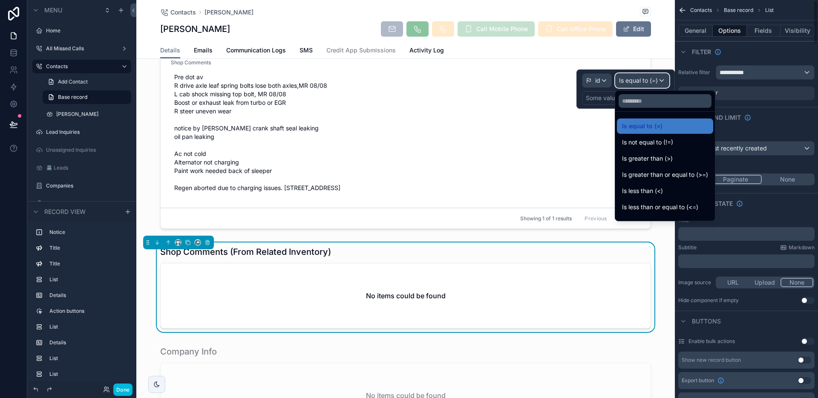
scroll to position [60, 0]
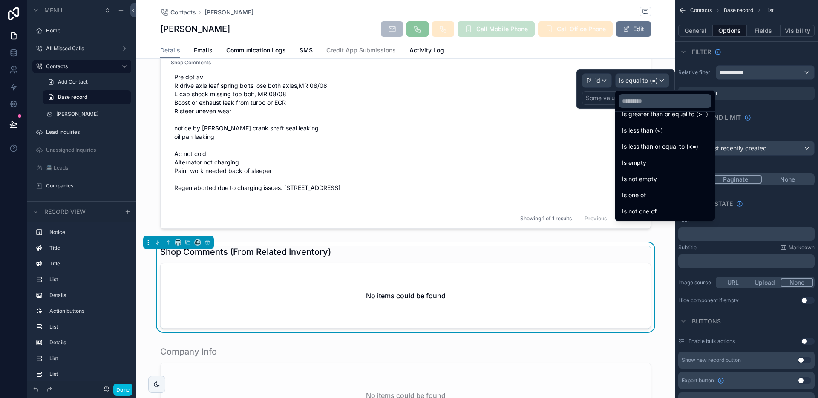
click at [654, 195] on div "Is one of" at bounding box center [665, 195] width 86 height 10
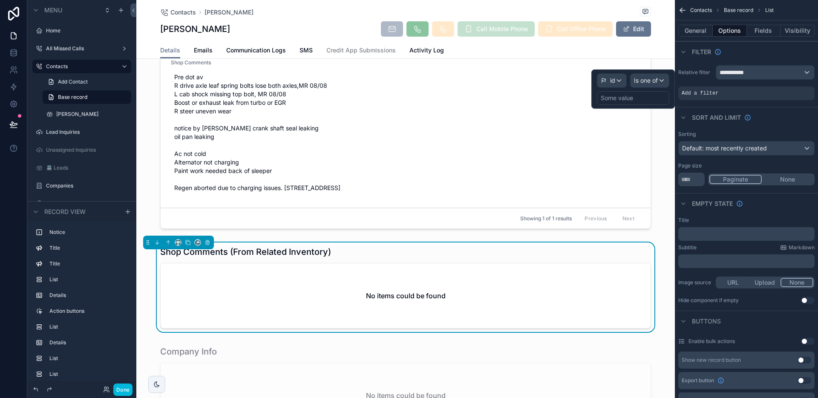
click at [636, 102] on div "Some value" at bounding box center [633, 98] width 72 height 14
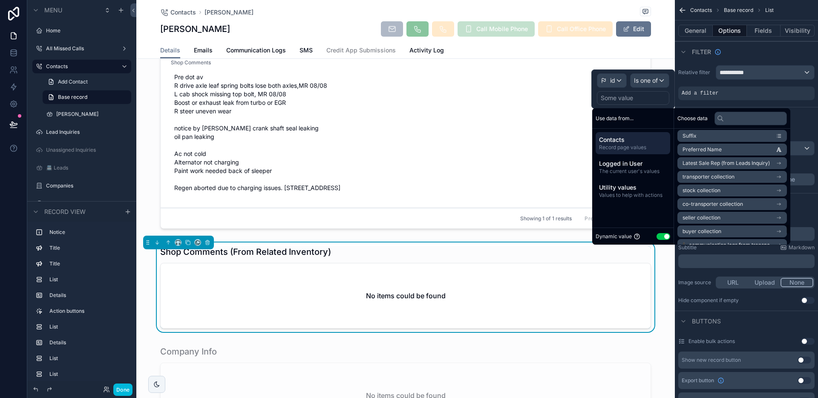
scroll to position [2407, 0]
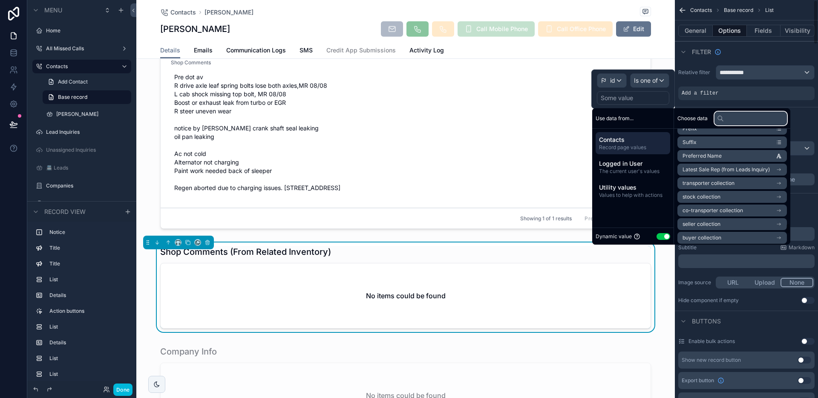
click at [748, 121] on input "text" at bounding box center [750, 119] width 72 height 14
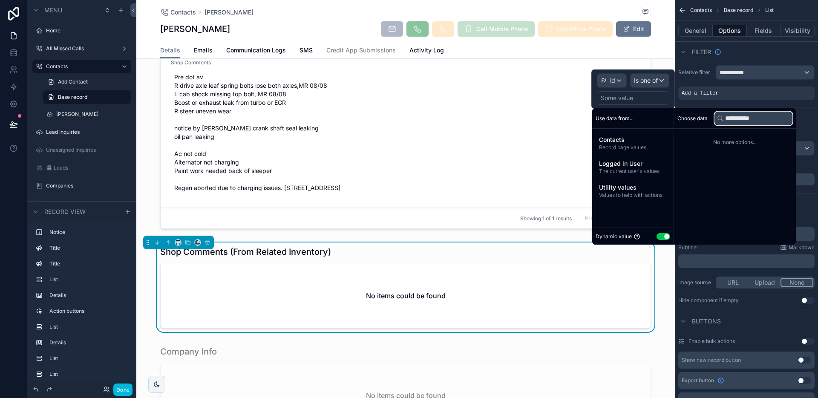
scroll to position [0, 0]
type input "**********"
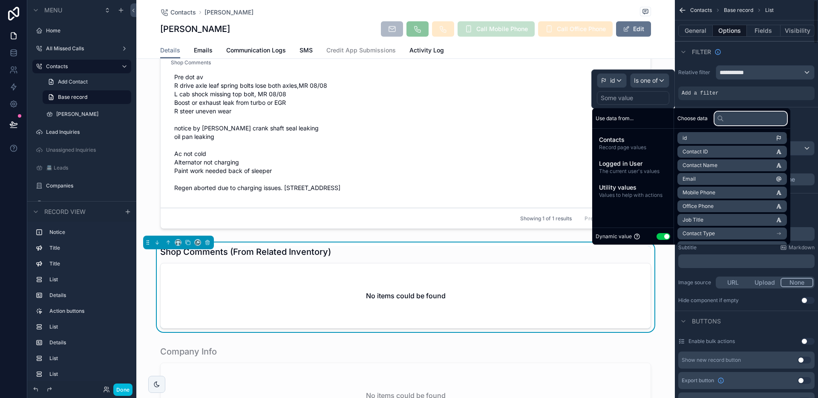
paste input "**********"
type input "**********"
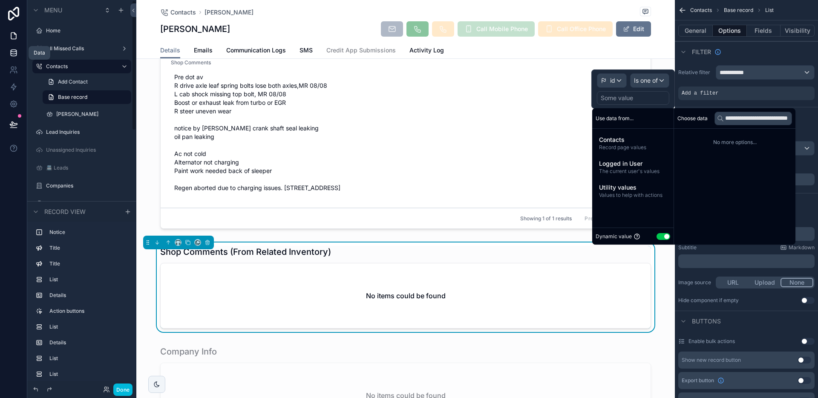
click at [19, 54] on link at bounding box center [13, 52] width 27 height 17
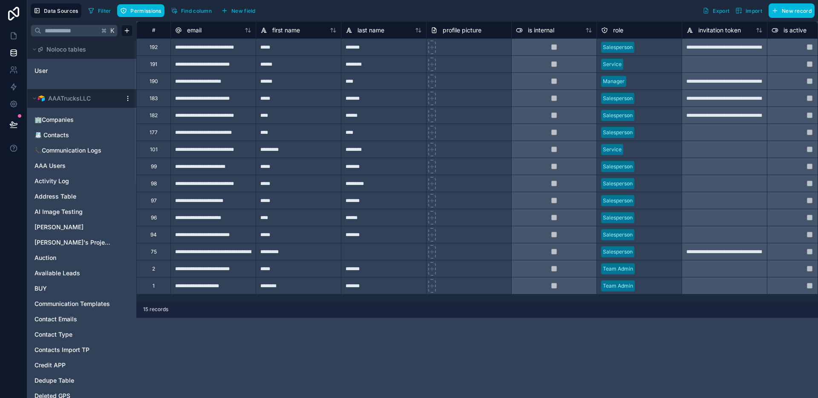
click at [127, 99] on html "Data Sources Filter Permissions Find column New field Export Import New record …" at bounding box center [409, 199] width 818 height 398
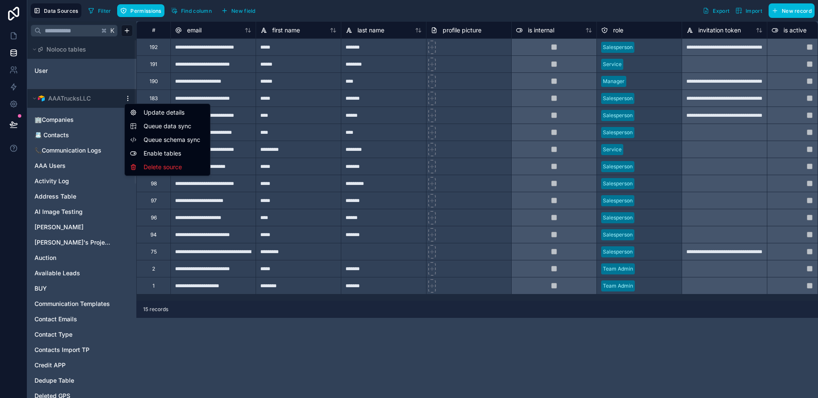
click at [155, 138] on span "Queue schema sync" at bounding box center [173, 139] width 61 height 9
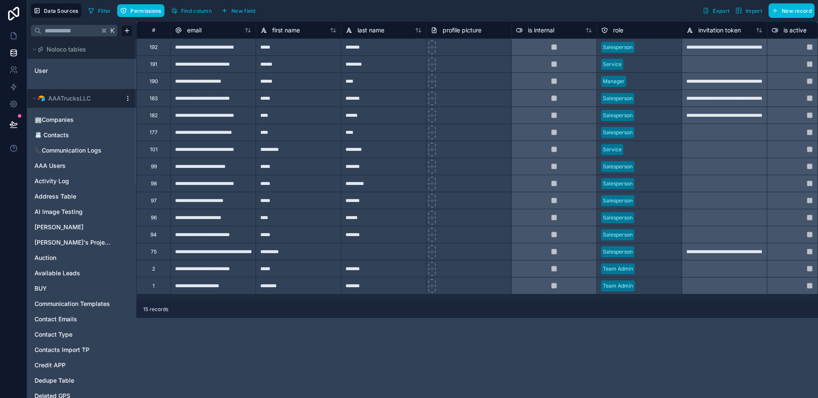
click at [158, 131] on div "177" at bounding box center [153, 131] width 34 height 17
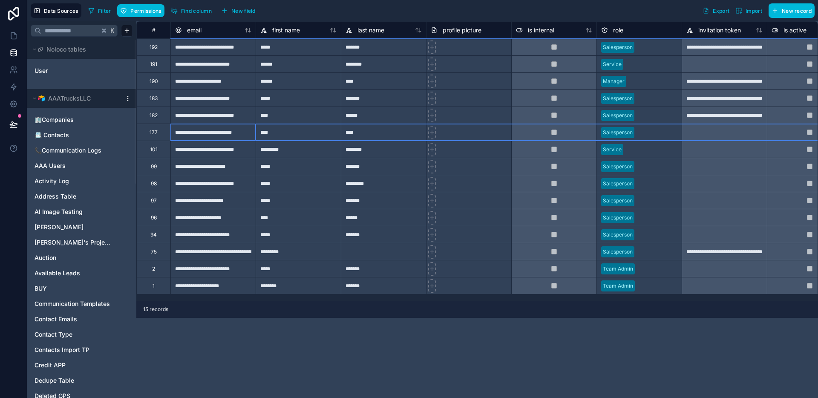
click at [127, 98] on html "Data Sources Filter Permissions Find column New field Export Import New record …" at bounding box center [409, 199] width 818 height 398
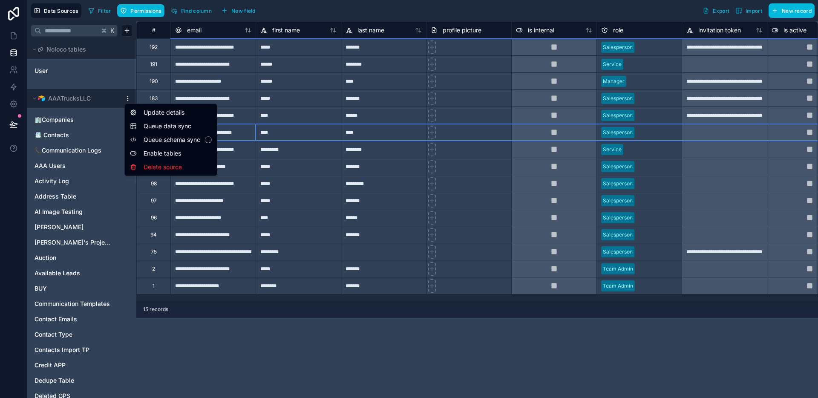
click at [151, 126] on span "Queue data sync" at bounding box center [173, 126] width 61 height 9
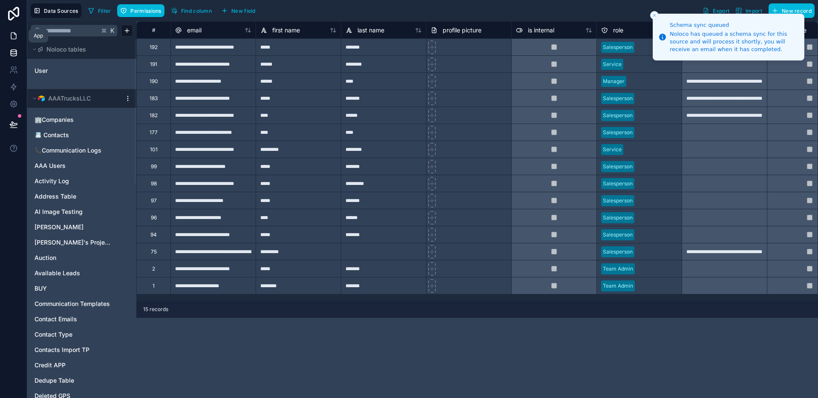
click at [11, 37] on icon at bounding box center [13, 36] width 9 height 9
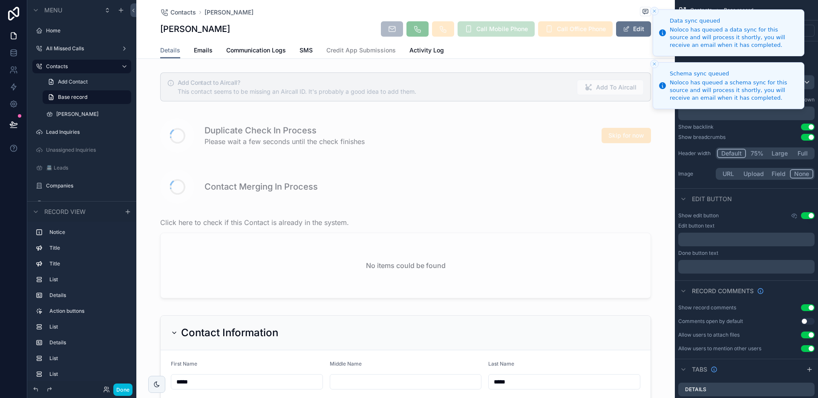
click at [653, 11] on line "Close toast" at bounding box center [654, 11] width 3 height 3
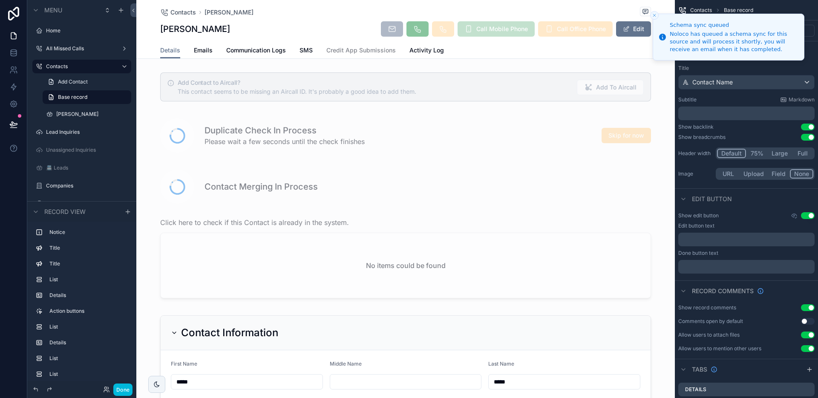
click at [653, 11] on button "Close toast" at bounding box center [654, 15] width 9 height 9
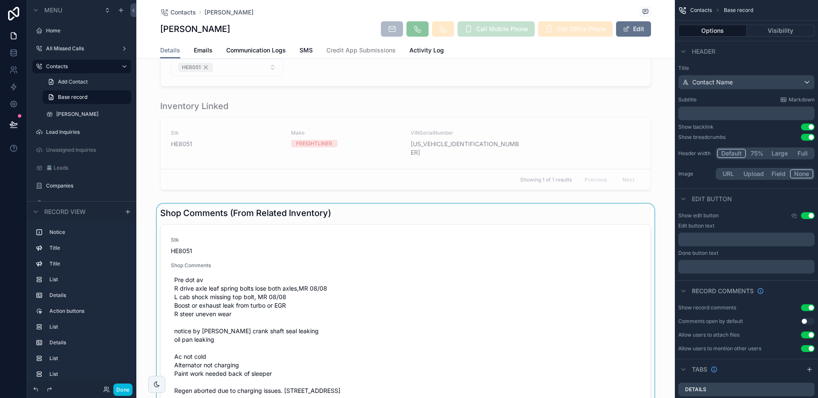
scroll to position [888, 0]
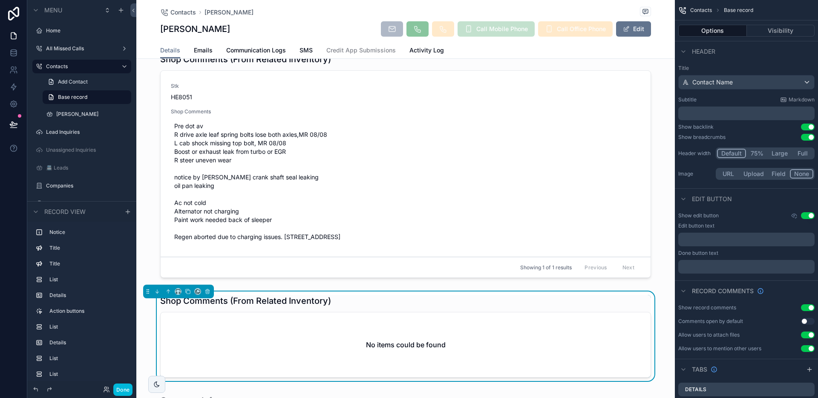
click at [355, 307] on div "Shop Comments (From Related Inventory)" at bounding box center [405, 301] width 491 height 12
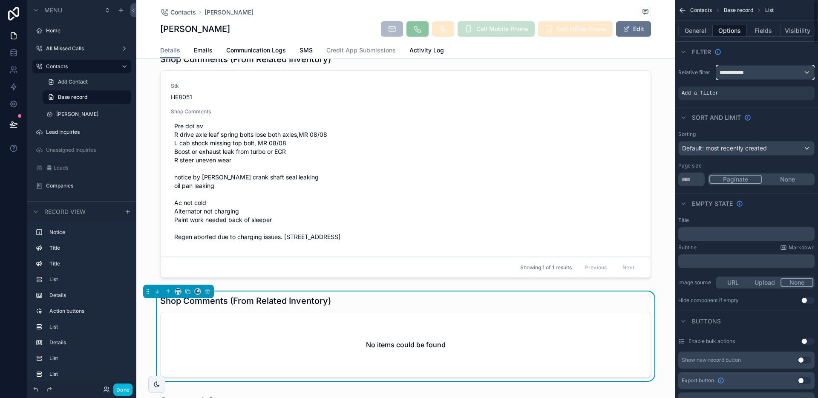
click at [750, 75] on span "**********" at bounding box center [735, 72] width 32 height 9
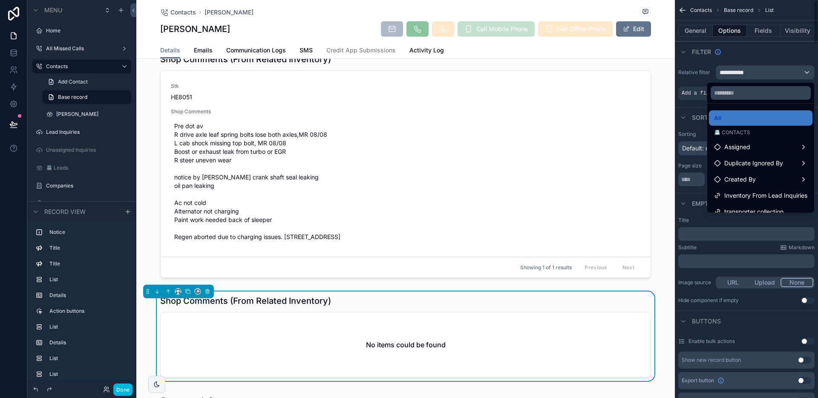
drag, startPoint x: 691, startPoint y: 92, endPoint x: 783, endPoint y: 84, distance: 91.9
click at [691, 92] on div "scrollable content" at bounding box center [409, 199] width 818 height 398
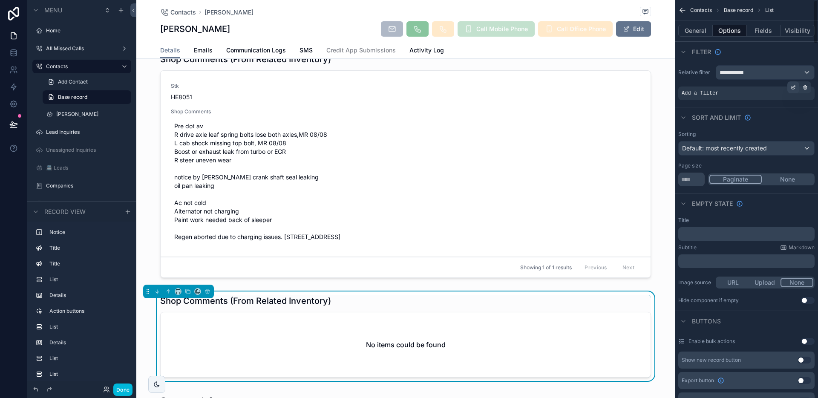
click at [792, 86] on icon "scrollable content" at bounding box center [792, 87] width 5 height 5
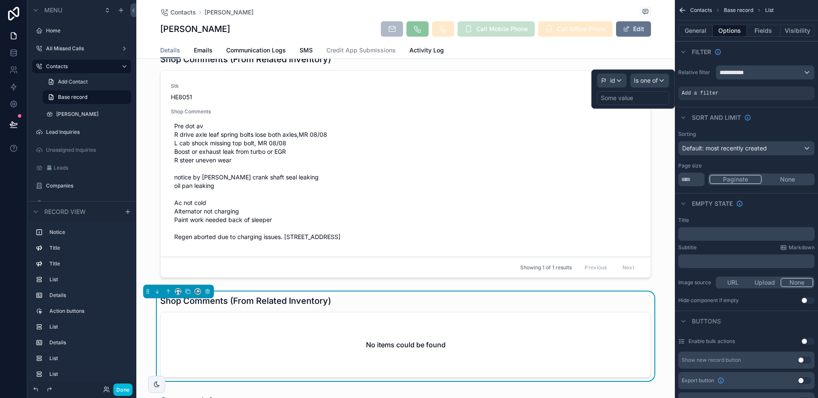
click at [641, 95] on div "Some value" at bounding box center [633, 98] width 72 height 14
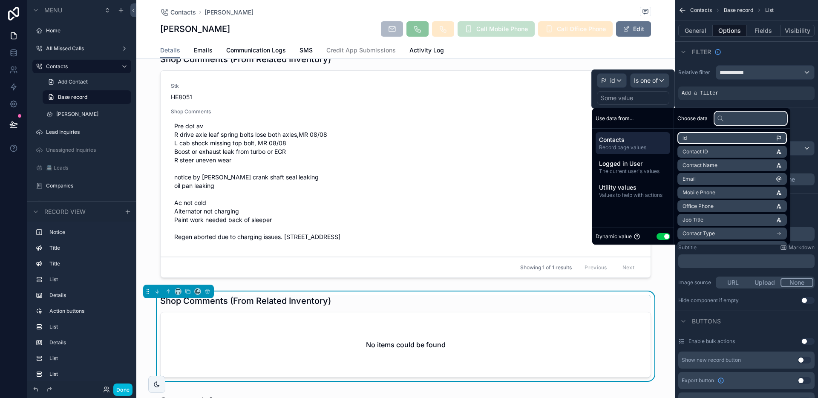
click at [735, 120] on input "text" at bounding box center [750, 119] width 72 height 14
paste input "**********"
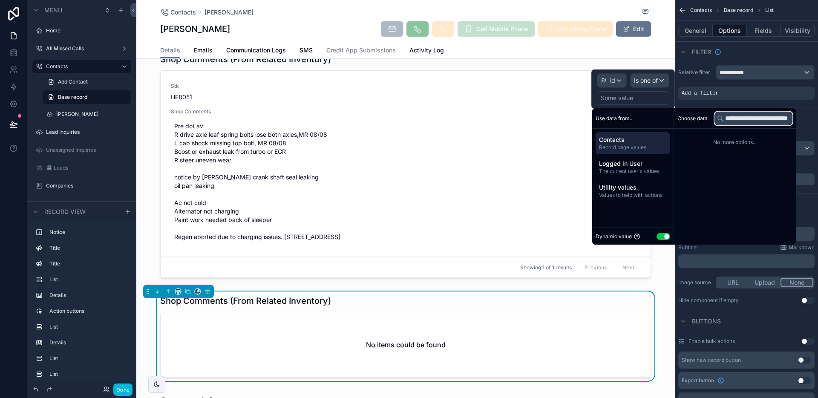
scroll to position [0, 17]
type input "**********"
click at [630, 149] on span "Record page values" at bounding box center [633, 147] width 68 height 7
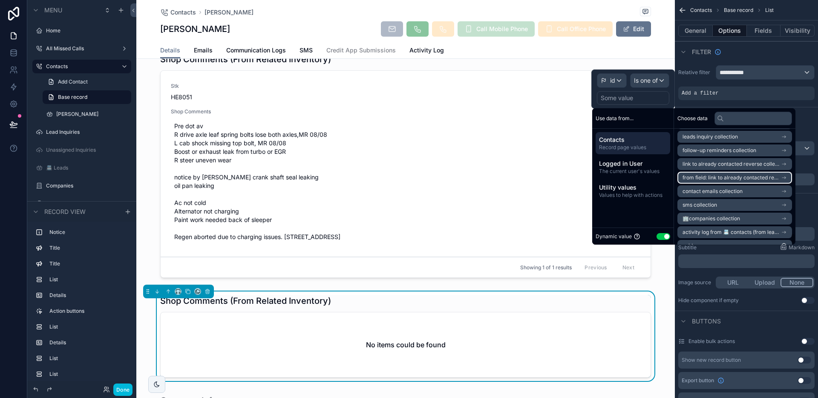
scroll to position [2661, 0]
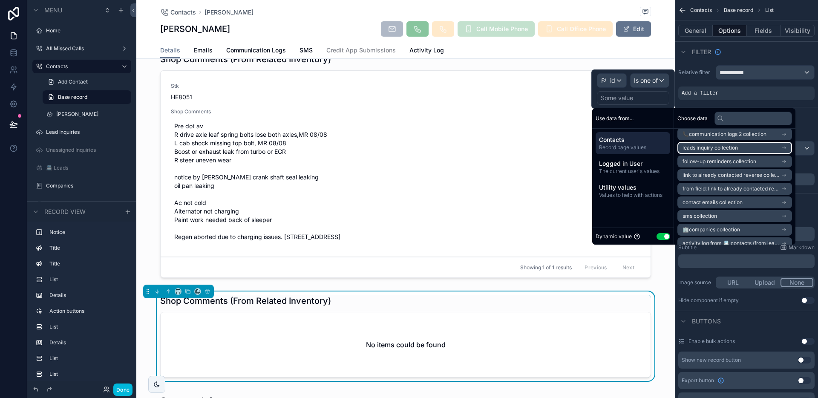
click at [709, 152] on li "leads inquiry collection" at bounding box center [734, 148] width 115 height 12
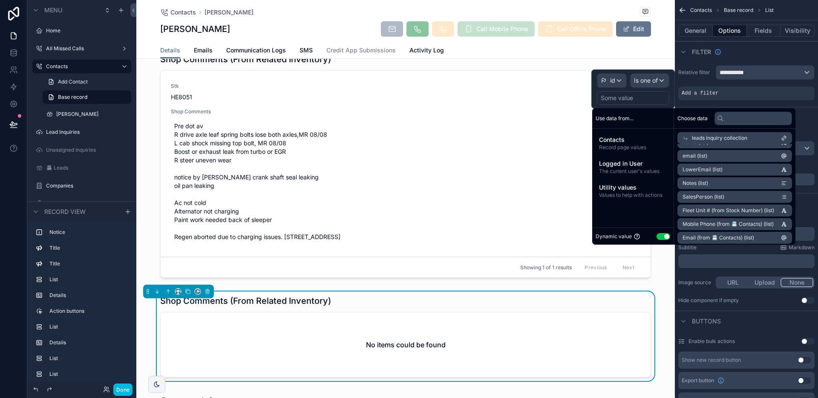
scroll to position [54, 0]
click at [492, 307] on div "Shop Comments (From Related Inventory)" at bounding box center [405, 301] width 491 height 12
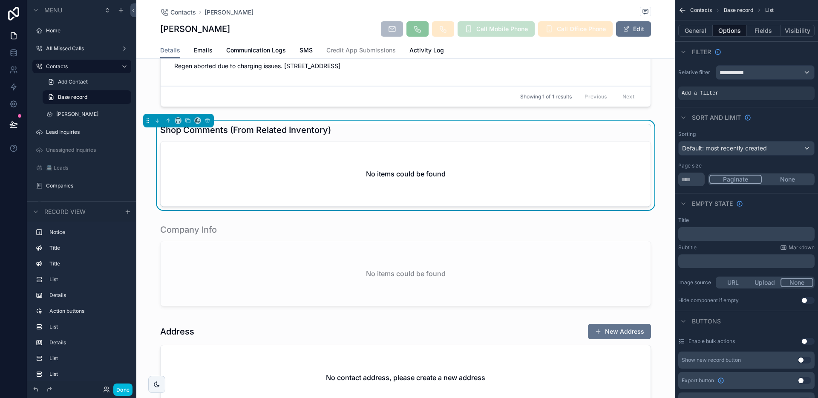
scroll to position [1054, 0]
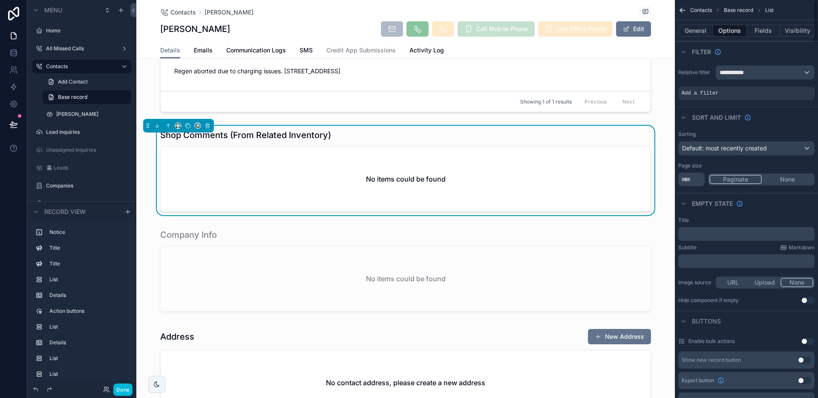
click at [734, 29] on button "Options" at bounding box center [729, 31] width 34 height 12
click at [749, 75] on span "**********" at bounding box center [735, 72] width 32 height 9
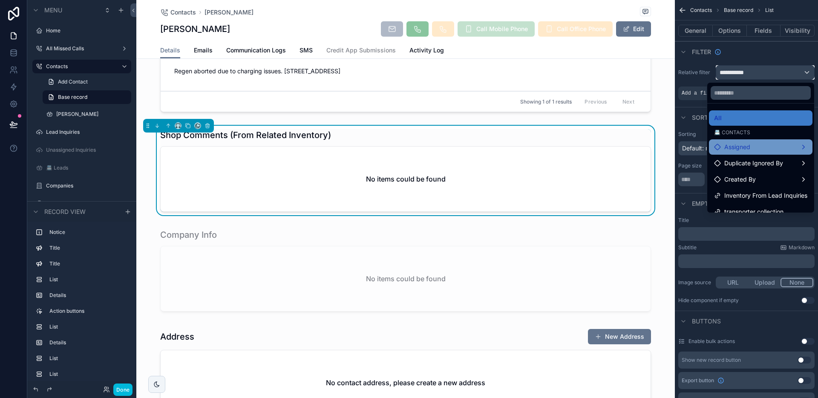
scroll to position [73, 0]
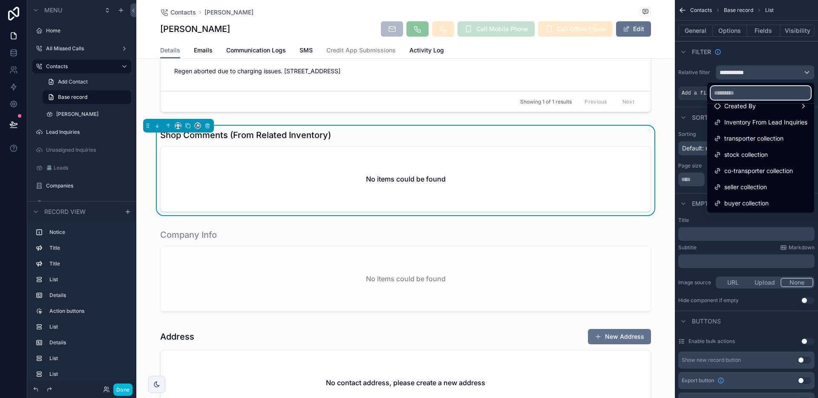
click at [749, 91] on input "text" at bounding box center [760, 93] width 100 height 14
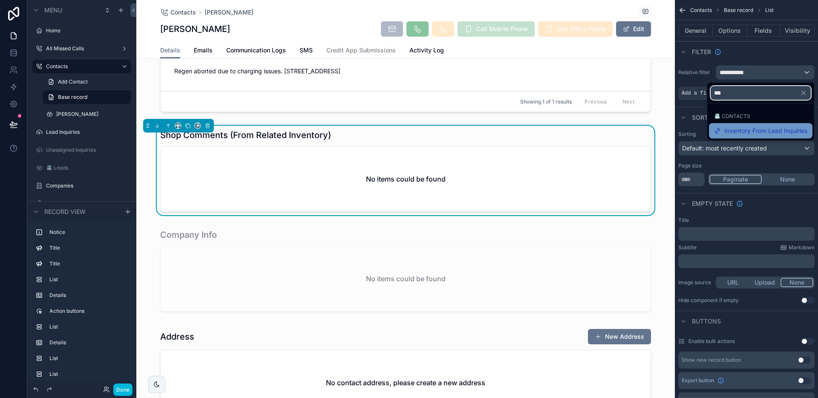
type input "***"
click at [750, 128] on span "Inventory From Lead Inquiries" at bounding box center [765, 131] width 83 height 10
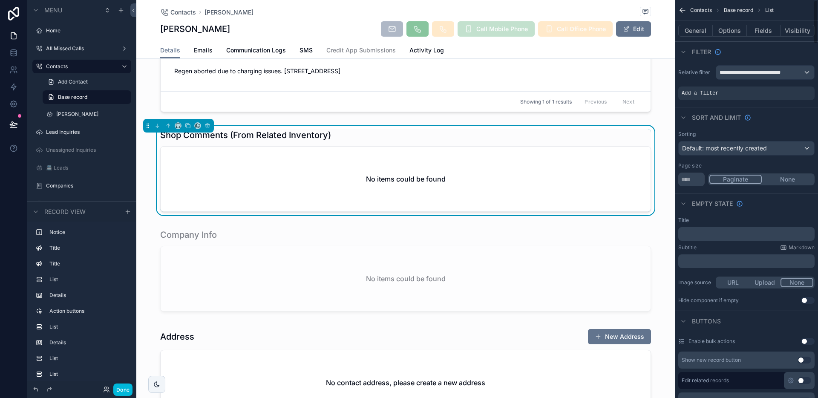
scroll to position [931, 0]
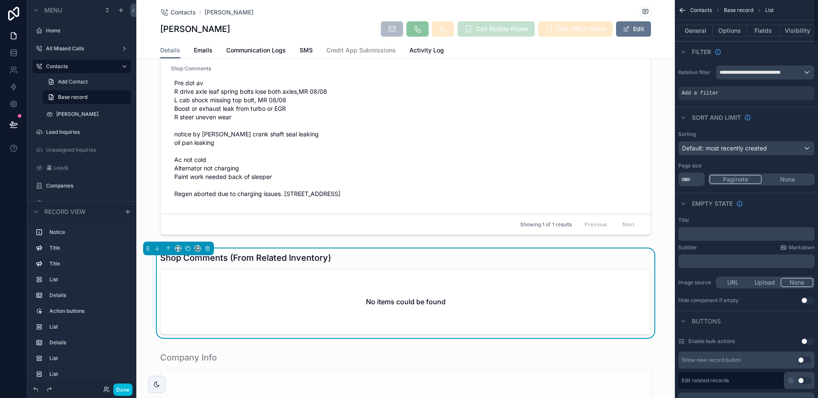
click at [481, 264] on div "Shop Comments (From Related Inventory)" at bounding box center [405, 258] width 491 height 12
click at [807, 89] on div "scrollable content" at bounding box center [805, 87] width 12 height 12
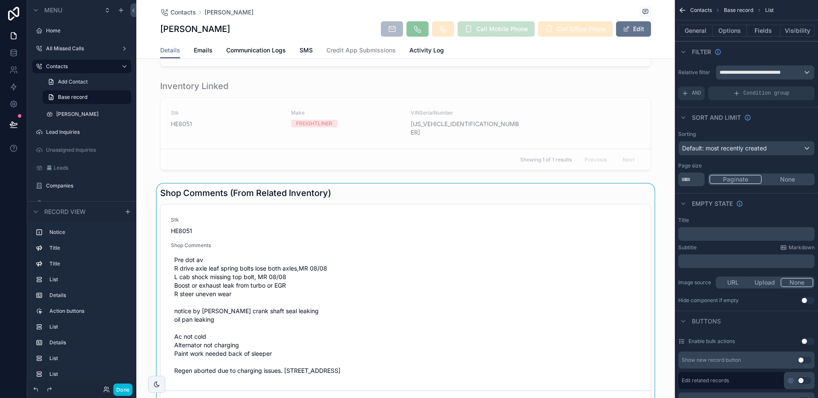
scroll to position [767, 0]
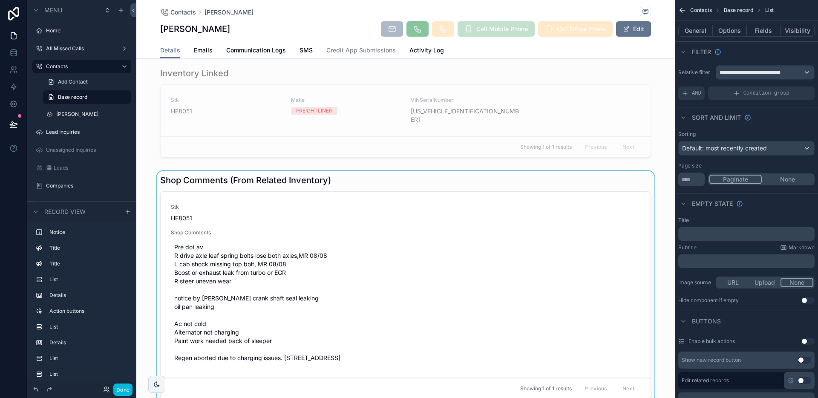
click at [195, 178] on div "scrollable content" at bounding box center [405, 288] width 538 height 235
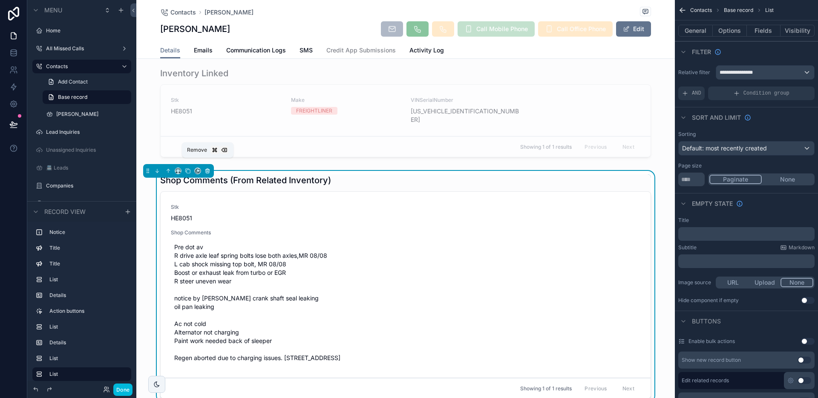
click at [209, 169] on icon "scrollable content" at bounding box center [207, 170] width 3 height 3
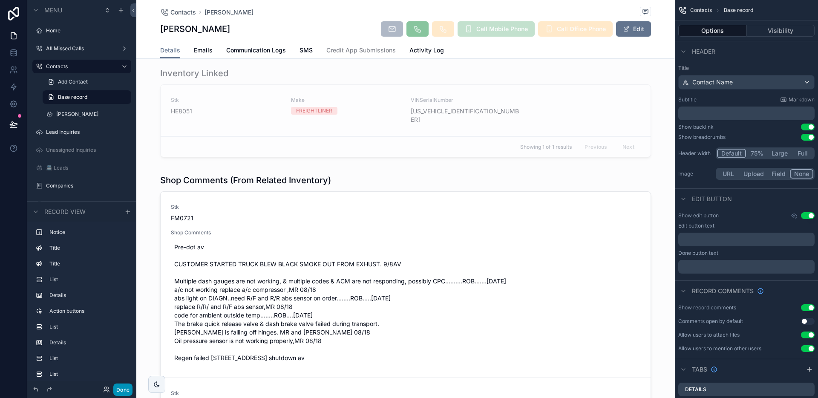
click at [127, 390] on button "Done" at bounding box center [122, 389] width 19 height 12
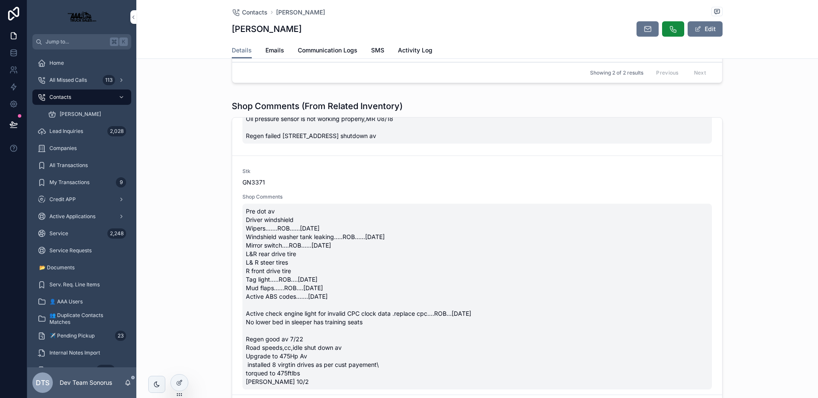
scroll to position [163, 0]
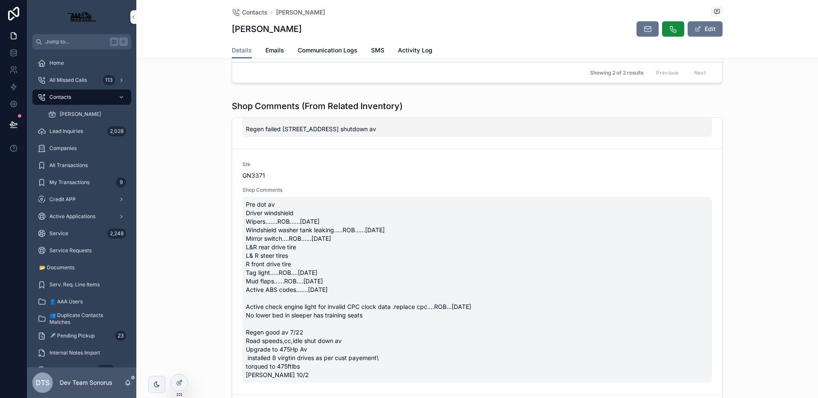
click at [351, 242] on span "Pre dot av Driver windshield Wipers.......ROB......9/30/25 Windshield washer ta…" at bounding box center [477, 289] width 462 height 179
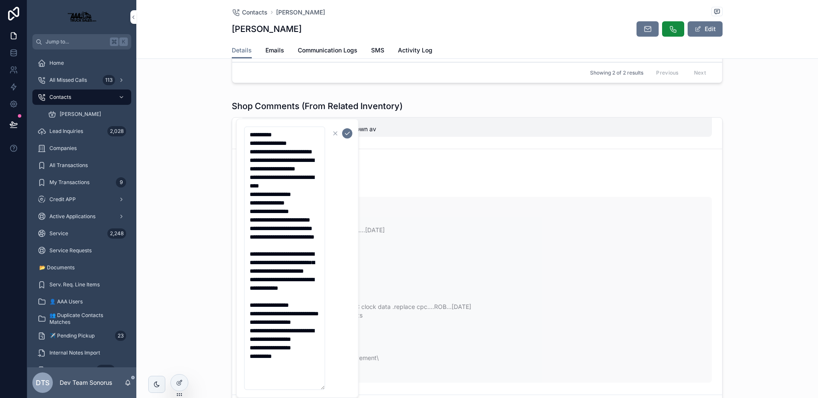
scroll to position [557, 0]
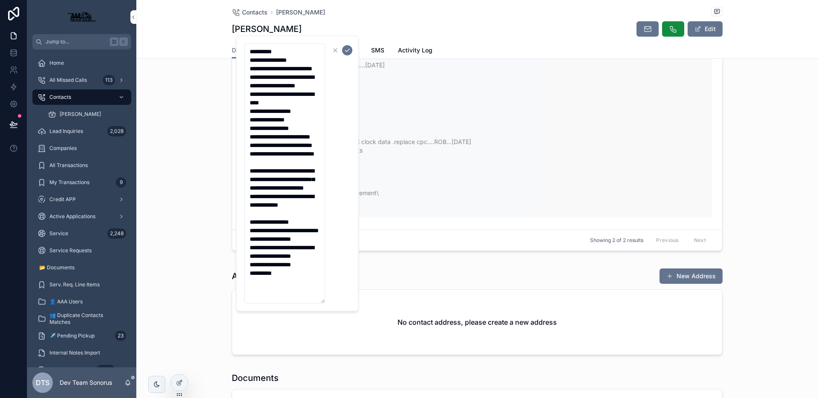
drag, startPoint x: 324, startPoint y: 304, endPoint x: 358, endPoint y: 301, distance: 34.2
click at [358, 301] on div "**********" at bounding box center [297, 173] width 123 height 276
click at [215, 255] on div "Shop Comments (From Related Inventory) Stk FM0721 Shop Comments Pre-dot av CUST…" at bounding box center [476, 95] width 681 height 326
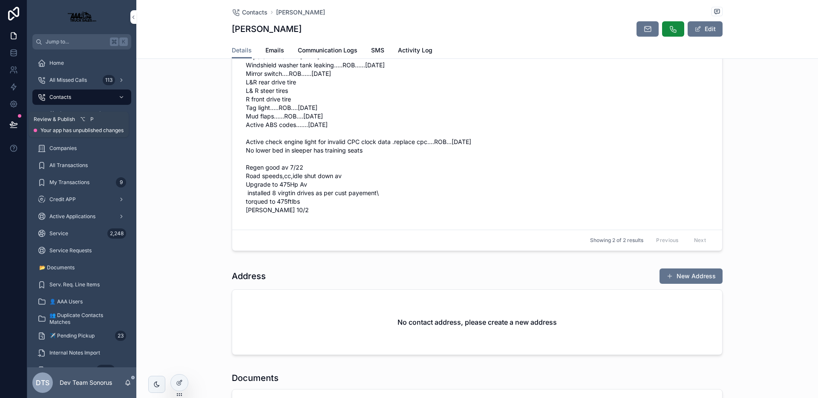
click at [9, 125] on icon at bounding box center [13, 124] width 9 height 9
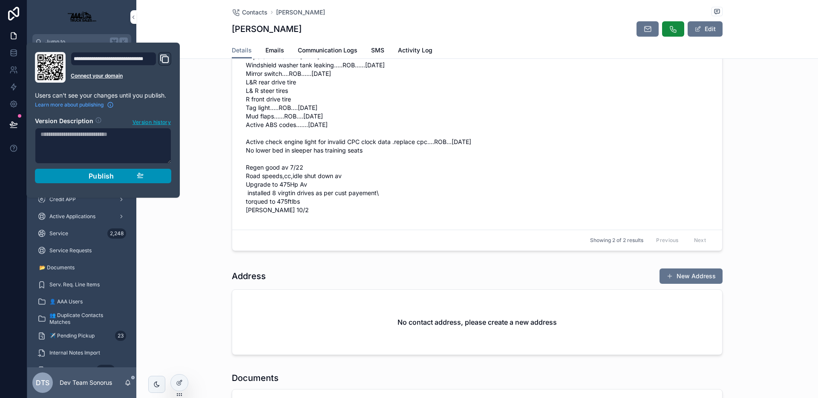
click at [123, 177] on div "Publish" at bounding box center [103, 176] width 81 height 9
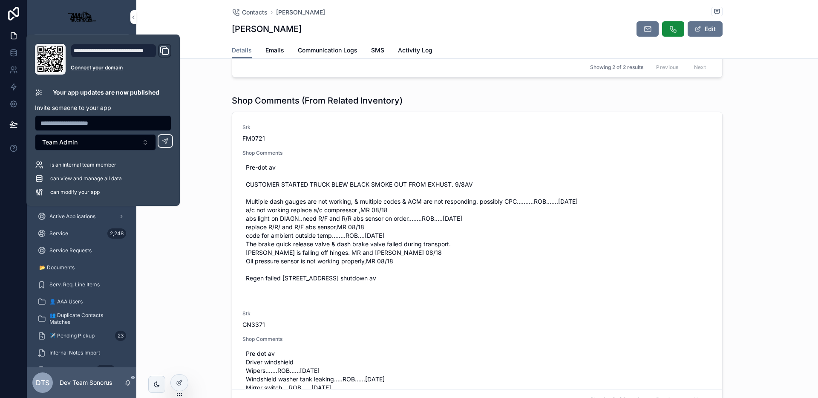
scroll to position [250, 0]
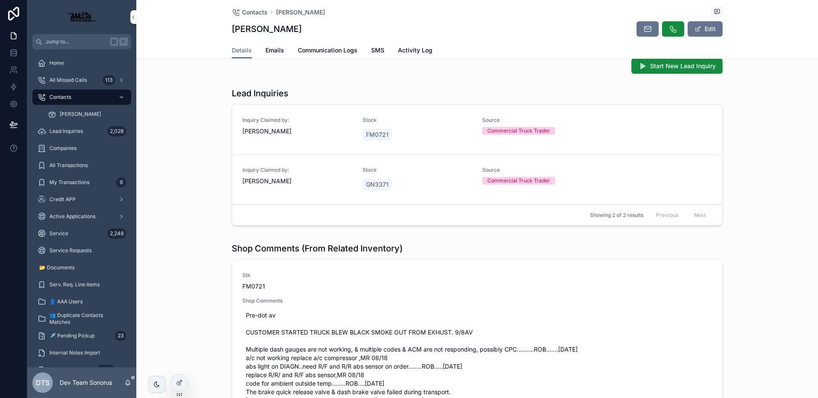
click at [316, 130] on div "[PERSON_NAME]" at bounding box center [297, 131] width 110 height 9
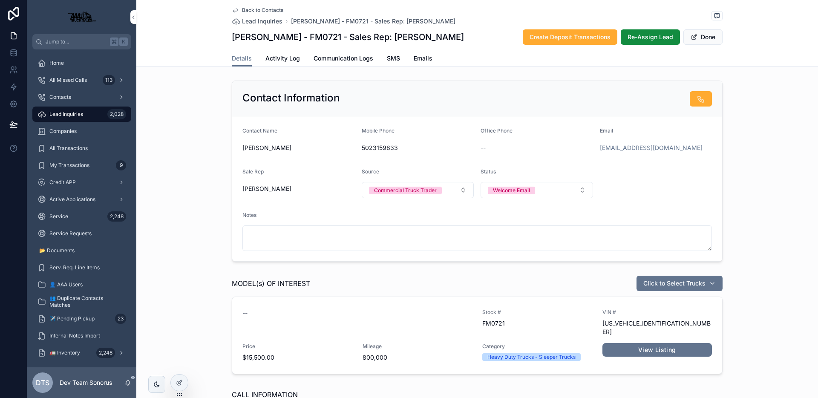
click at [260, 9] on span "Back to Contacts" at bounding box center [262, 10] width 41 height 7
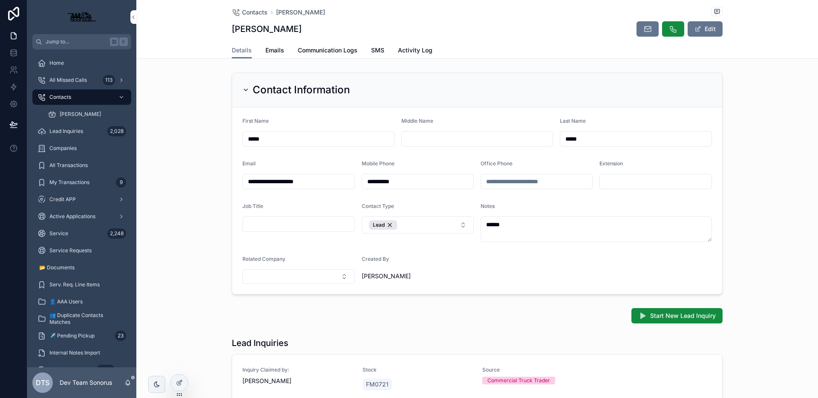
scroll to position [98, 0]
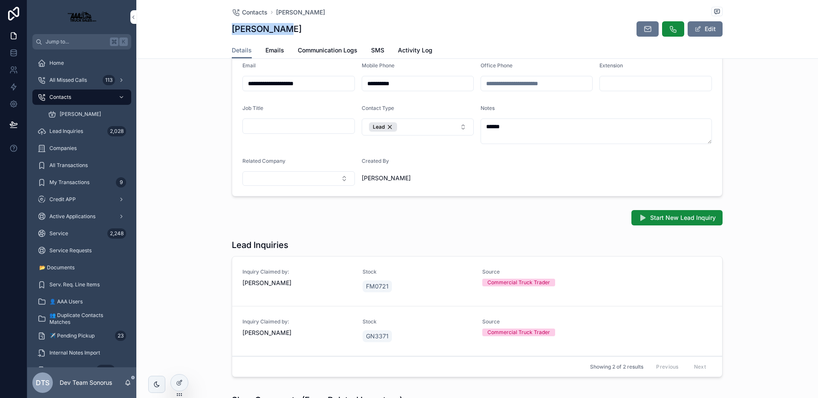
drag, startPoint x: 229, startPoint y: 32, endPoint x: 299, endPoint y: 28, distance: 70.0
click at [299, 28] on div "DANNY FOGLE Edit" at bounding box center [477, 29] width 491 height 16
copy h1 "[PERSON_NAME]"
click at [75, 98] on div "Contacts" at bounding box center [81, 97] width 89 height 14
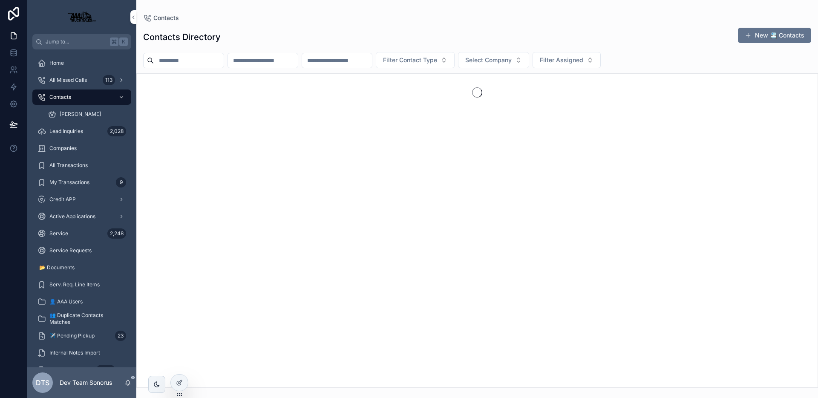
click at [442, 26] on div "Contacts Directory New 📇 Contacts Filter Contact Type Select Company Filter Ass…" at bounding box center [476, 204] width 681 height 365
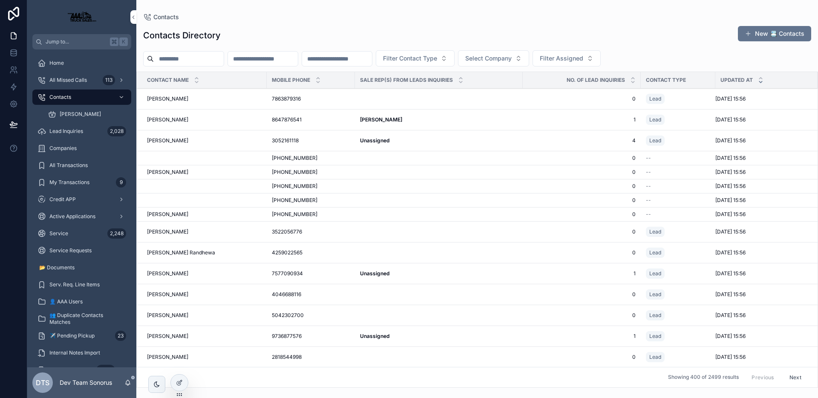
click at [172, 58] on input "scrollable content" at bounding box center [189, 59] width 70 height 12
paste input "**********"
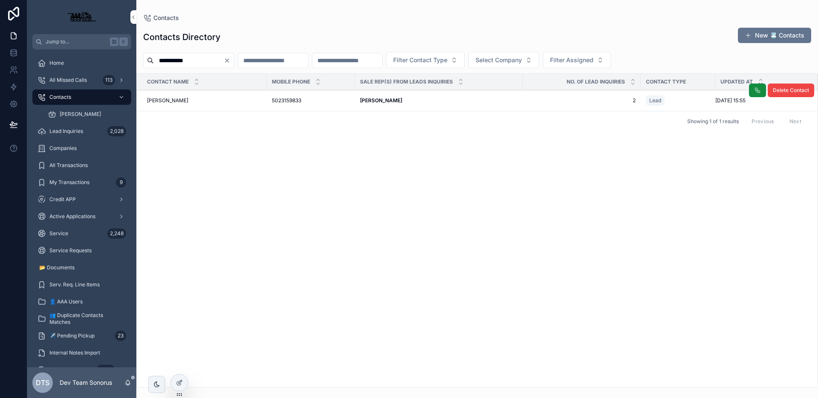
type input "**********"
click at [322, 101] on div "5023159833 5023159833" at bounding box center [311, 100] width 78 height 7
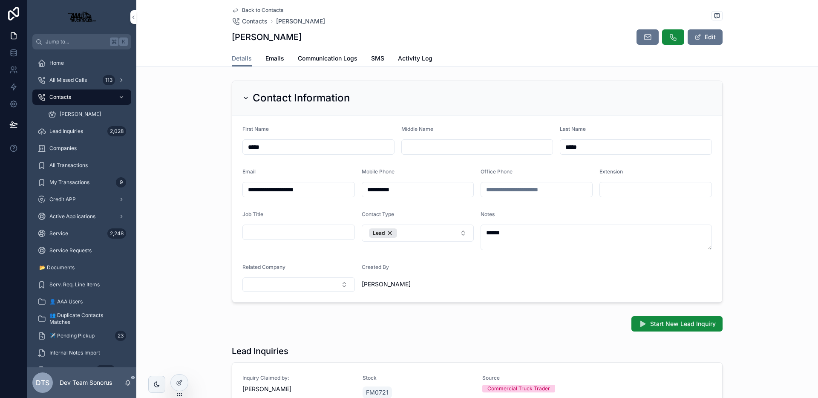
click at [273, 11] on span "Back to Contacts" at bounding box center [262, 10] width 41 height 7
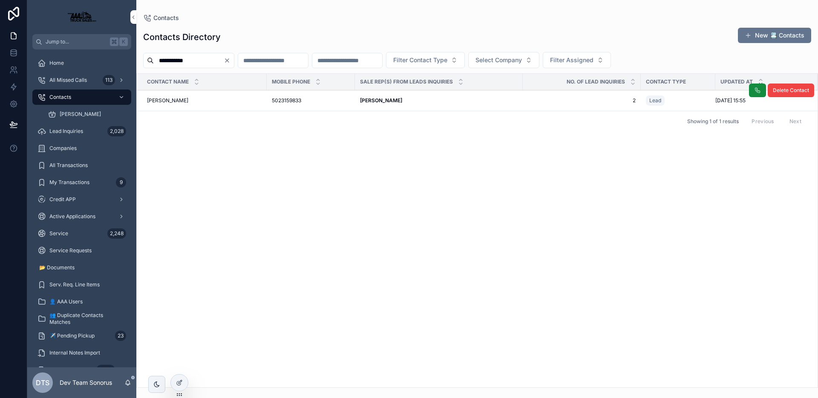
click at [230, 100] on div "DANNY FOGLE DANNY FOGLE" at bounding box center [204, 100] width 115 height 7
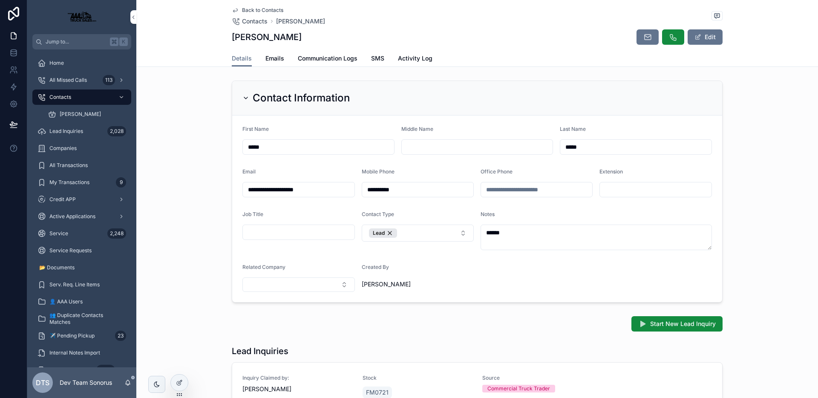
scroll to position [281, 0]
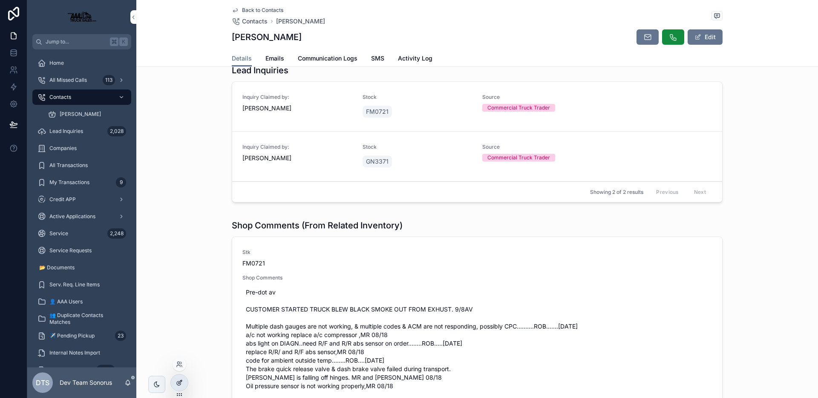
click at [179, 384] on icon at bounding box center [179, 382] width 7 height 7
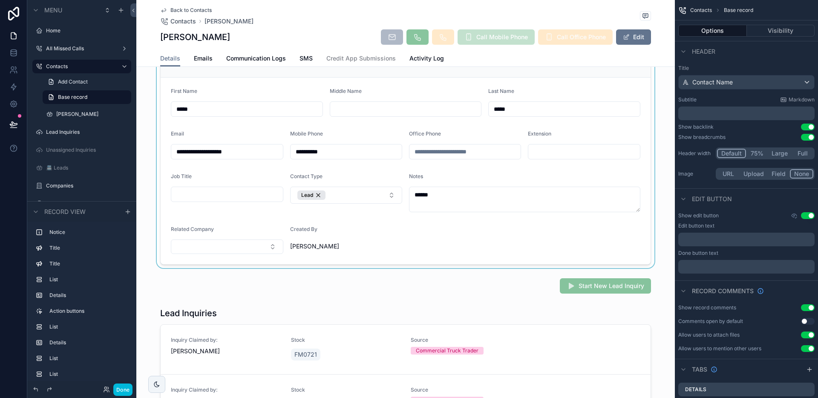
scroll to position [342, 0]
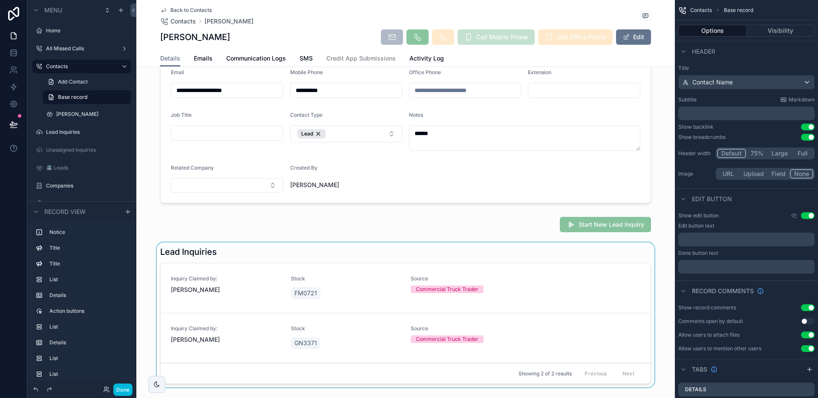
click at [507, 248] on div "scrollable content" at bounding box center [405, 316] width 538 height 148
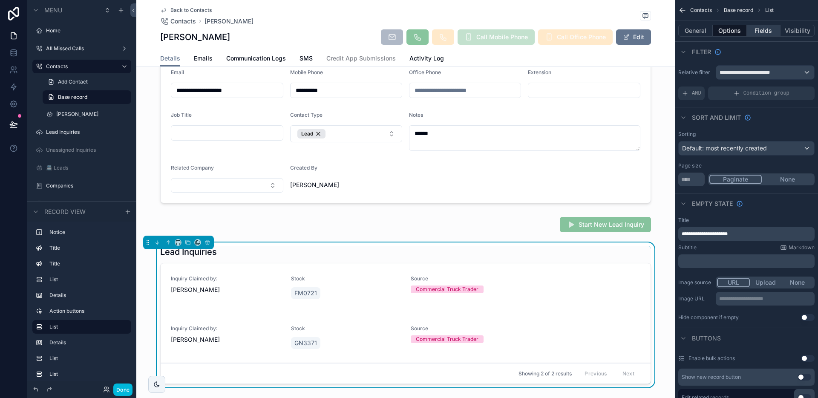
click at [765, 35] on button "Fields" at bounding box center [763, 31] width 34 height 12
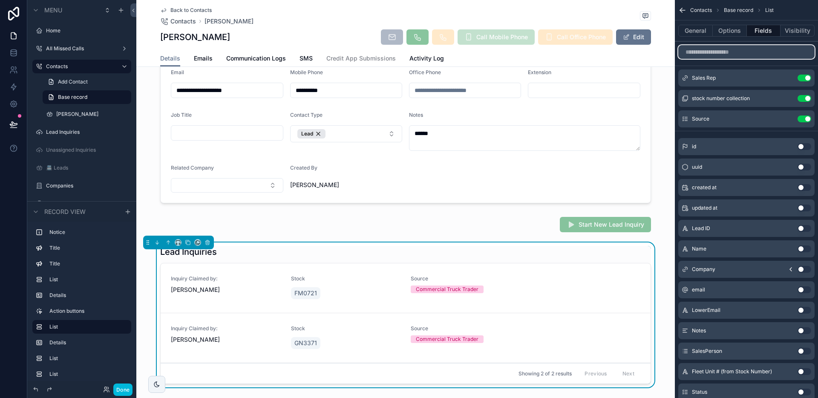
click at [732, 53] on input "scrollable content" at bounding box center [746, 52] width 136 height 14
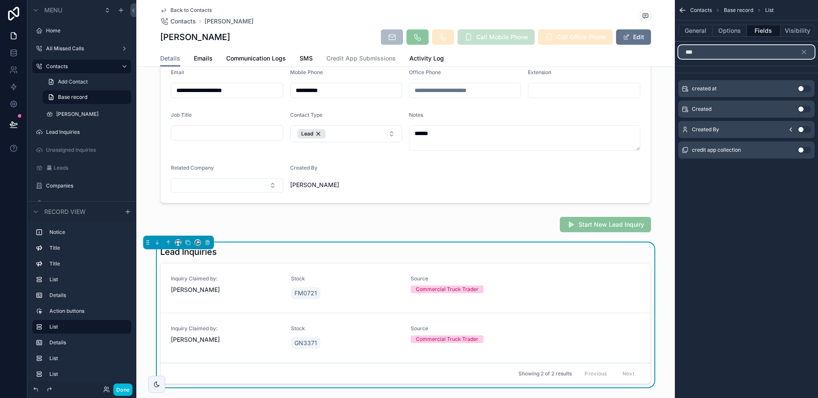
type input "***"
click at [801, 89] on button "Use setting" at bounding box center [804, 88] width 14 height 7
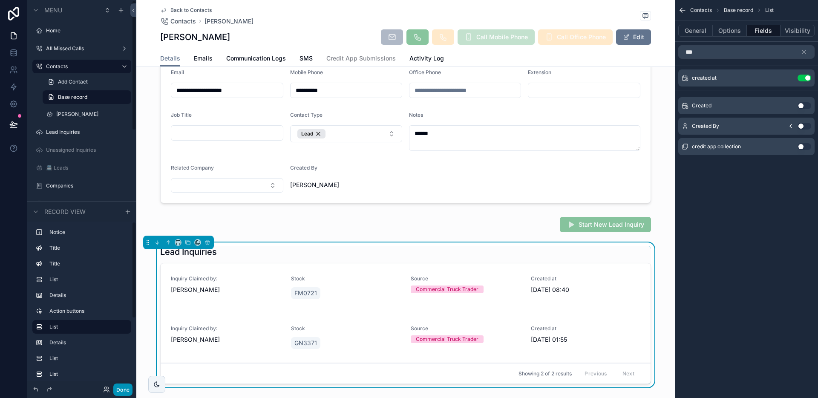
click at [127, 388] on button "Done" at bounding box center [122, 389] width 19 height 12
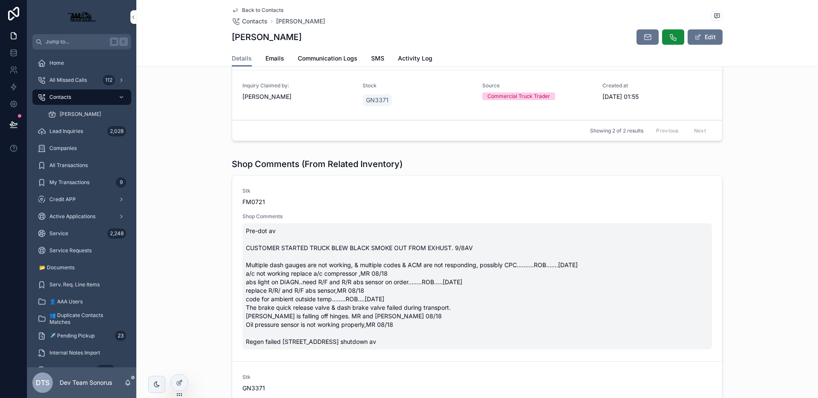
scroll to position [287, 0]
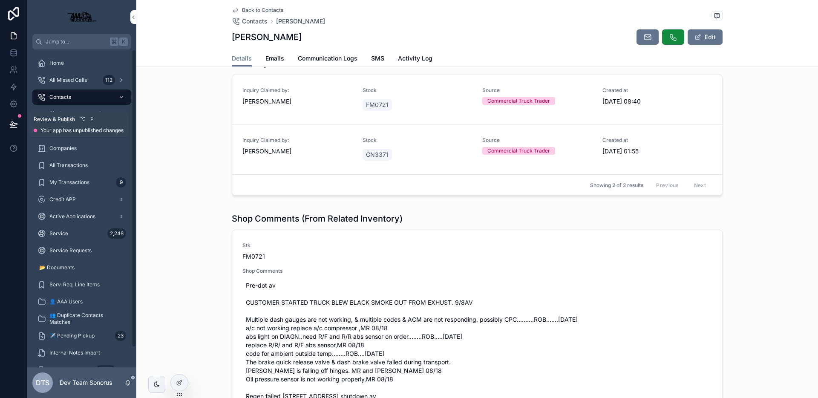
click at [8, 126] on button at bounding box center [13, 124] width 19 height 24
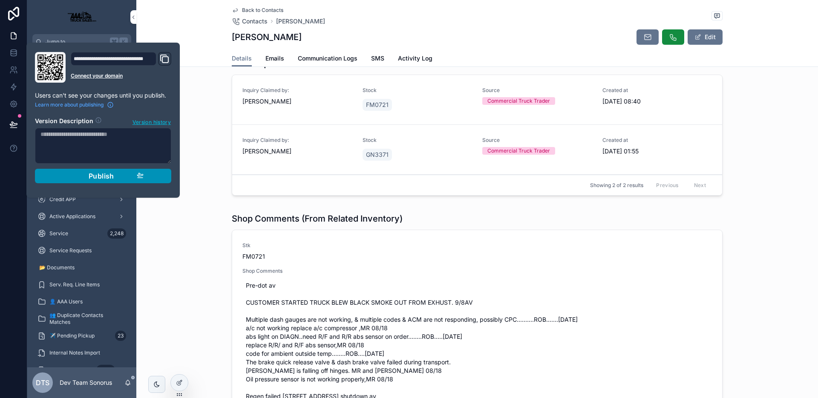
click at [134, 174] on div "Publish" at bounding box center [103, 176] width 81 height 9
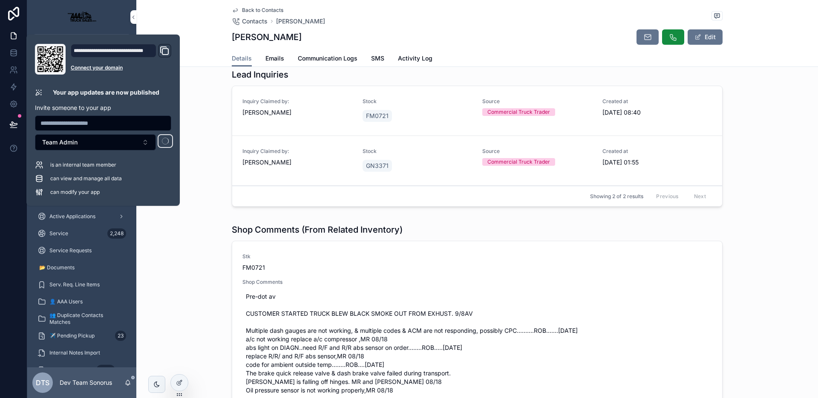
scroll to position [264, 0]
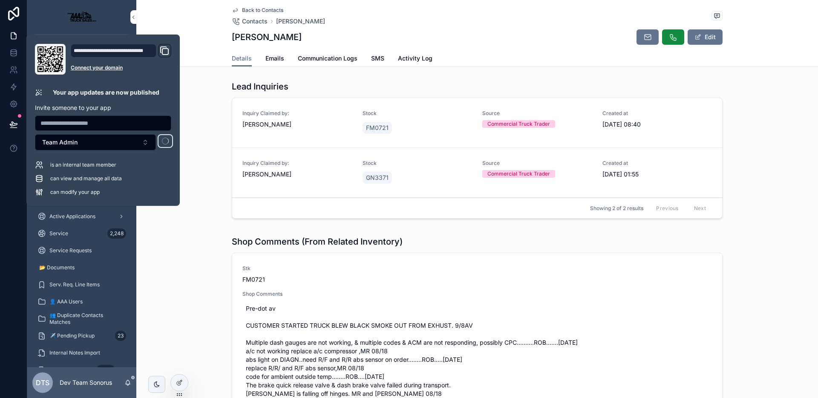
click at [200, 213] on div "Lead Inquiries Inquiry Claimed by: Steve Benefield Stock FM0721 Source Commerci…" at bounding box center [476, 151] width 681 height 148
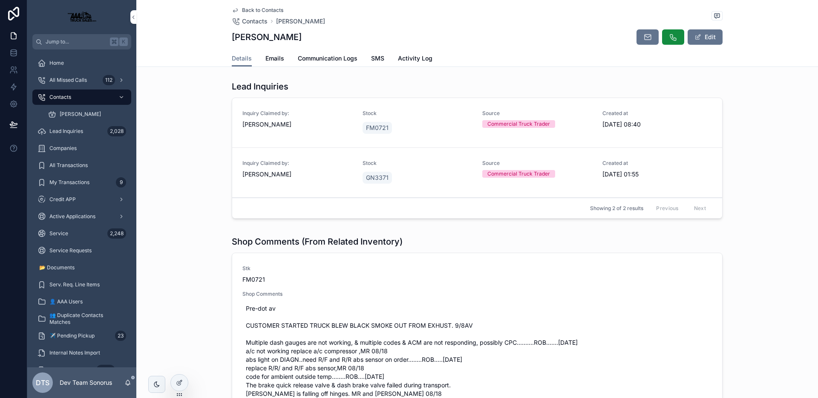
click at [305, 131] on div "Inquiry Claimed by: Steve Benefield" at bounding box center [297, 123] width 110 height 26
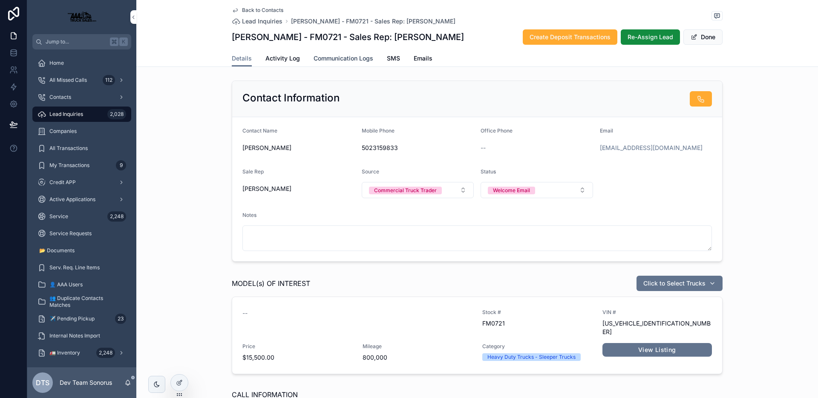
click at [330, 65] on link "Communication Logs" at bounding box center [343, 59] width 60 height 17
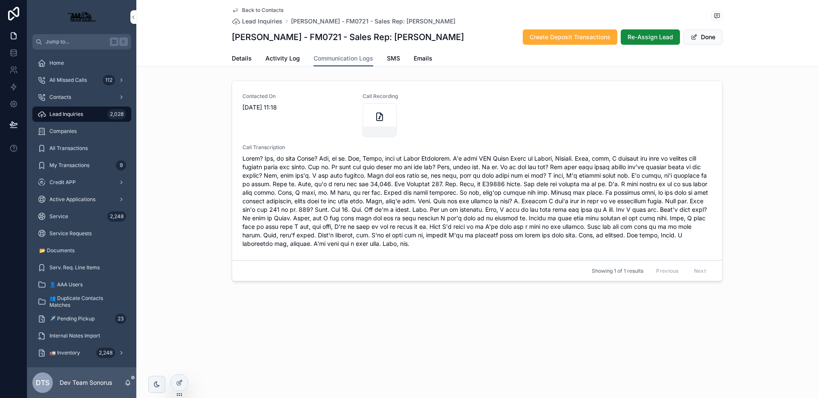
click at [264, 7] on span "Back to Contacts" at bounding box center [262, 10] width 41 height 7
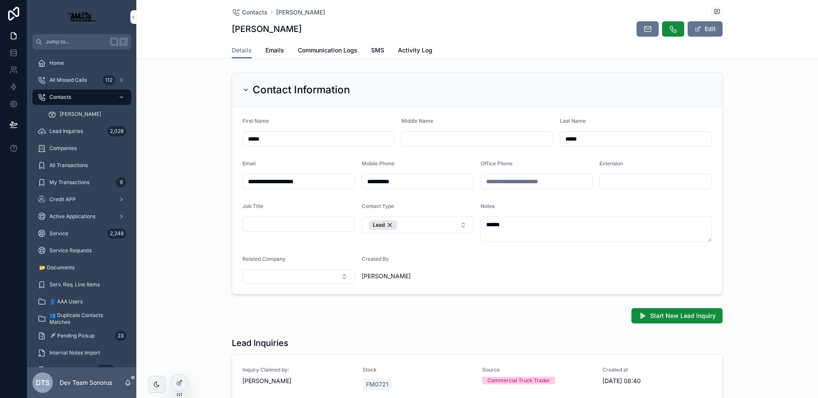
scroll to position [202, 0]
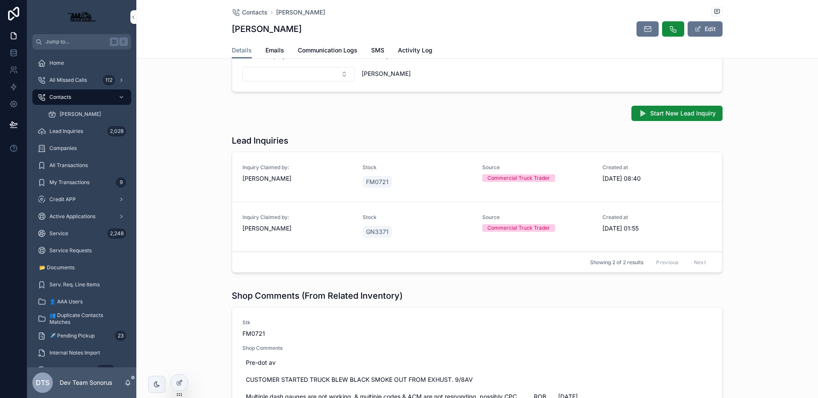
click at [319, 225] on div "[PERSON_NAME]" at bounding box center [297, 228] width 110 height 9
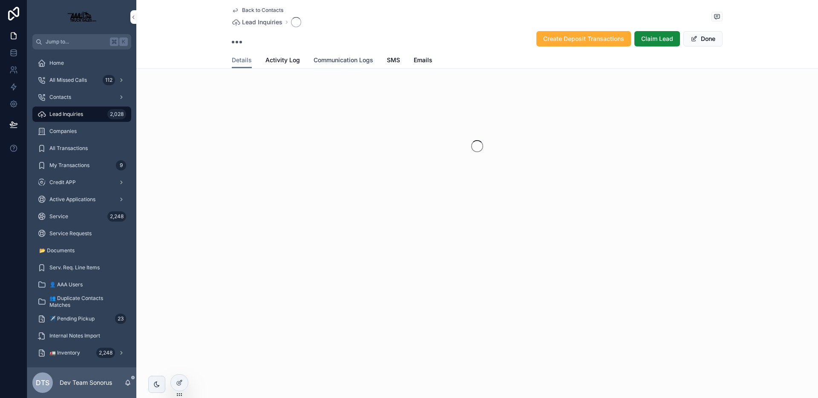
click at [343, 64] on link "Communication Logs" at bounding box center [343, 60] width 60 height 17
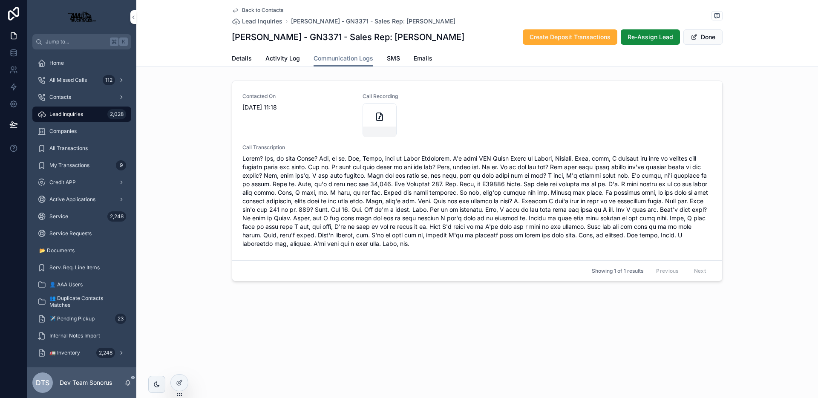
click at [270, 10] on span "Back to Contacts" at bounding box center [262, 10] width 41 height 7
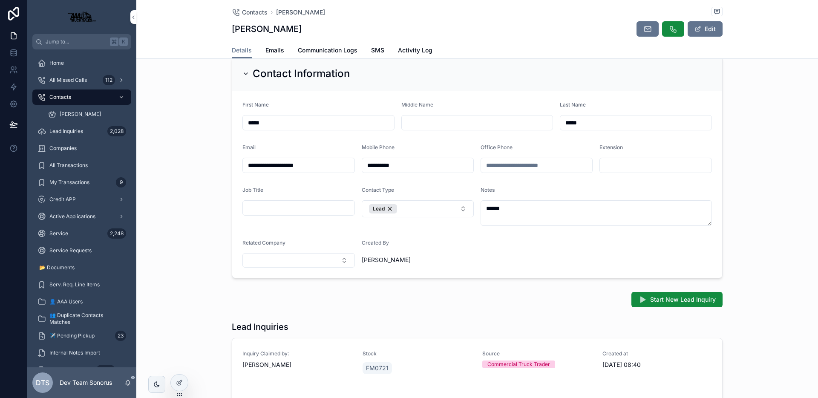
scroll to position [22, 0]
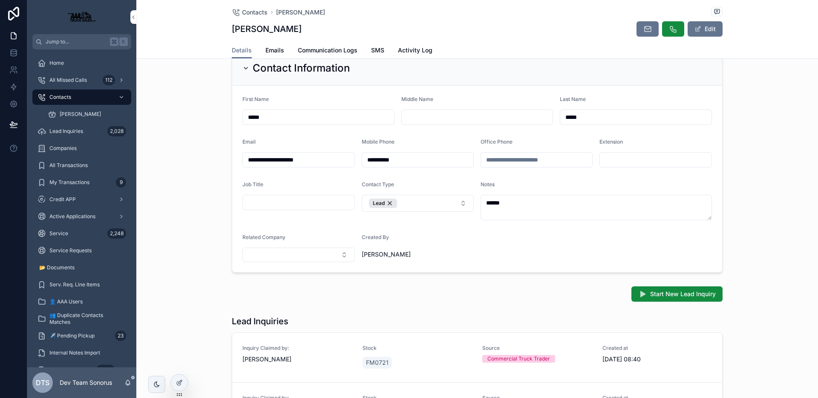
click at [418, 347] on span "Stock" at bounding box center [417, 347] width 110 height 7
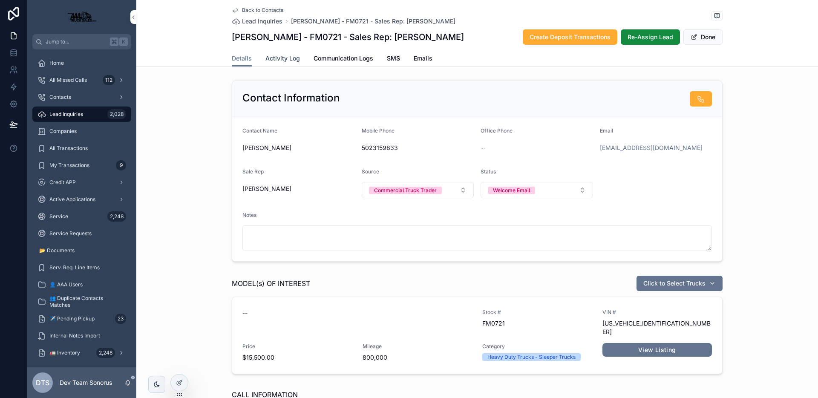
drag, startPoint x: 264, startPoint y: 59, endPoint x: 278, endPoint y: 58, distance: 14.1
click at [265, 59] on span "Activity Log" at bounding box center [282, 58] width 34 height 9
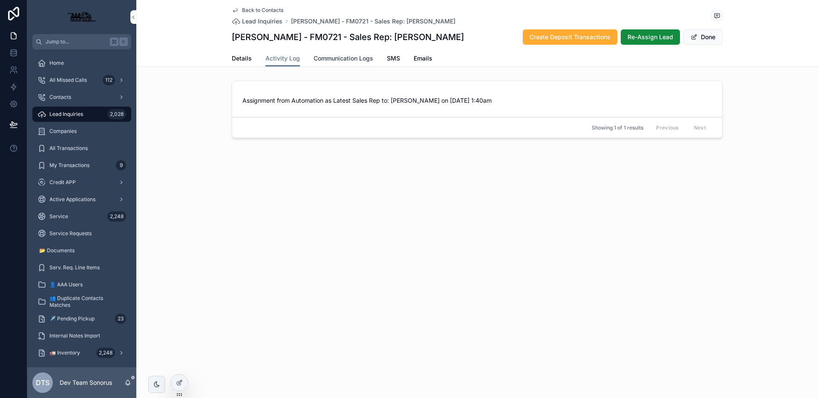
click at [336, 63] on link "Communication Logs" at bounding box center [343, 59] width 60 height 17
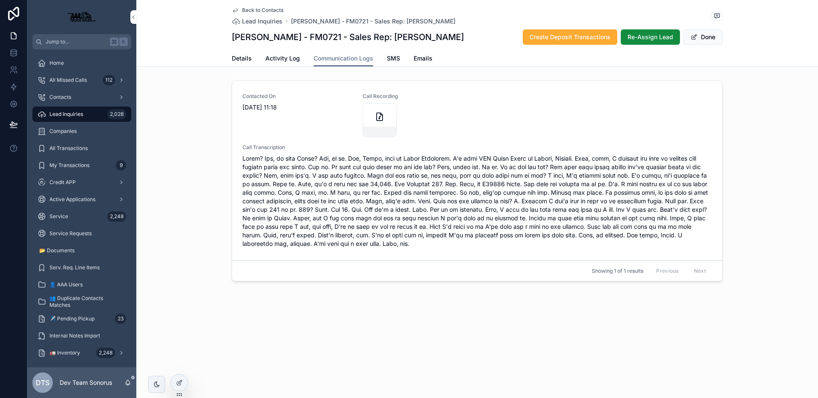
click at [396, 63] on link "SMS" at bounding box center [393, 59] width 13 height 17
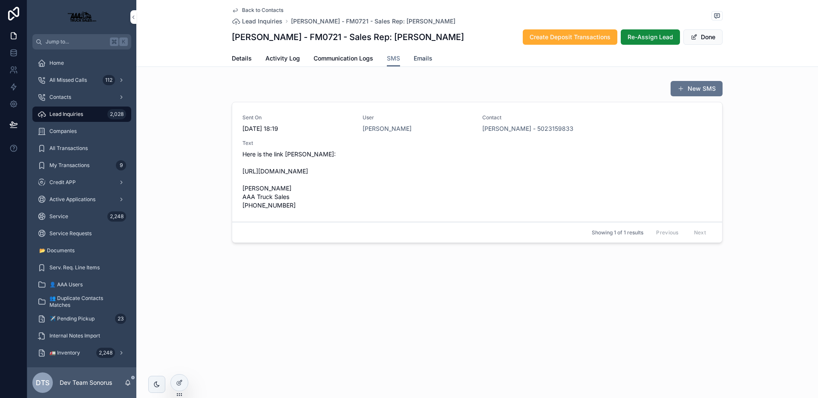
click at [416, 60] on span "Emails" at bounding box center [422, 58] width 19 height 9
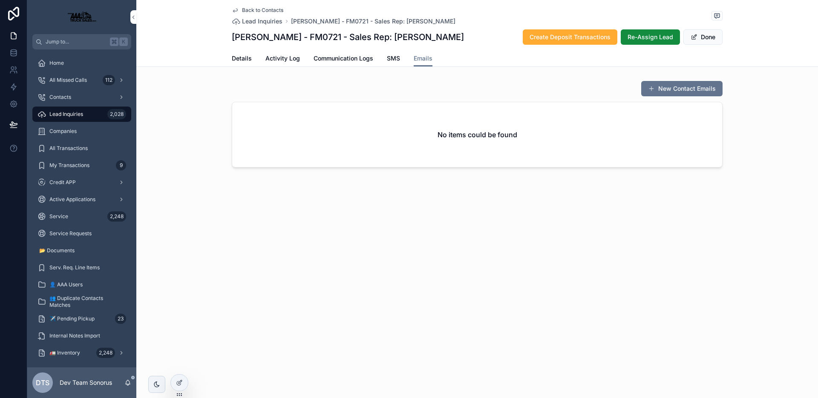
click at [261, 11] on span "Back to Contacts" at bounding box center [262, 10] width 41 height 7
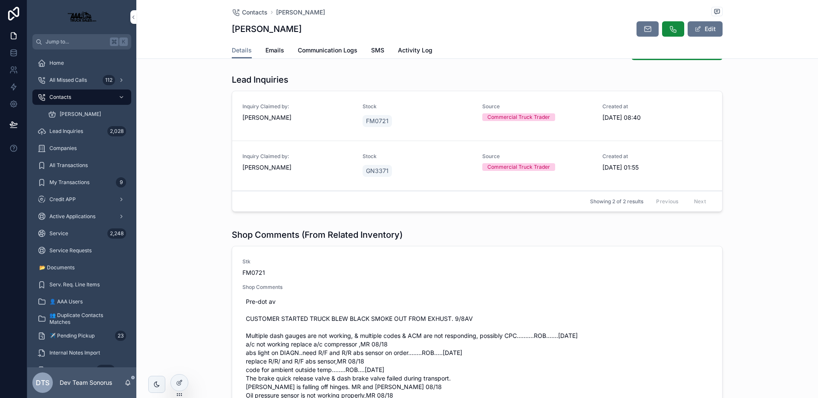
click at [418, 121] on div "FM0721" at bounding box center [417, 120] width 110 height 15
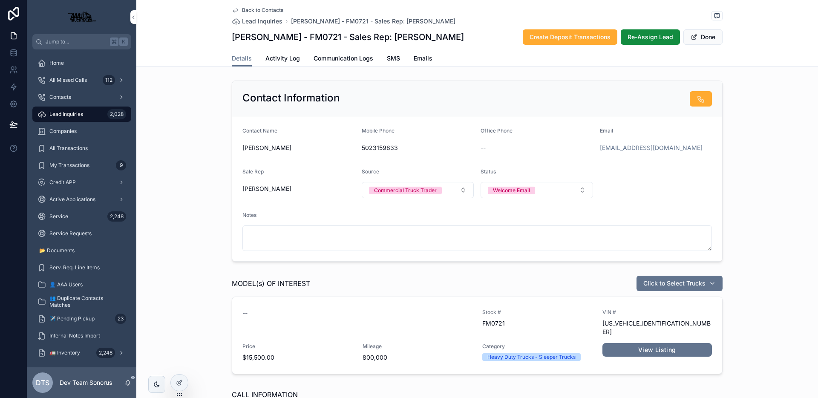
click at [259, 10] on span "Back to Contacts" at bounding box center [262, 10] width 41 height 7
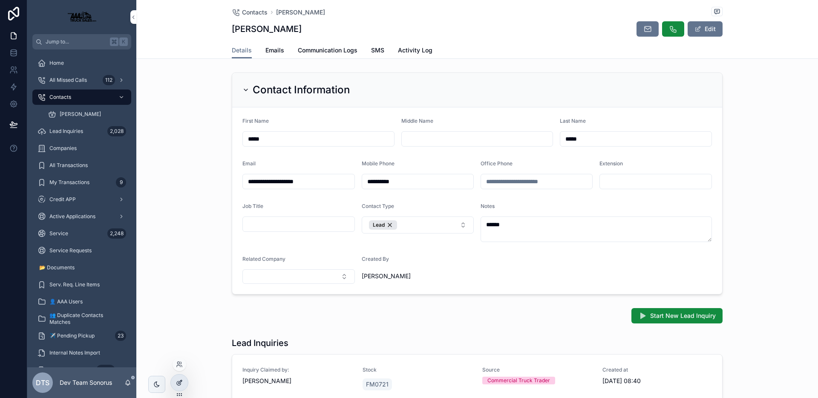
click at [184, 381] on div at bounding box center [179, 382] width 17 height 16
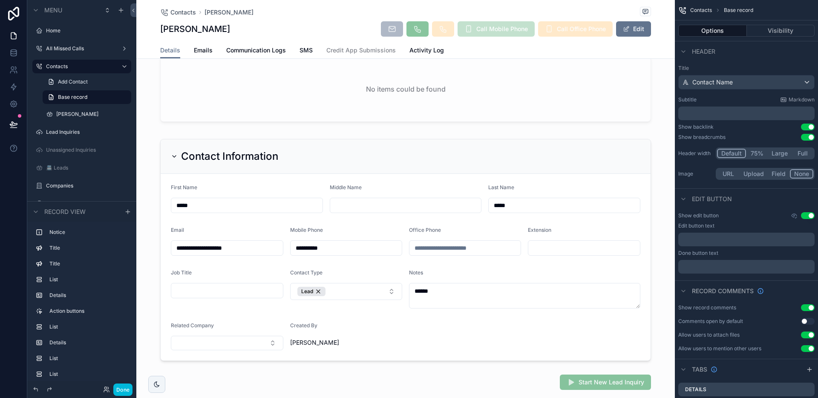
scroll to position [376, 0]
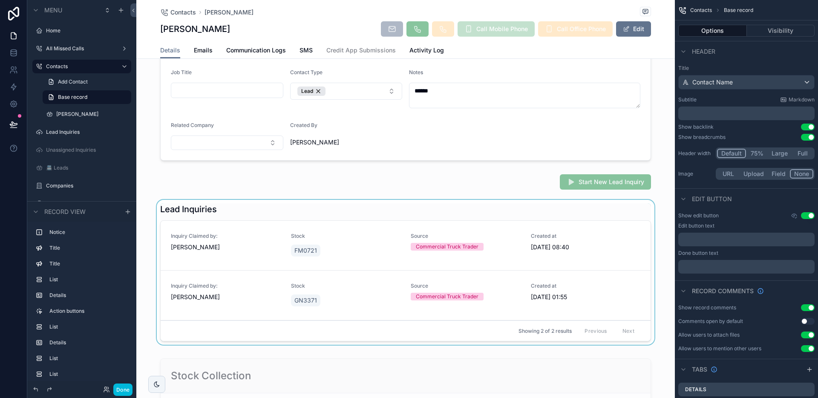
click at [276, 241] on div "scrollable content" at bounding box center [405, 274] width 538 height 148
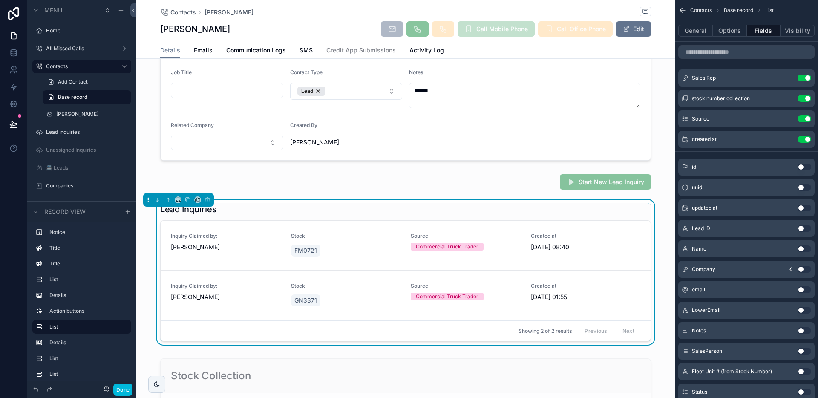
click at [258, 242] on div "Inquiry Claimed by: Steve Benefield" at bounding box center [226, 241] width 110 height 19
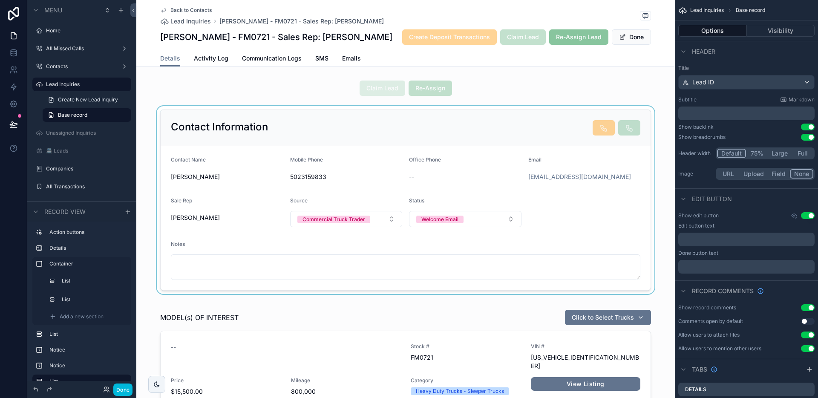
click at [443, 177] on div "scrollable content" at bounding box center [405, 200] width 538 height 188
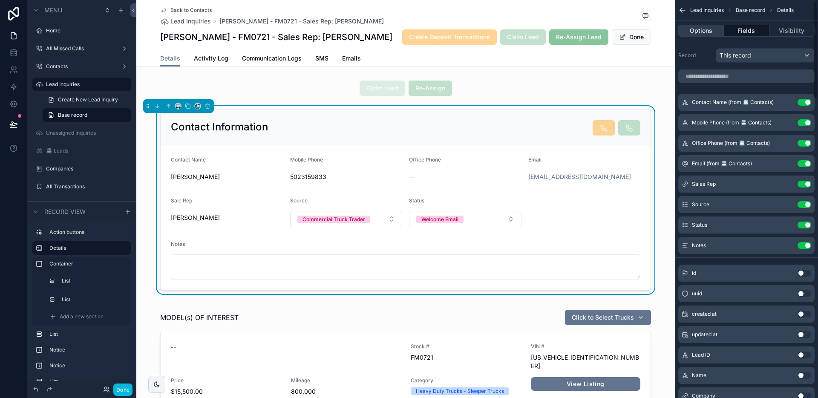
click at [707, 34] on button "Options" at bounding box center [701, 31] width 46 height 12
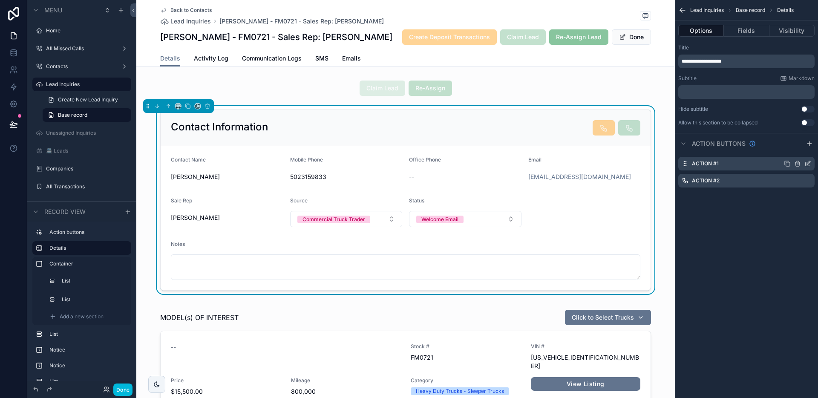
click at [807, 162] on icon "scrollable content" at bounding box center [807, 163] width 7 height 7
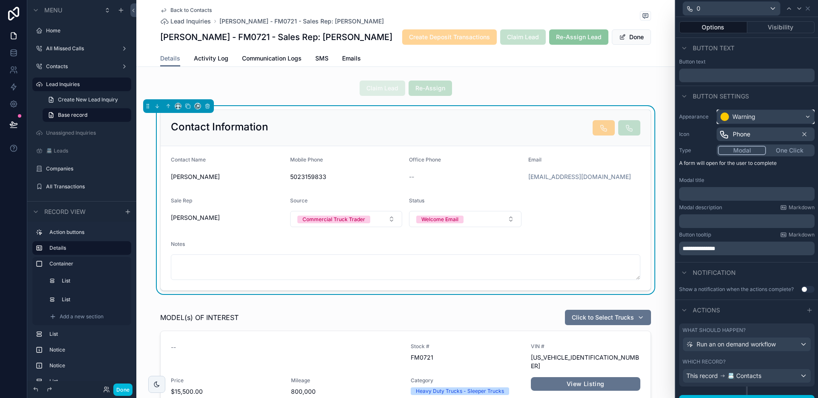
click at [746, 114] on div "Warning" at bounding box center [743, 116] width 23 height 9
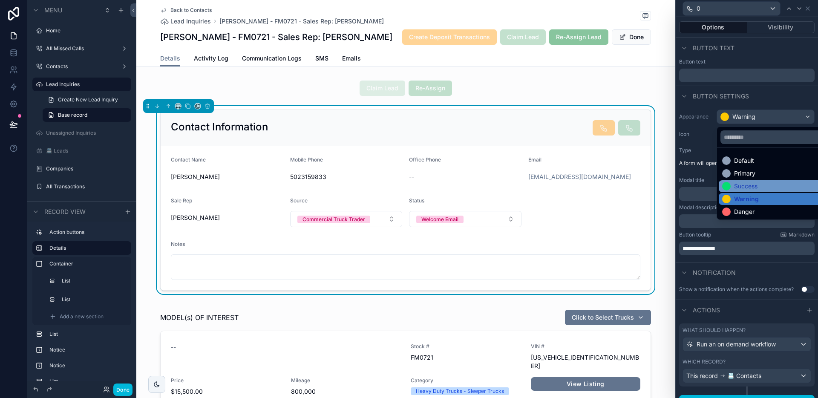
click at [747, 186] on div "Success" at bounding box center [745, 186] width 23 height 9
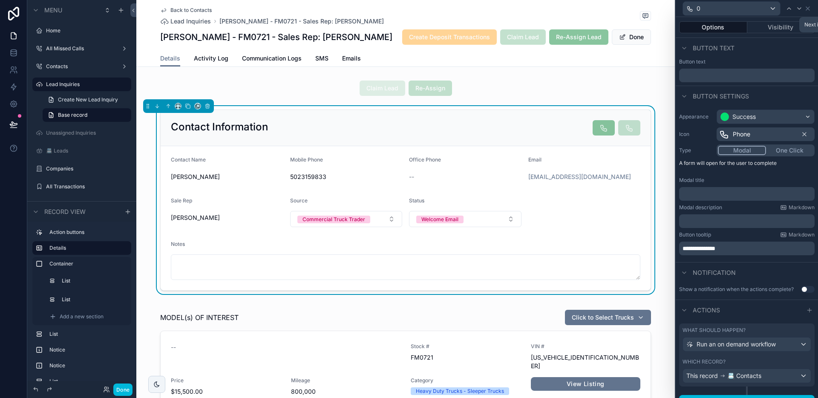
click at [797, 9] on icon at bounding box center [798, 8] width 7 height 7
click at [757, 122] on div "Success" at bounding box center [765, 117] width 97 height 14
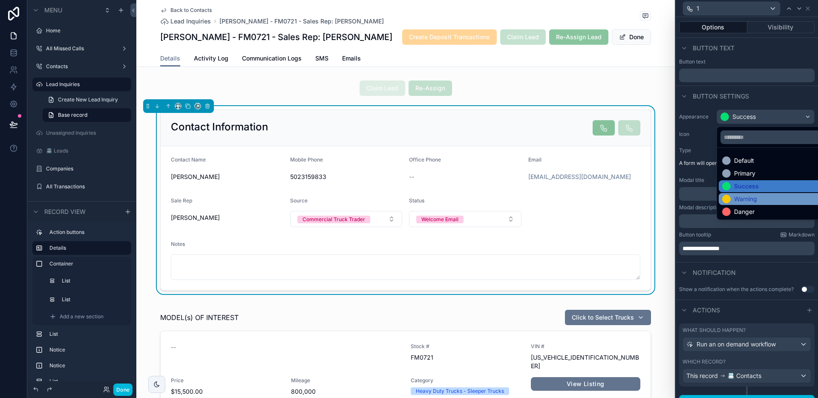
click at [748, 201] on div "Warning" at bounding box center [745, 199] width 23 height 9
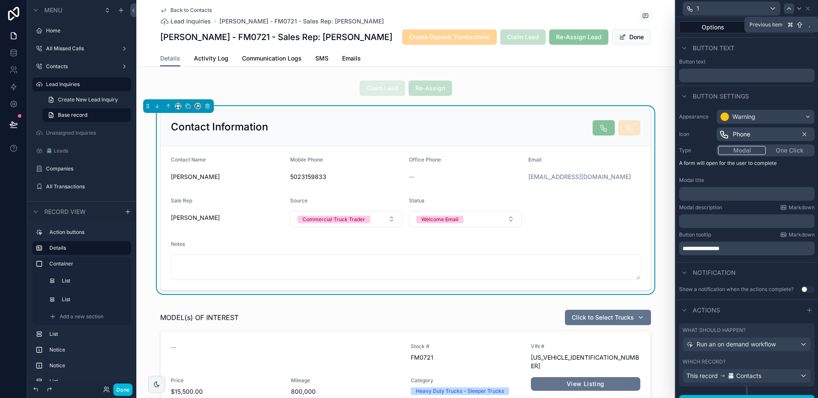
click at [789, 9] on icon at bounding box center [788, 8] width 7 height 7
click at [700, 245] on span "**********" at bounding box center [698, 248] width 33 height 6
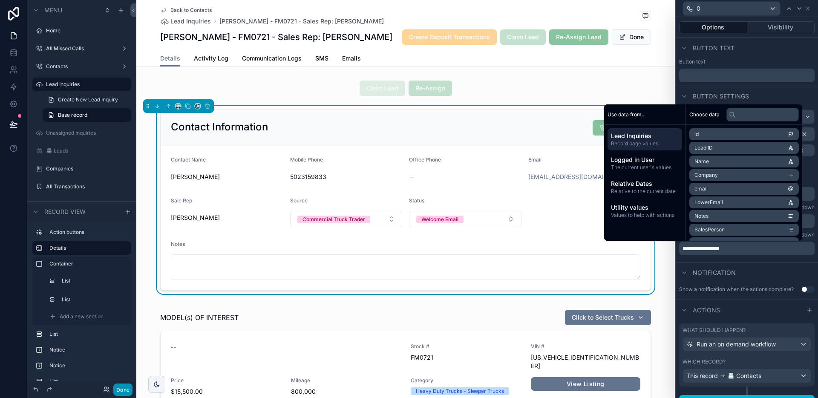
click at [120, 390] on button "Done" at bounding box center [122, 389] width 19 height 12
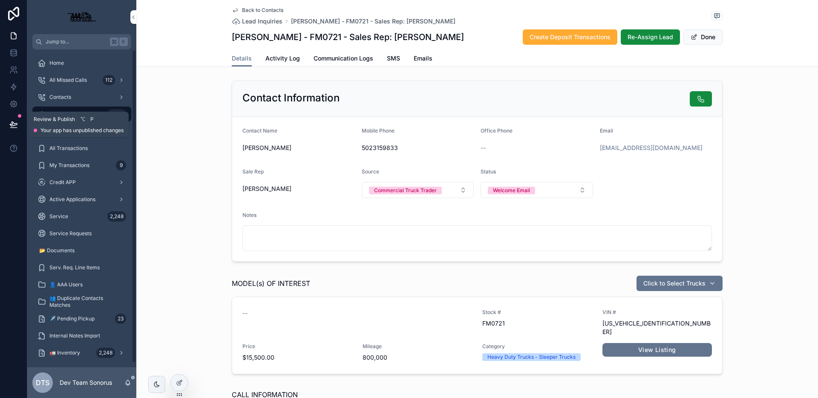
click at [8, 123] on button at bounding box center [13, 124] width 19 height 24
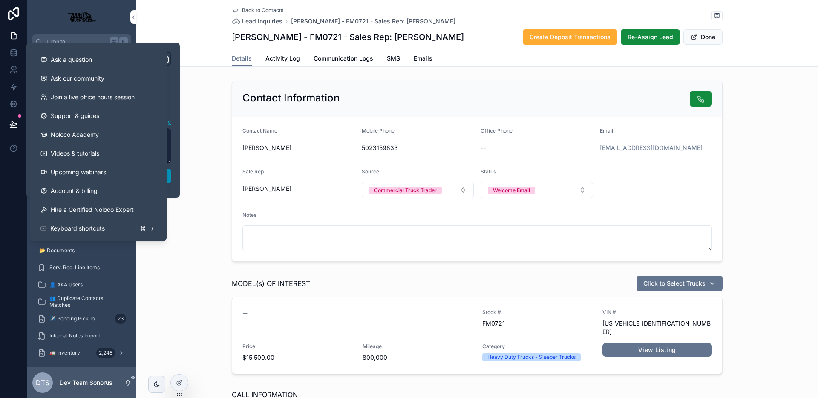
click at [169, 179] on button "Publish" at bounding box center [103, 176] width 136 height 14
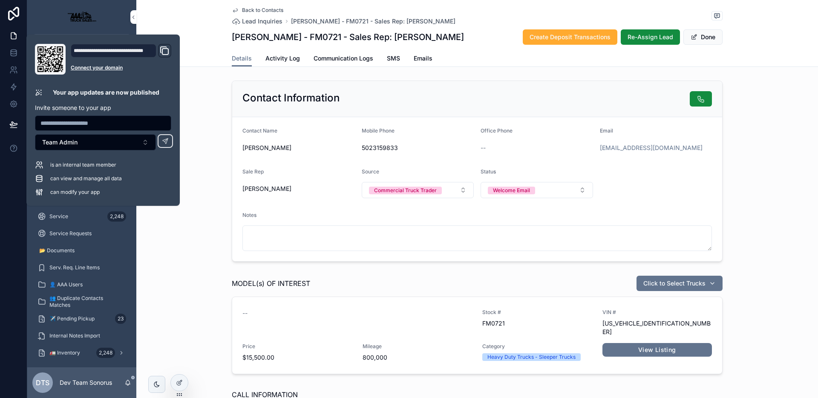
click at [318, 174] on div "Sale Rep" at bounding box center [298, 173] width 112 height 10
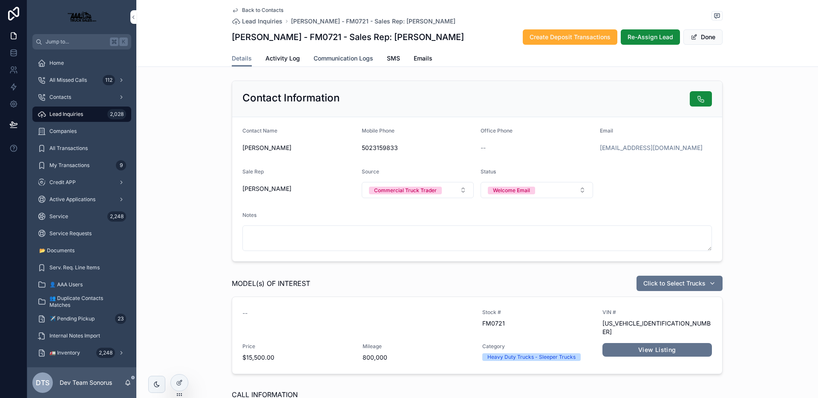
click at [353, 62] on span "Communication Logs" at bounding box center [343, 58] width 60 height 9
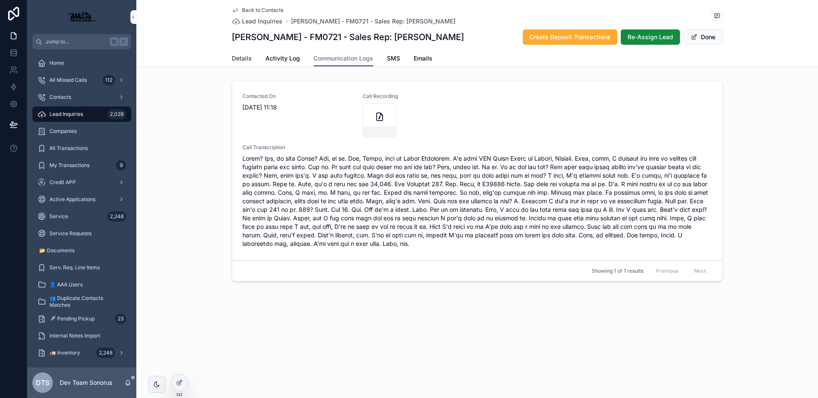
click at [244, 57] on span "Details" at bounding box center [242, 58] width 20 height 9
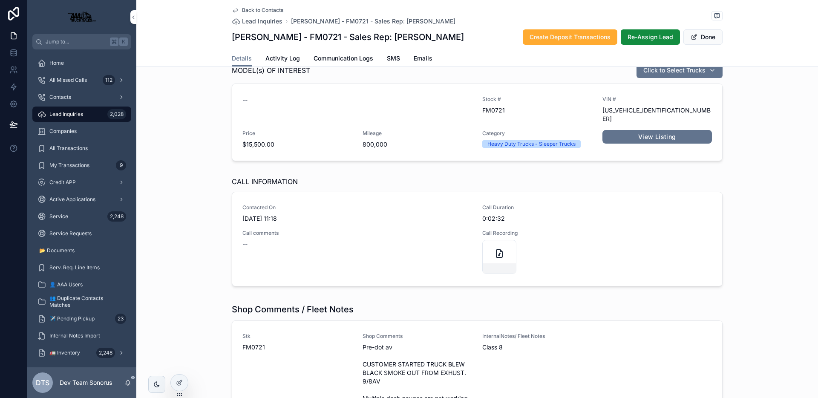
scroll to position [169, 0]
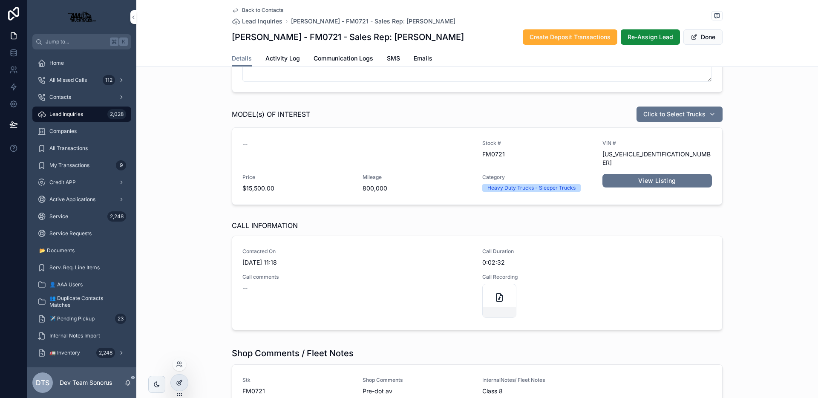
click at [180, 379] on icon at bounding box center [179, 382] width 7 height 7
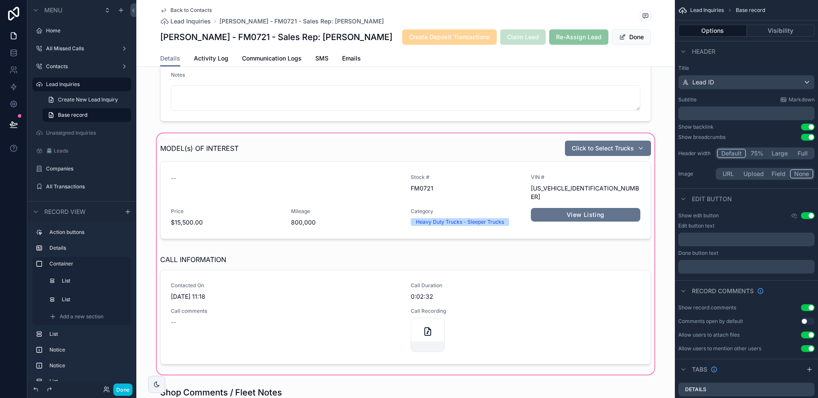
click at [300, 255] on div "scrollable content" at bounding box center [405, 254] width 538 height 244
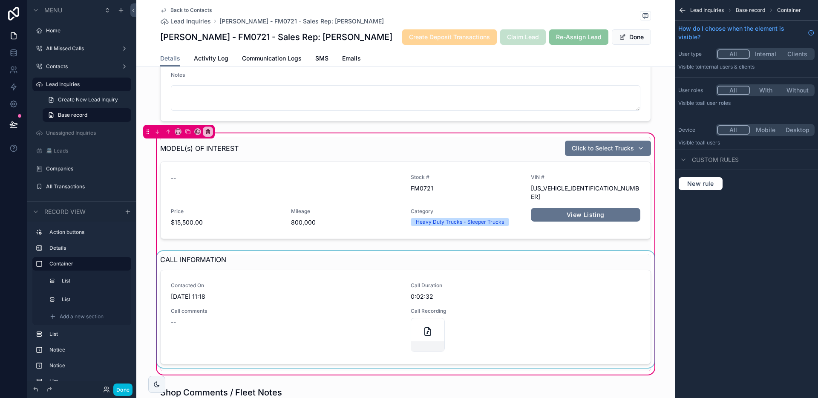
click at [299, 256] on div "scrollable content" at bounding box center [405, 311] width 501 height 120
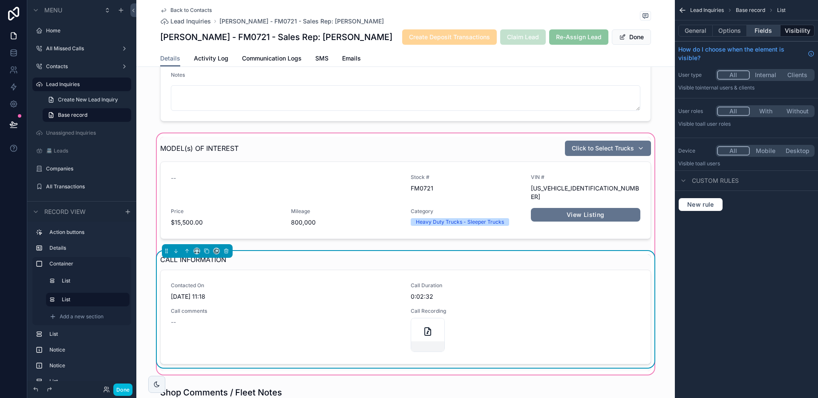
click at [767, 26] on button "Fields" at bounding box center [763, 31] width 34 height 12
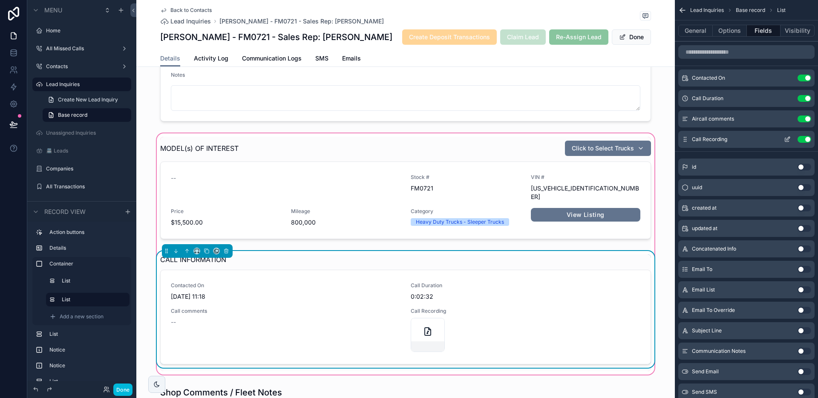
click at [803, 118] on button "Use setting" at bounding box center [804, 118] width 14 height 7
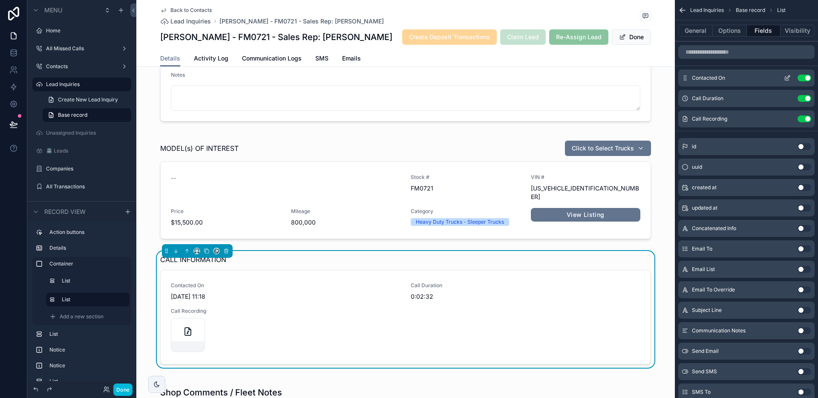
click at [788, 79] on icon "scrollable content" at bounding box center [786, 78] width 7 height 7
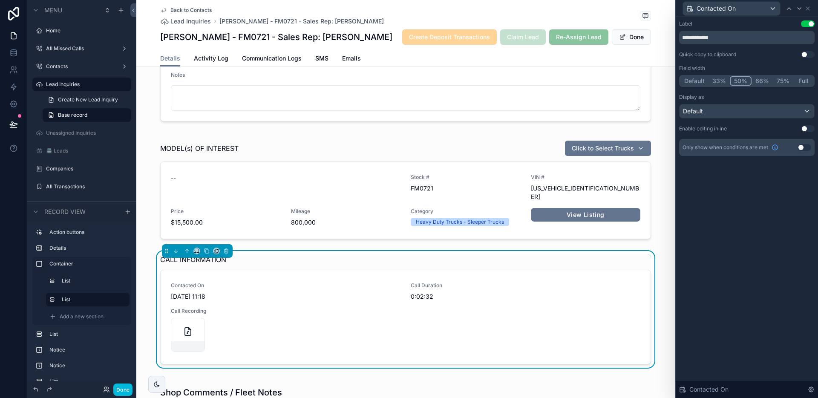
click at [702, 82] on button "Default" at bounding box center [694, 80] width 28 height 9
click at [797, 11] on icon at bounding box center [798, 8] width 7 height 7
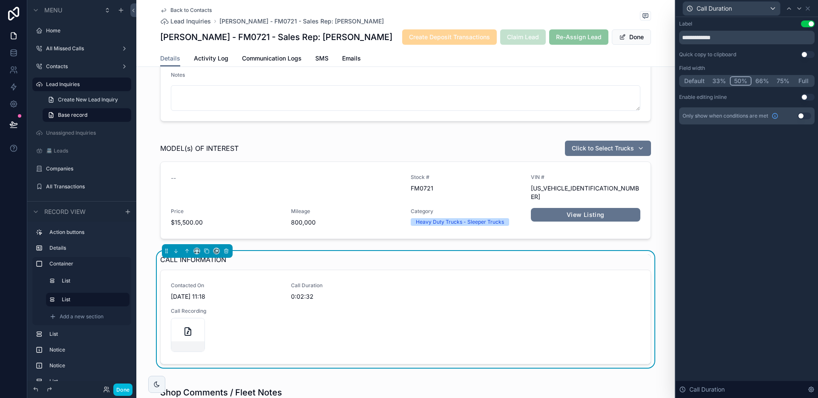
click at [703, 80] on button "Default" at bounding box center [694, 80] width 28 height 9
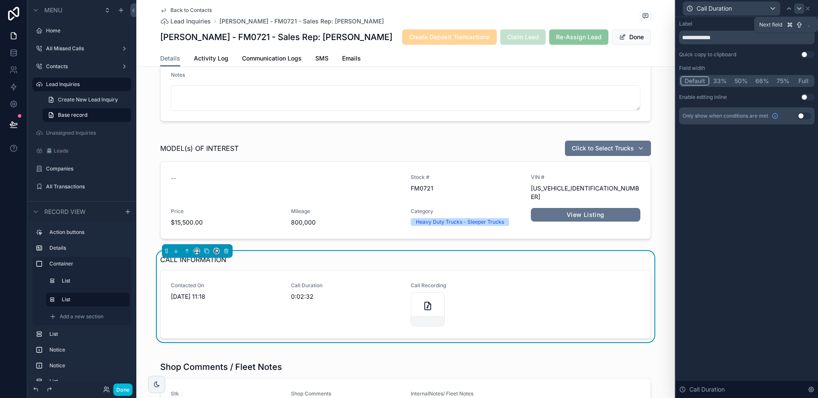
click at [798, 10] on icon at bounding box center [798, 8] width 7 height 7
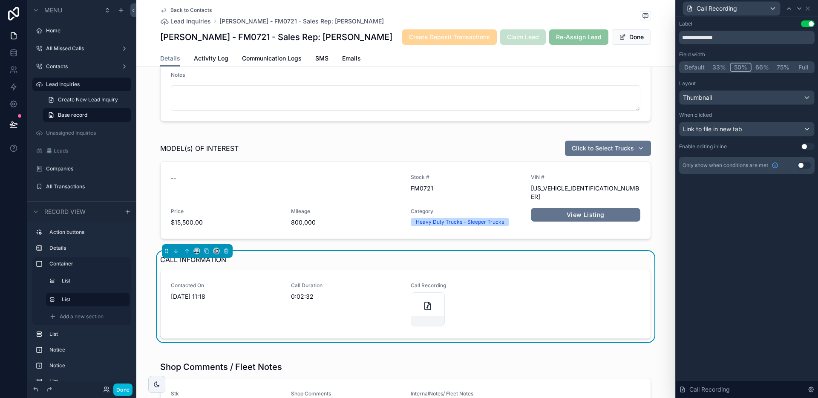
click at [691, 70] on button "Default" at bounding box center [694, 67] width 28 height 9
click at [122, 386] on button "Done" at bounding box center [122, 389] width 19 height 12
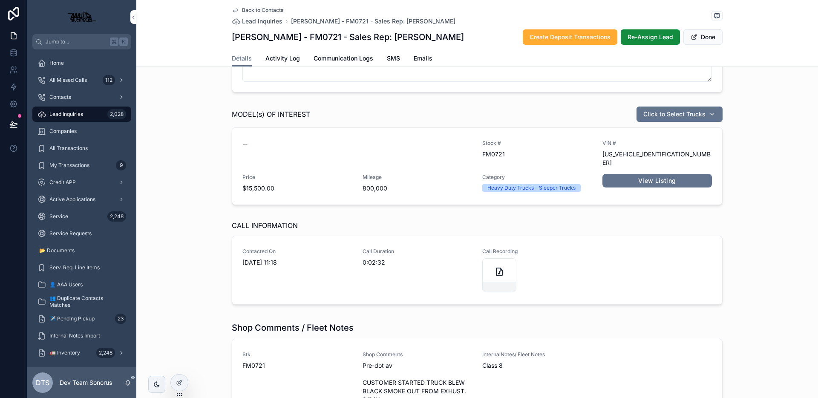
click at [413, 248] on span "Call Duration" at bounding box center [417, 251] width 110 height 7
click at [266, 258] on span "[DATE] 11:18" at bounding box center [297, 262] width 110 height 9
drag, startPoint x: 259, startPoint y: 240, endPoint x: 315, endPoint y: 238, distance: 55.8
click at [315, 237] on div "Contacted On 02/10/2025 11:18 Call Duration 0:02:32 Call Recording" at bounding box center [477, 270] width 490 height 68
click at [325, 272] on div "Contacted On 02/10/2025 11:18" at bounding box center [297, 270] width 110 height 44
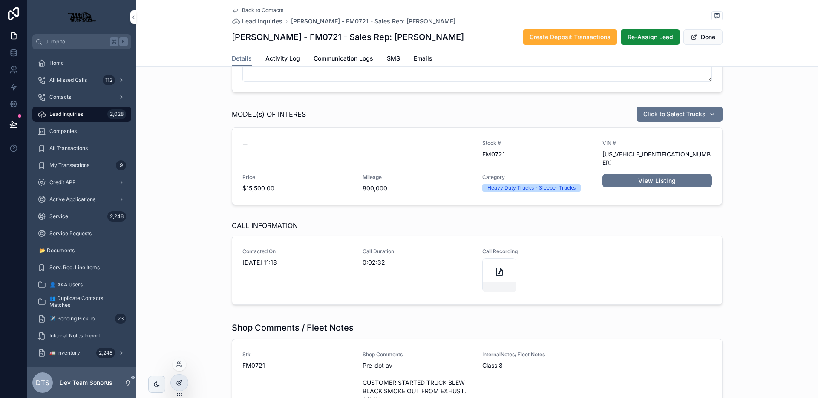
click at [183, 380] on div at bounding box center [179, 382] width 17 height 16
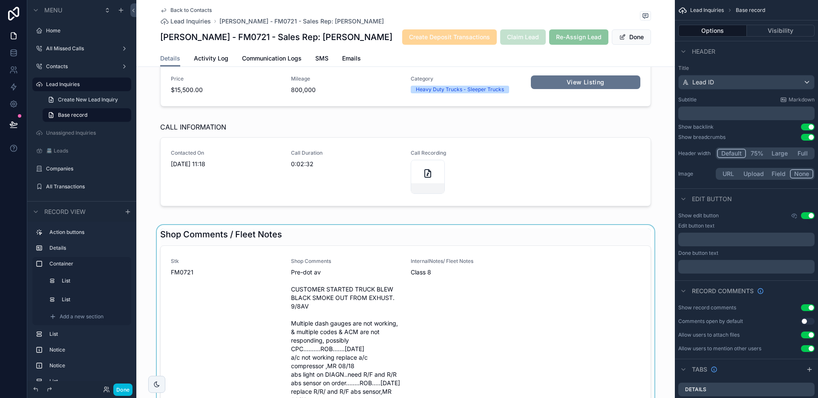
scroll to position [258, 0]
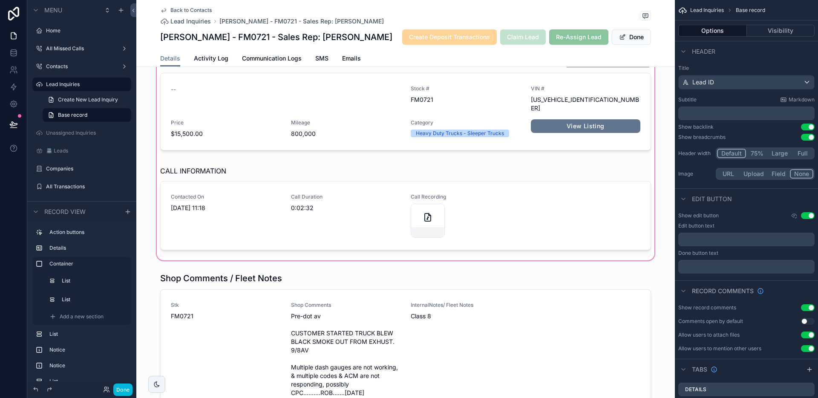
click at [313, 164] on div "scrollable content" at bounding box center [405, 152] width 538 height 219
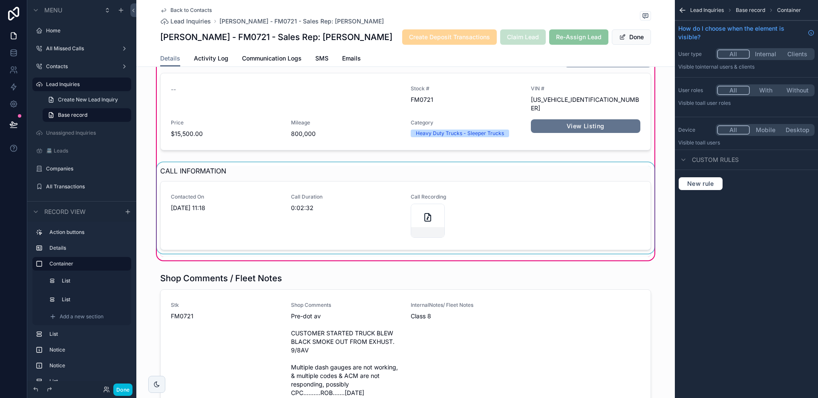
click at [299, 167] on div "scrollable content" at bounding box center [405, 209] width 501 height 95
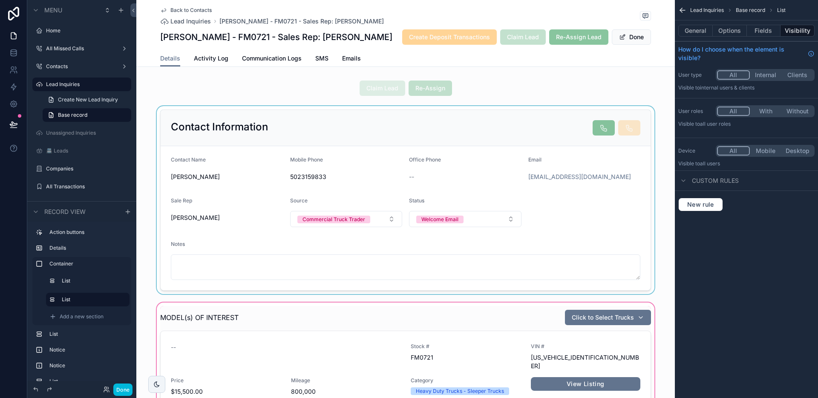
scroll to position [164, 0]
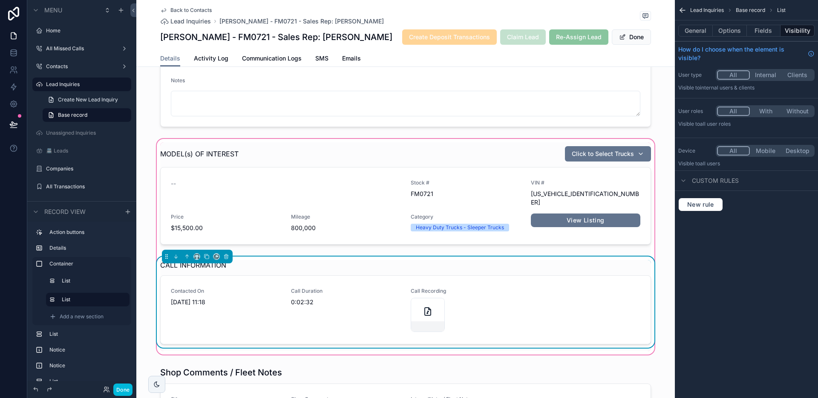
click at [237, 261] on div "CALL INFORMATION" at bounding box center [405, 265] width 491 height 10
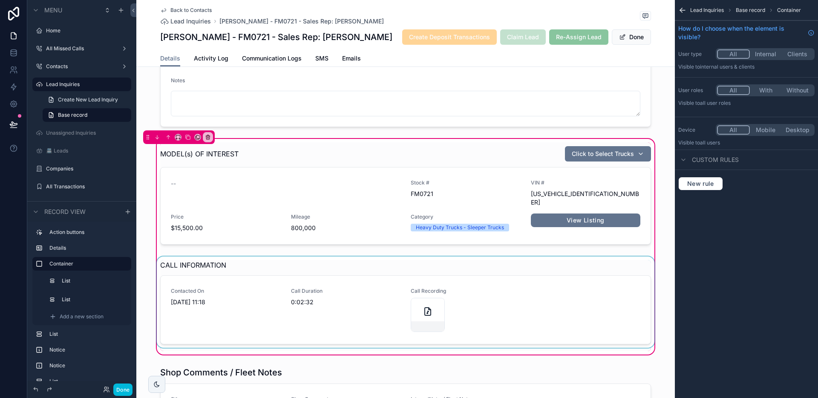
click at [226, 256] on div "scrollable content" at bounding box center [405, 303] width 501 height 95
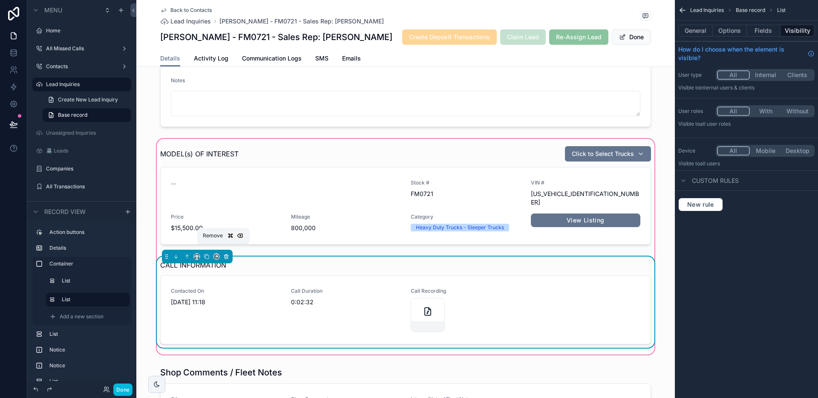
click at [224, 255] on icon "scrollable content" at bounding box center [225, 256] width 3 height 3
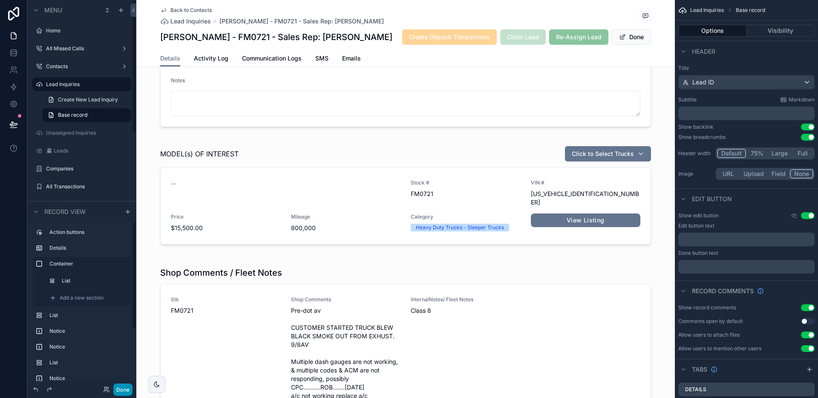
click at [129, 391] on button "Done" at bounding box center [122, 389] width 19 height 12
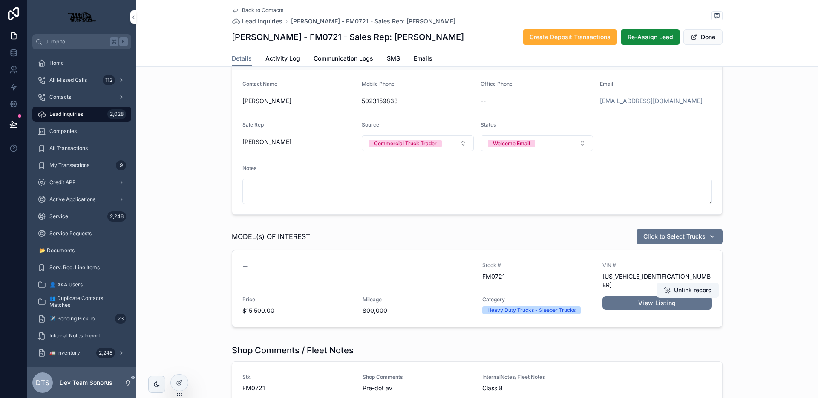
scroll to position [0, 0]
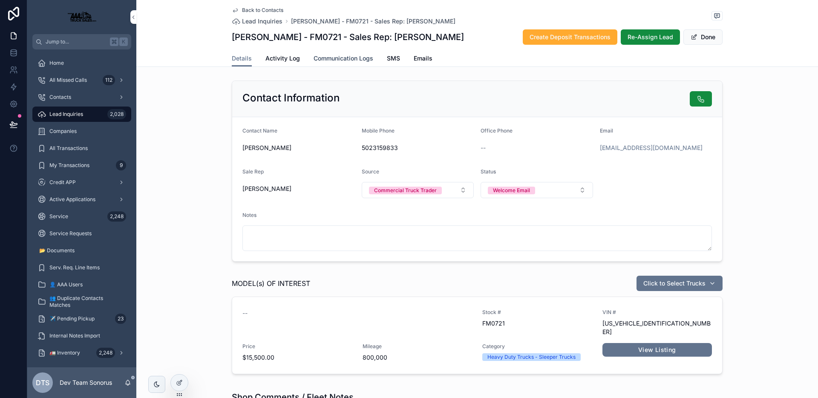
click at [336, 59] on span "Communication Logs" at bounding box center [343, 58] width 60 height 9
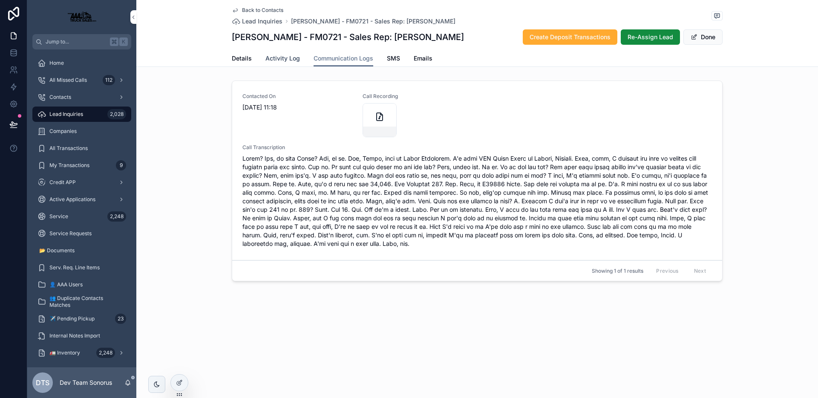
click at [292, 62] on span "Activity Log" at bounding box center [282, 58] width 34 height 9
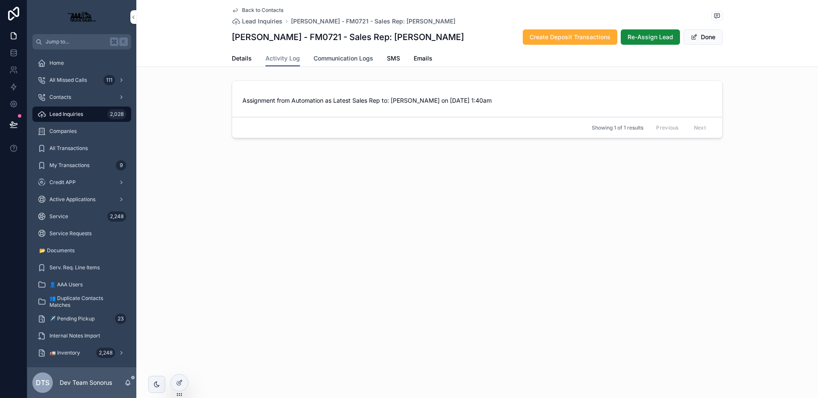
click at [349, 60] on span "Communication Logs" at bounding box center [343, 58] width 60 height 9
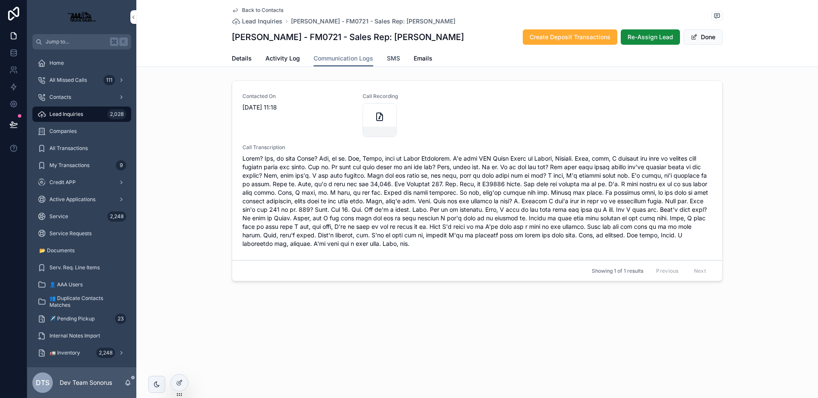
click at [390, 59] on span "SMS" at bounding box center [393, 58] width 13 height 9
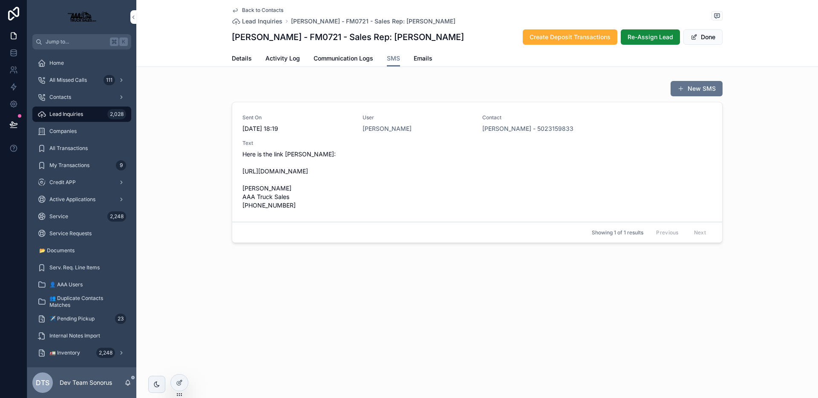
click at [484, 166] on span "Here is the link [PERSON_NAME]: [URL][DOMAIN_NAME] [PERSON_NAME] AAA Truck Sale…" at bounding box center [476, 180] width 469 height 60
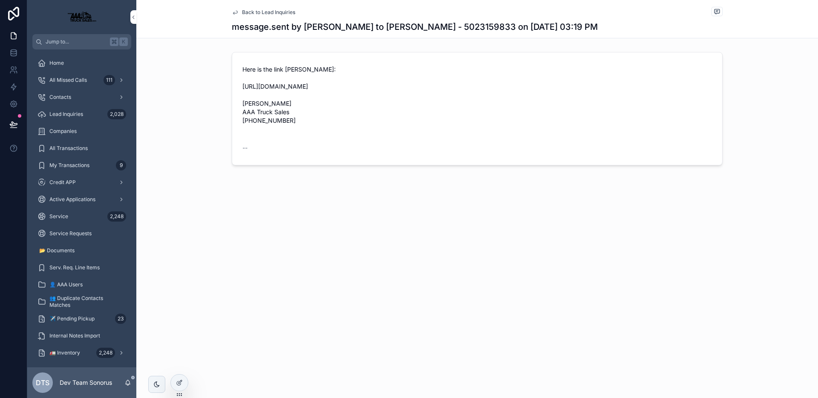
click at [268, 13] on span "Back to Lead Inquiries" at bounding box center [268, 12] width 53 height 7
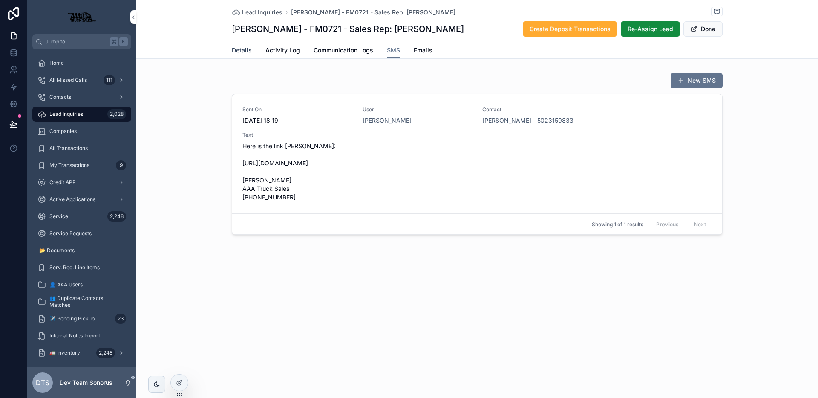
click at [236, 50] on span "Details" at bounding box center [242, 50] width 20 height 9
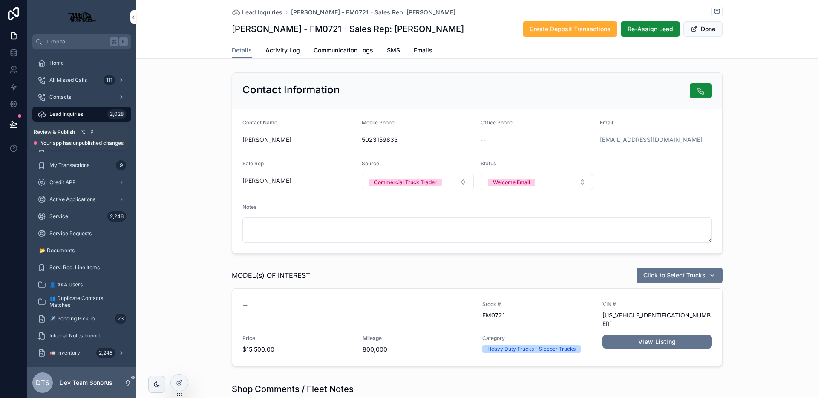
click at [14, 124] on icon at bounding box center [13, 124] width 9 height 9
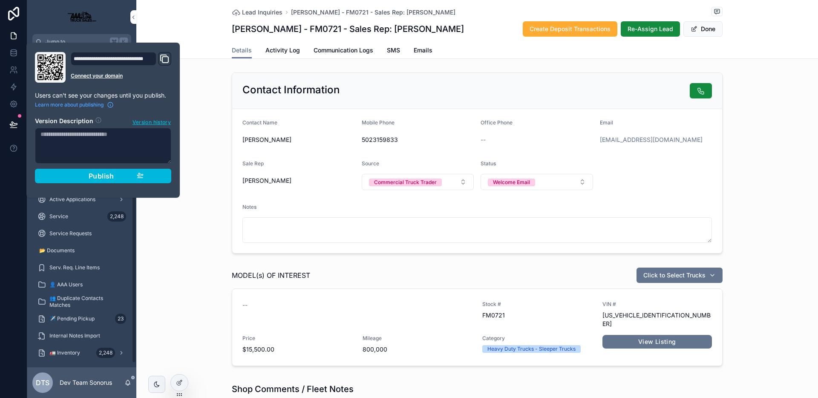
click at [115, 179] on div "Publish" at bounding box center [103, 176] width 81 height 9
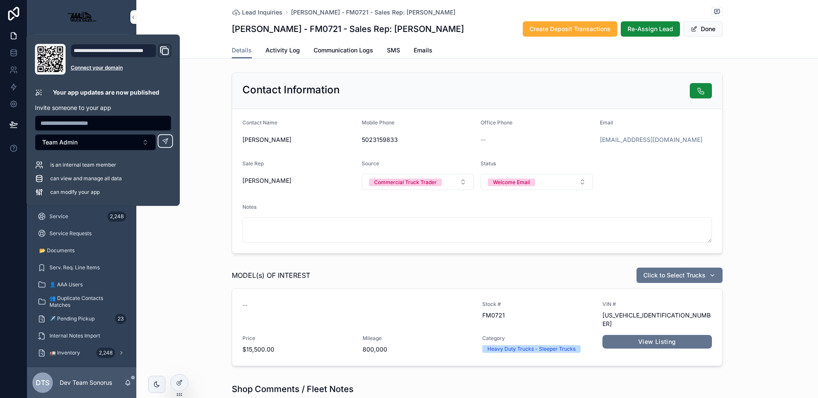
click at [430, 125] on div "Mobile Phone" at bounding box center [417, 124] width 112 height 10
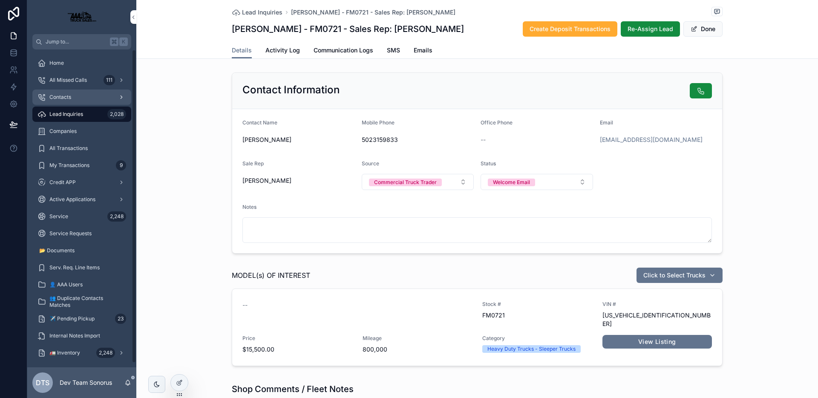
click at [75, 97] on div "Contacts" at bounding box center [81, 97] width 89 height 14
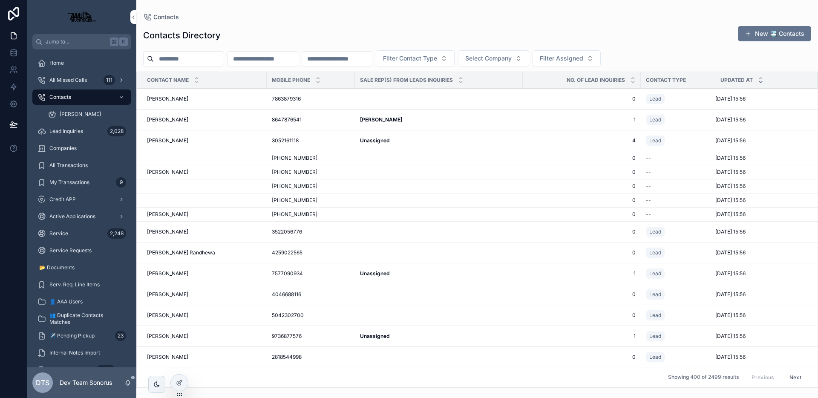
click at [202, 59] on input "scrollable content" at bounding box center [189, 59] width 70 height 12
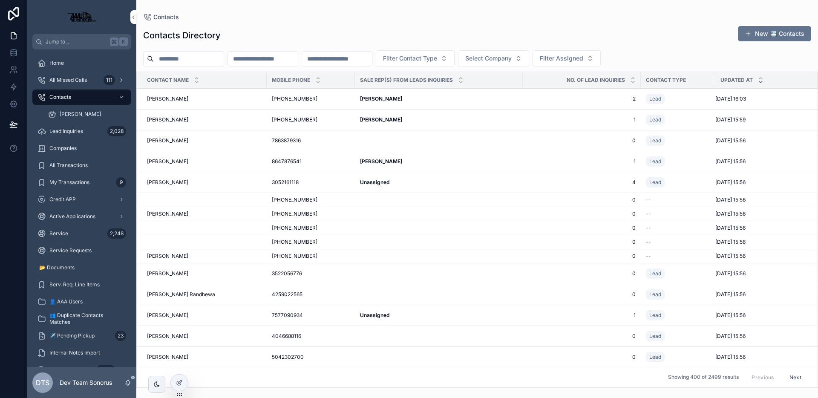
paste input "**********"
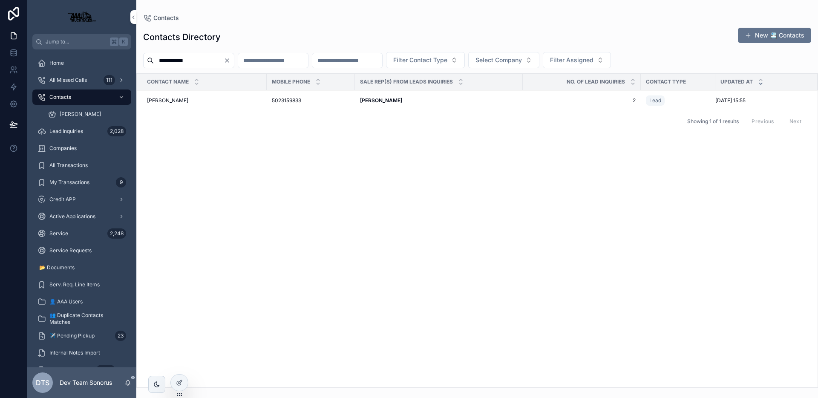
type input "**********"
click at [230, 60] on icon "Clear" at bounding box center [227, 60] width 7 height 7
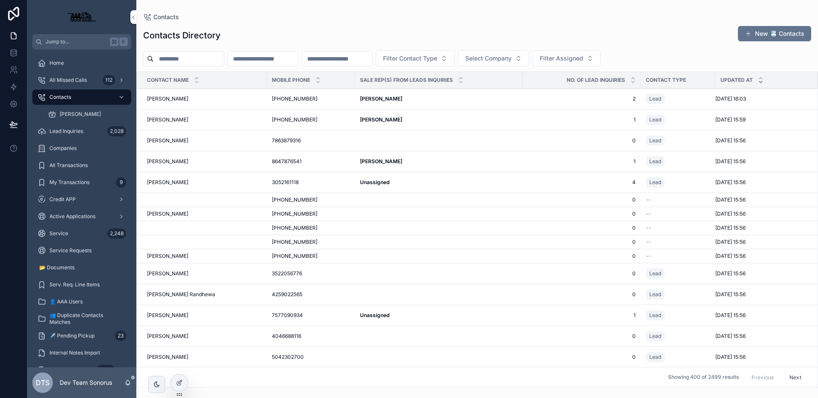
click at [549, 23] on div "Contacts Directory New 📇 Contacts Filter Contact Type Select Company Filter Ass…" at bounding box center [476, 203] width 681 height 367
click at [201, 57] on input "scrollable content" at bounding box center [189, 59] width 70 height 12
paste input "**********"
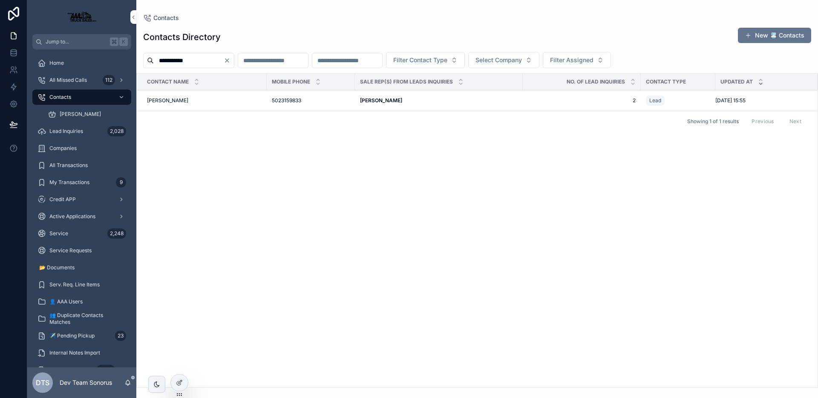
type input "**********"
click at [229, 59] on icon "Clear" at bounding box center [226, 60] width 3 height 3
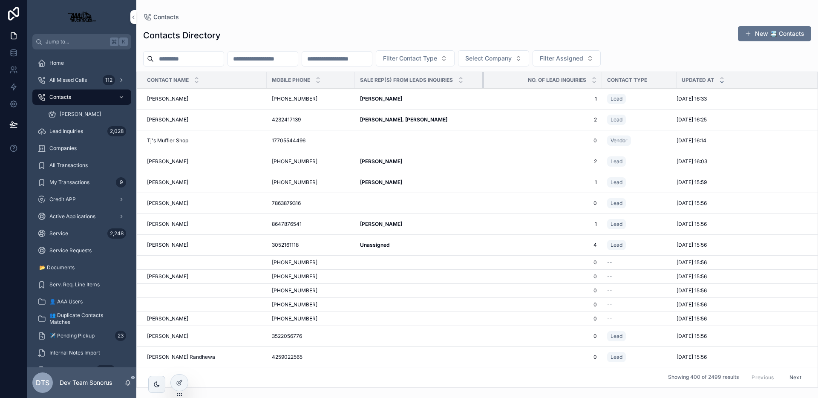
drag, startPoint x: 521, startPoint y: 80, endPoint x: 482, endPoint y: 81, distance: 38.7
click at [482, 81] on div "scrollable content" at bounding box center [483, 80] width 3 height 16
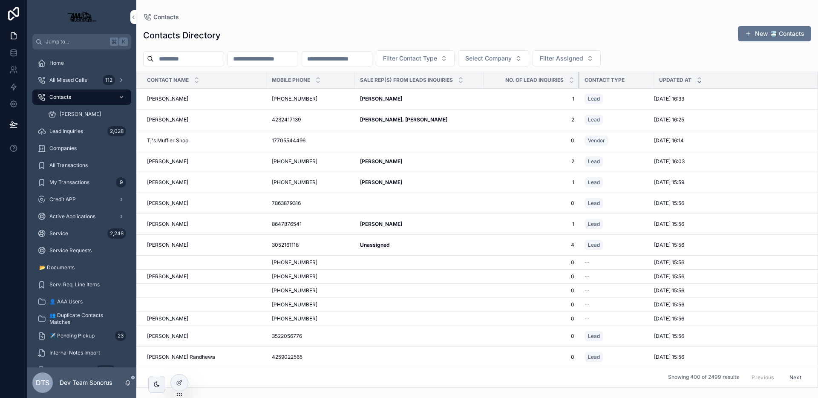
drag, startPoint x: 600, startPoint y: 84, endPoint x: 578, endPoint y: 86, distance: 22.7
click at [578, 86] on div "scrollable content" at bounding box center [578, 80] width 3 height 16
click at [645, 32] on div "Contacts Directory New 📇 Contacts" at bounding box center [477, 36] width 668 height 20
click at [204, 56] on input "scrollable content" at bounding box center [189, 59] width 70 height 12
paste input "**********"
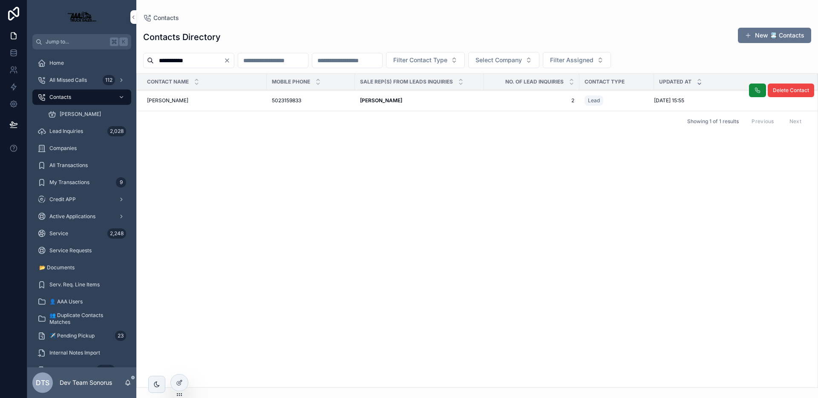
type input "**********"
click at [236, 102] on div "DANNY FOGLE DANNY FOGLE" at bounding box center [204, 100] width 115 height 7
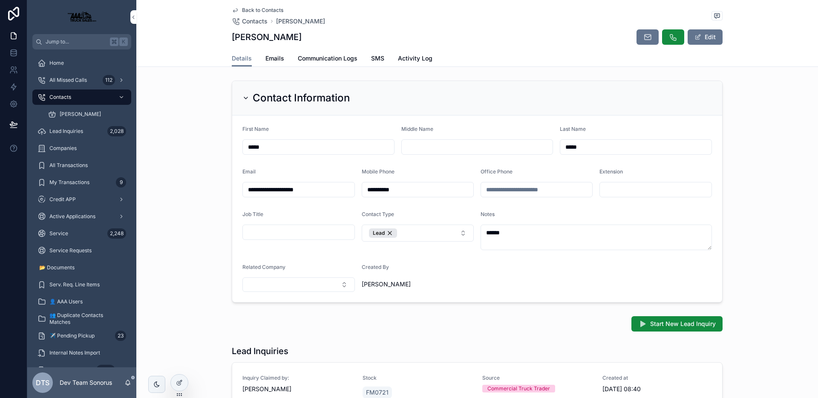
click at [244, 98] on icon "scrollable content" at bounding box center [245, 98] width 7 height 7
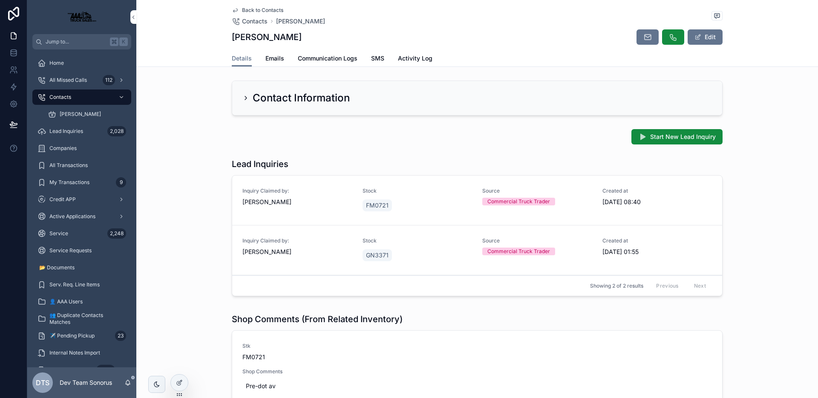
click at [244, 98] on icon "scrollable content" at bounding box center [245, 98] width 7 height 7
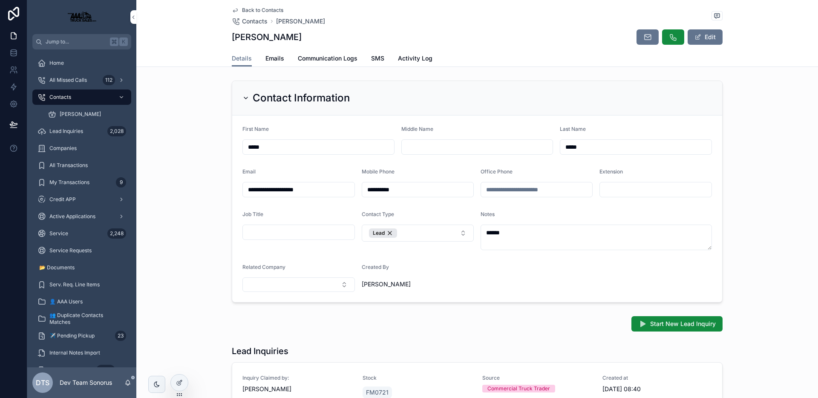
click at [243, 98] on icon "scrollable content" at bounding box center [245, 98] width 7 height 7
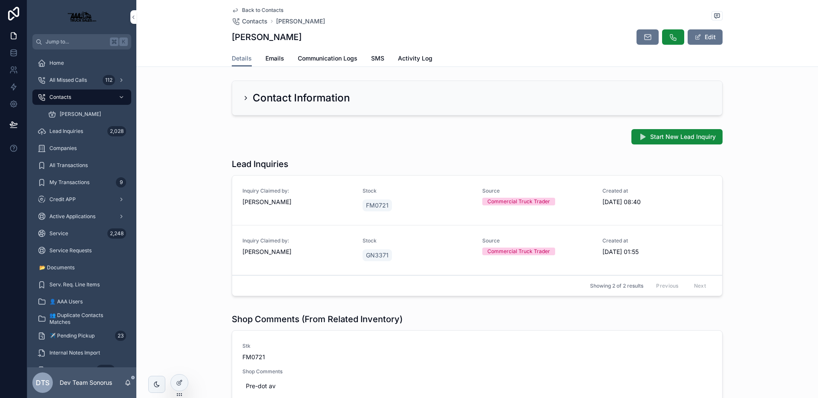
click at [242, 98] on icon "scrollable content" at bounding box center [245, 98] width 7 height 7
